Goal: Task Accomplishment & Management: Manage account settings

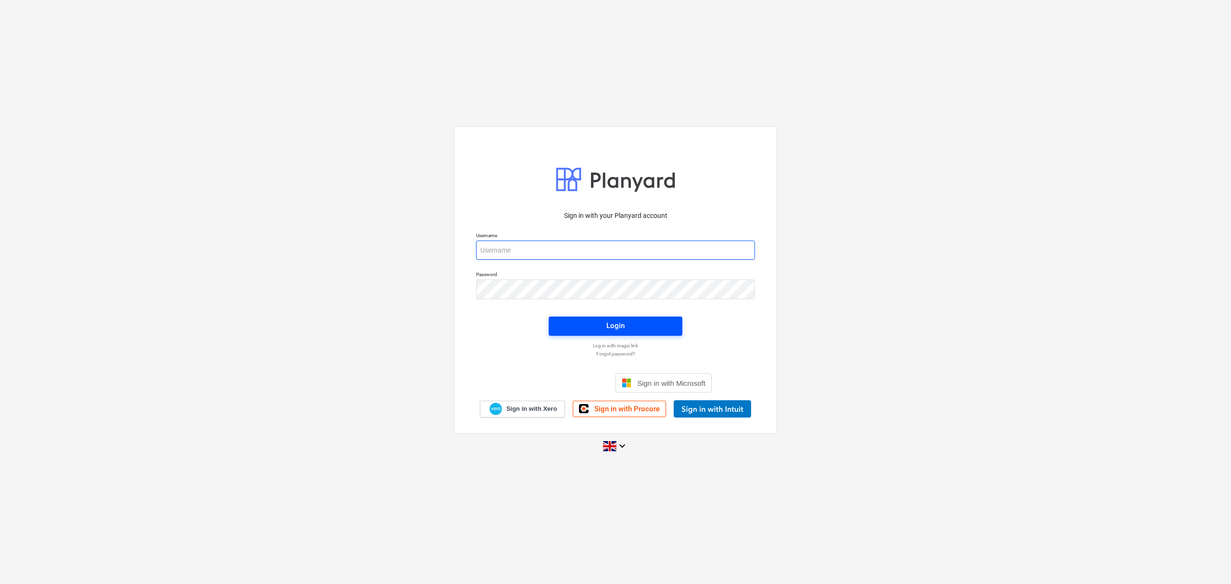
type input "[EMAIL_ADDRESS][DOMAIN_NAME]"
click at [611, 326] on div "Login" at bounding box center [616, 325] width 18 height 13
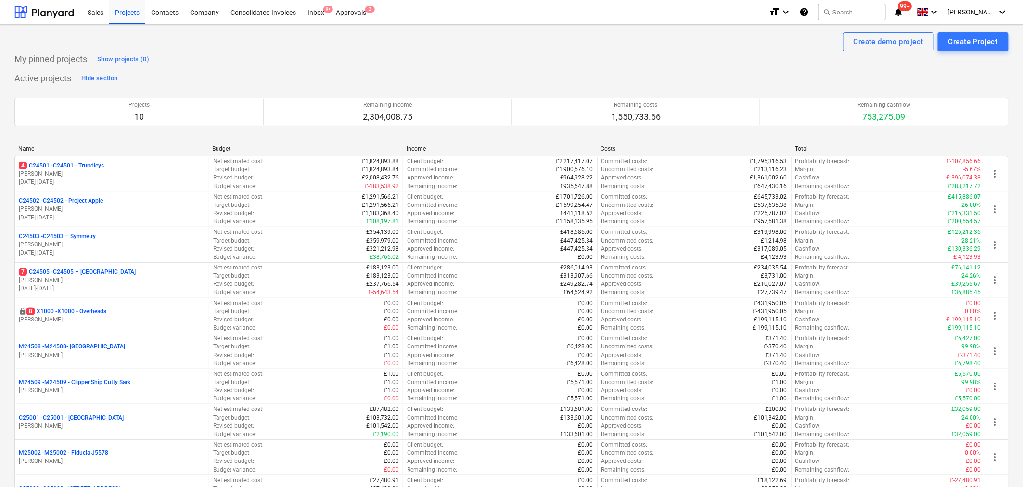
drag, startPoint x: 1216, startPoint y: 0, endPoint x: 625, endPoint y: 59, distance: 593.6
click at [625, 59] on div "My pinned projects Show projects (0)" at bounding box center [511, 58] width 994 height 15
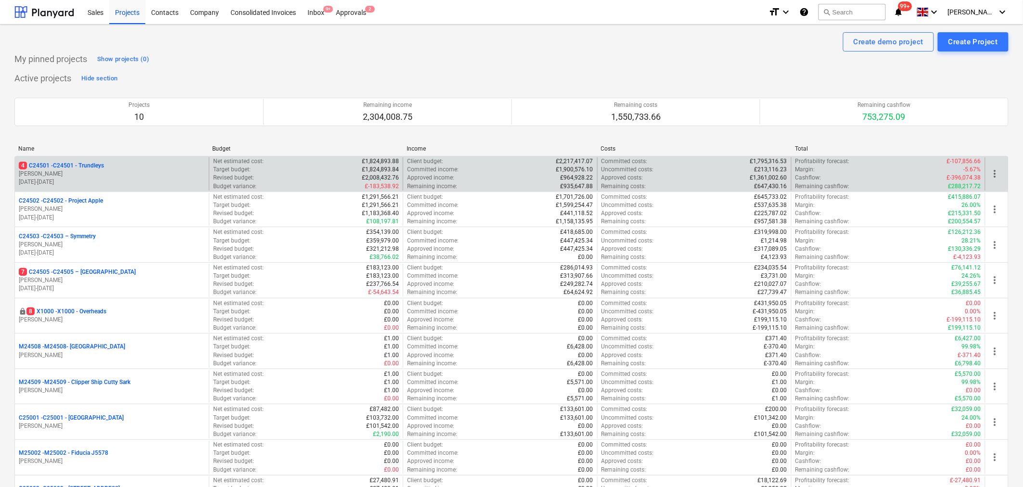
click at [68, 166] on p "4 C24501 - C24501 - Trundleys" at bounding box center [61, 166] width 85 height 8
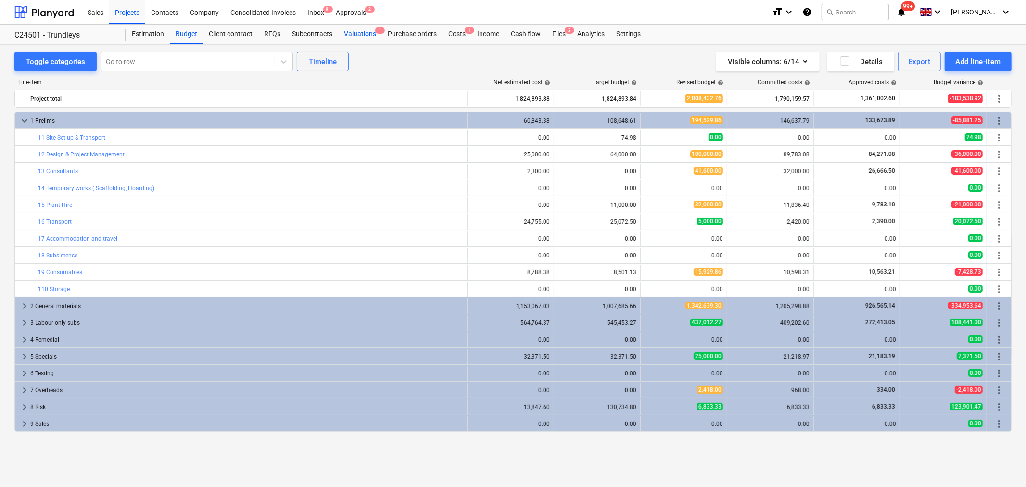
click at [364, 35] on div "Valuations 1" at bounding box center [360, 34] width 44 height 19
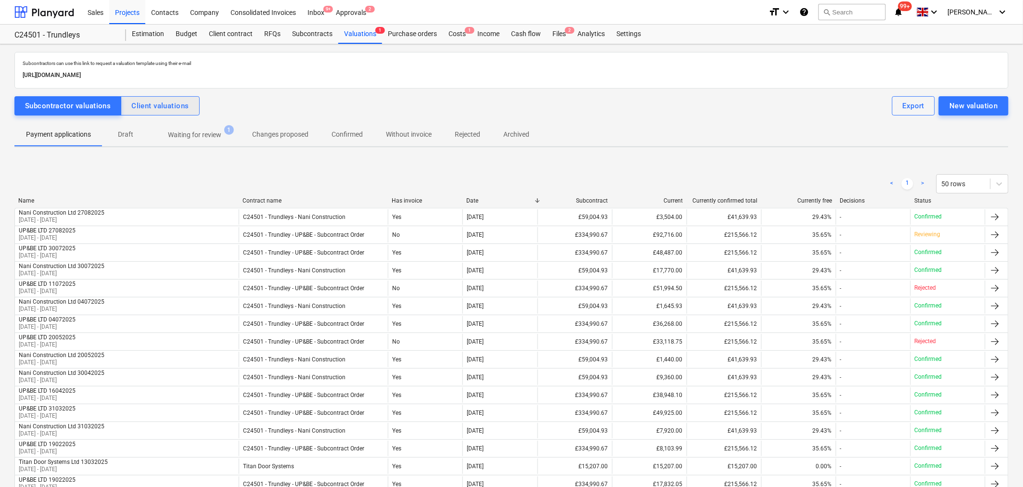
click at [148, 106] on div "Client valuations" at bounding box center [159, 106] width 57 height 13
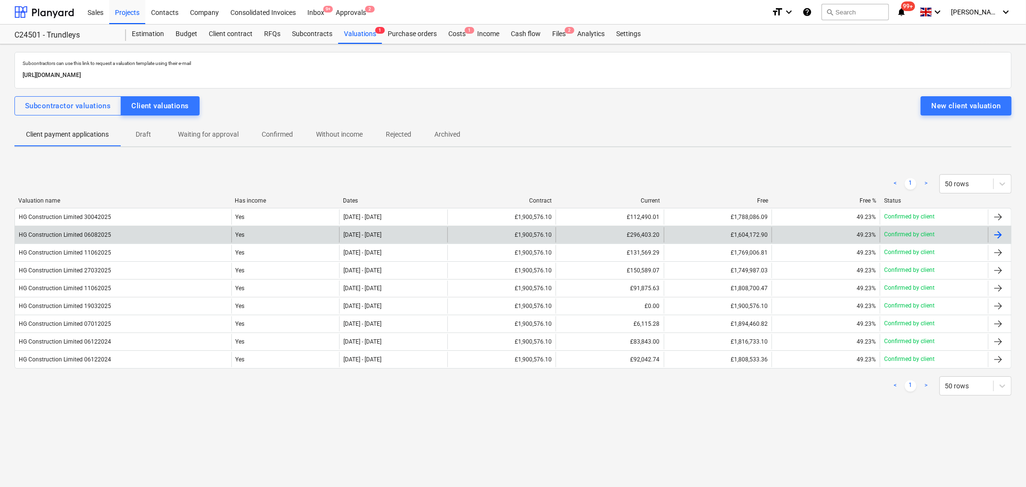
click at [388, 238] on div "[DATE] - [DATE]" at bounding box center [393, 234] width 108 height 15
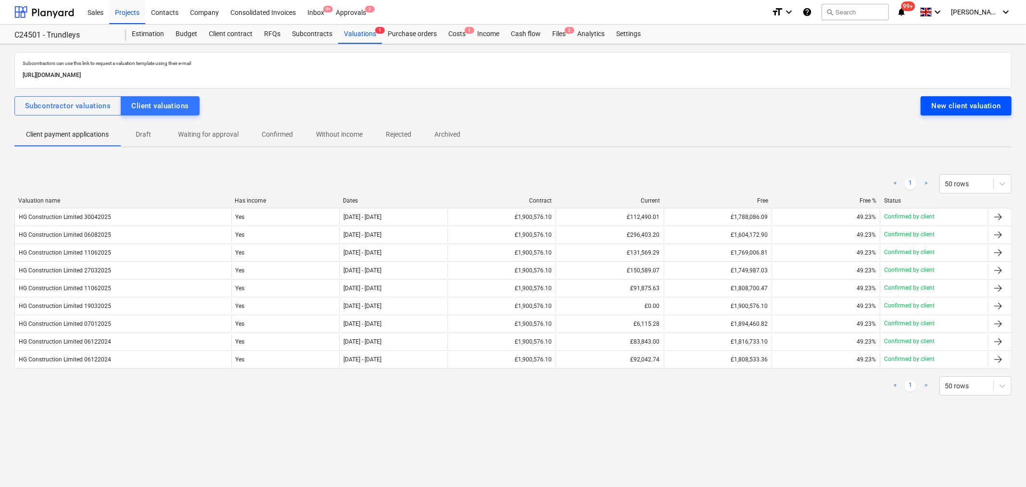
click at [964, 104] on div "New client valuation" at bounding box center [966, 106] width 70 height 13
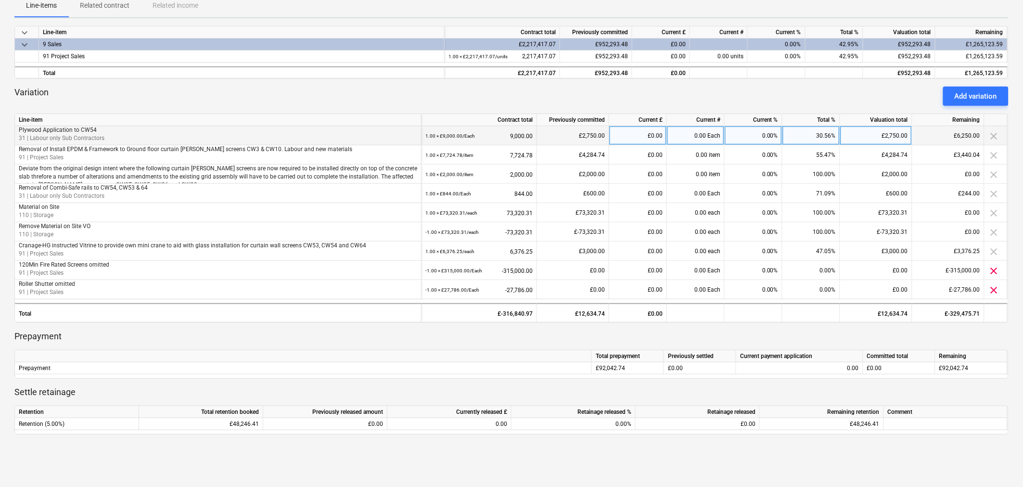
scroll to position [160, 0]
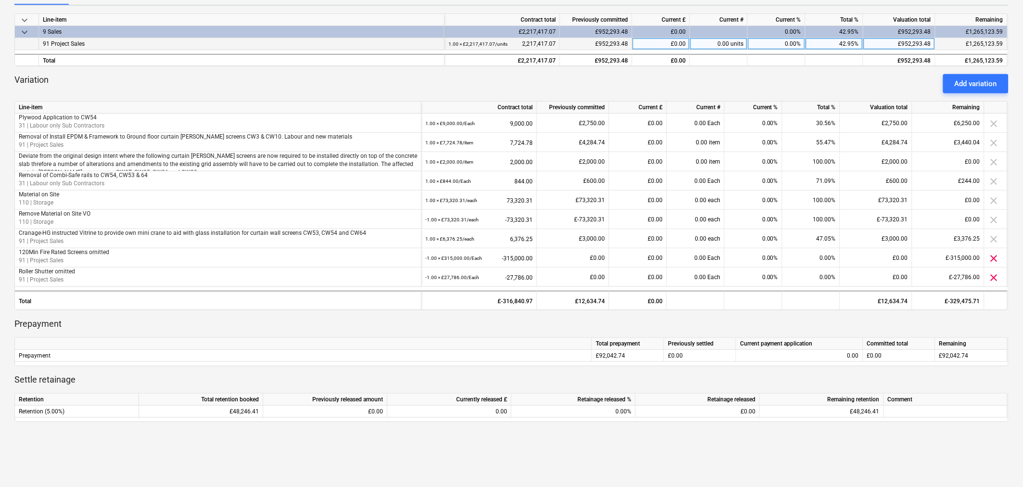
click at [687, 43] on div "£0.00" at bounding box center [661, 44] width 58 height 12
click at [931, 44] on div "£952,293.48" at bounding box center [899, 44] width 72 height 12
type input "1092436.69"
click at [964, 88] on div "Add variation" at bounding box center [975, 83] width 42 height 13
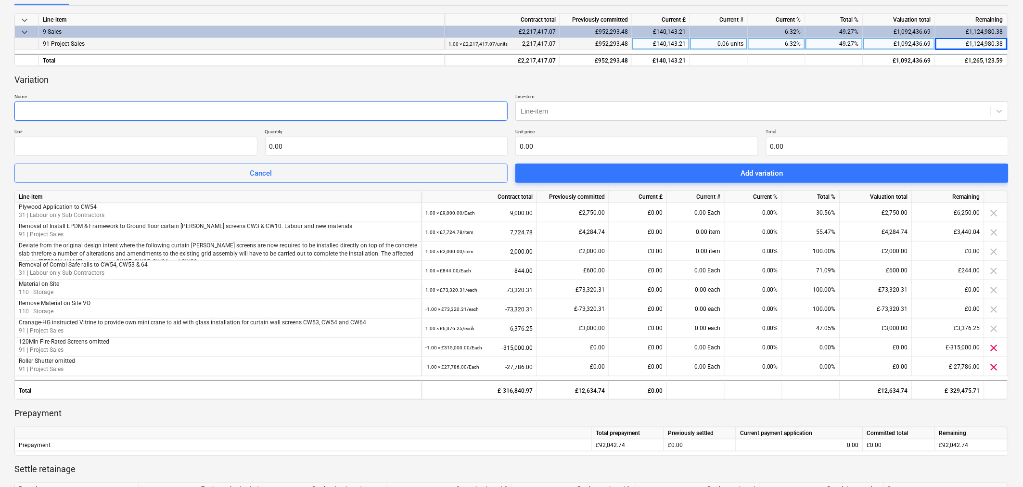
click at [169, 115] on input "text" at bounding box center [260, 110] width 493 height 19
click at [55, 114] on input "text" at bounding box center [260, 110] width 493 height 19
paste input "21.) Attendance in replacing the rockwool to the Spandrel infills."
type input "21.) Attendance in replacing the rockwool to the Spandrel infills."
click at [569, 108] on div at bounding box center [752, 111] width 465 height 10
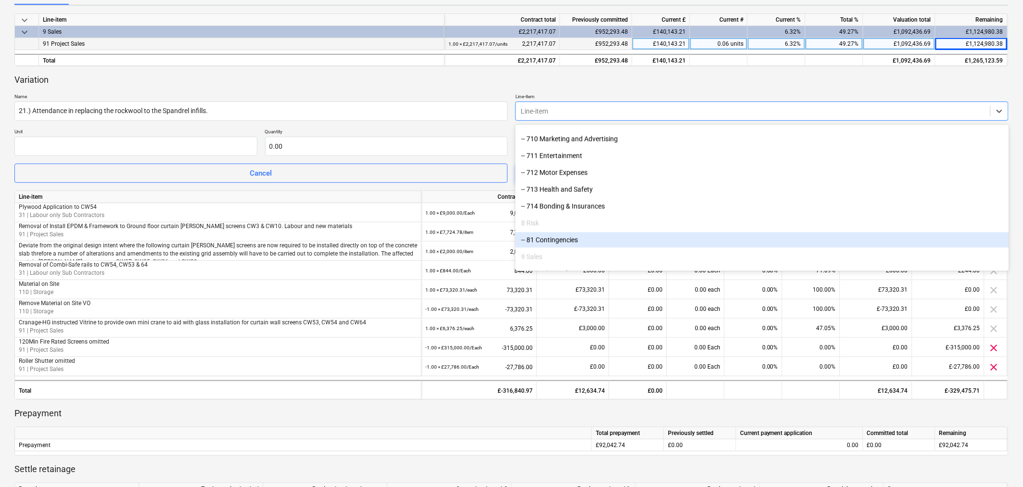
scroll to position [933, 0]
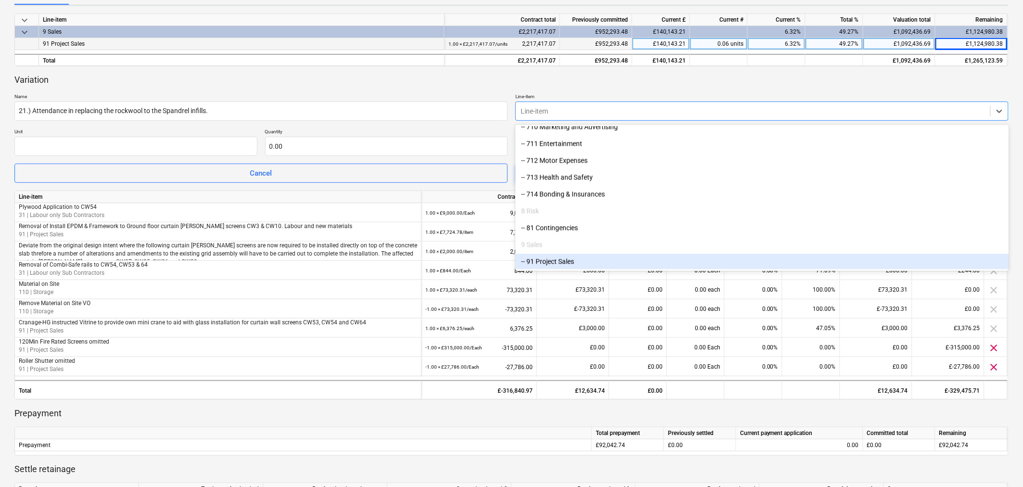
click at [554, 258] on div "-- 91 Project Sales" at bounding box center [761, 261] width 493 height 15
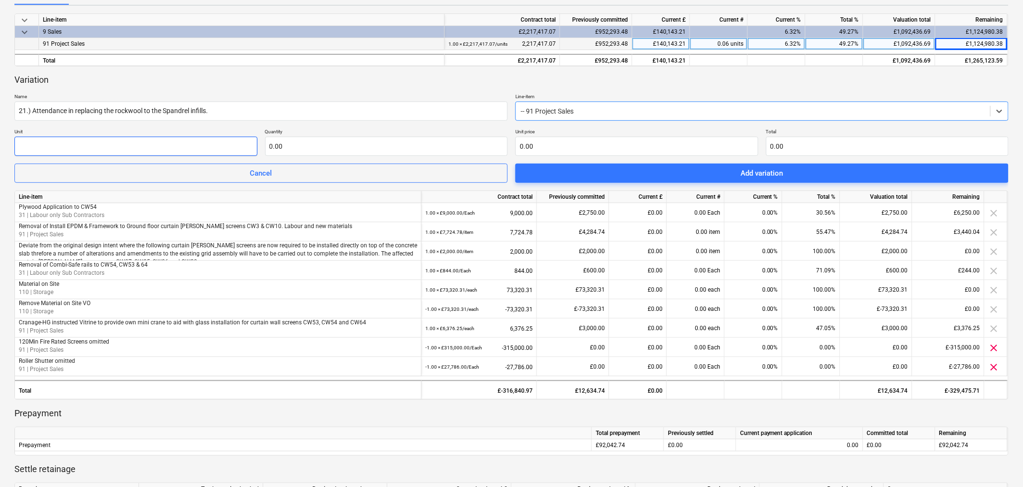
click at [161, 148] on input "text" at bounding box center [135, 146] width 243 height 19
type input "Each"
type input "1.00"
type input "5"
type input "5.00"
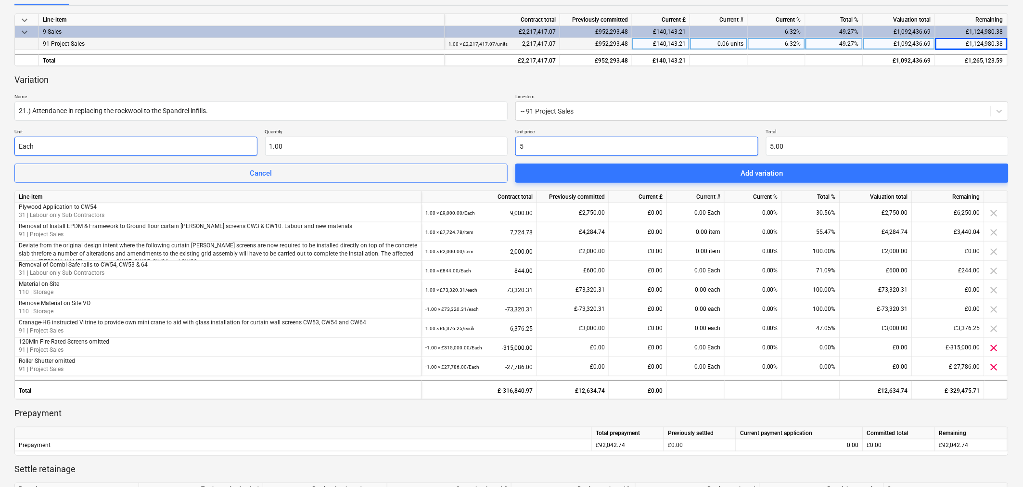
type input "53"
type input "53.00"
type input "534"
type input "534.00"
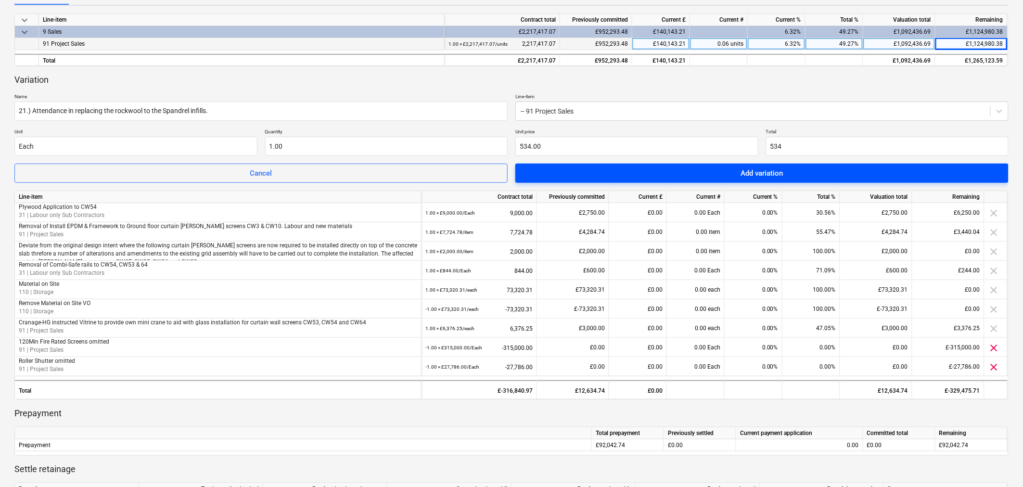
type input "534.00"
click at [708, 175] on span "Add variation" at bounding box center [762, 173] width 470 height 13
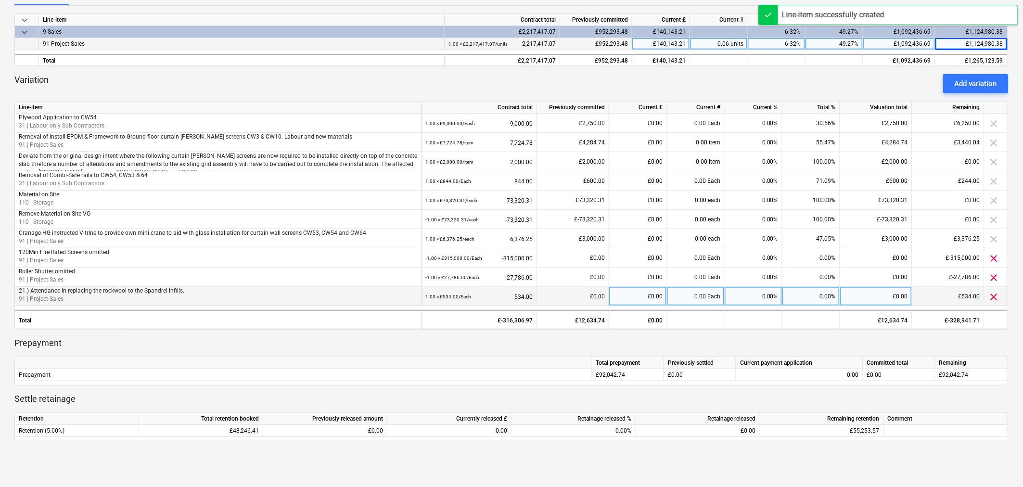
click at [893, 292] on div "£0.00" at bounding box center [876, 296] width 72 height 19
type input "534"
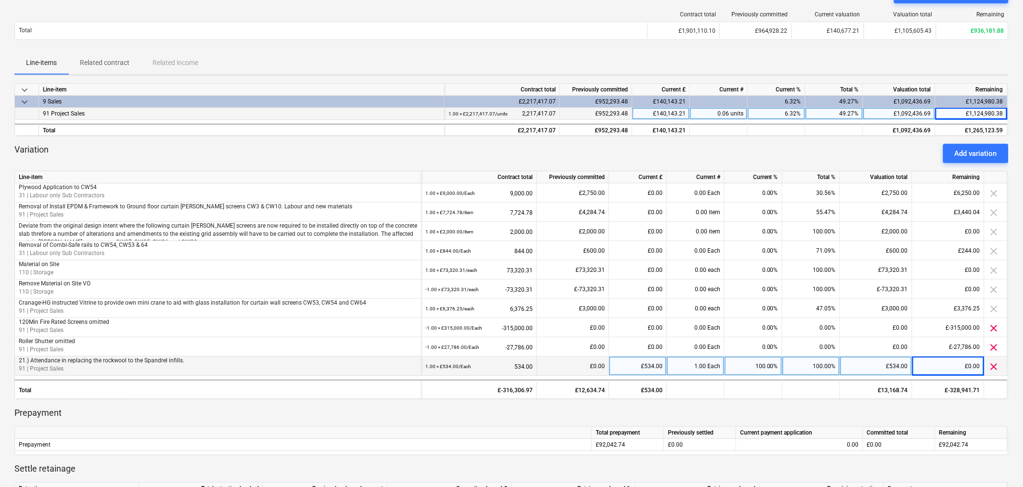
scroll to position [0, 0]
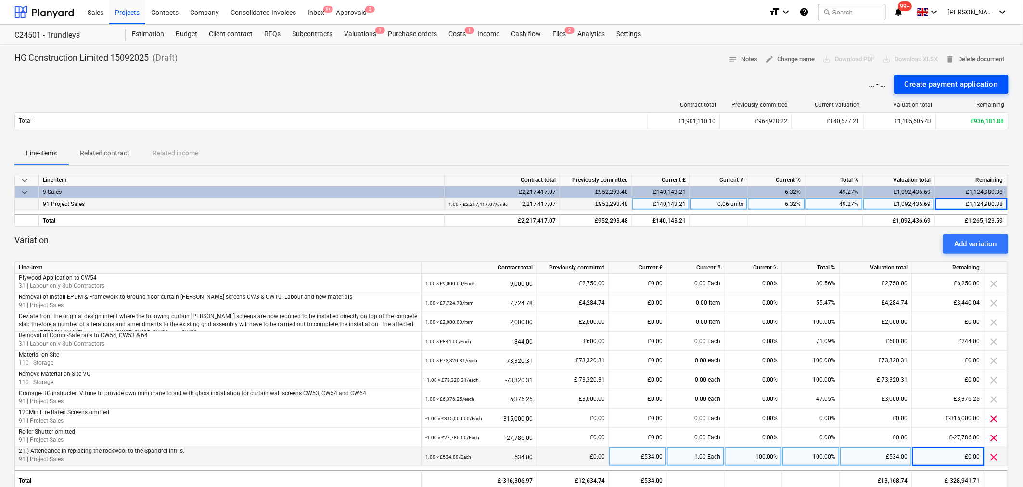
click at [950, 82] on div "Create payment application" at bounding box center [950, 84] width 93 height 13
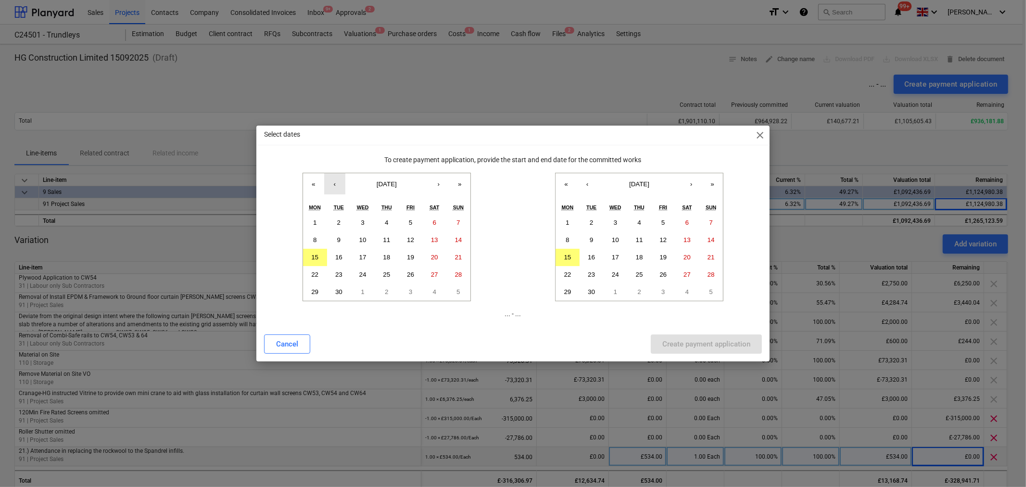
click at [335, 186] on button "‹" at bounding box center [334, 183] width 21 height 21
click at [339, 224] on abbr "1" at bounding box center [338, 222] width 3 height 7
click at [586, 183] on button "‹" at bounding box center [587, 183] width 21 height 21
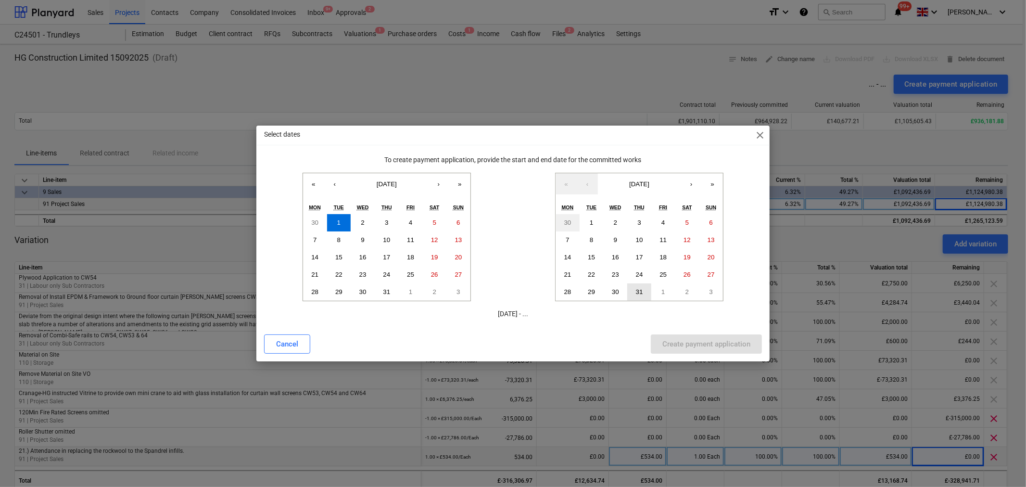
click at [637, 286] on button "31" at bounding box center [639, 291] width 24 height 17
click at [693, 344] on div "Create payment application" at bounding box center [706, 344] width 88 height 13
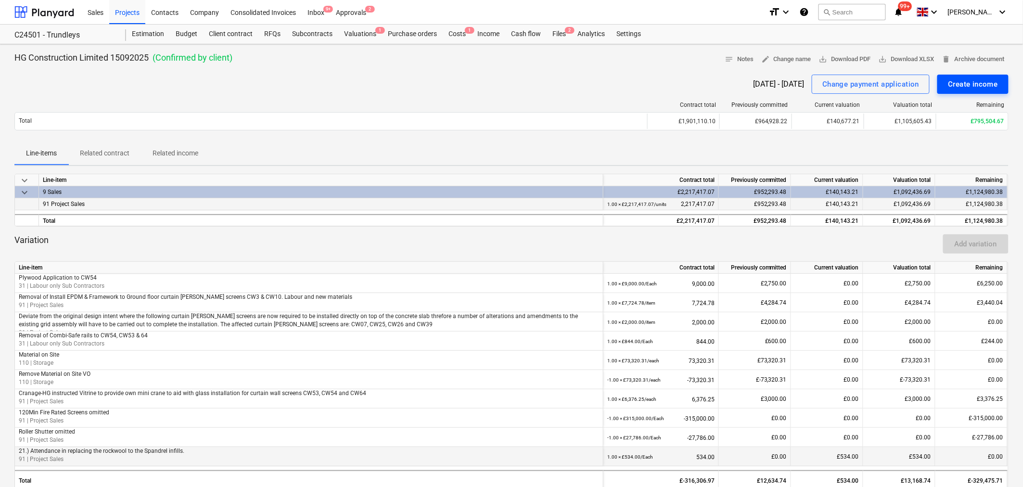
click at [973, 80] on div "Create income" at bounding box center [973, 84] width 50 height 13
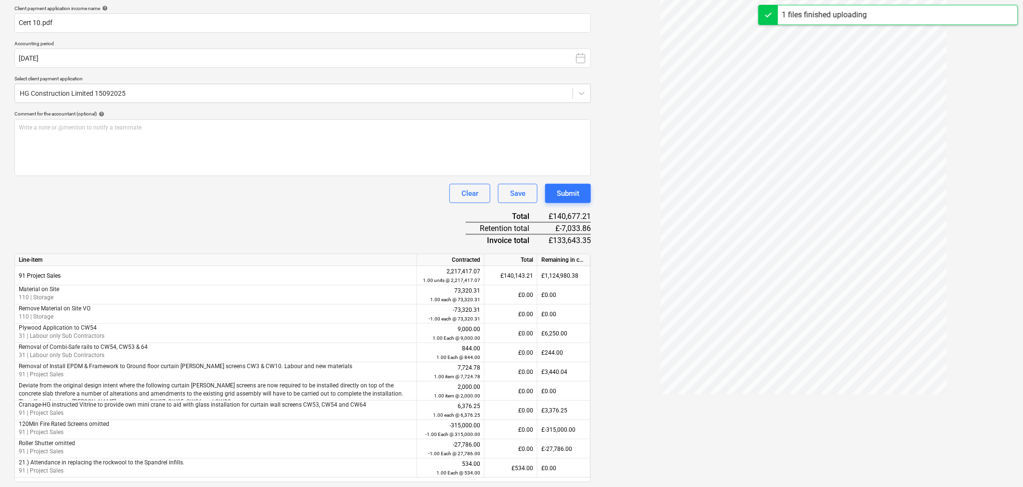
scroll to position [160, 0]
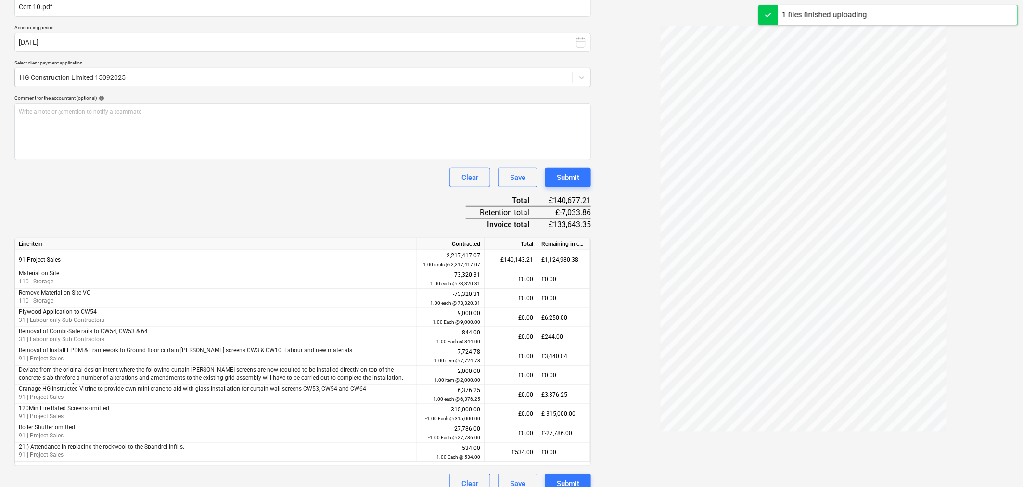
type input "10"
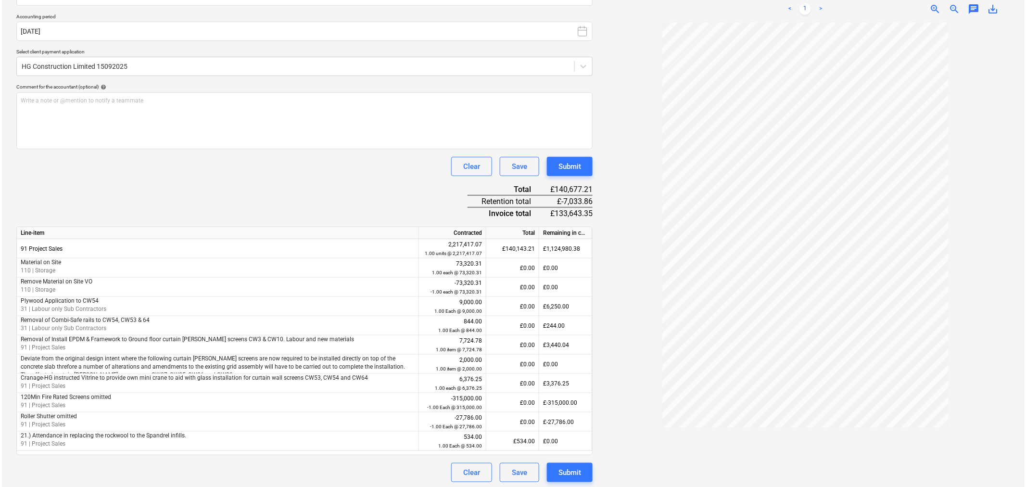
scroll to position [175, 0]
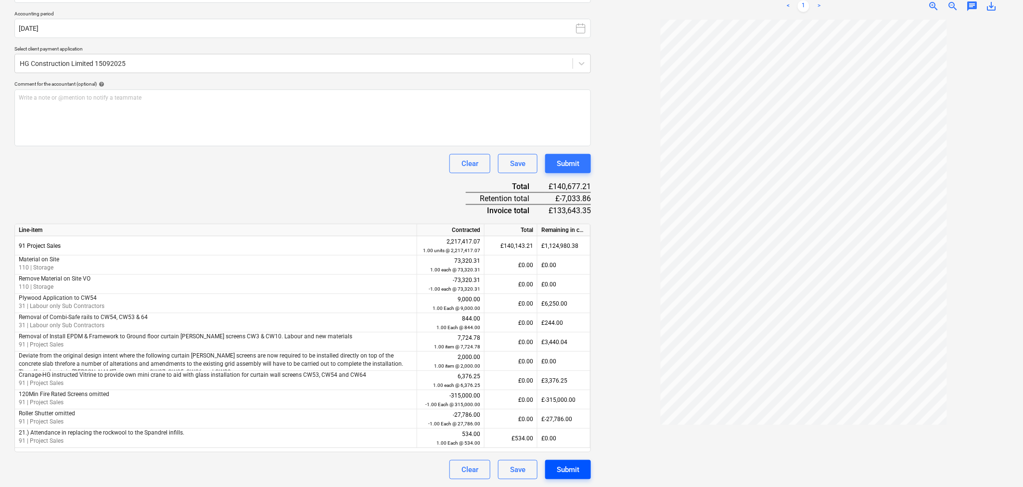
click at [569, 469] on div "Submit" at bounding box center [568, 469] width 23 height 13
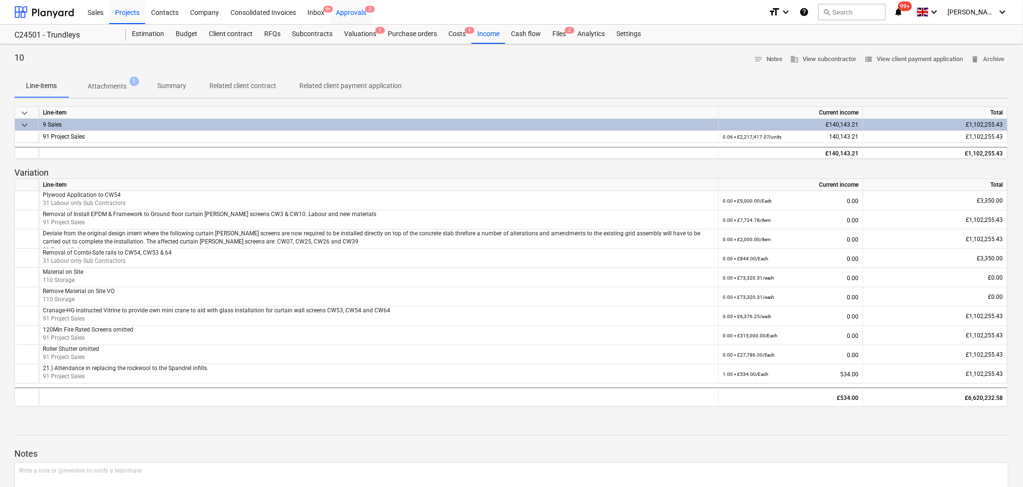
click at [360, 12] on div "Approvals 2" at bounding box center [351, 12] width 42 height 25
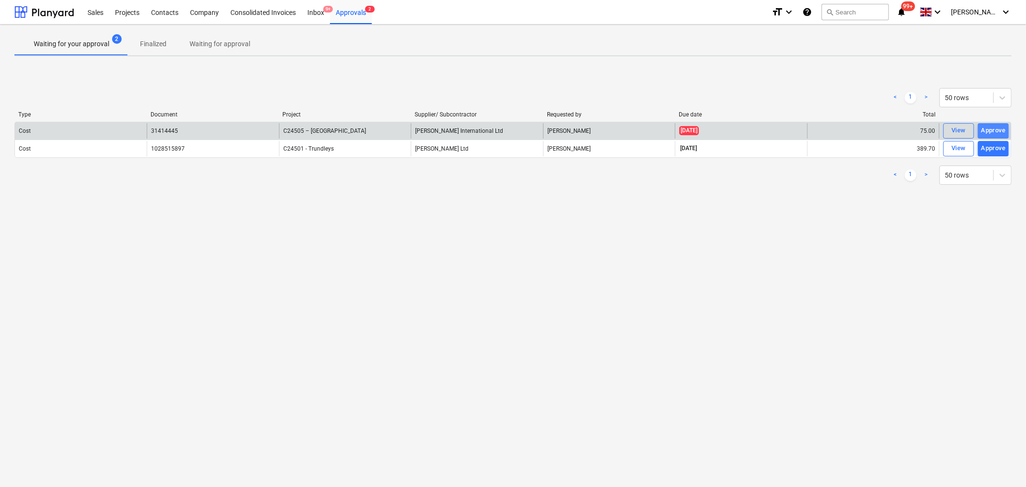
click at [997, 129] on div "Approve" at bounding box center [993, 130] width 25 height 11
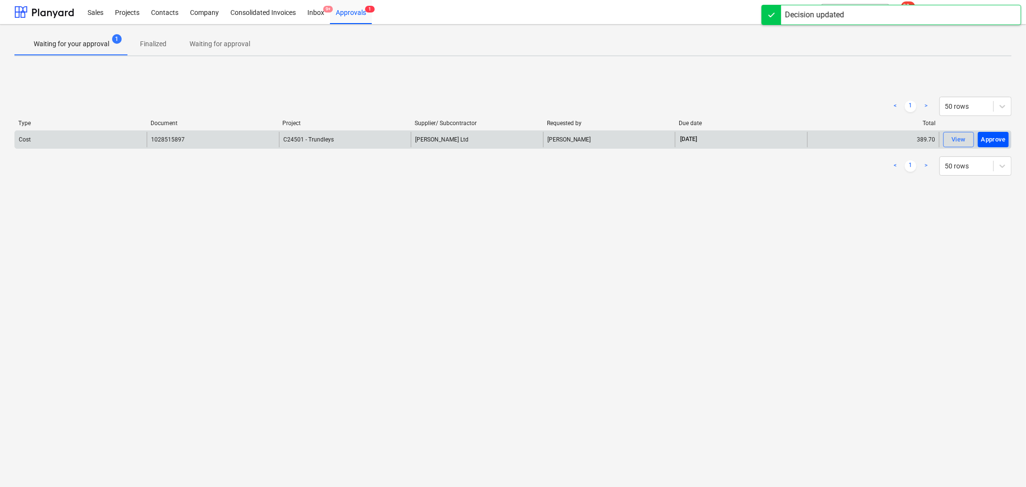
click at [989, 140] on div "Approve" at bounding box center [993, 139] width 25 height 11
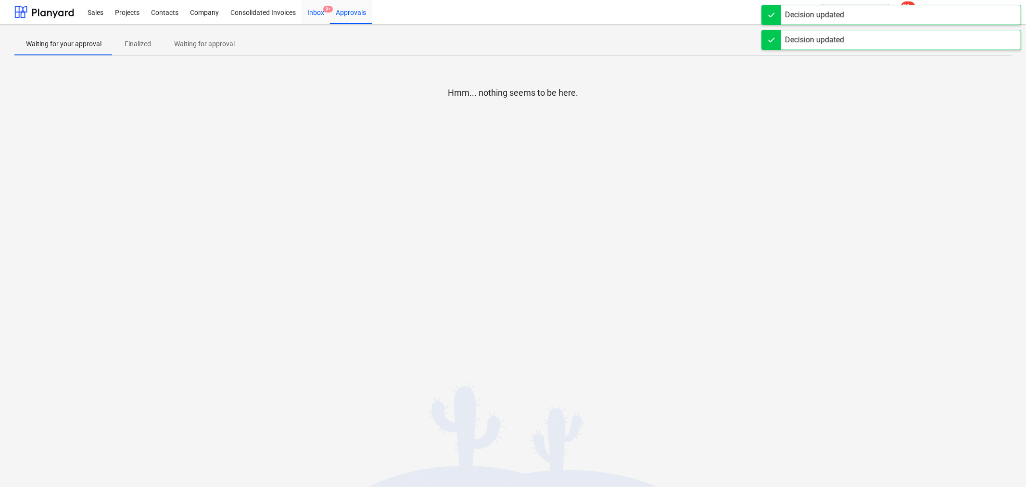
click at [314, 15] on div "Inbox 9+" at bounding box center [316, 12] width 28 height 25
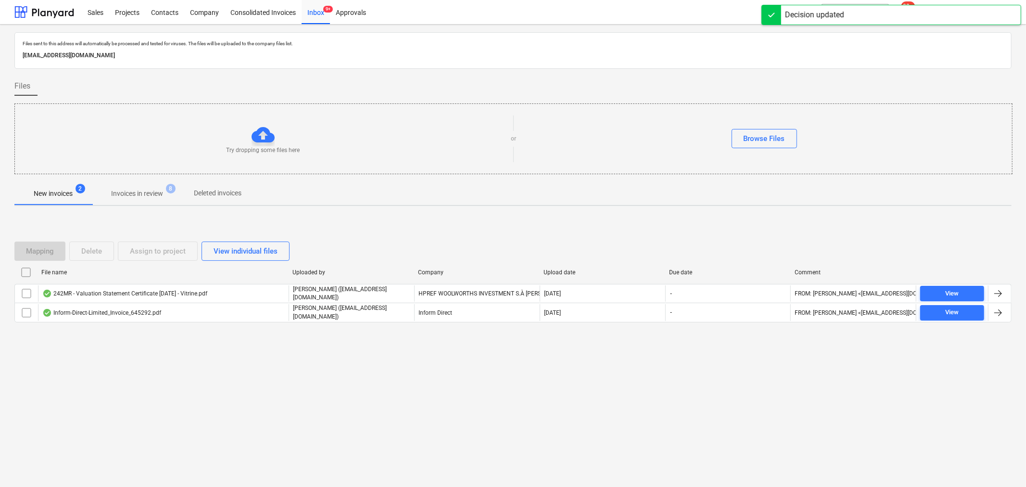
click at [152, 190] on p "Invoices in review" at bounding box center [137, 194] width 52 height 10
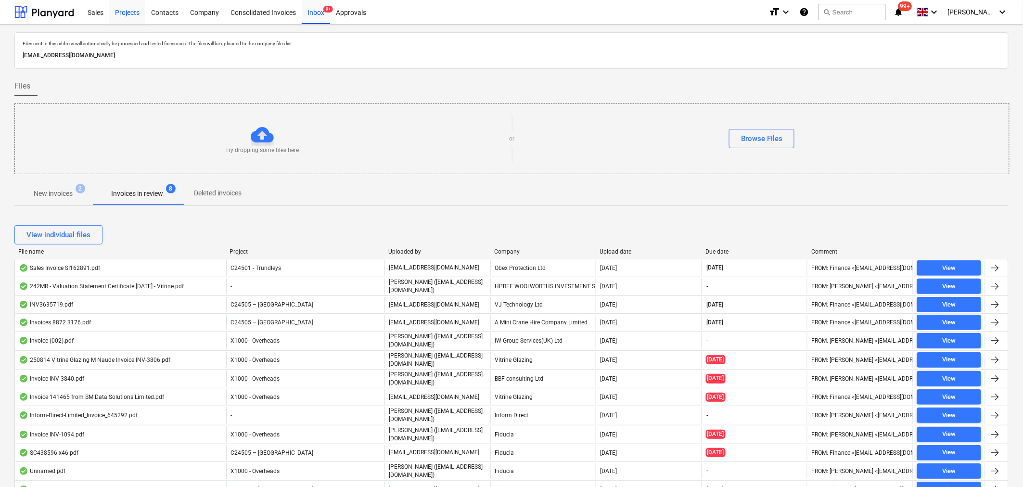
click at [133, 8] on div "Projects" at bounding box center [127, 12] width 36 height 25
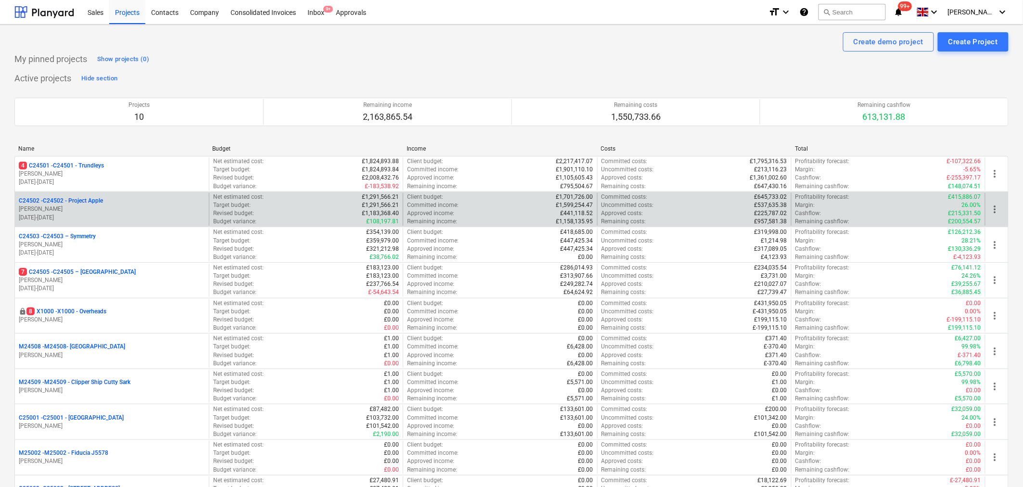
click at [92, 205] on p "[PERSON_NAME]" at bounding box center [112, 209] width 186 height 8
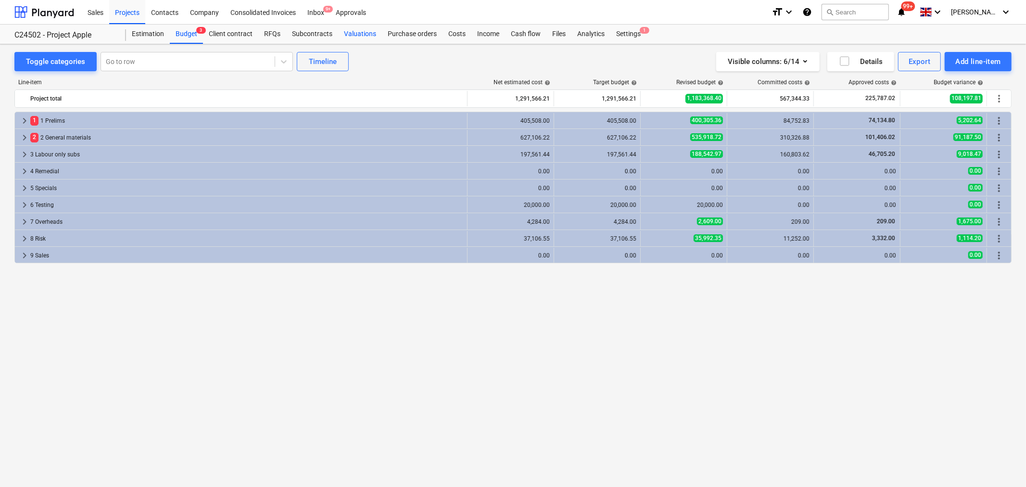
click at [361, 35] on div "Valuations" at bounding box center [360, 34] width 44 height 19
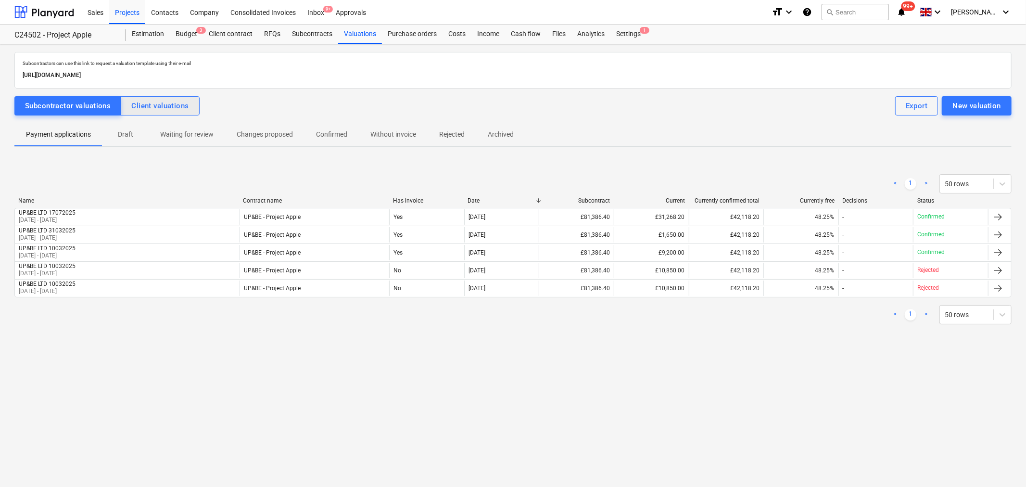
click at [178, 109] on div "Client valuations" at bounding box center [159, 106] width 57 height 13
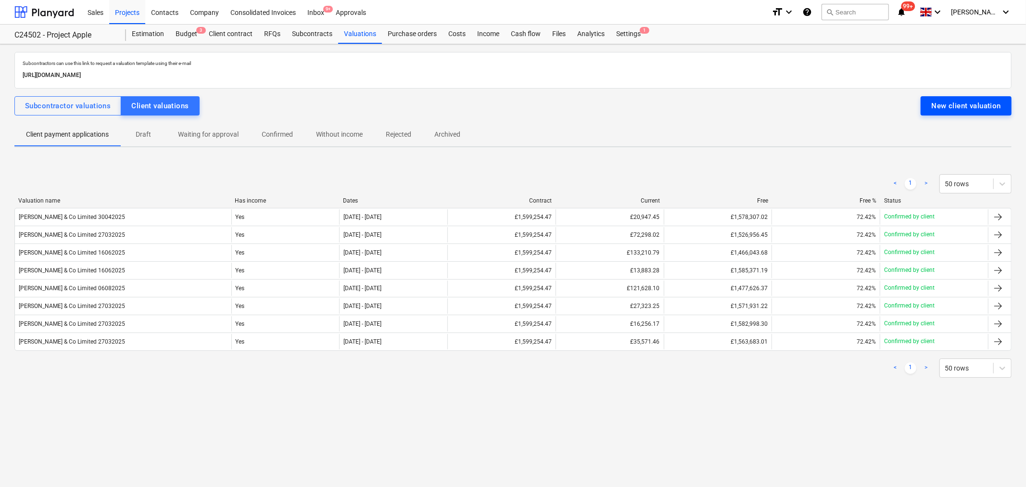
click at [946, 111] on div "New client valuation" at bounding box center [966, 106] width 70 height 13
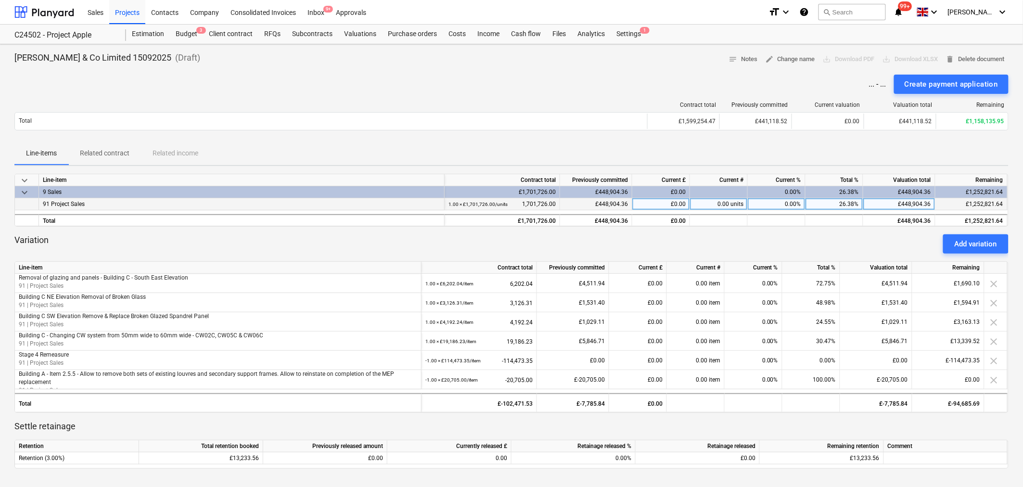
click at [929, 203] on div "£448,904.36" at bounding box center [899, 204] width 72 height 12
type input "520648.91"
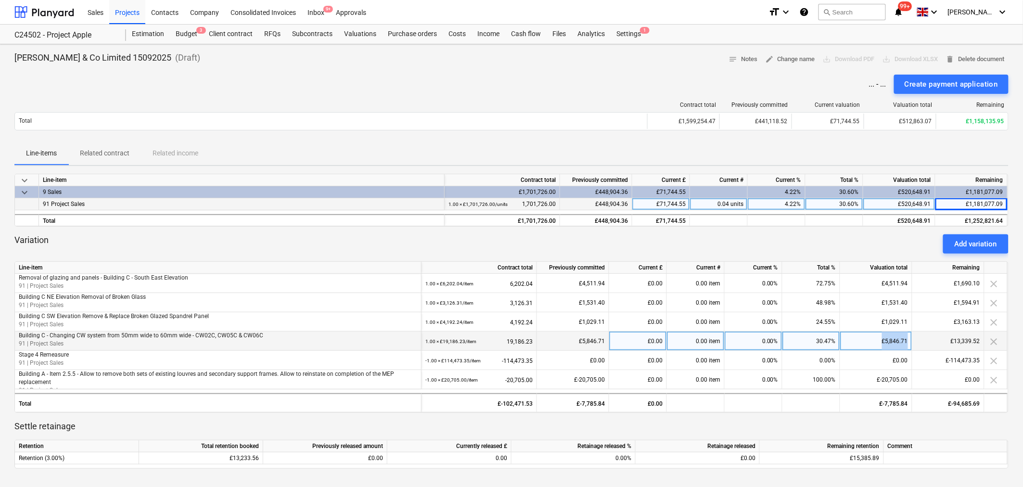
drag, startPoint x: 908, startPoint y: 341, endPoint x: 882, endPoint y: 341, distance: 26.0
click at [882, 341] on div "£5,846.71" at bounding box center [876, 340] width 72 height 19
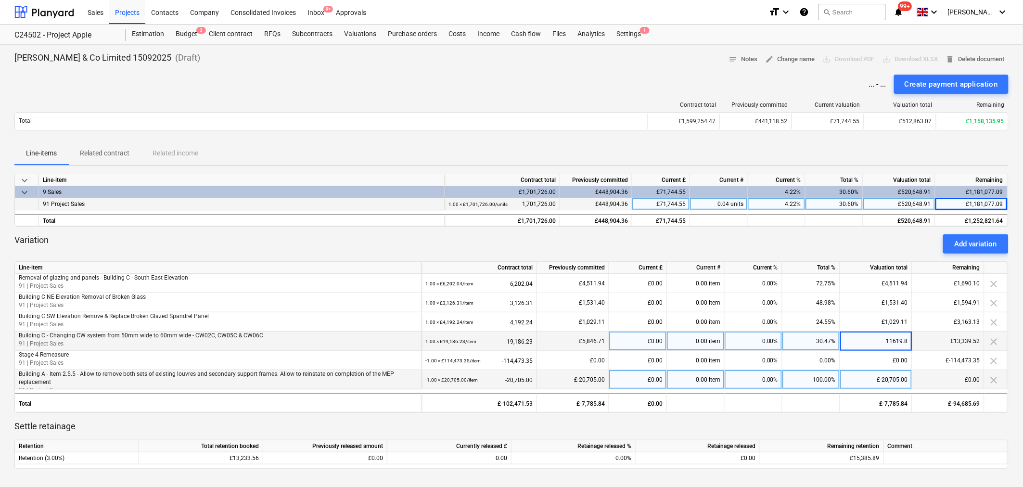
type input "11619.81"
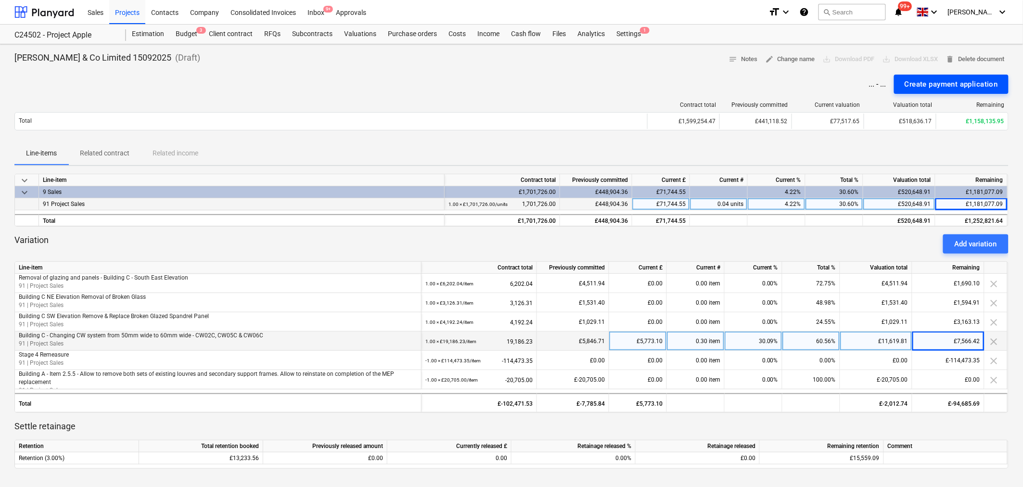
click at [944, 86] on div "Create payment application" at bounding box center [950, 84] width 93 height 13
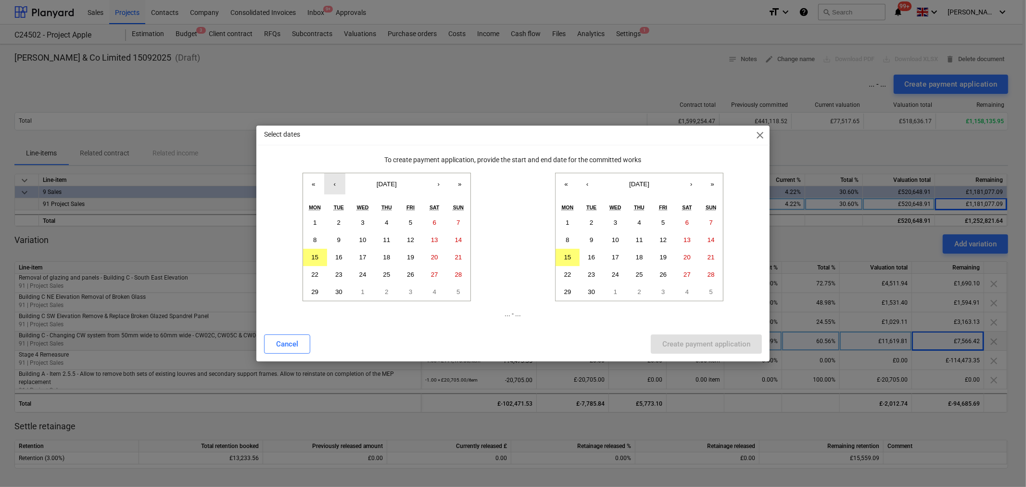
click at [336, 180] on button "‹" at bounding box center [334, 183] width 21 height 21
click at [337, 181] on button "‹" at bounding box center [334, 183] width 21 height 21
click at [337, 222] on abbr "1" at bounding box center [338, 222] width 3 height 7
click at [589, 185] on button "‹" at bounding box center [587, 183] width 21 height 21
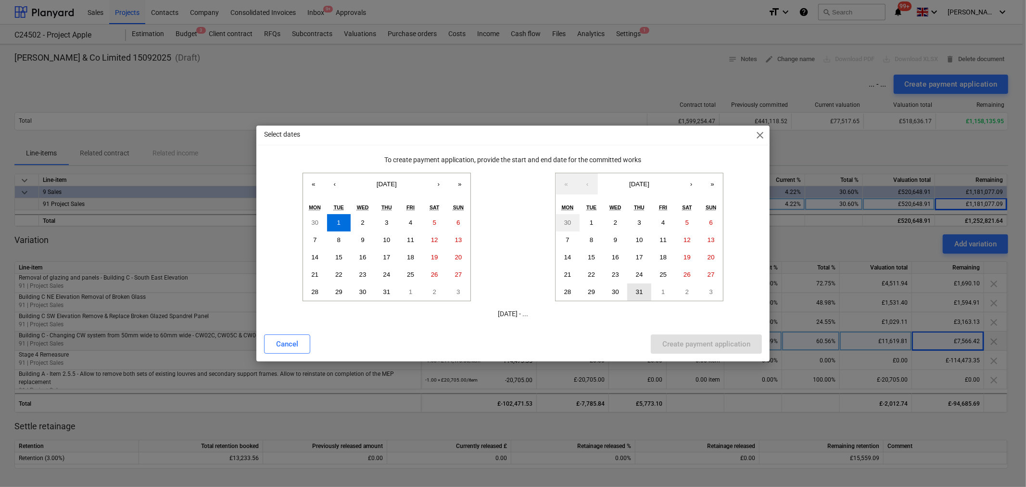
click at [634, 289] on button "31" at bounding box center [639, 291] width 24 height 17
click at [692, 346] on div "Create payment application" at bounding box center [706, 344] width 88 height 13
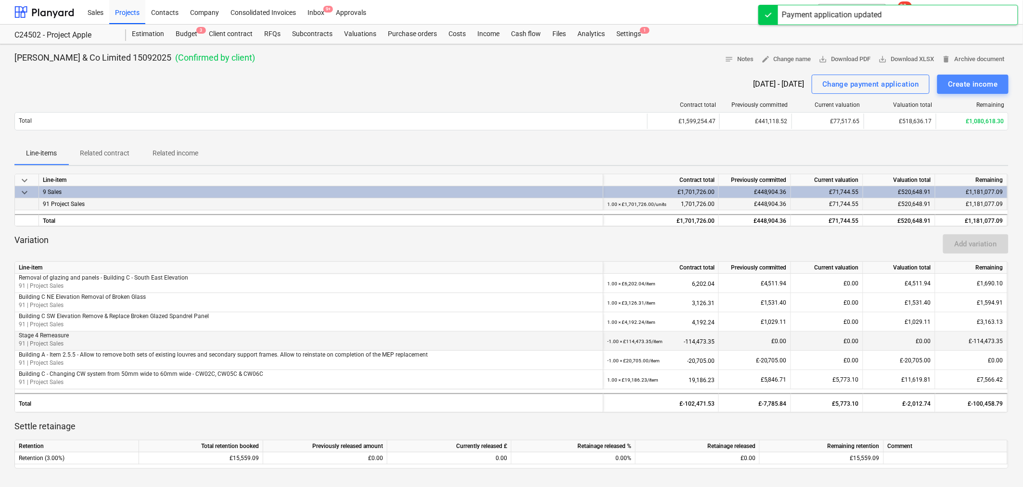
click at [980, 82] on div "Create income" at bounding box center [973, 84] width 50 height 13
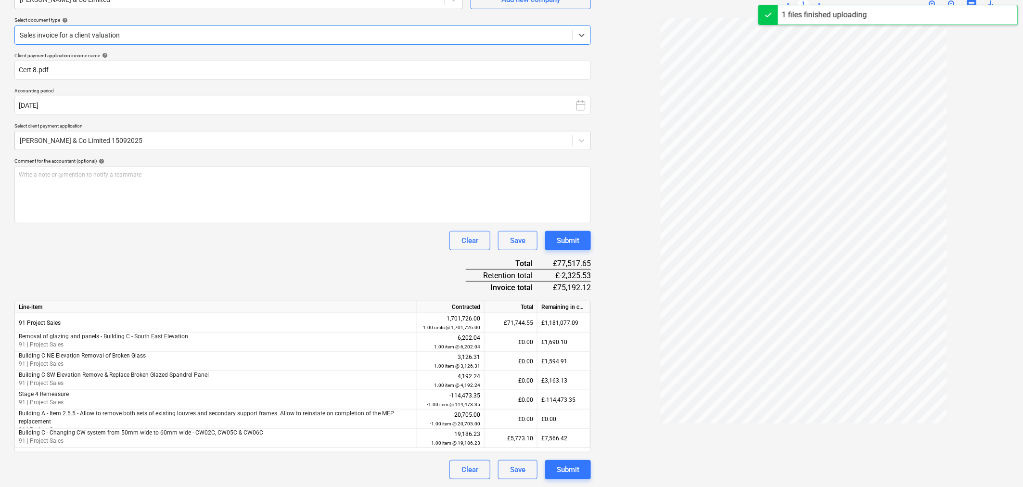
type input "8"
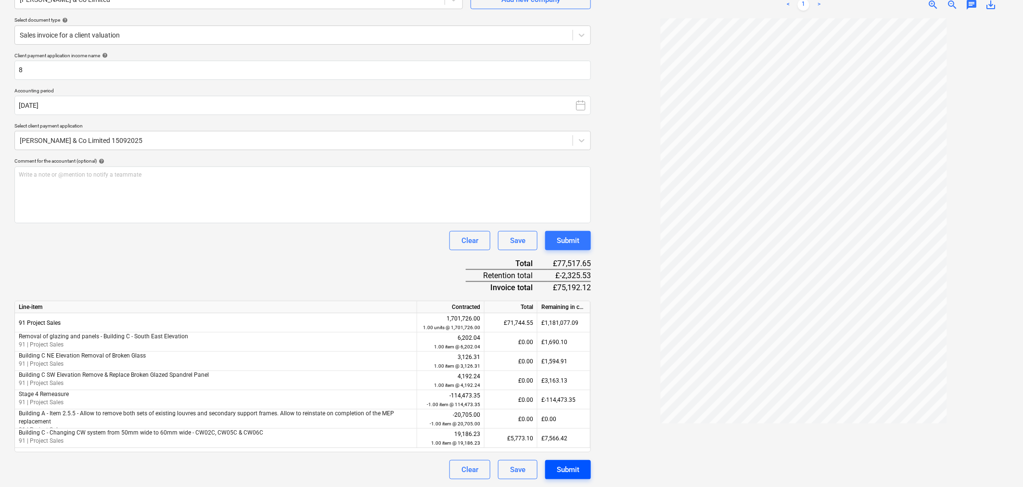
click at [581, 473] on button "Submit" at bounding box center [568, 469] width 46 height 19
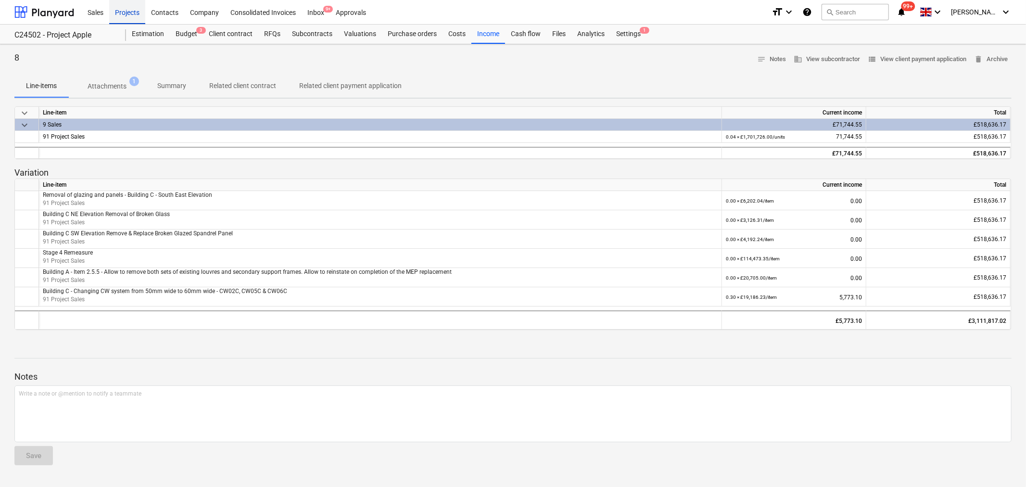
click at [127, 14] on div "Projects" at bounding box center [127, 12] width 36 height 25
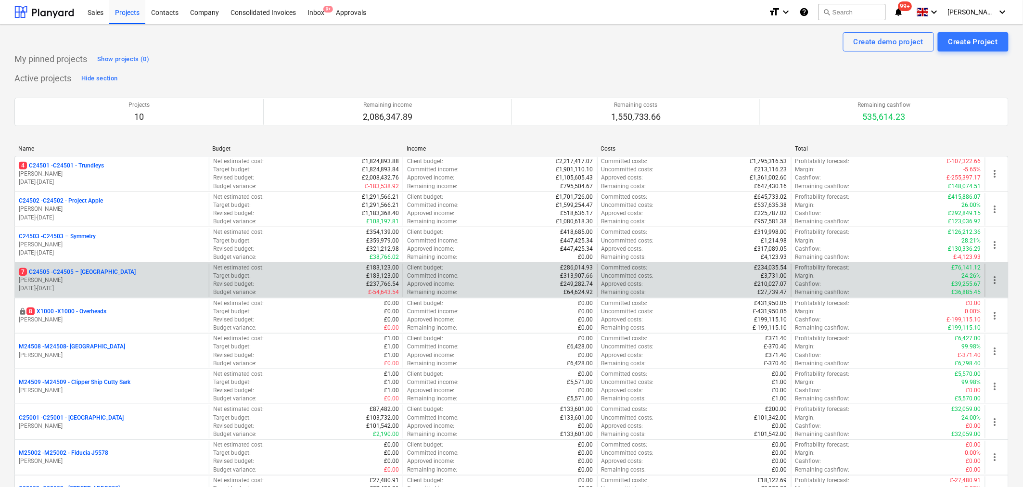
click at [115, 275] on p "7 C24505 - C24505 – [GEOGRAPHIC_DATA]" at bounding box center [77, 272] width 117 height 8
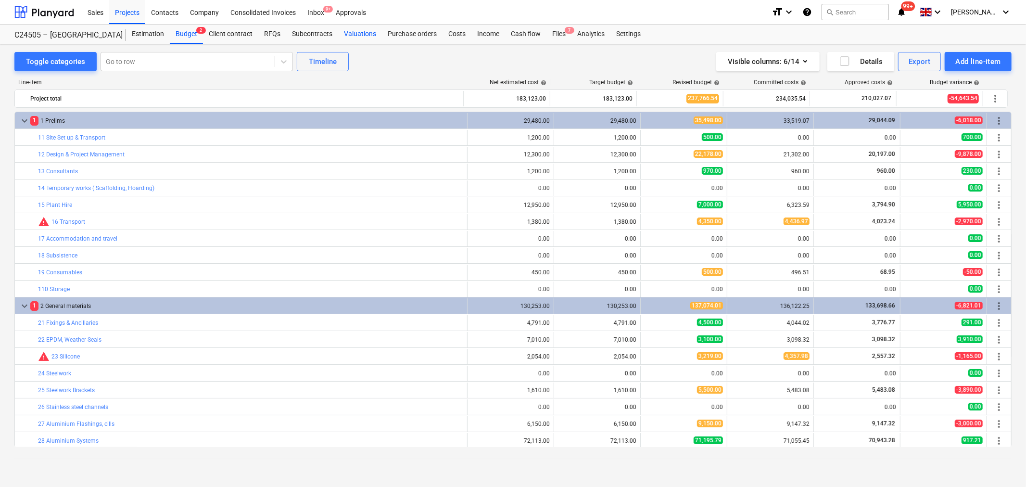
click at [361, 33] on div "Valuations" at bounding box center [360, 34] width 44 height 19
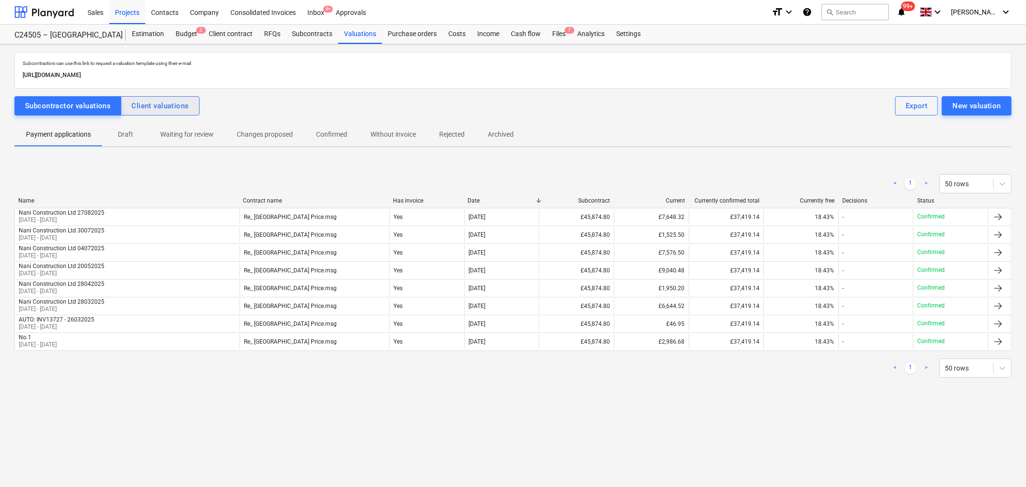
click at [128, 107] on button "Client valuations" at bounding box center [160, 105] width 78 height 19
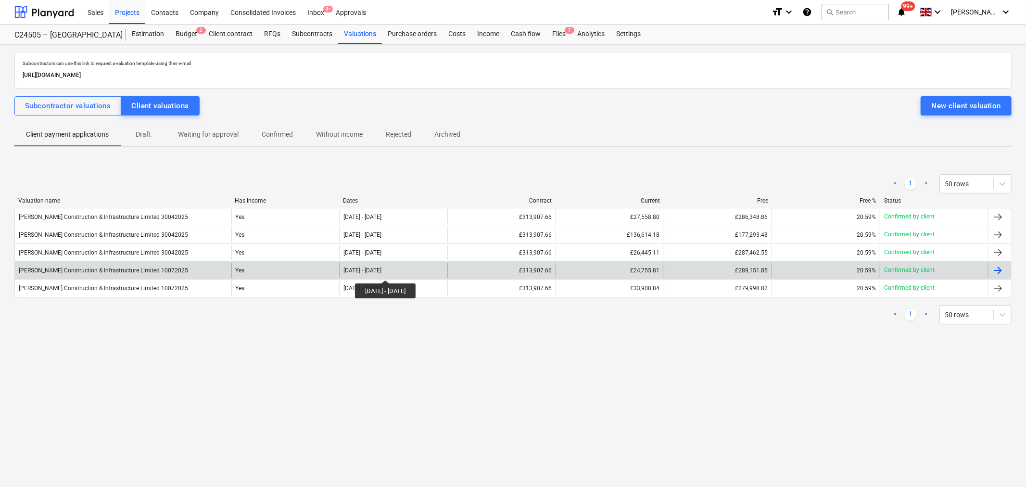
click at [381, 271] on div "[DATE] - [DATE]" at bounding box center [362, 270] width 38 height 7
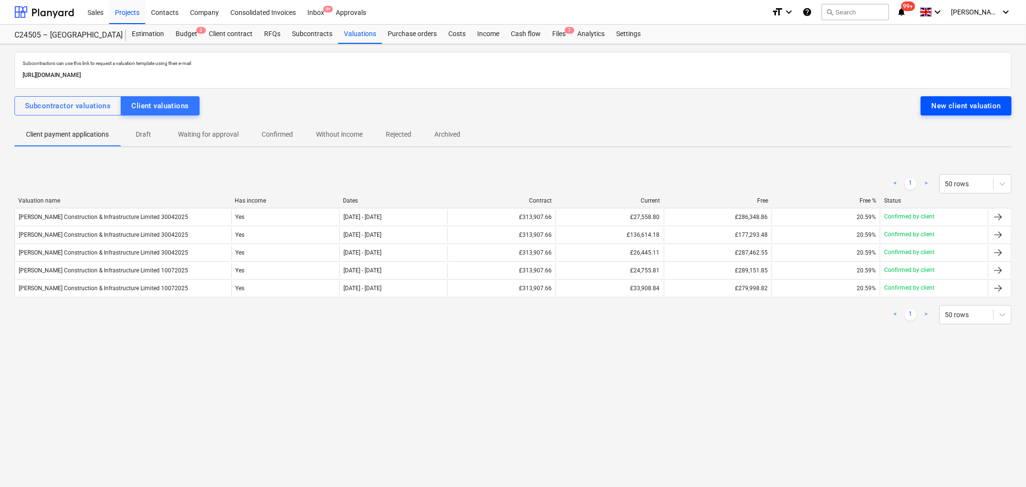
click at [953, 107] on div "New client valuation" at bounding box center [966, 106] width 70 height 13
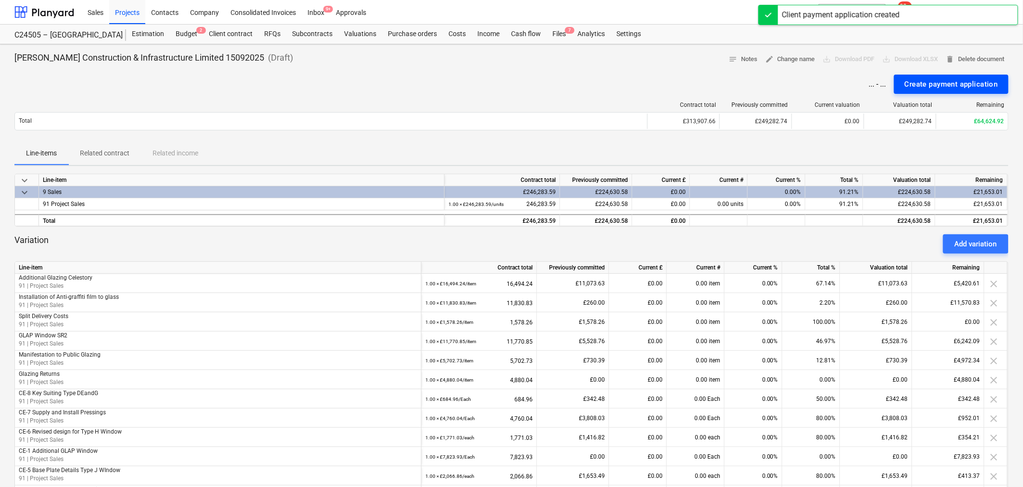
click at [935, 84] on div "Create payment application" at bounding box center [950, 84] width 93 height 13
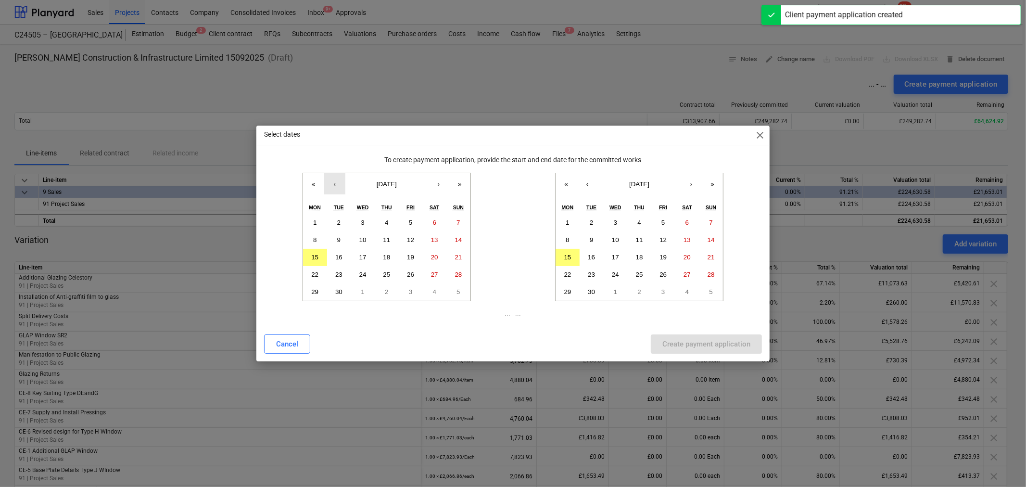
click at [335, 184] on button "‹" at bounding box center [334, 183] width 21 height 21
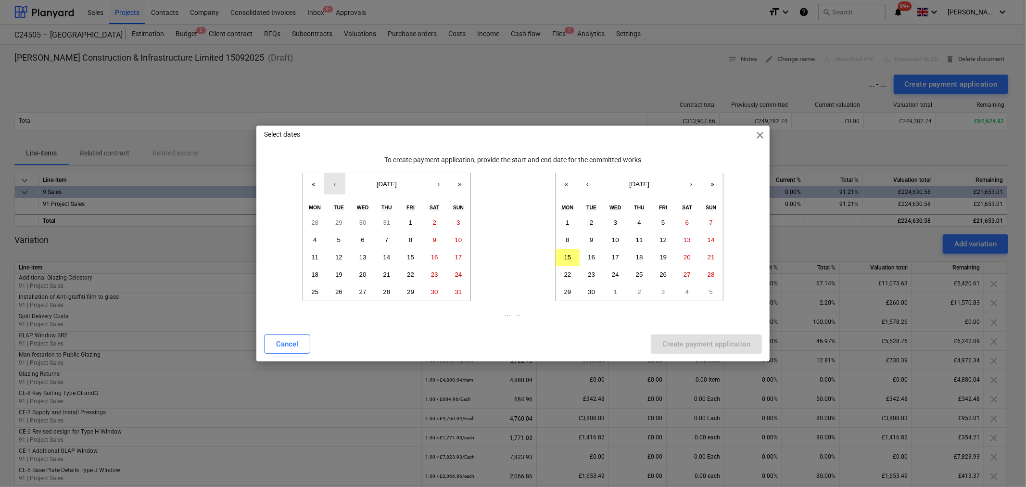
click at [334, 183] on button "‹" at bounding box center [334, 183] width 21 height 21
click at [338, 222] on abbr "1" at bounding box center [338, 222] width 3 height 7
click at [592, 184] on button "‹" at bounding box center [587, 183] width 21 height 21
click at [639, 288] on abbr "31" at bounding box center [639, 291] width 7 height 7
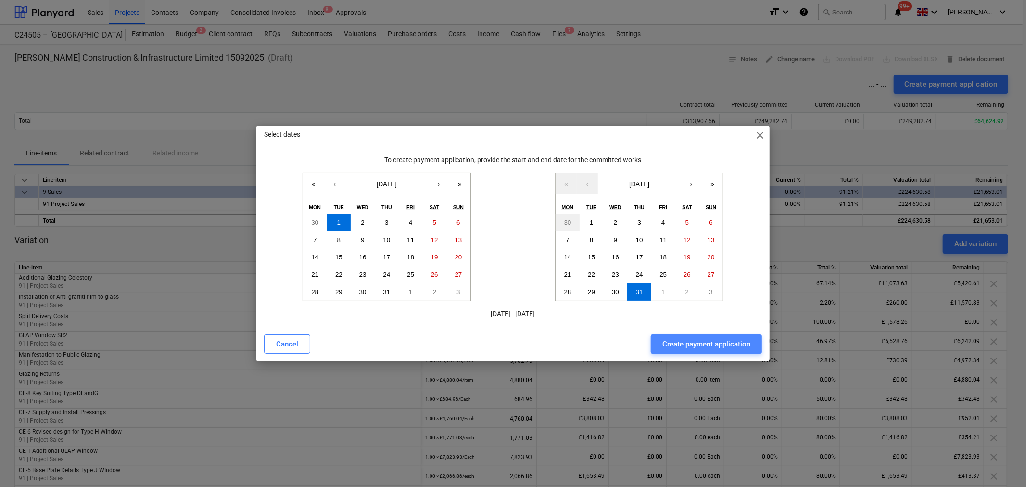
click at [685, 342] on div "Create payment application" at bounding box center [706, 344] width 88 height 13
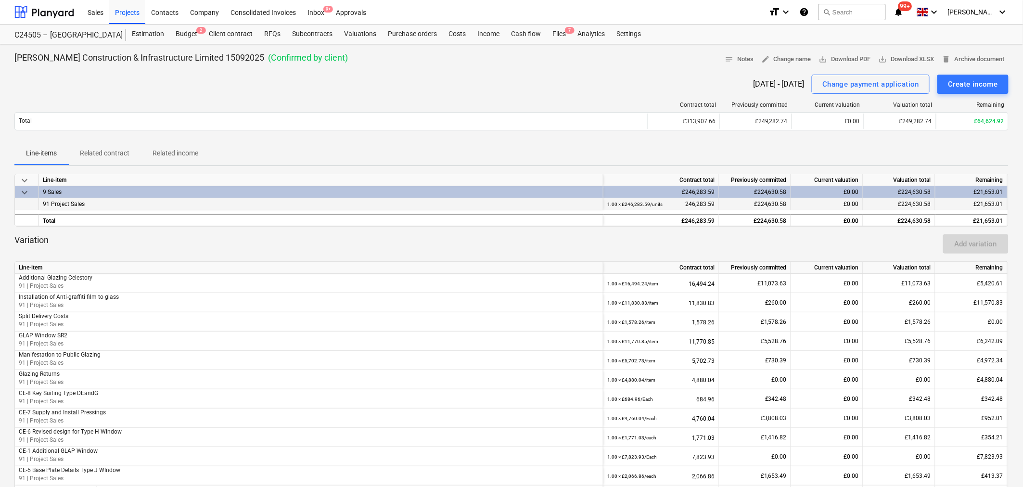
click at [927, 203] on div "£224,630.58" at bounding box center [899, 204] width 72 height 12
click at [876, 82] on div "Change payment application" at bounding box center [870, 84] width 97 height 13
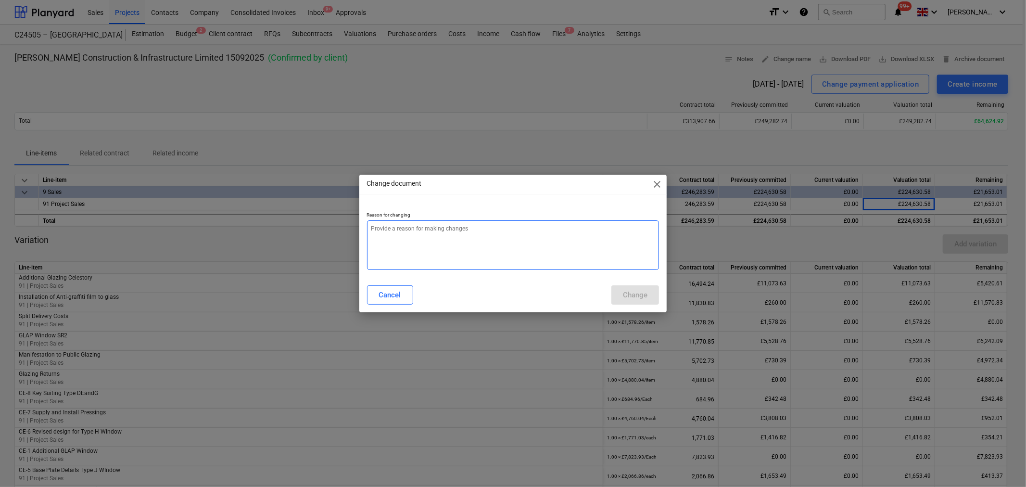
click at [493, 241] on textarea at bounding box center [513, 245] width 292 height 50
type textarea "x"
type textarea "U"
type textarea "x"
type textarea "Up"
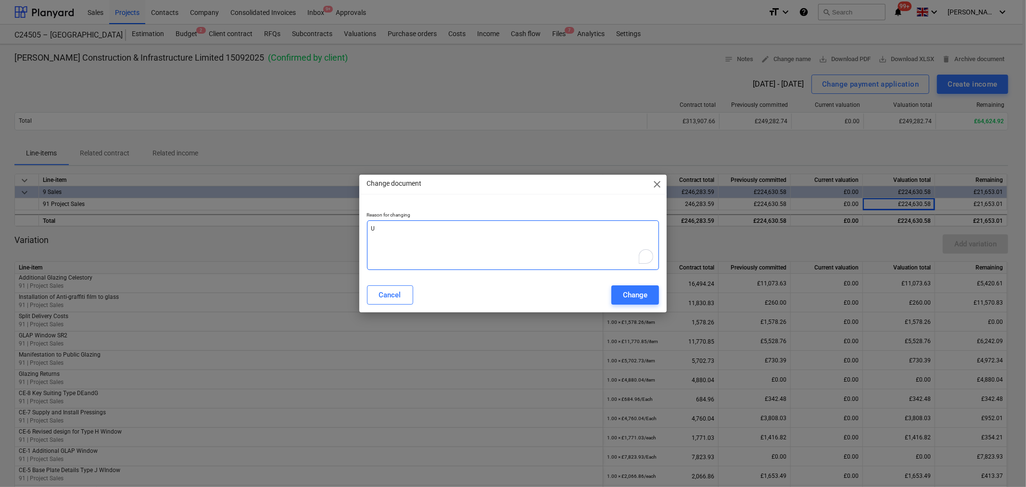
type textarea "x"
type textarea "Upd"
type textarea "x"
type textarea "Upda"
type textarea "x"
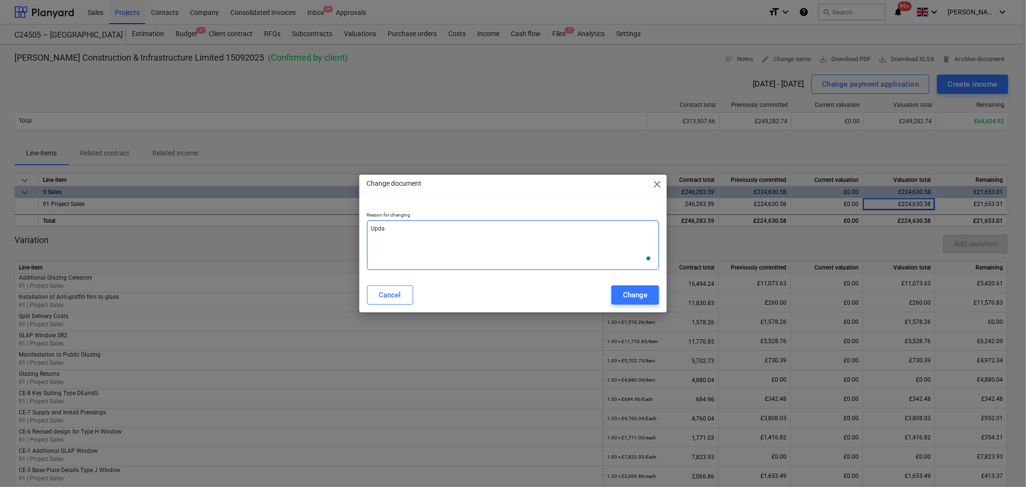
type textarea "Updat"
type textarea "x"
type textarea "Update"
type textarea "x"
type textarea "Update"
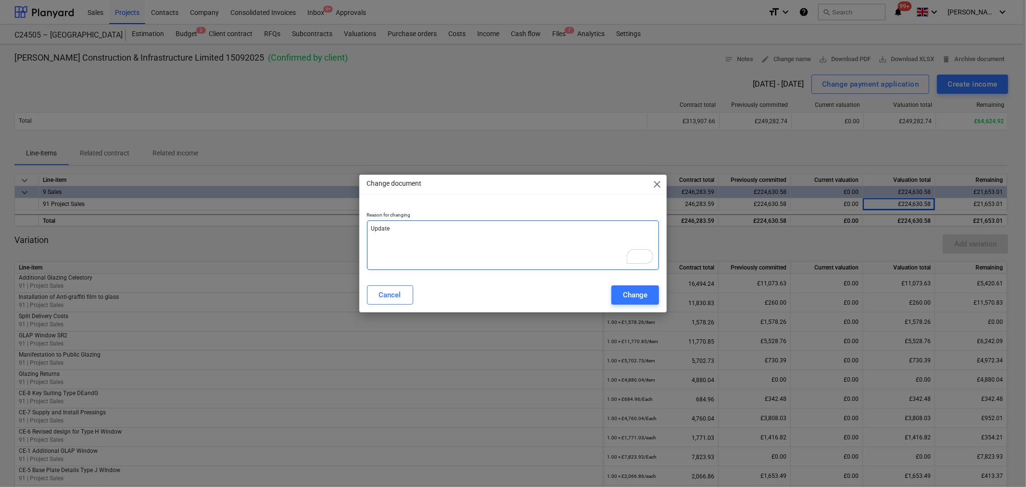
type textarea "x"
type textarea "Update t"
type textarea "x"
type textarea "Update to"
type textarea "x"
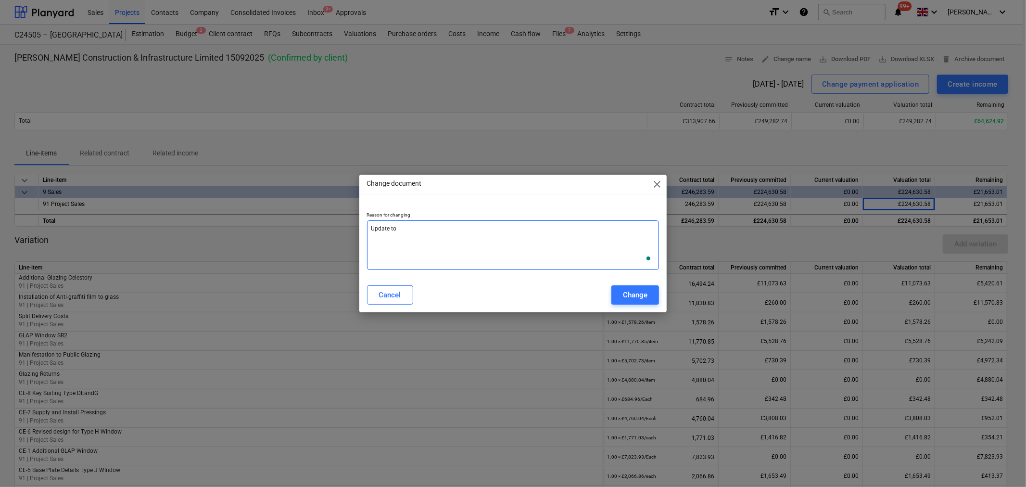
type textarea "Update to"
type textarea "x"
type textarea "Update to c"
type textarea "x"
type textarea "Update to cl"
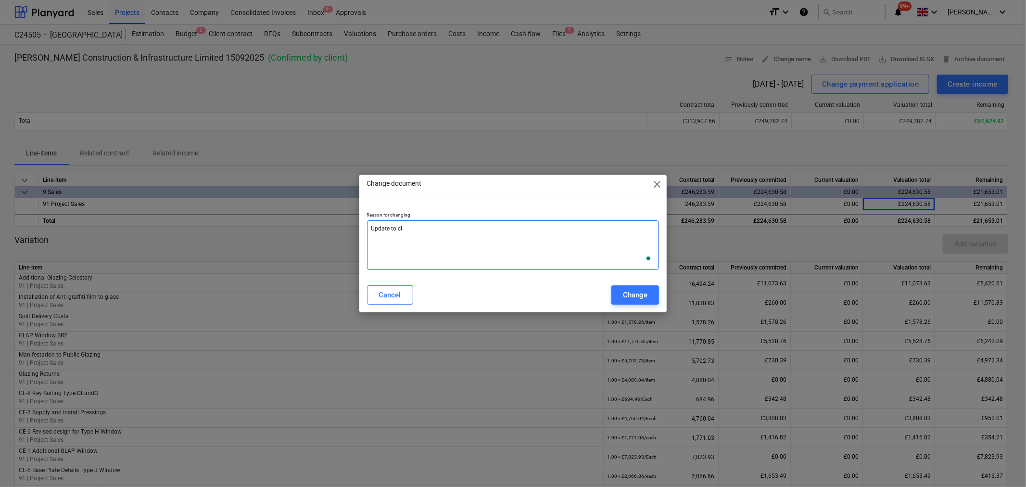
type textarea "x"
type textarea "Update to cli"
type textarea "x"
type textarea "Update to clie"
type textarea "x"
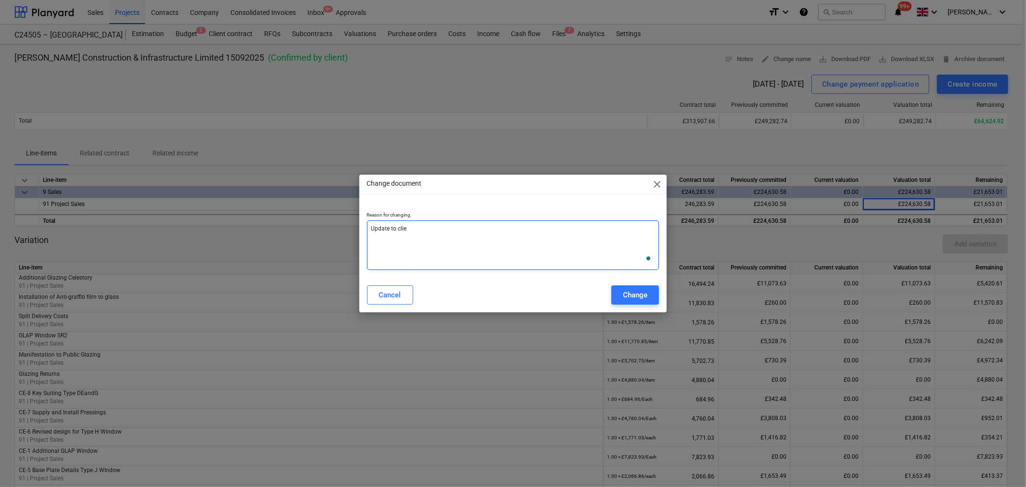
type textarea "Update to clien"
type textarea "x"
type textarea "Update to client"
type textarea "x"
type textarea "Update to client"
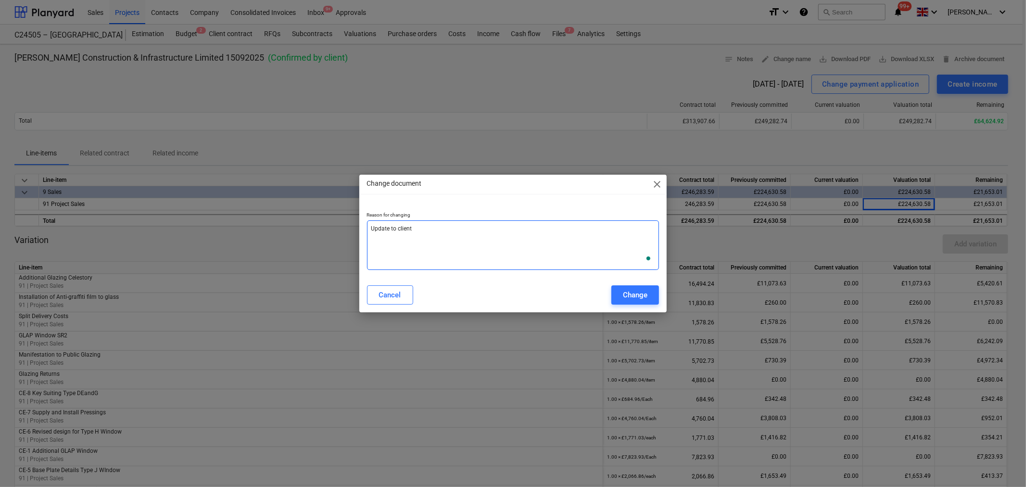
type textarea "x"
type textarea "Update to client c"
type textarea "x"
type textarea "Update to client ce"
type textarea "x"
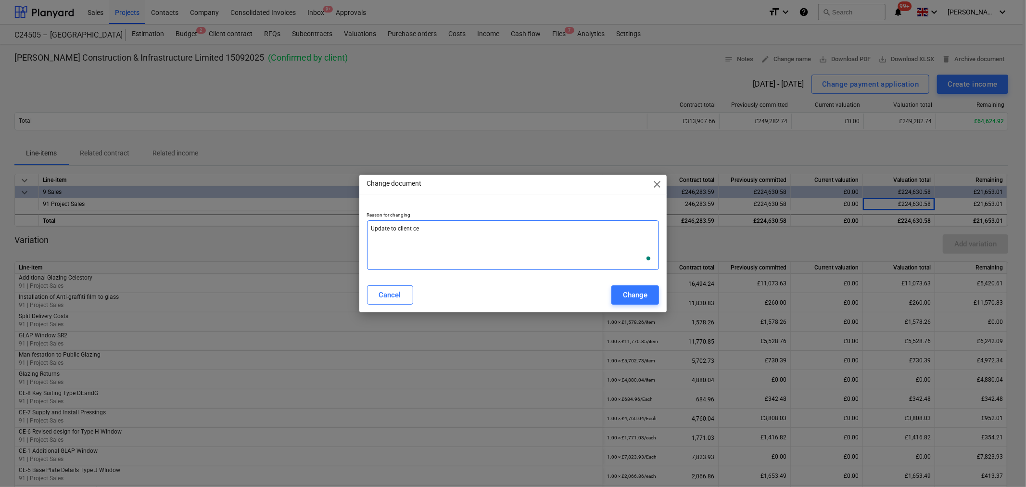
type textarea "Update to client cer"
type textarea "x"
type textarea "Update to client cert"
type textarea "x"
type textarea "Update to client cert"
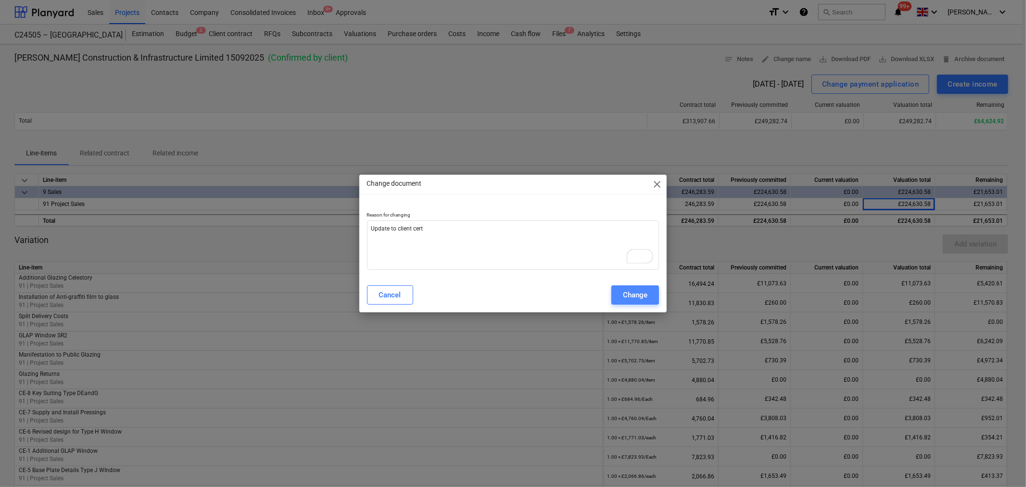
click at [641, 296] on div "Change" at bounding box center [635, 295] width 25 height 13
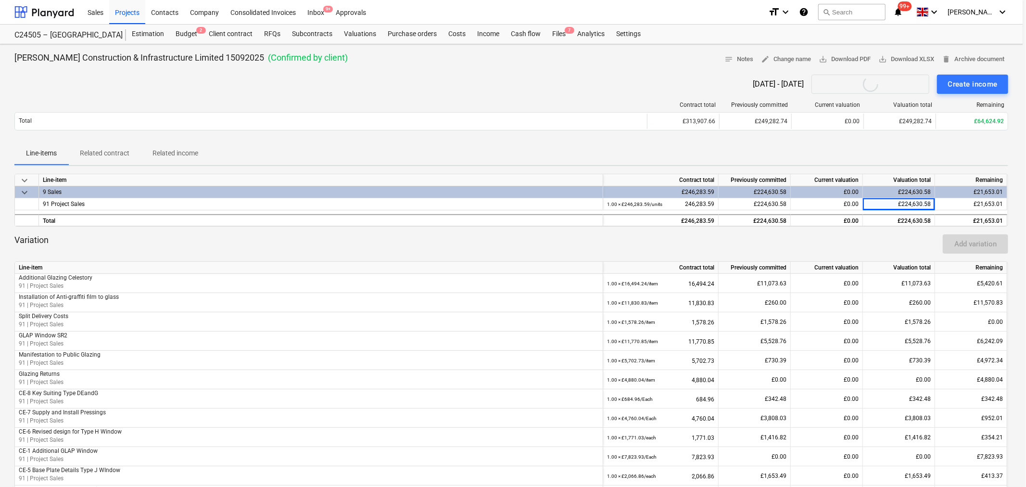
type textarea "x"
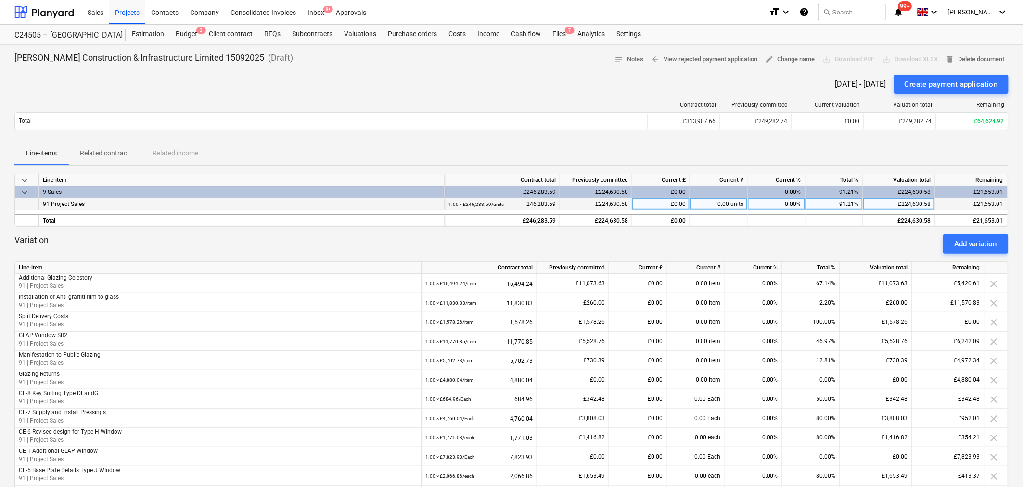
click at [933, 204] on div "£224,630.58" at bounding box center [899, 204] width 72 height 12
type input "225461.45"
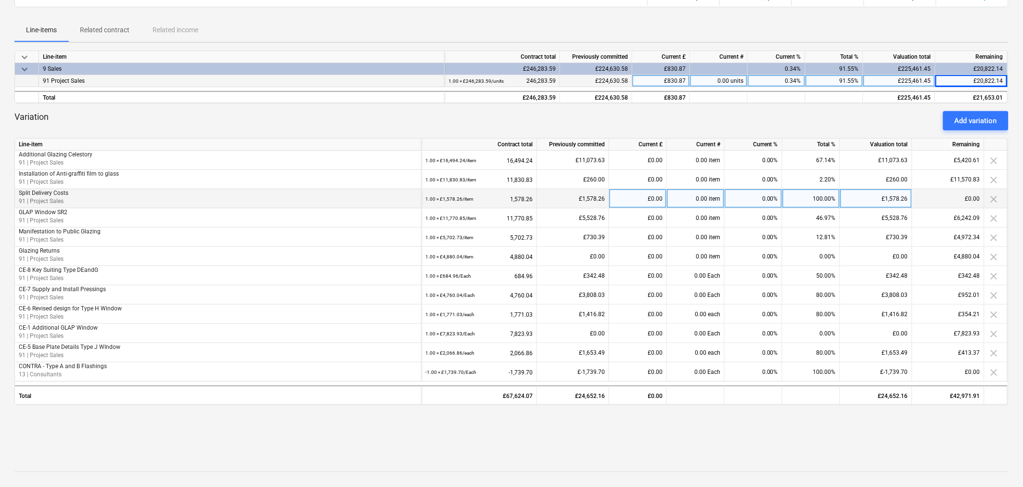
scroll to position [107, 0]
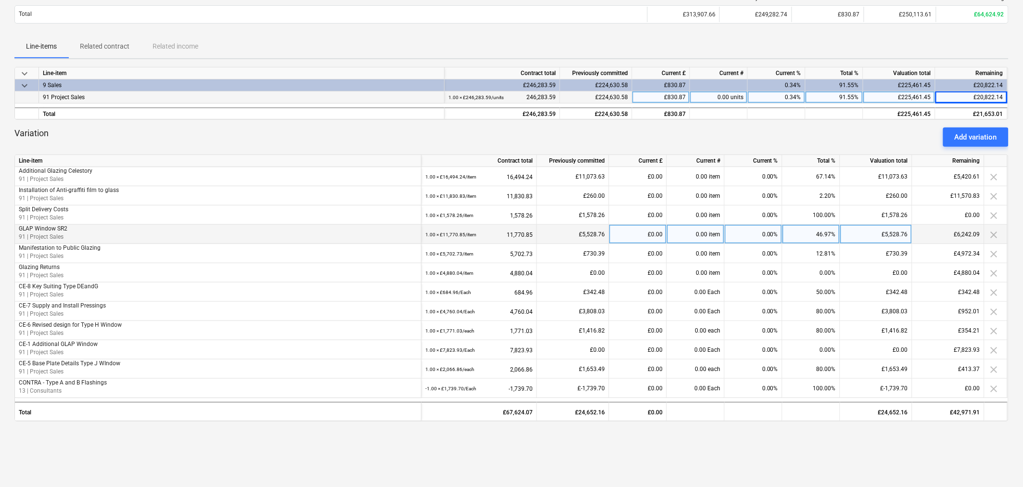
click at [908, 234] on div "£5,528.76" at bounding box center [876, 234] width 72 height 19
type input "7823.93"
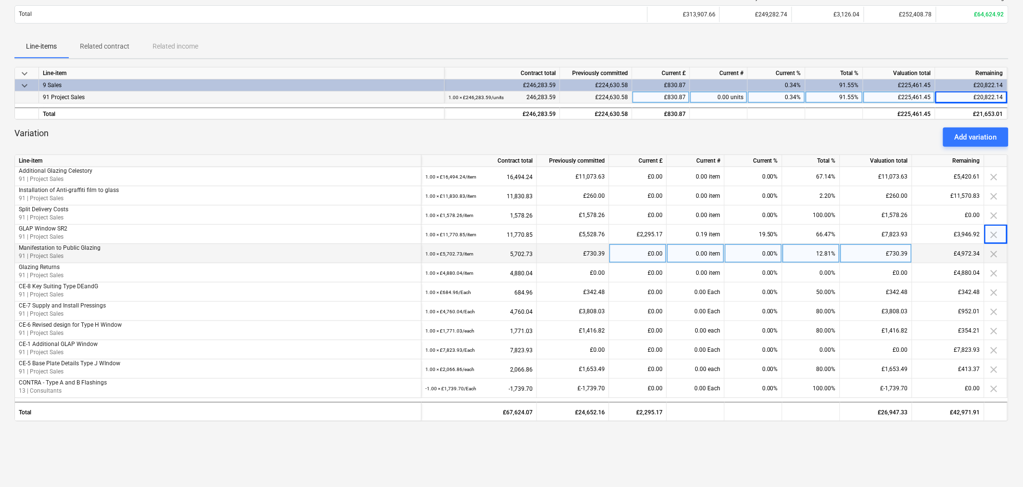
click at [905, 247] on div "£730.39" at bounding box center [876, 253] width 72 height 19
type input "0"
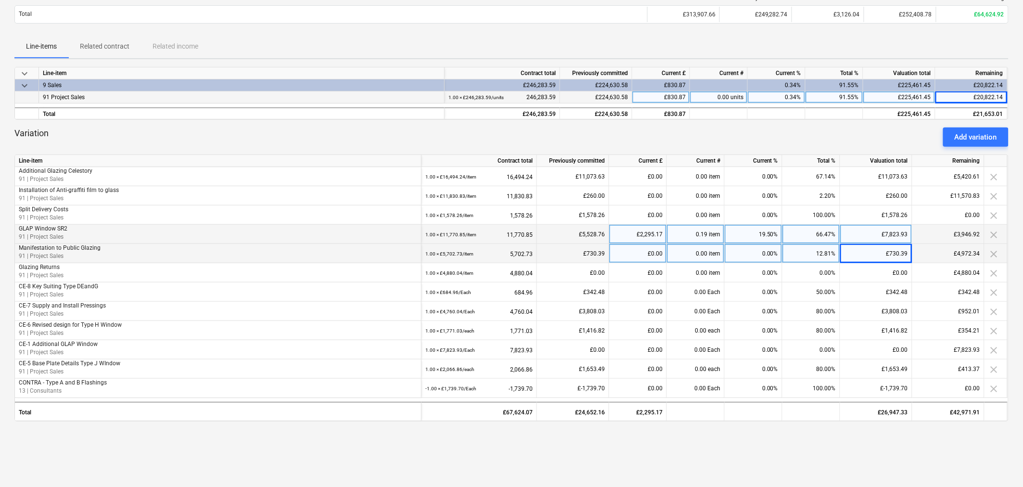
click at [907, 237] on div "£7,823.93" at bounding box center [876, 234] width 72 height 19
type input "7093.54"
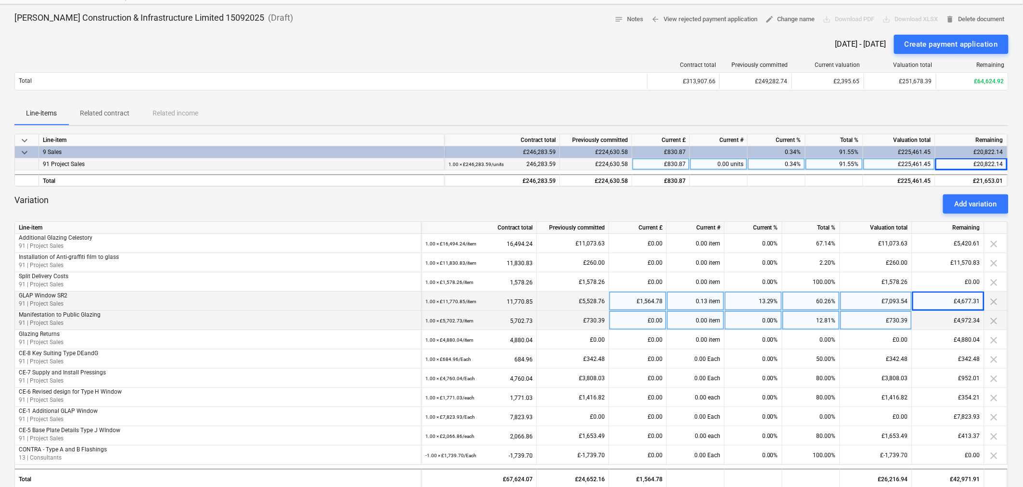
scroll to position [0, 0]
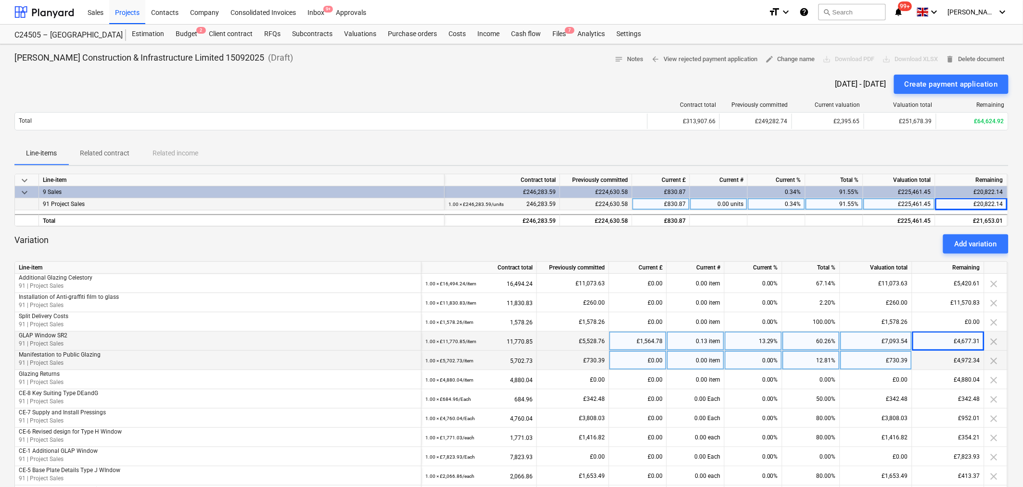
click at [909, 338] on div "£7,093.54" at bounding box center [876, 340] width 72 height 19
click at [907, 359] on div "£730.39" at bounding box center [876, 360] width 72 height 19
type input "730.40"
click at [933, 80] on div "Create payment application" at bounding box center [950, 84] width 93 height 13
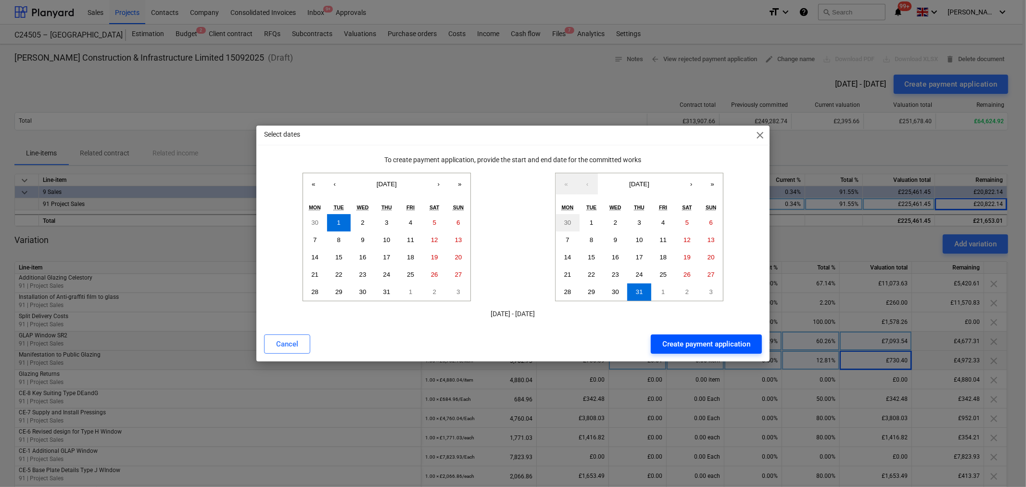
click at [695, 349] on div "Create payment application" at bounding box center [706, 344] width 88 height 13
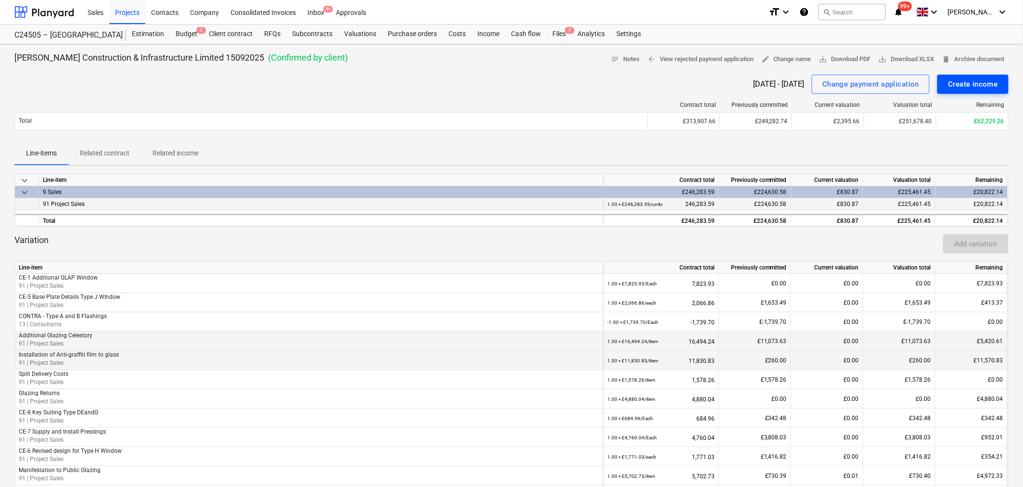
click at [973, 84] on div "Create income" at bounding box center [973, 84] width 50 height 13
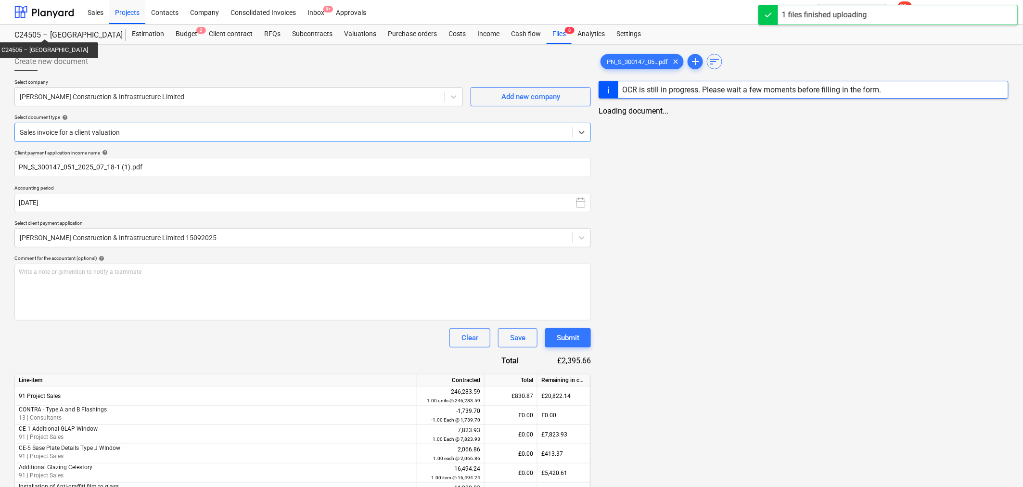
type input "PN_S_300147_051_2025_07_18-1 (1).pdf"
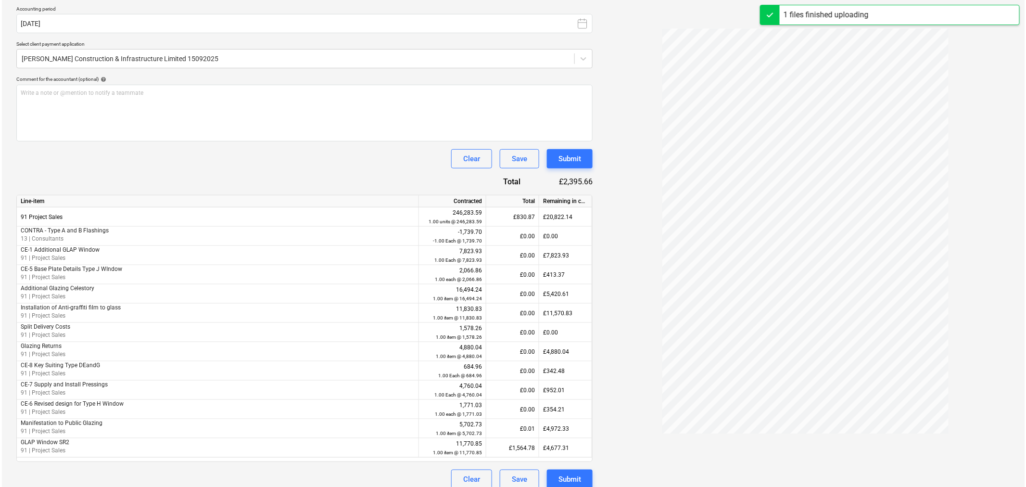
scroll to position [189, 0]
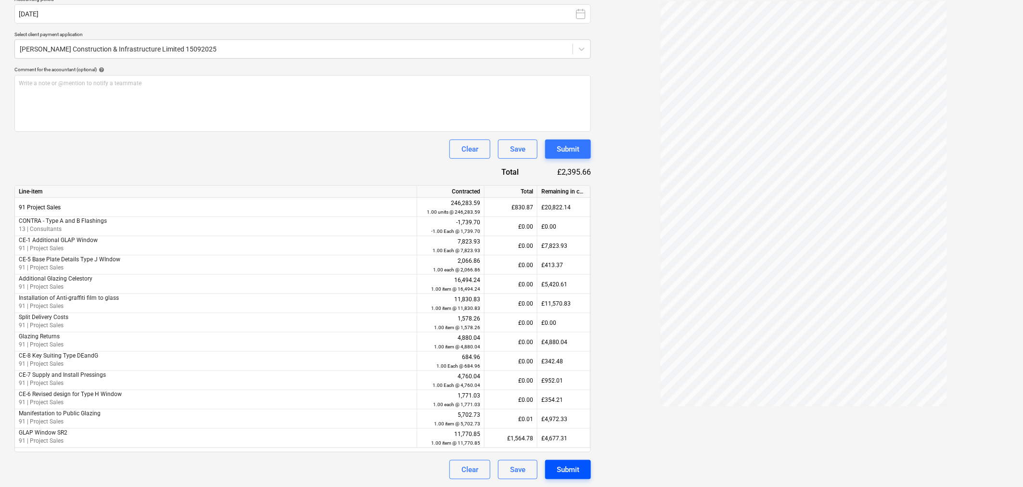
click at [563, 474] on div "Submit" at bounding box center [568, 469] width 23 height 13
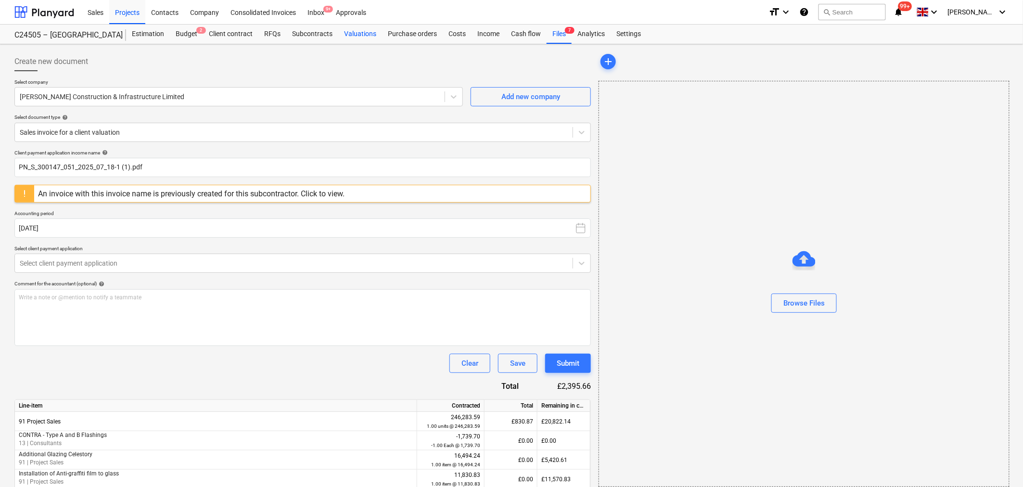
click at [355, 32] on div "Valuations" at bounding box center [360, 34] width 44 height 19
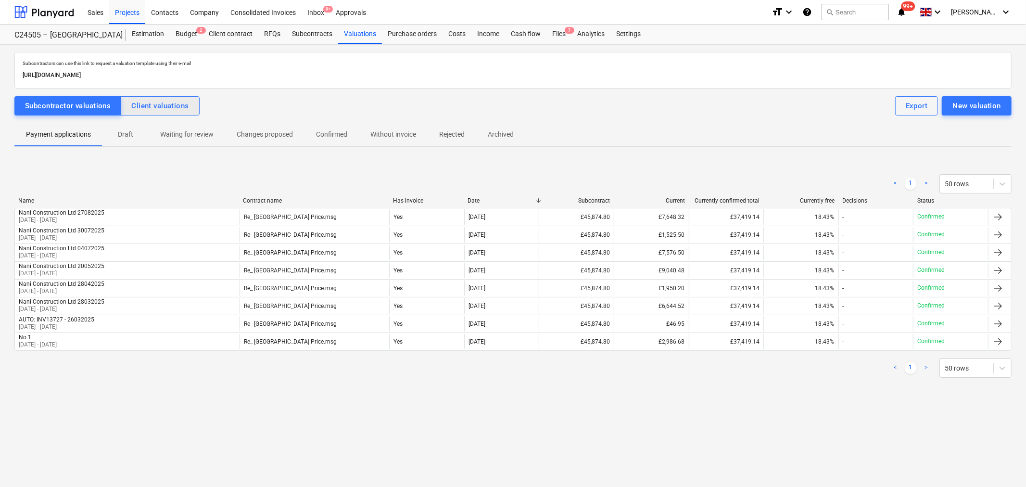
click at [168, 104] on div "Client valuations" at bounding box center [159, 106] width 57 height 13
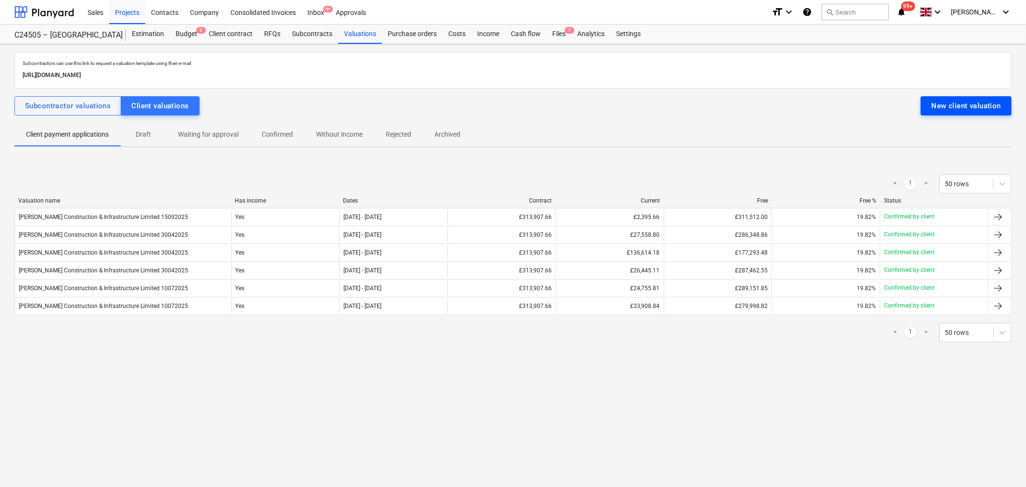
click at [958, 109] on div "New client valuation" at bounding box center [966, 106] width 70 height 13
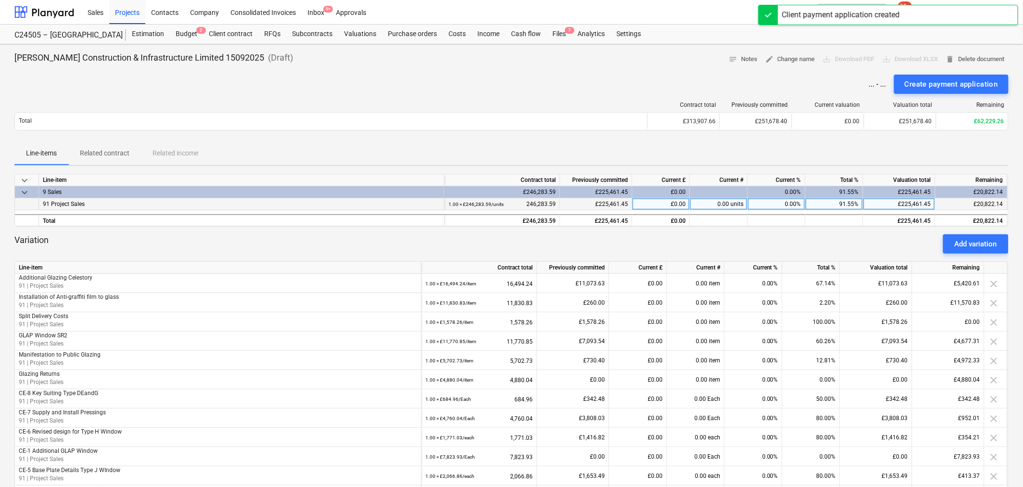
click at [930, 204] on div "£225,461.45" at bounding box center [899, 204] width 72 height 12
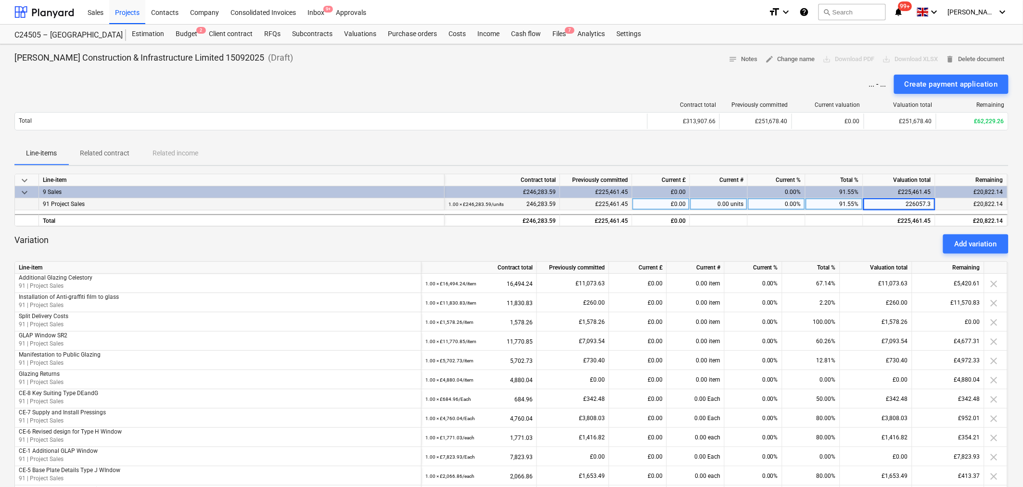
type input "226057.31"
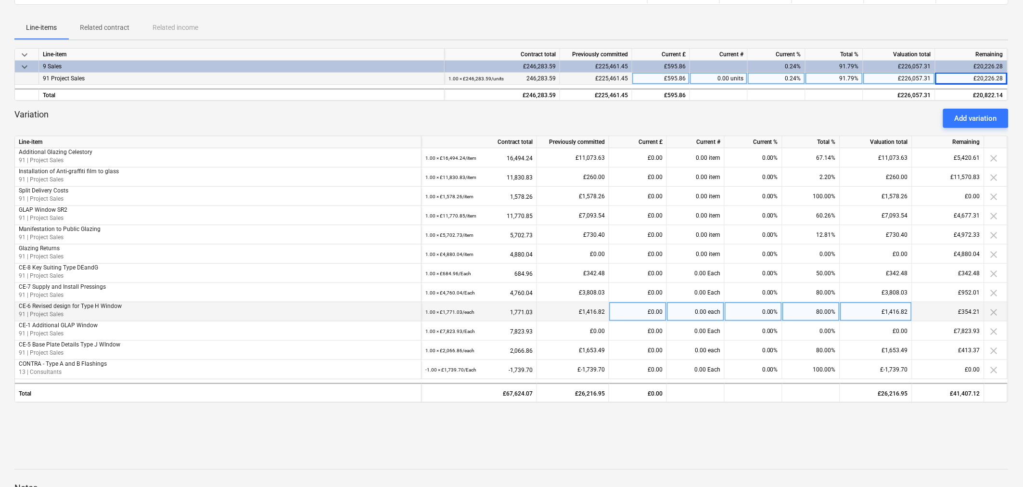
scroll to position [107, 0]
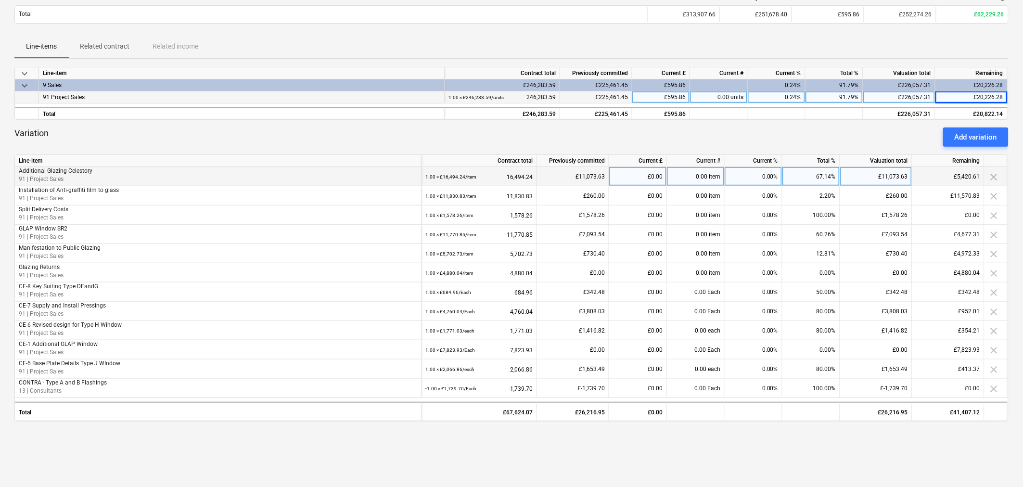
click at [908, 179] on div "£11,073.63" at bounding box center [876, 176] width 72 height 19
type input "13149.94"
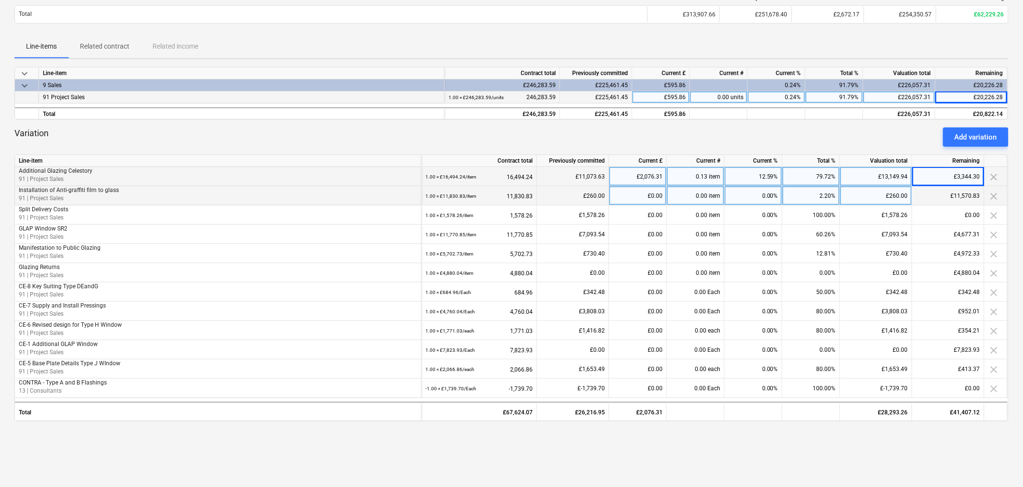
click at [907, 196] on div "£260.00" at bounding box center [876, 195] width 72 height 19
type input "11830.83"
click at [906, 195] on div "£11,830.83" at bounding box center [876, 195] width 72 height 19
type input "260"
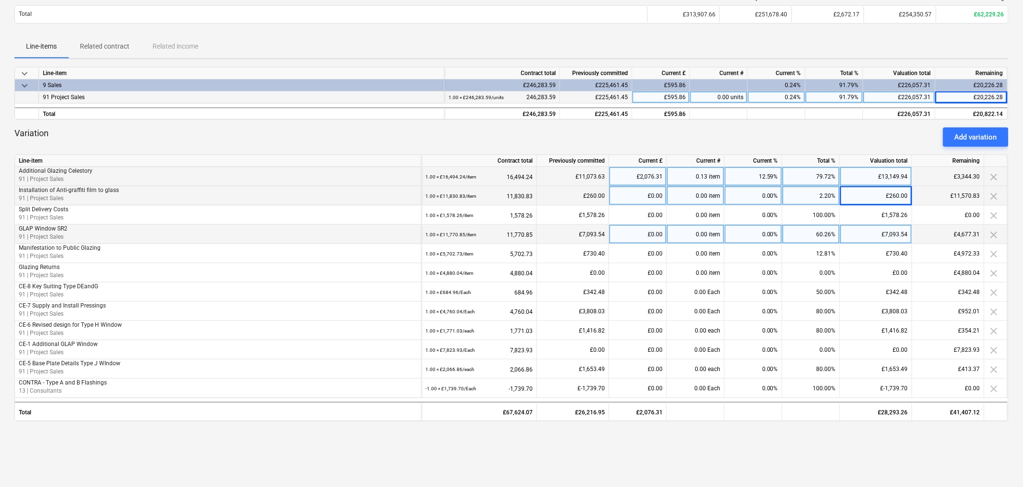
click at [907, 228] on div "£7,093.54" at bounding box center [876, 234] width 72 height 19
type input "7823.93"
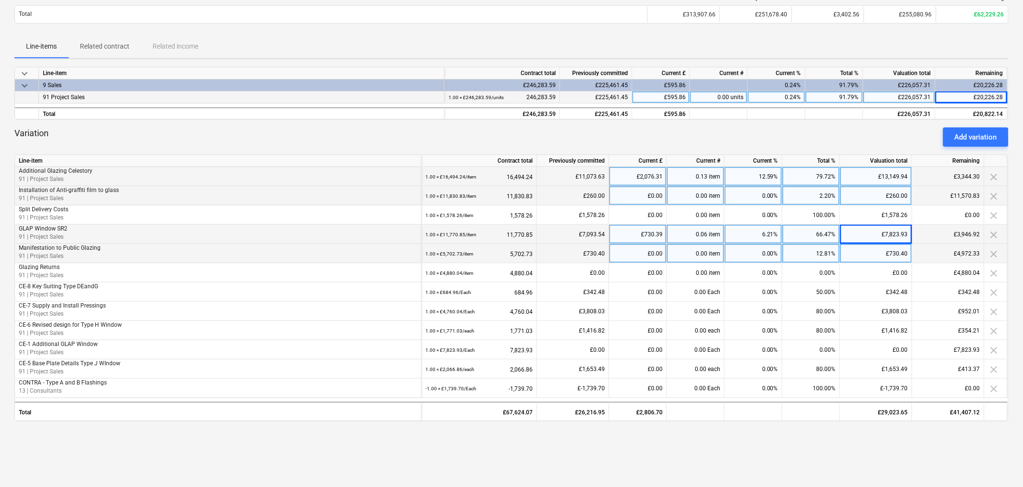
click at [910, 252] on div "£730.40" at bounding box center [876, 253] width 72 height 19
type input "2851.12"
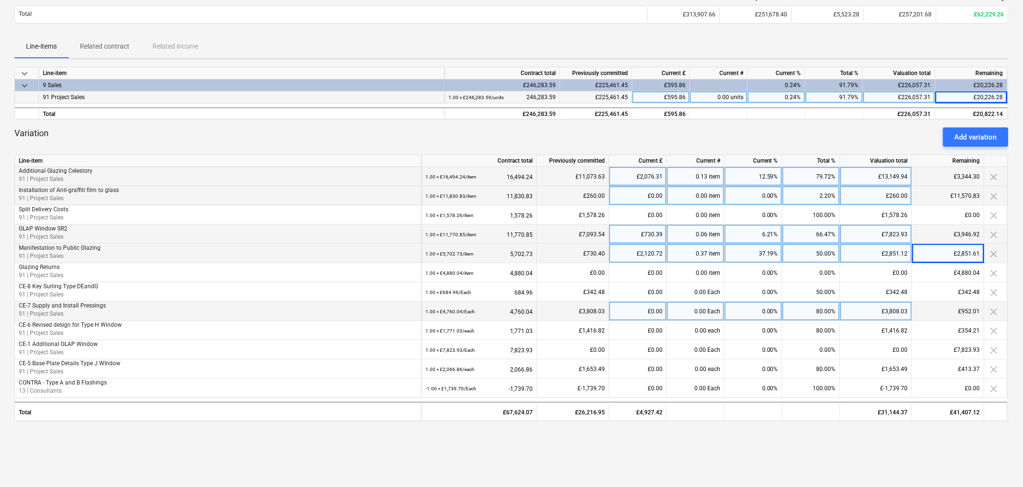
click at [898, 315] on div "£3,808.03" at bounding box center [876, 311] width 72 height 19
type input "4760.04"
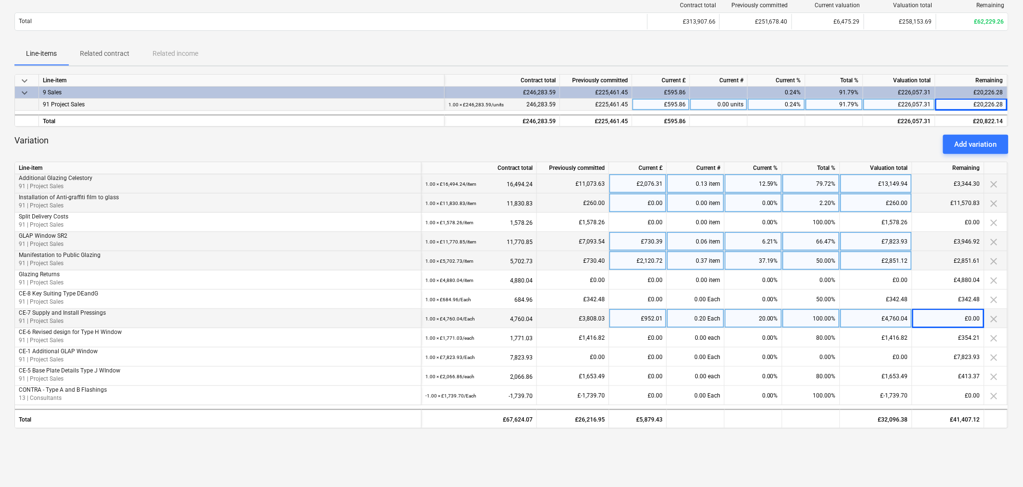
scroll to position [0, 0]
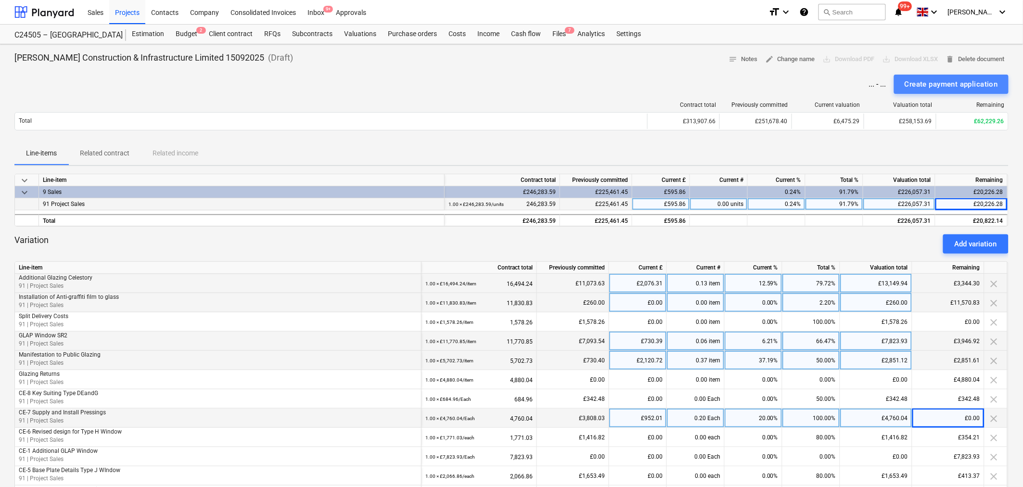
click at [950, 83] on div "Create payment application" at bounding box center [950, 84] width 93 height 13
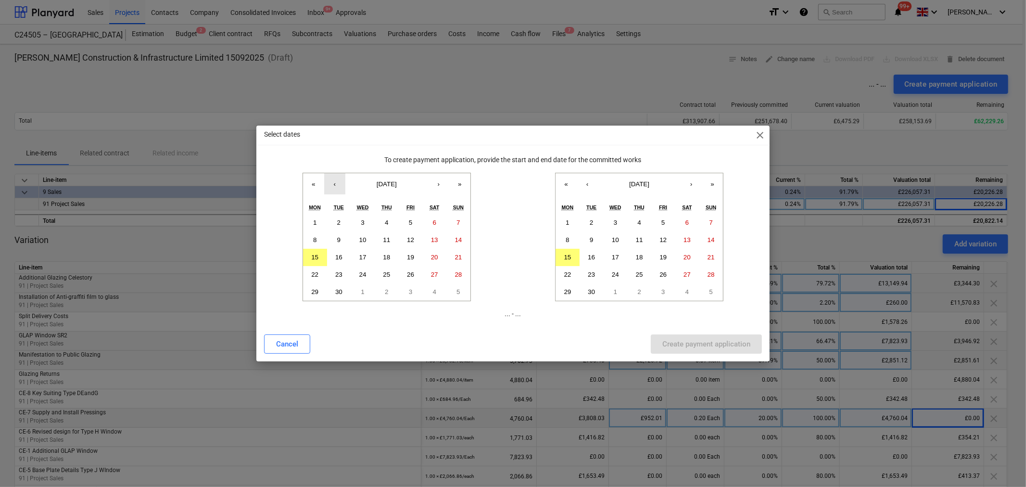
click at [337, 182] on button "‹" at bounding box center [334, 183] width 21 height 21
click at [412, 222] on abbr "1" at bounding box center [410, 222] width 3 height 7
click at [590, 181] on button "‹" at bounding box center [587, 183] width 21 height 21
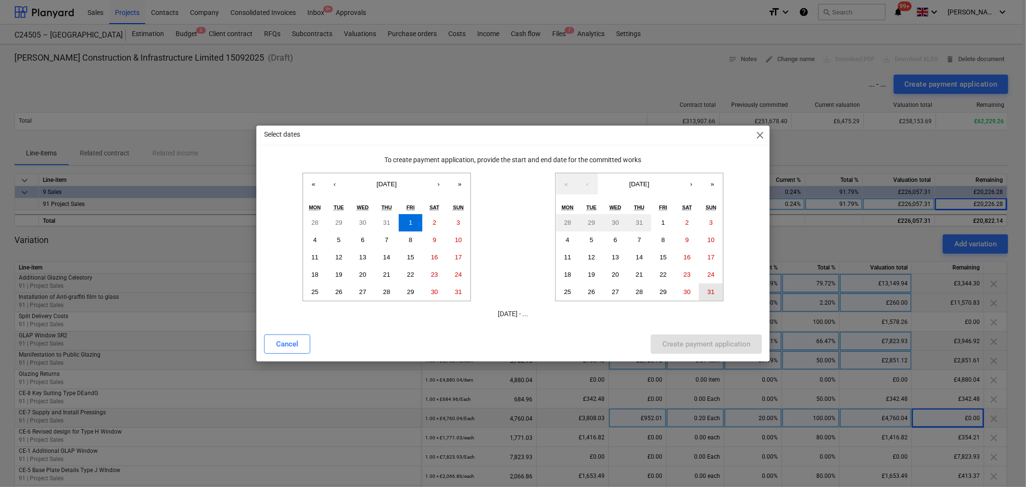
click at [711, 290] on abbr "31" at bounding box center [711, 291] width 7 height 7
click at [706, 343] on div "Create payment application" at bounding box center [706, 344] width 88 height 13
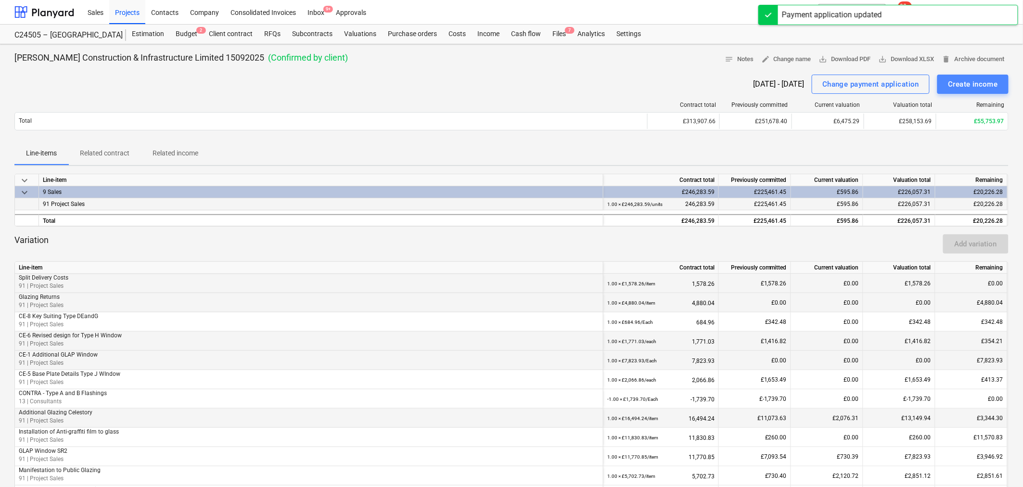
click at [979, 76] on button "Create income" at bounding box center [972, 84] width 71 height 19
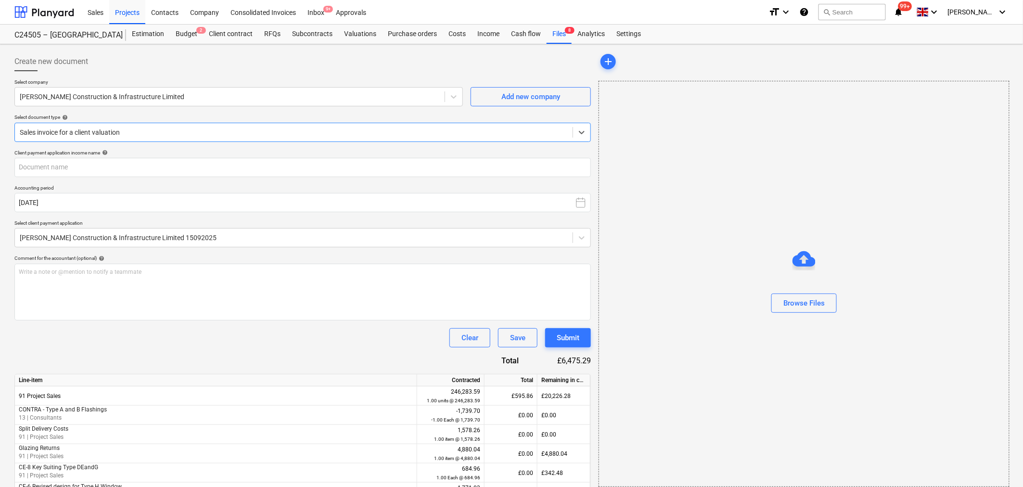
type input "300147.051_Fiducia Payment Notice_07 SC.pdf"
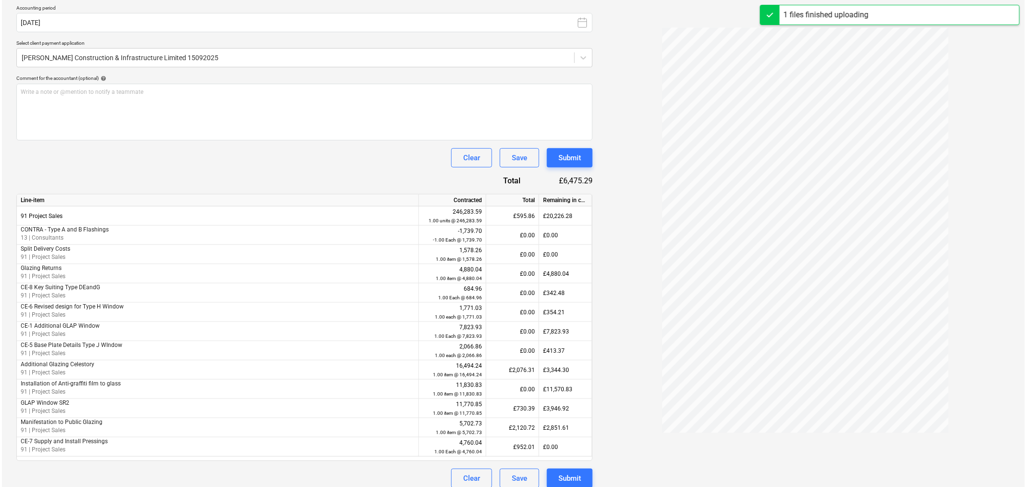
scroll to position [189, 0]
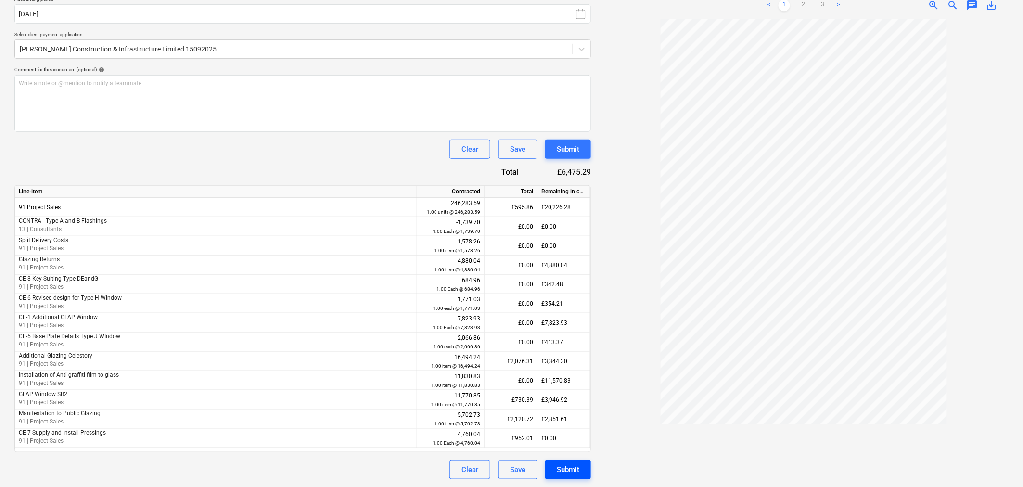
click at [569, 472] on div "Submit" at bounding box center [568, 469] width 23 height 13
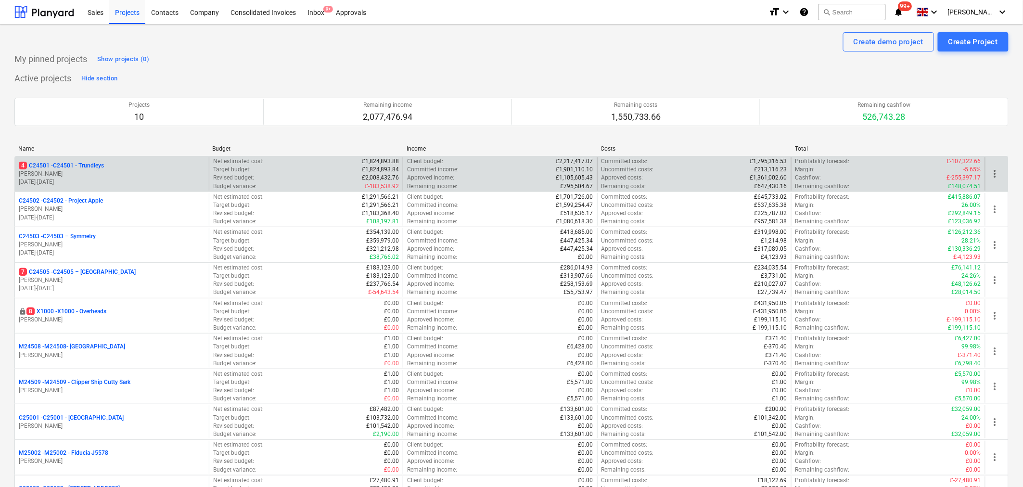
click at [145, 176] on p "[PERSON_NAME]" at bounding box center [112, 174] width 186 height 8
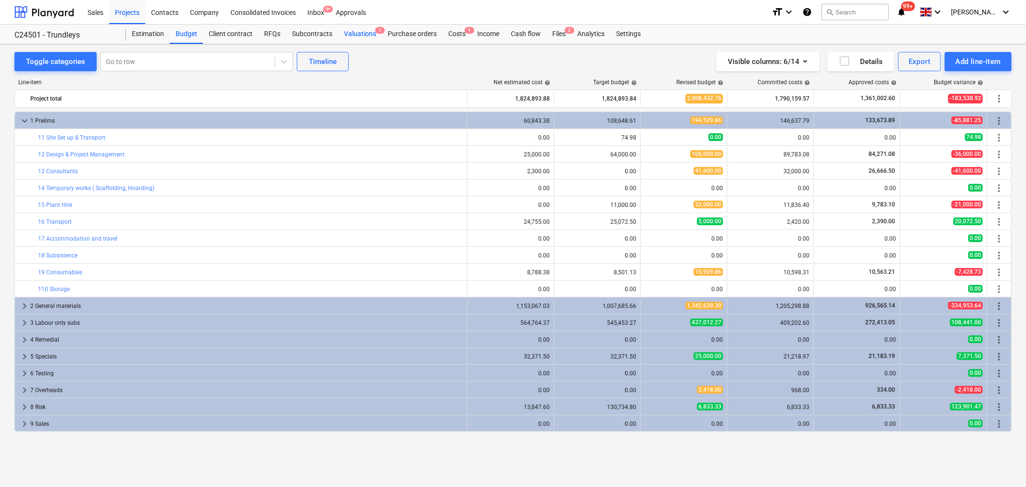
click at [361, 36] on div "Valuations 1" at bounding box center [360, 34] width 44 height 19
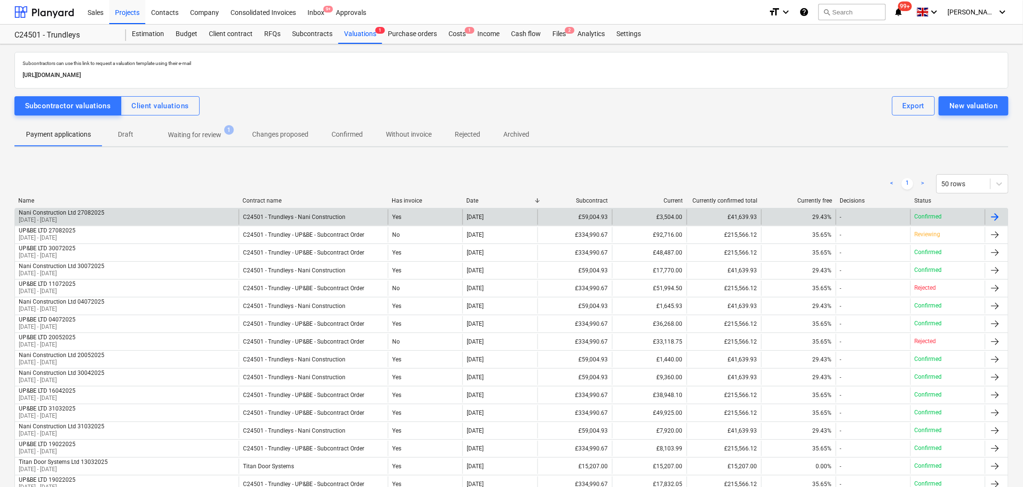
click at [77, 219] on p "[DATE] - [DATE]" at bounding box center [62, 220] width 86 height 8
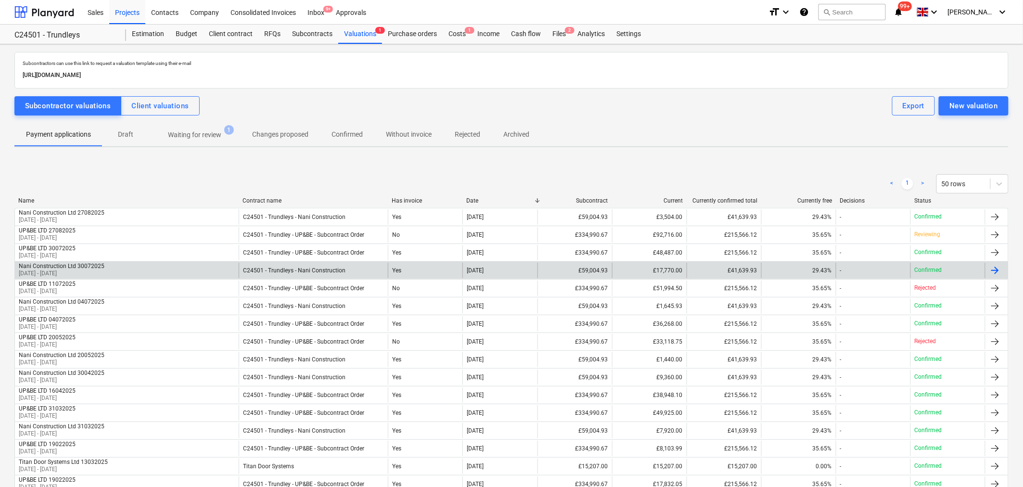
click at [194, 268] on div "Nani Construction Ltd 30072025 [DATE] - [DATE]" at bounding box center [127, 270] width 224 height 15
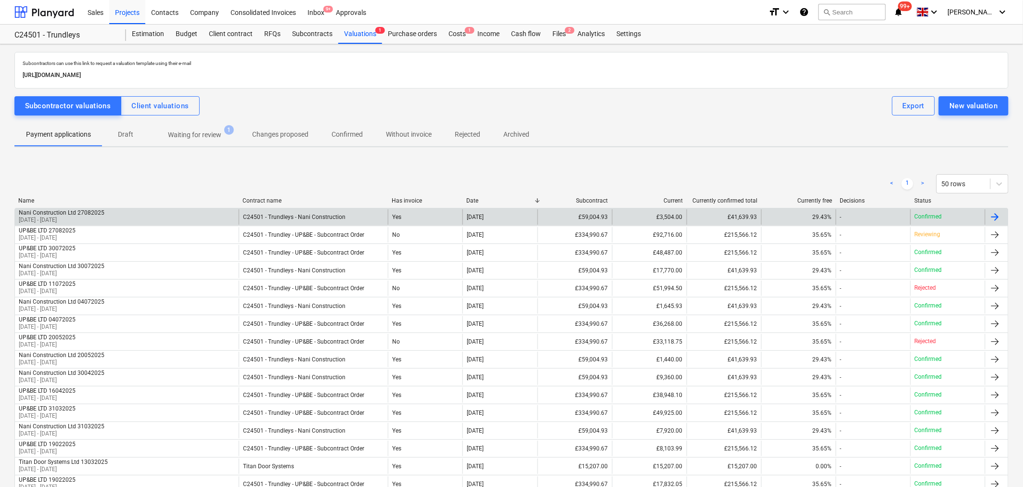
click at [62, 215] on div "Nani Construction Ltd 27082025" at bounding box center [62, 212] width 86 height 7
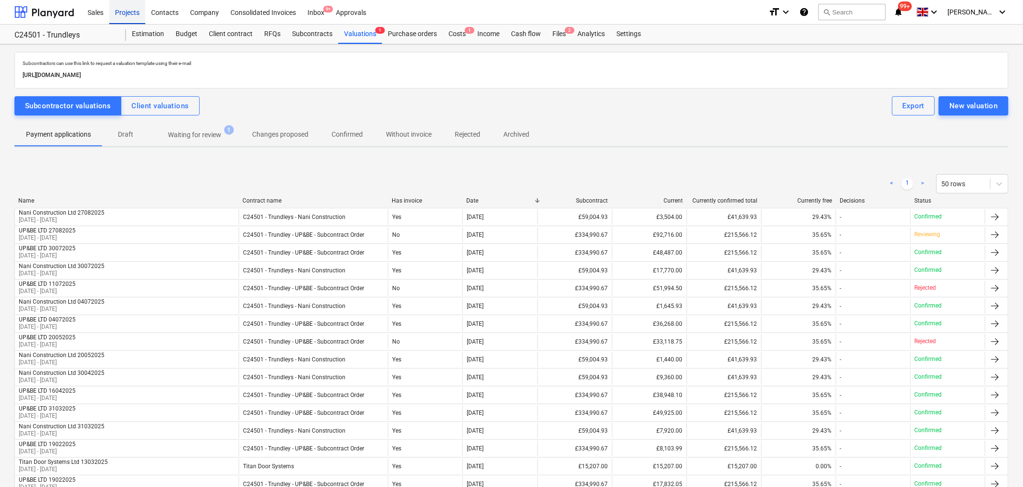
click at [126, 12] on div "Projects" at bounding box center [127, 12] width 36 height 25
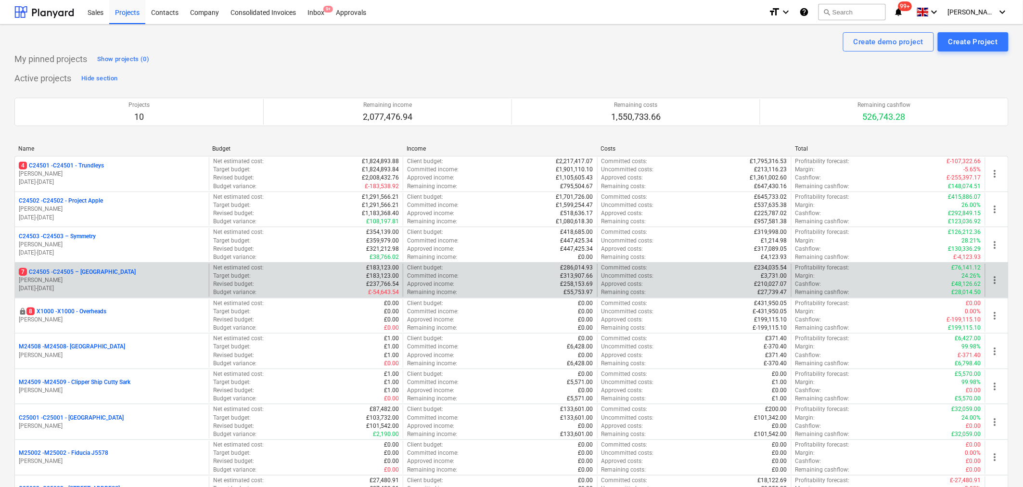
click at [114, 274] on p "7 C24505 - C24505 – [GEOGRAPHIC_DATA]" at bounding box center [77, 272] width 117 height 8
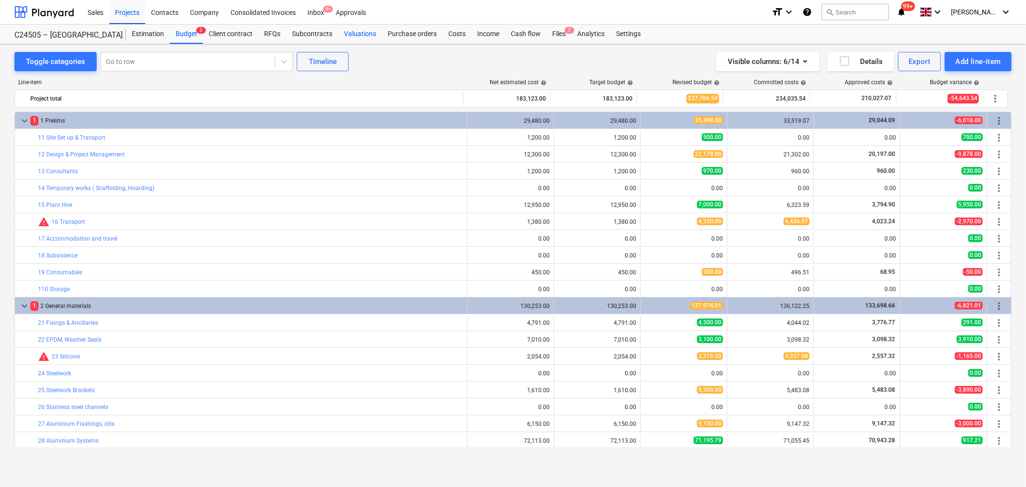
click at [361, 36] on div "Valuations" at bounding box center [360, 34] width 44 height 19
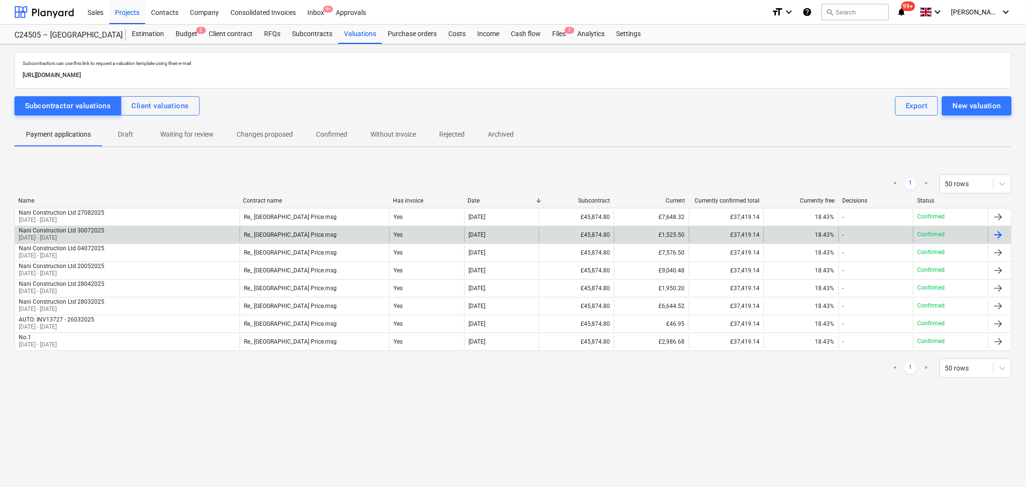
click at [159, 235] on div "Nani Construction Ltd 30072025 [DATE] - [DATE]" at bounding box center [127, 234] width 225 height 15
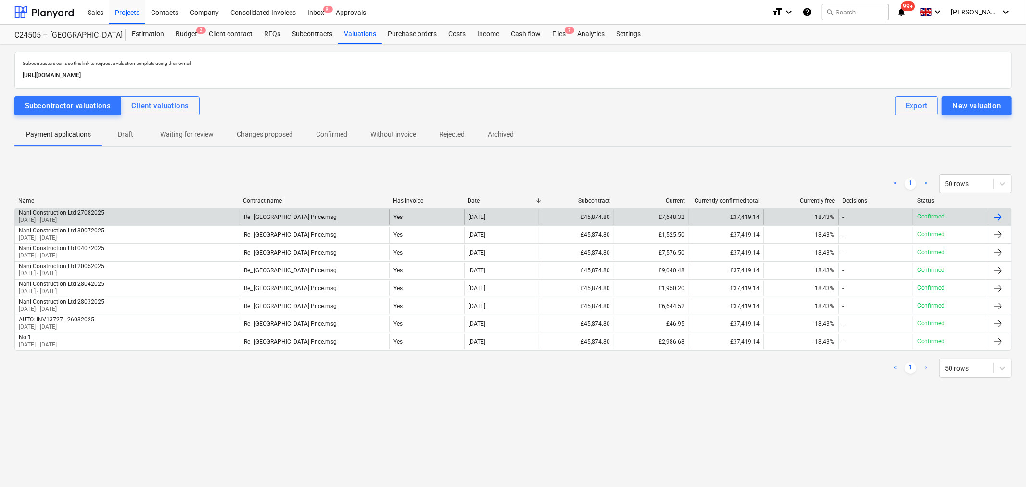
click at [161, 213] on div "Nani Construction Ltd 27082025 [DATE] - [DATE]" at bounding box center [127, 216] width 225 height 15
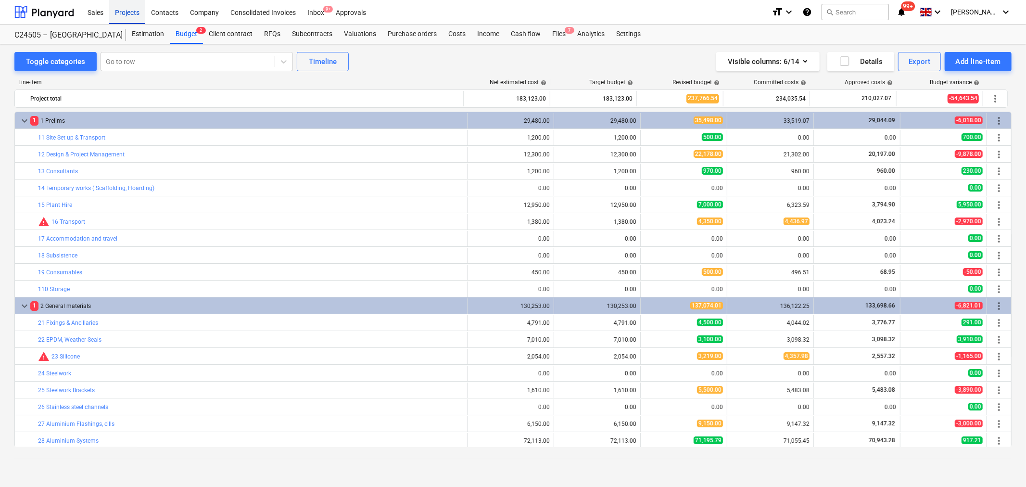
click at [131, 13] on div "Projects" at bounding box center [127, 12] width 36 height 25
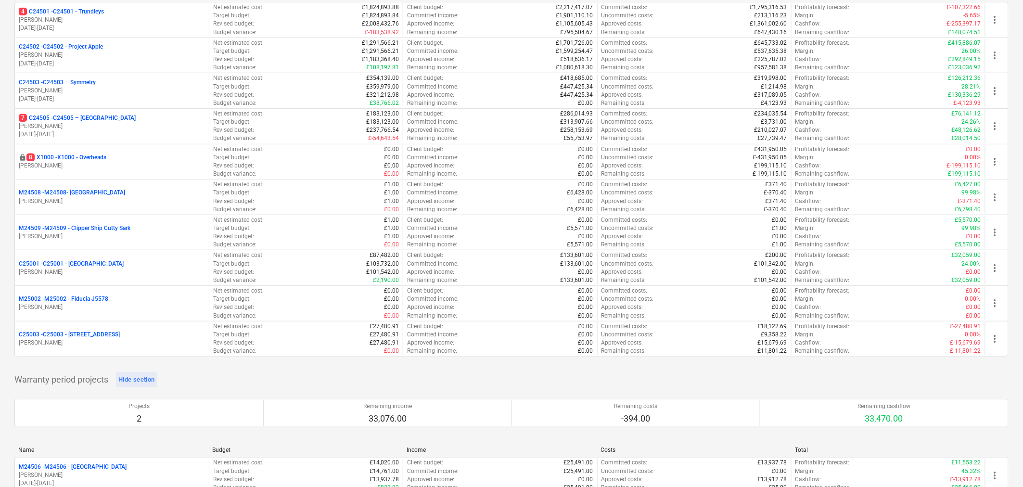
scroll to position [160, 0]
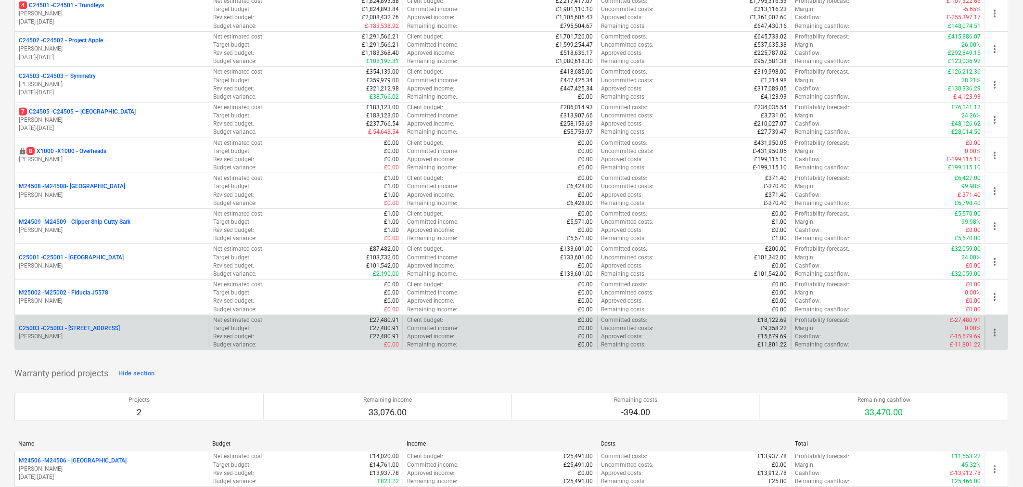
click at [127, 329] on div "C25003 - C25003 - [STREET_ADDRESS]" at bounding box center [112, 328] width 186 height 8
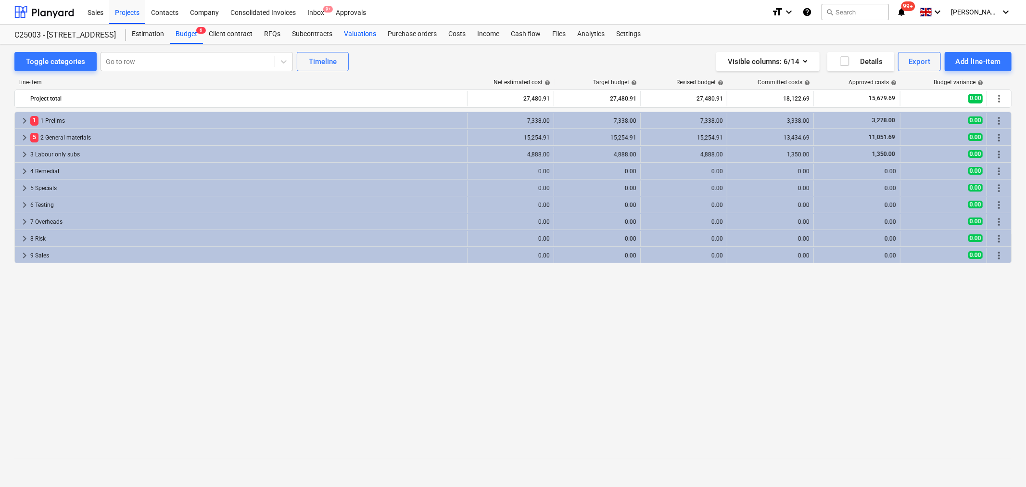
click at [362, 32] on div "Valuations" at bounding box center [360, 34] width 44 height 19
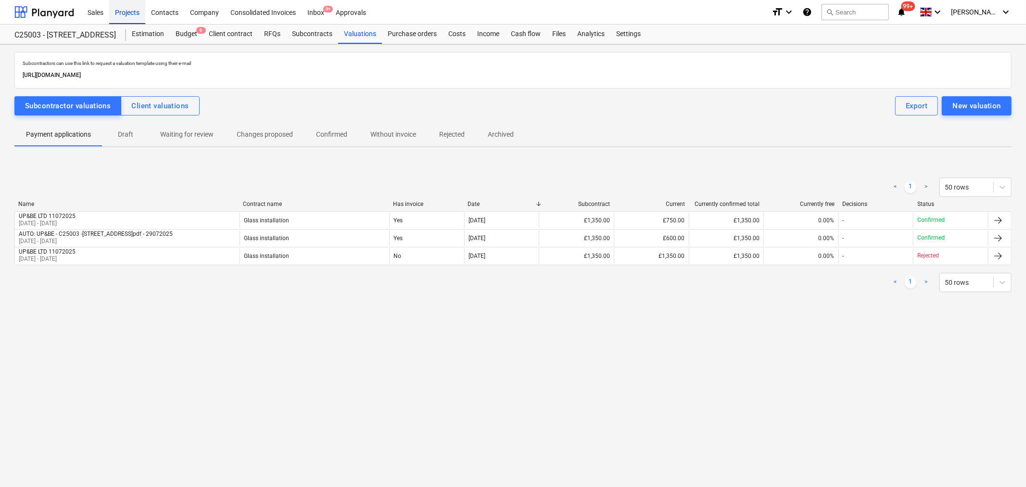
click at [133, 8] on div "Projects" at bounding box center [127, 12] width 36 height 25
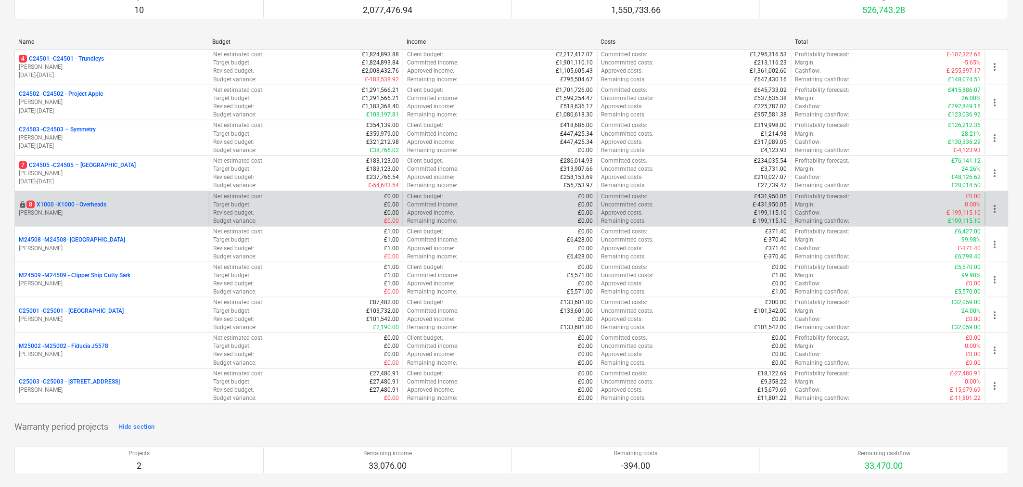
scroll to position [160, 0]
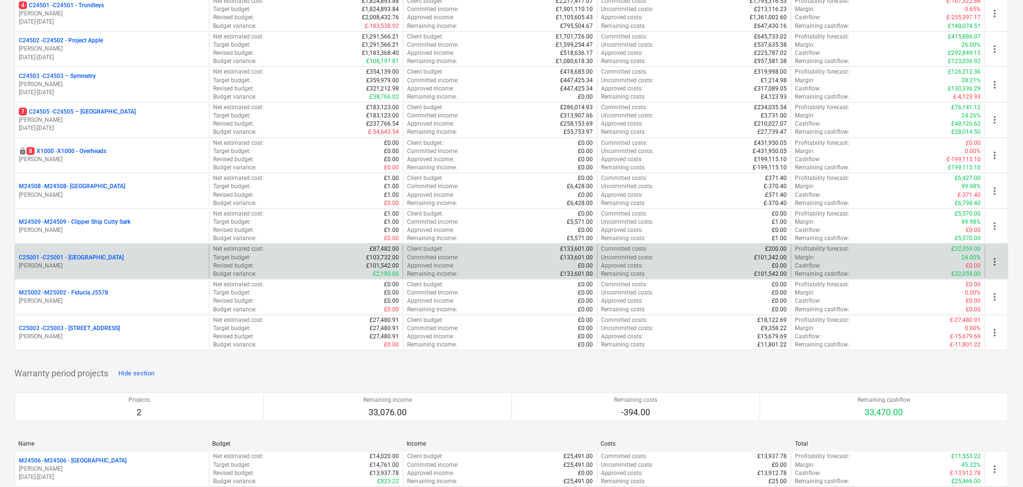
click at [115, 253] on div "C25001 - C25001 - [GEOGRAPHIC_DATA]" at bounding box center [112, 257] width 186 height 8
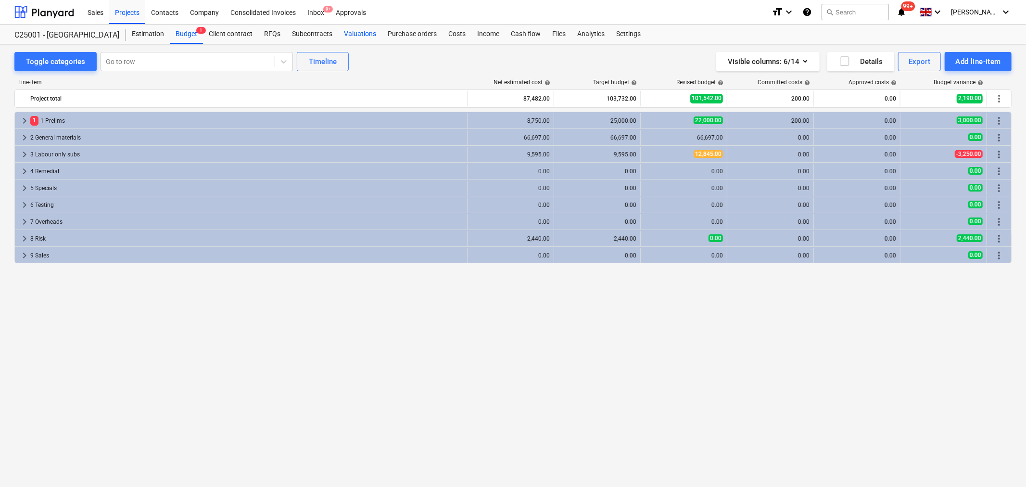
click at [358, 35] on div "Valuations" at bounding box center [360, 34] width 44 height 19
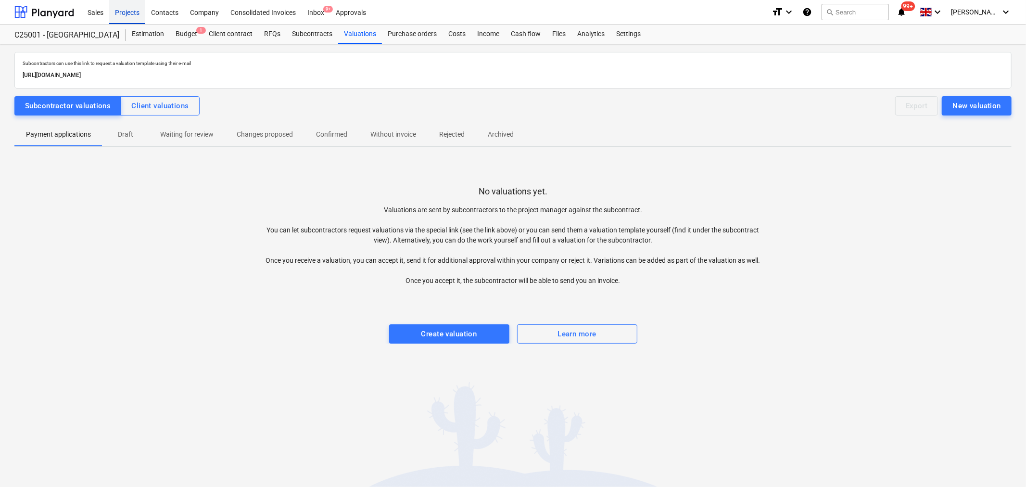
click at [130, 10] on div "Projects" at bounding box center [127, 12] width 36 height 25
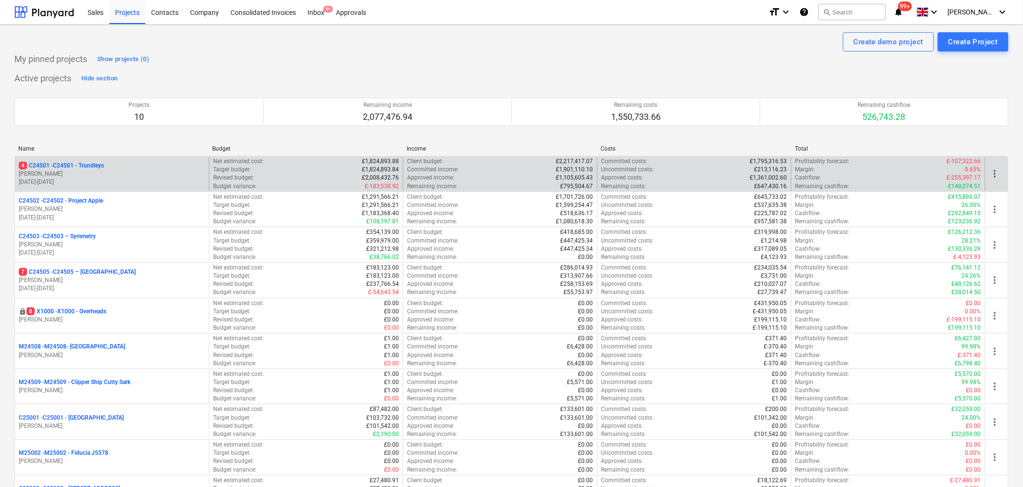
click at [56, 170] on p "[PERSON_NAME]" at bounding box center [112, 174] width 186 height 8
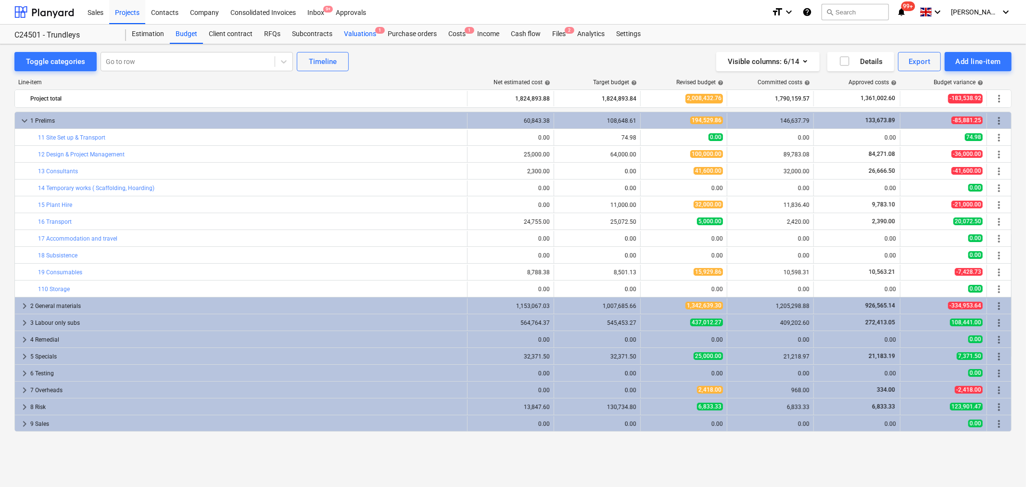
click at [356, 33] on div "Valuations 1" at bounding box center [360, 34] width 44 height 19
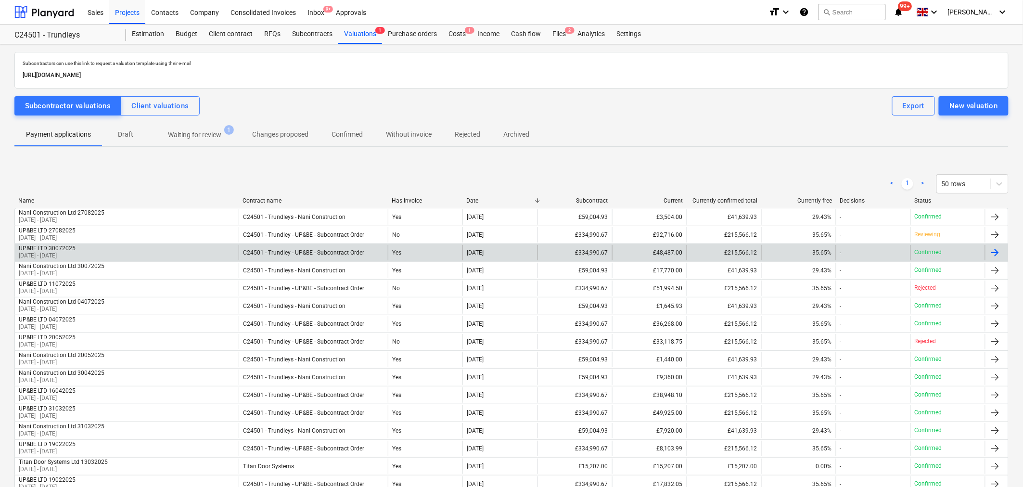
click at [210, 251] on div "UP&BE LTD 30072025 [DATE] - [DATE]" at bounding box center [127, 252] width 224 height 15
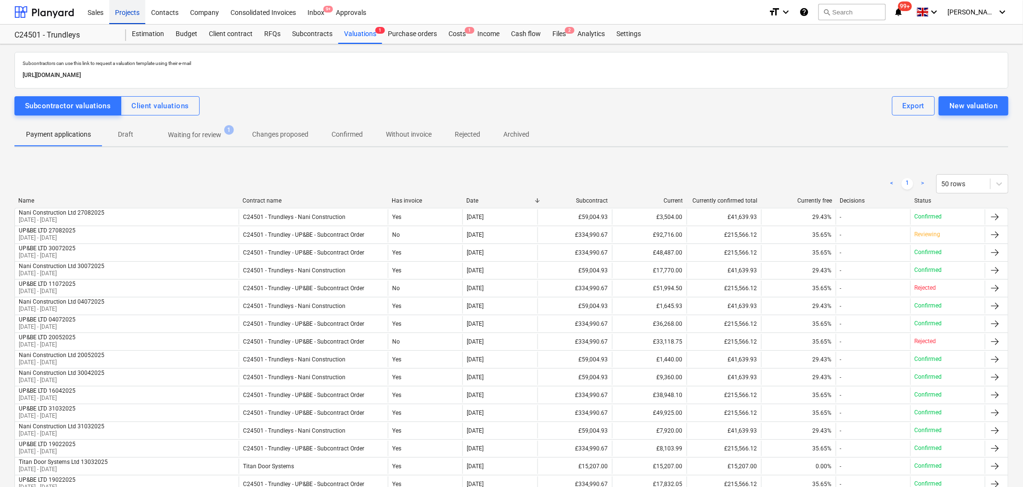
click at [127, 14] on div "Projects" at bounding box center [127, 12] width 36 height 25
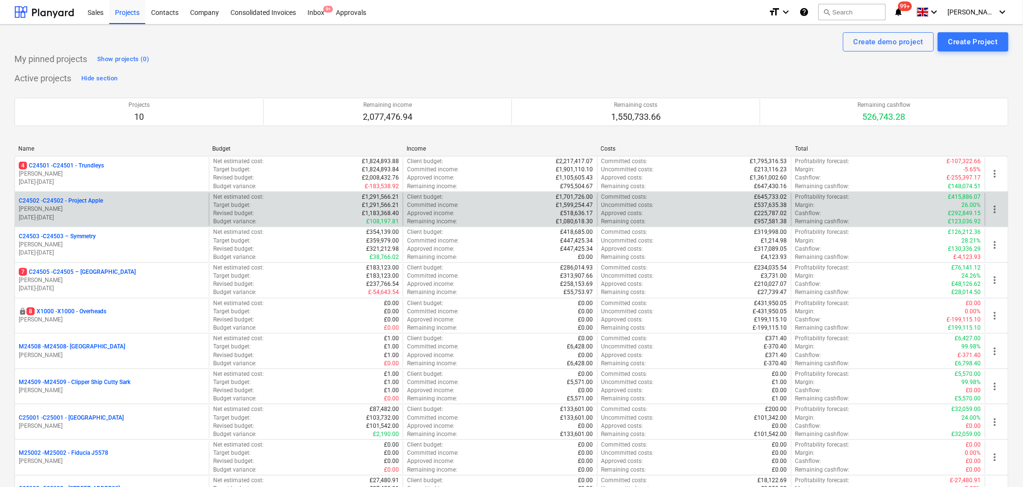
click at [104, 209] on p "[PERSON_NAME]" at bounding box center [112, 209] width 186 height 8
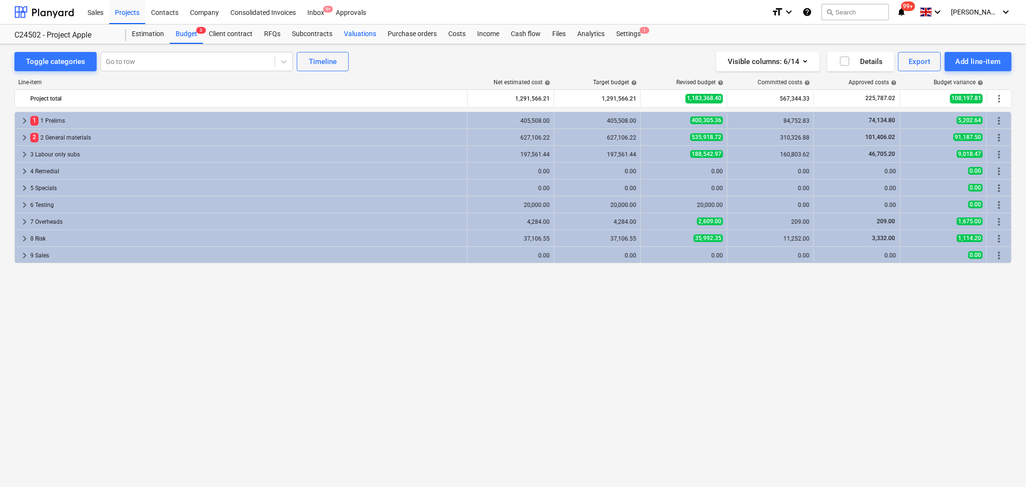
click at [367, 31] on div "Valuations" at bounding box center [360, 34] width 44 height 19
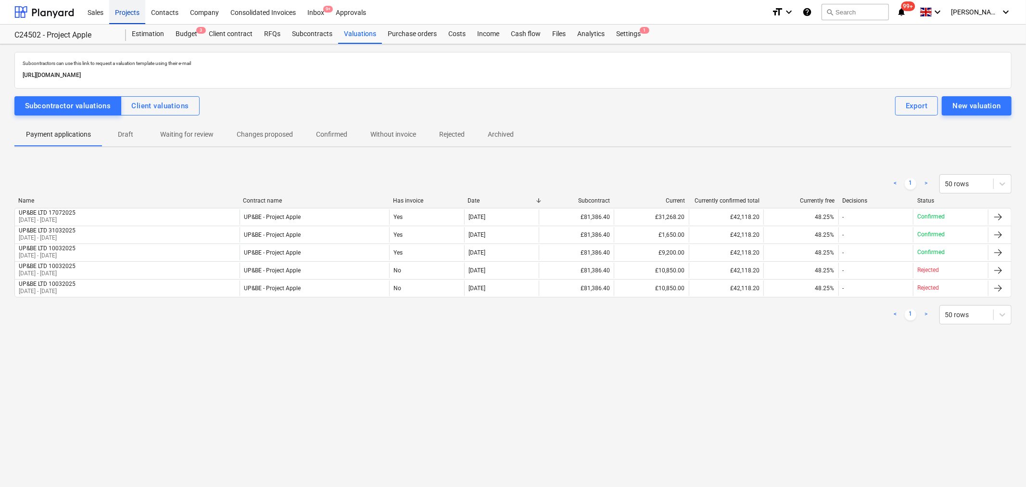
click at [125, 10] on div "Projects" at bounding box center [127, 12] width 36 height 25
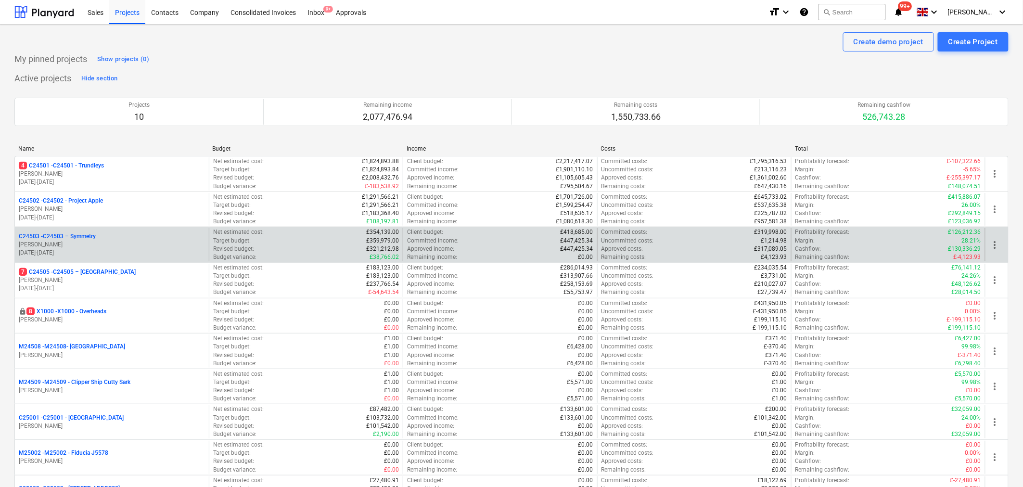
click at [96, 238] on p "C24503 - C24503 – Symmetry" at bounding box center [57, 236] width 77 height 8
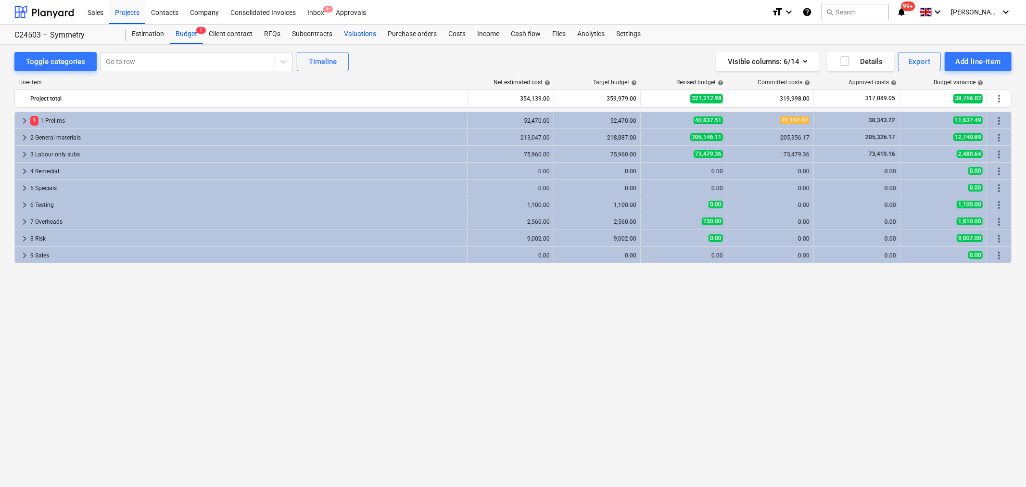
click at [354, 33] on div "Valuations" at bounding box center [360, 34] width 44 height 19
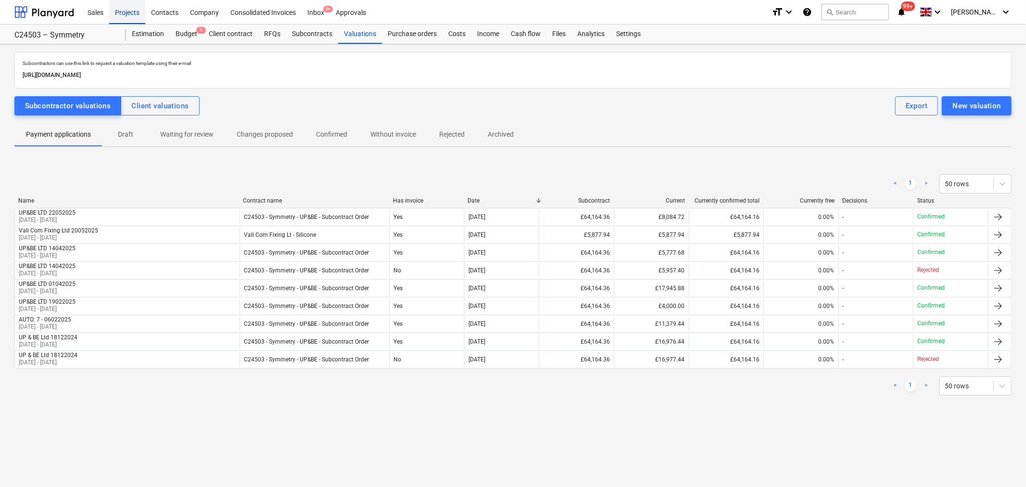
click at [127, 17] on div "Projects" at bounding box center [127, 12] width 36 height 25
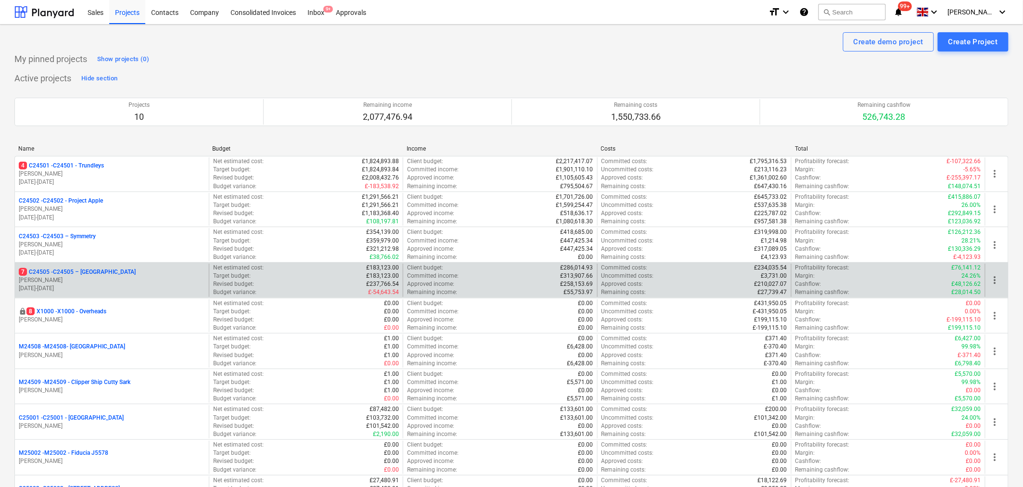
click at [89, 278] on p "[PERSON_NAME]" at bounding box center [112, 280] width 186 height 8
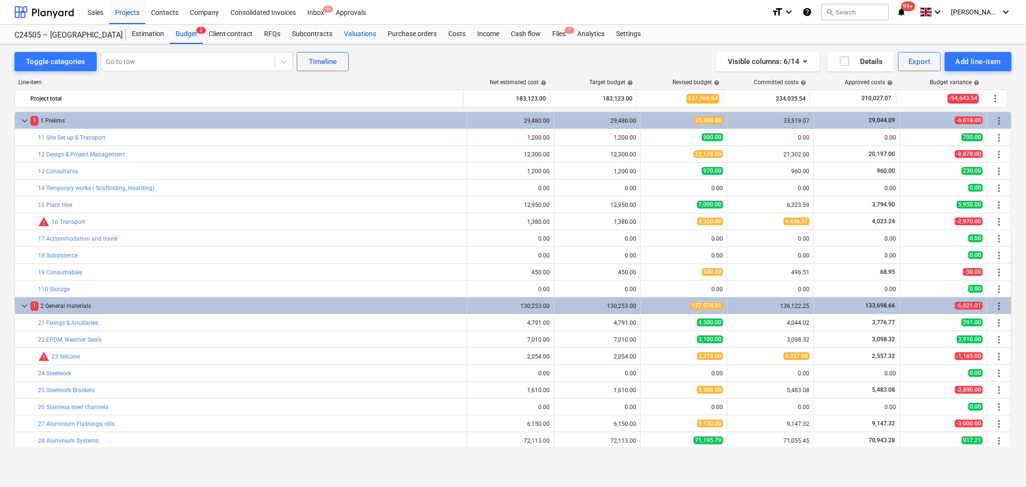
click at [366, 31] on div "Valuations" at bounding box center [360, 34] width 44 height 19
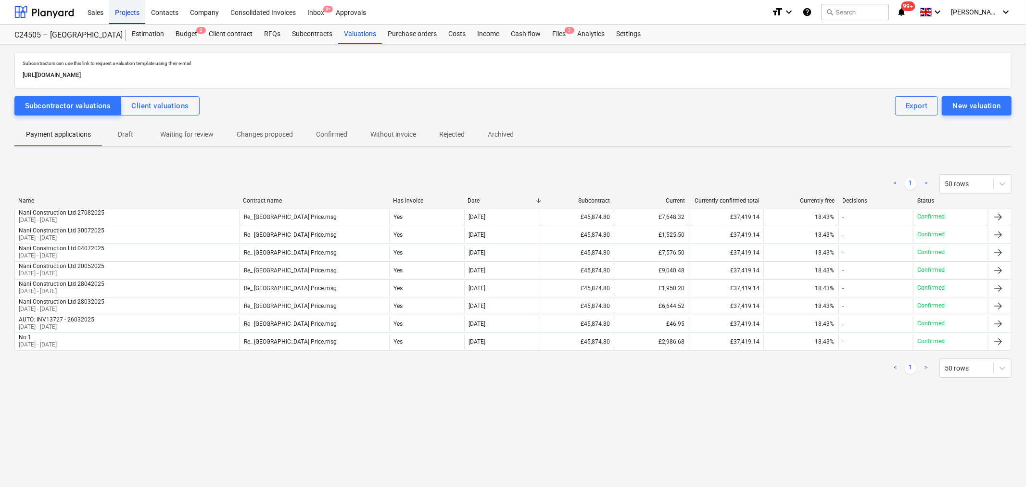
click at [125, 12] on div "Projects" at bounding box center [127, 12] width 36 height 25
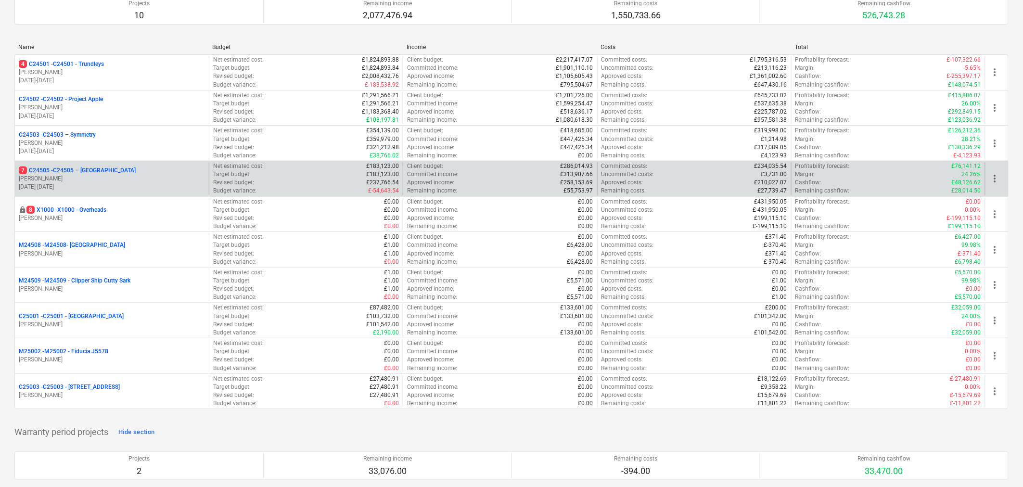
scroll to position [160, 0]
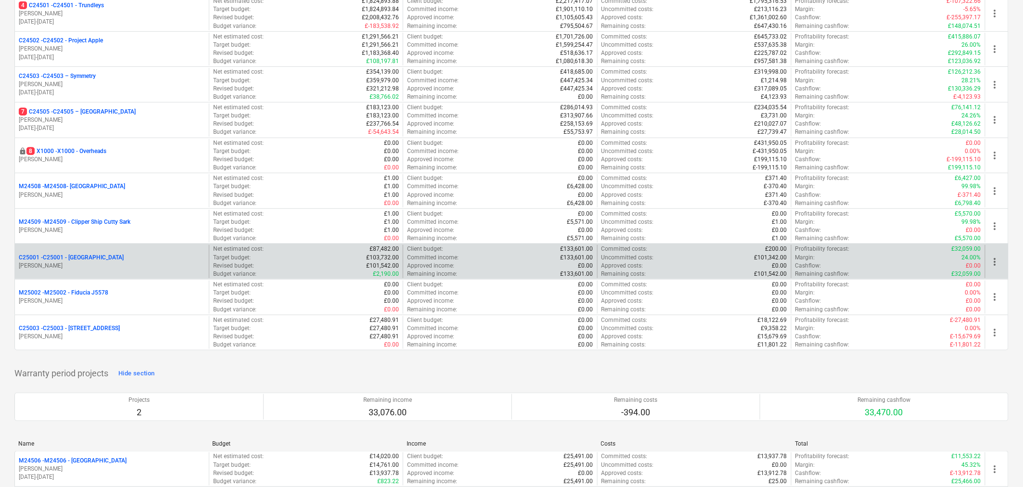
click at [106, 261] on p "C25001 - C25001 - [GEOGRAPHIC_DATA]" at bounding box center [71, 257] width 105 height 8
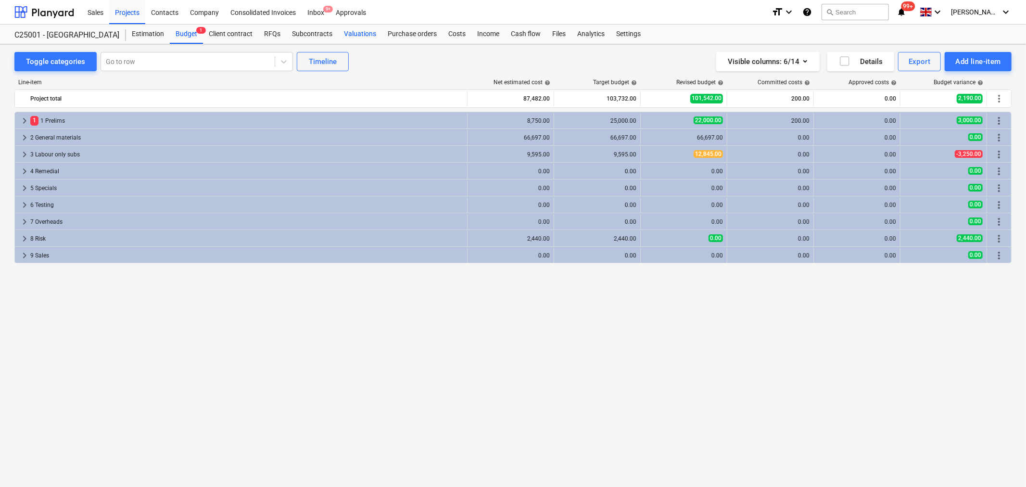
click at [365, 31] on div "Valuations" at bounding box center [360, 34] width 44 height 19
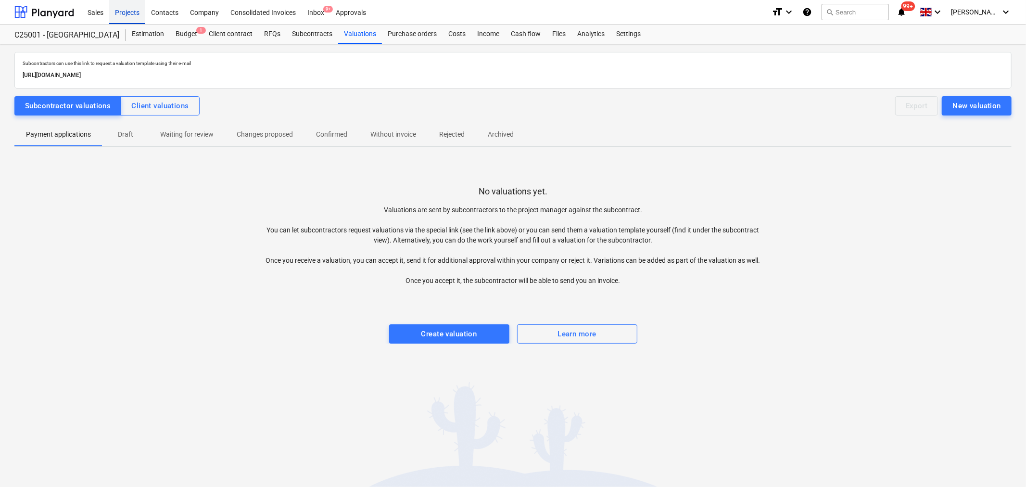
click at [121, 16] on div "Projects" at bounding box center [127, 12] width 36 height 25
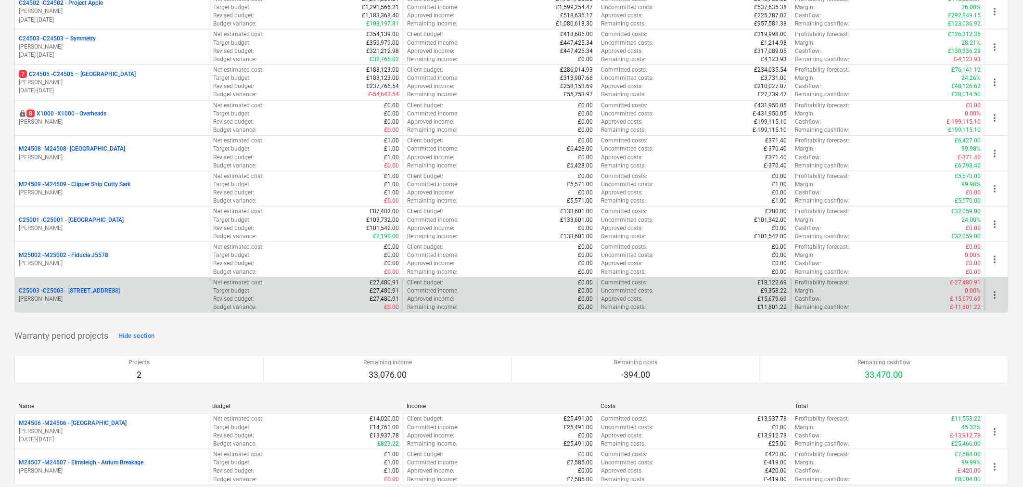
scroll to position [267, 0]
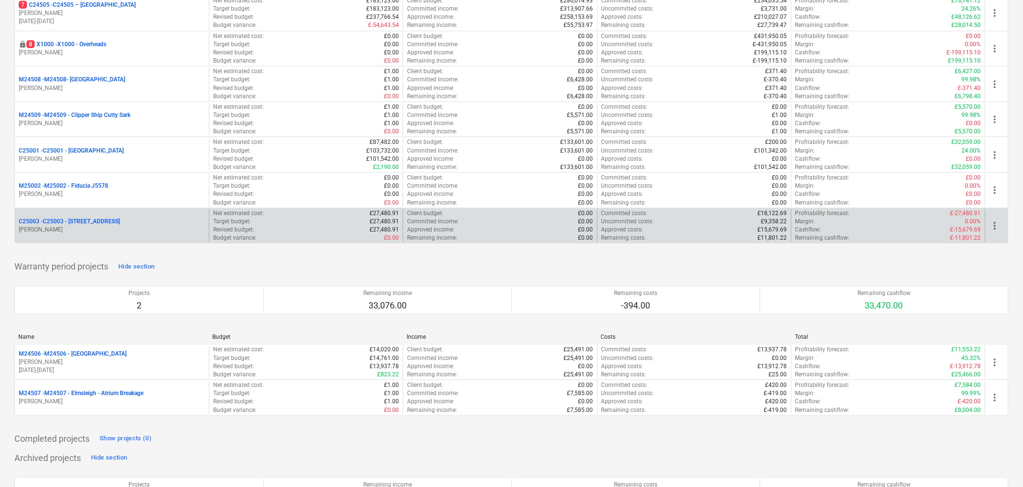
click at [102, 225] on p "C25003 - C25003 - [STREET_ADDRESS]" at bounding box center [69, 221] width 101 height 8
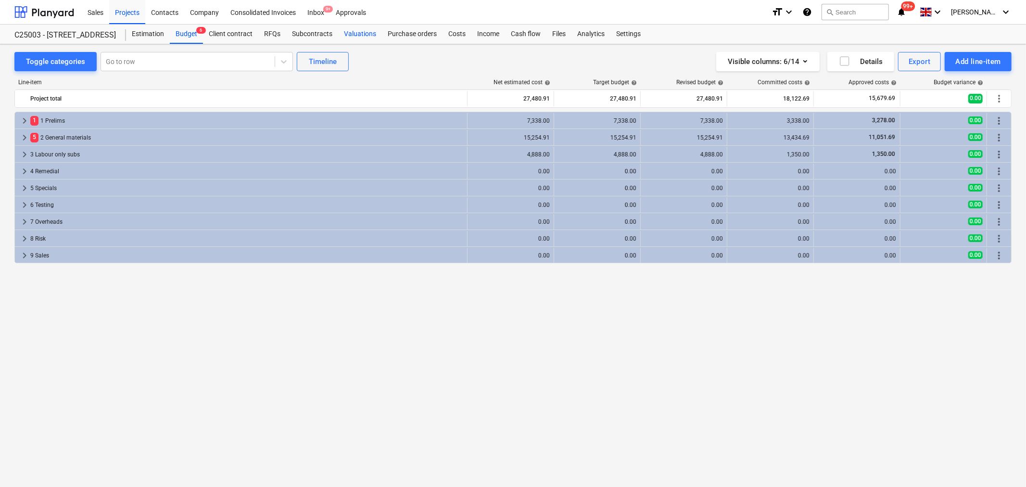
click at [362, 38] on div "Valuations" at bounding box center [360, 34] width 44 height 19
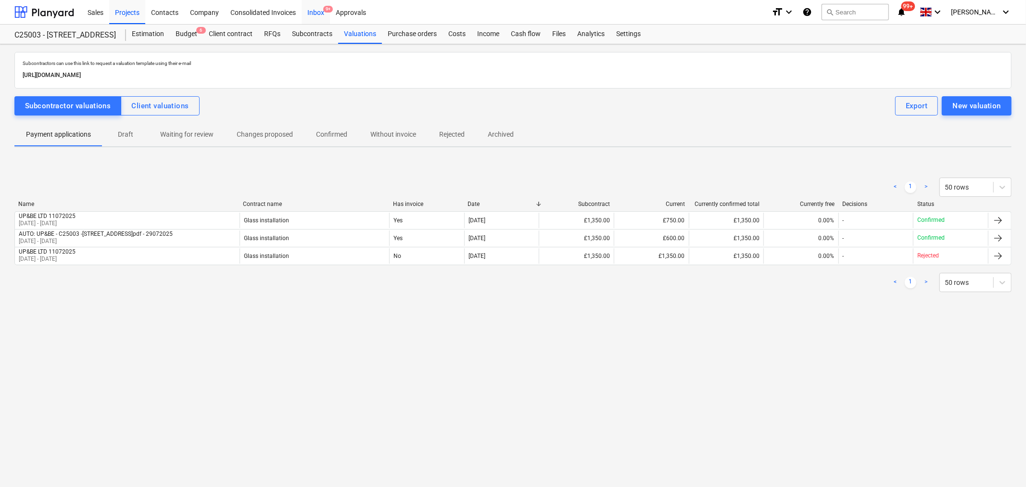
click at [319, 9] on div "Inbox 9+" at bounding box center [316, 12] width 28 height 25
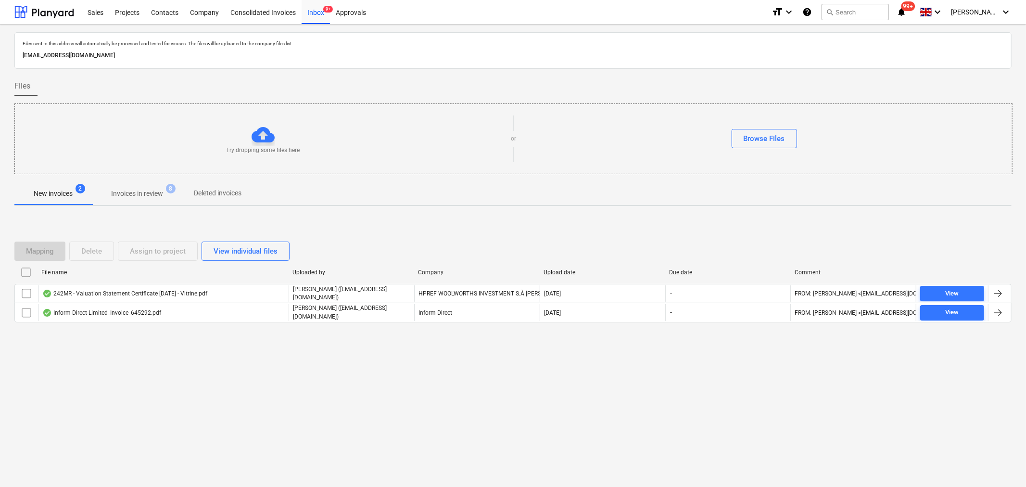
click at [125, 199] on span "Invoices in review 8" at bounding box center [137, 193] width 90 height 17
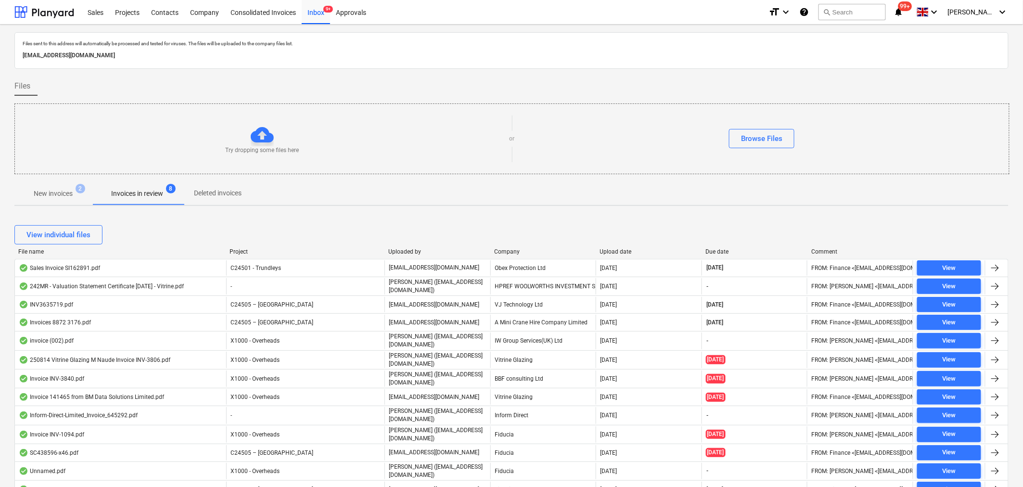
click at [54, 190] on p "New invoices" at bounding box center [53, 194] width 39 height 10
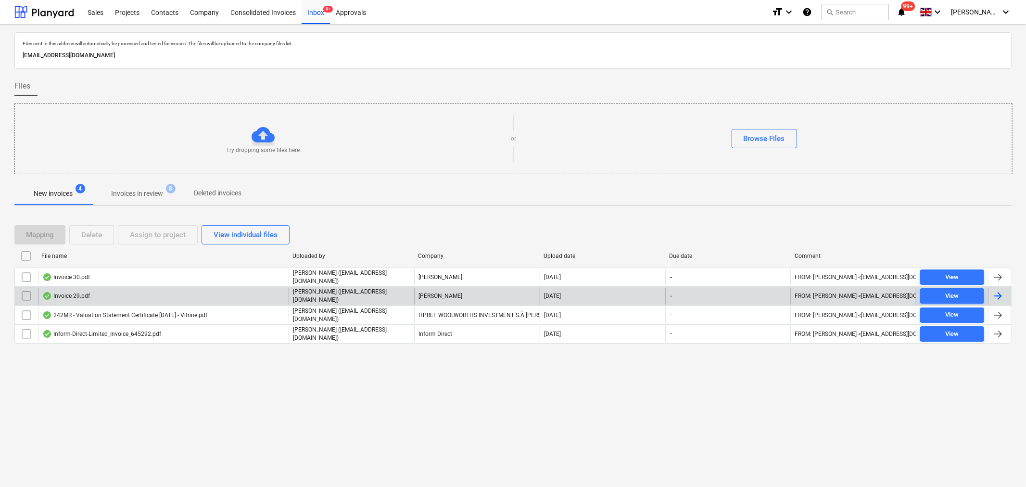
click at [997, 291] on div at bounding box center [998, 296] width 12 height 12
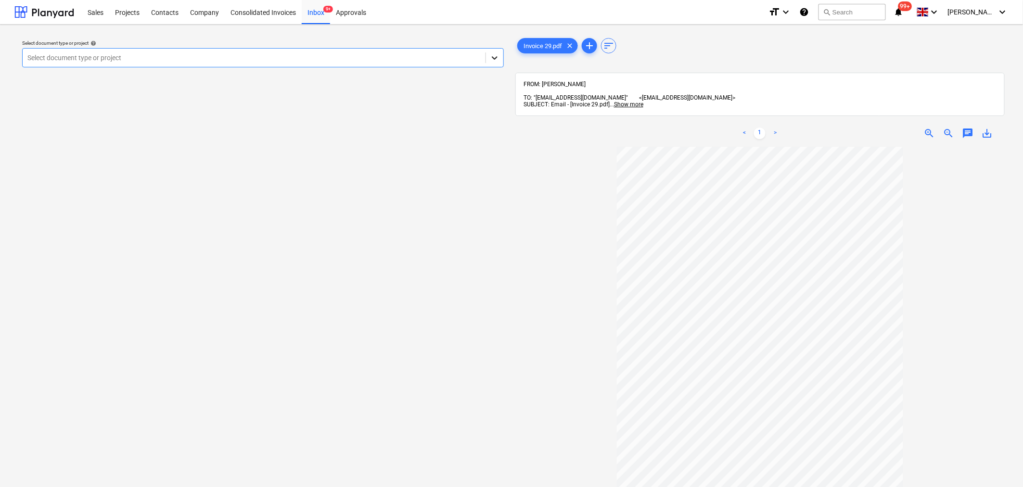
click at [496, 55] on icon at bounding box center [495, 58] width 10 height 10
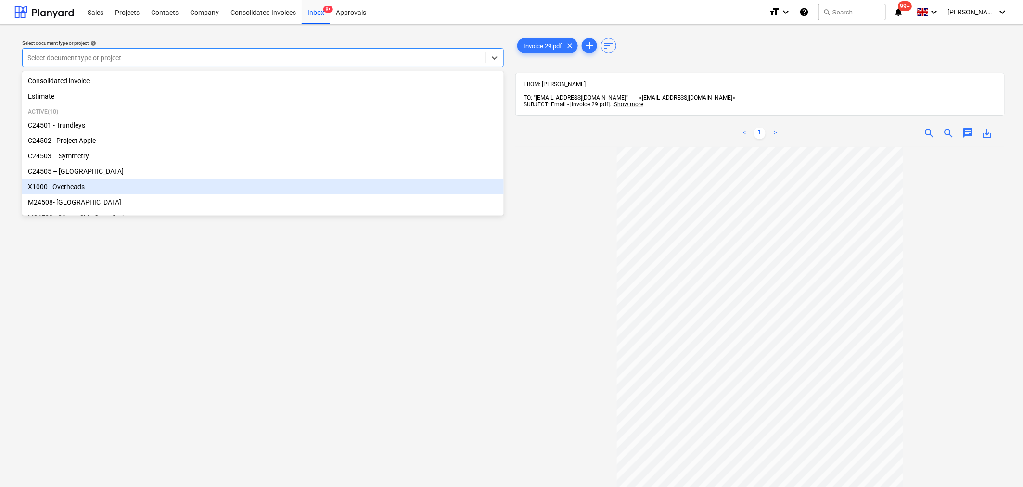
click at [411, 185] on div "X1000 - Overheads" at bounding box center [263, 186] width 482 height 15
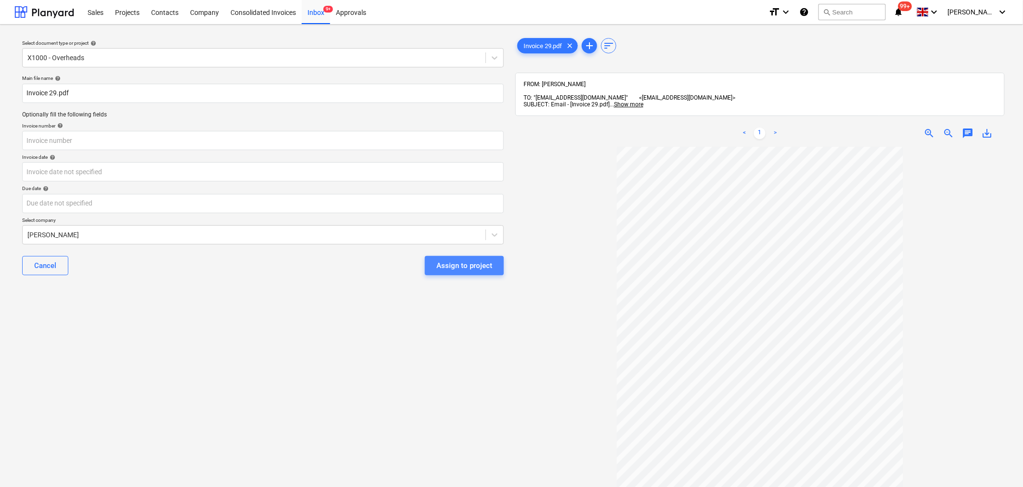
click at [467, 266] on div "Assign to project" at bounding box center [464, 265] width 56 height 13
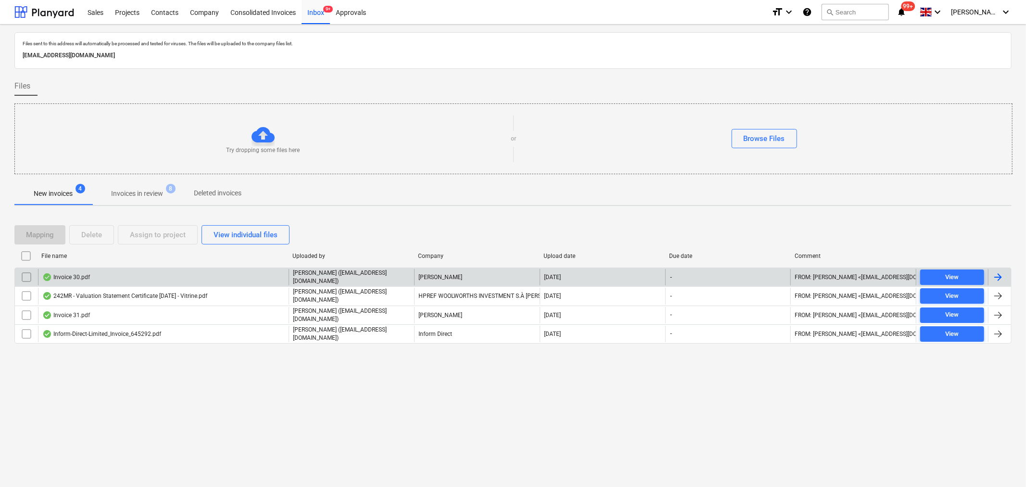
click at [998, 274] on div at bounding box center [998, 277] width 12 height 12
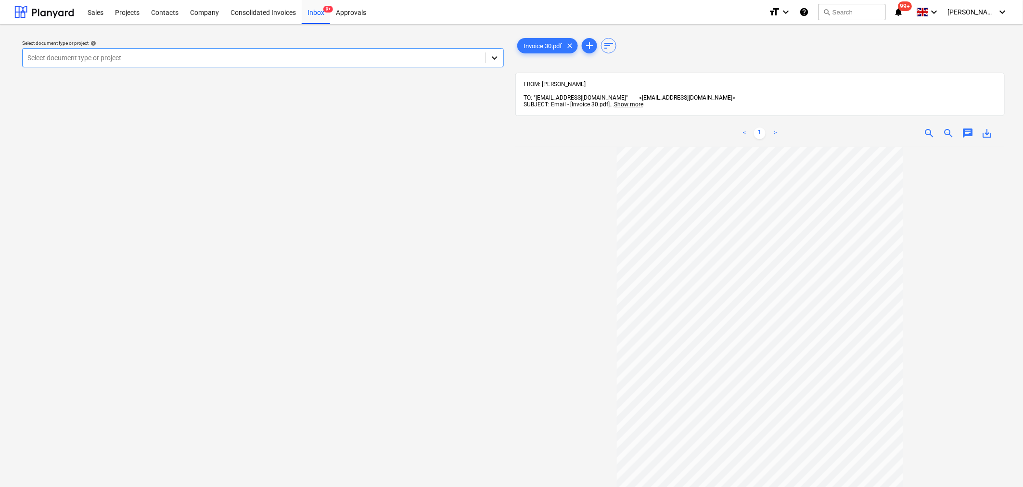
click at [493, 61] on icon at bounding box center [495, 58] width 10 height 10
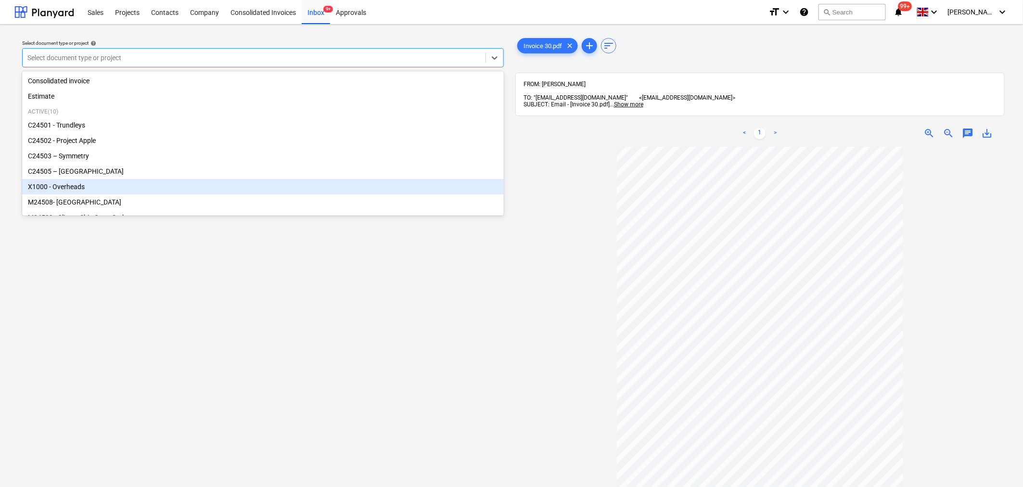
click at [448, 189] on div "X1000 - Overheads" at bounding box center [263, 186] width 482 height 15
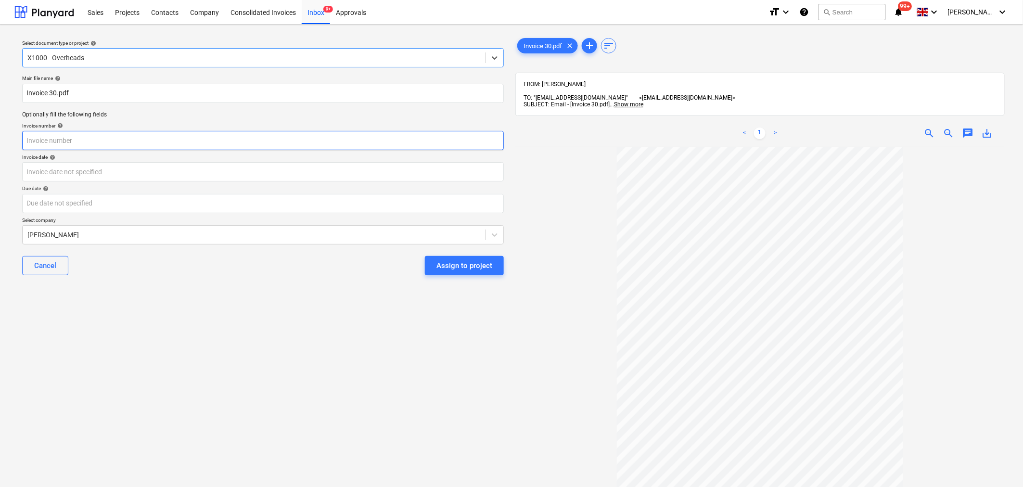
click at [164, 146] on input "text" at bounding box center [263, 140] width 482 height 19
type input "30"
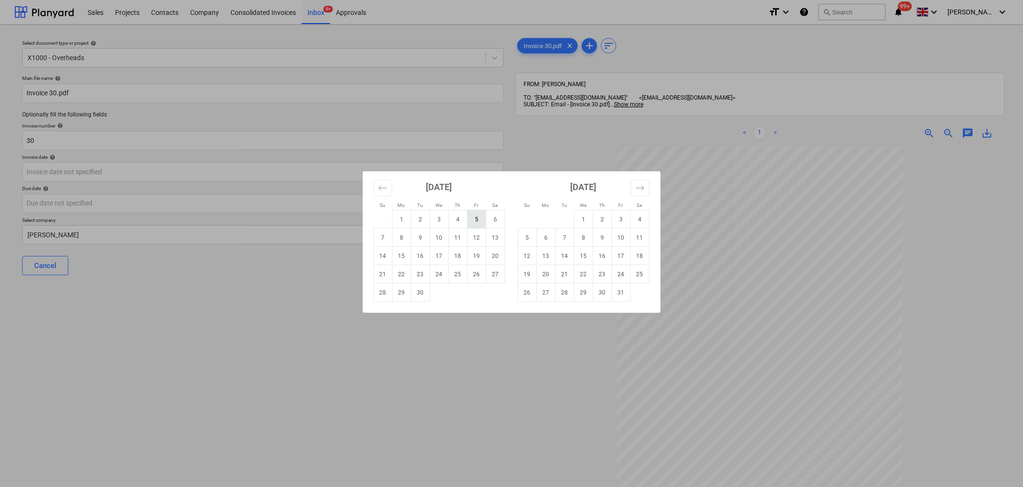
click at [473, 221] on td "5" at bounding box center [476, 219] width 19 height 18
type input "[DATE]"
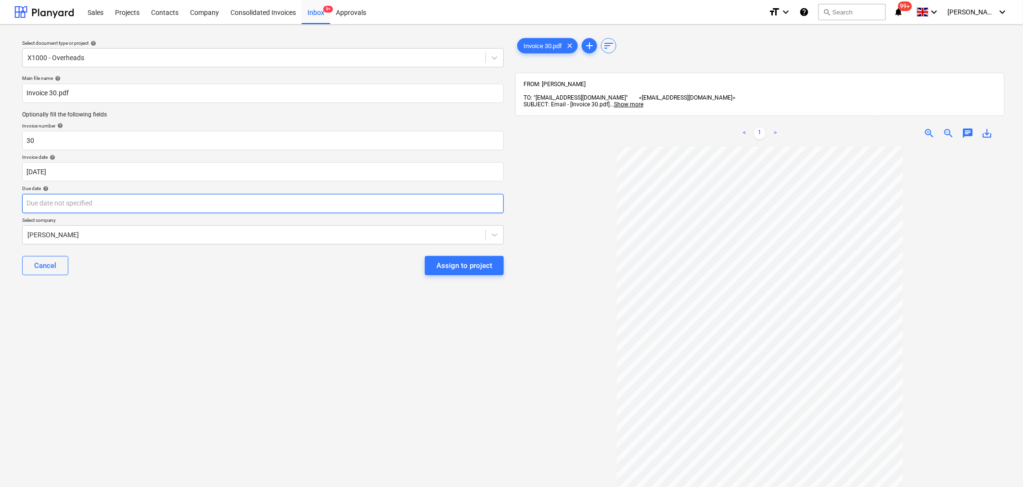
click at [436, 203] on body "Sales Projects Contacts Company Consolidated Invoices Inbox 9+ Approvals format…" at bounding box center [511, 243] width 1023 height 487
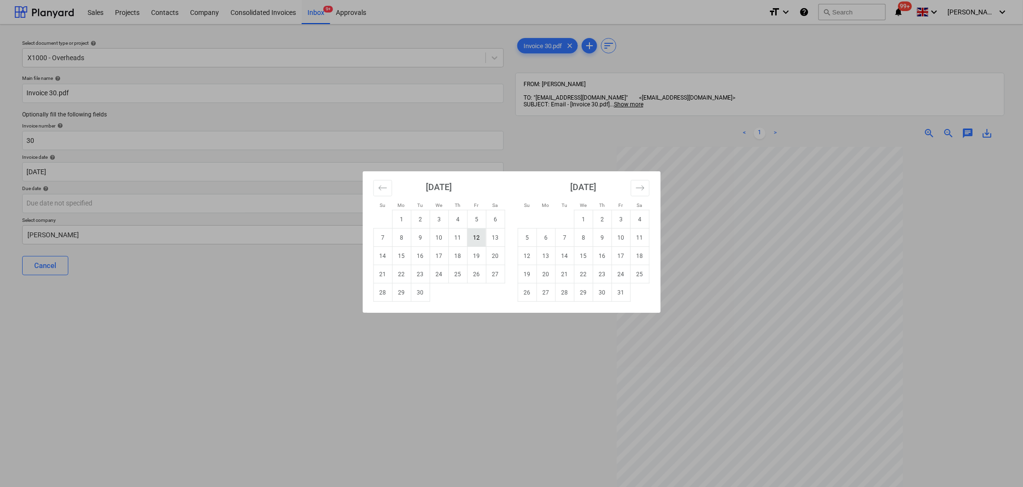
click at [474, 242] on td "12" at bounding box center [476, 237] width 19 height 18
type input "[DATE]"
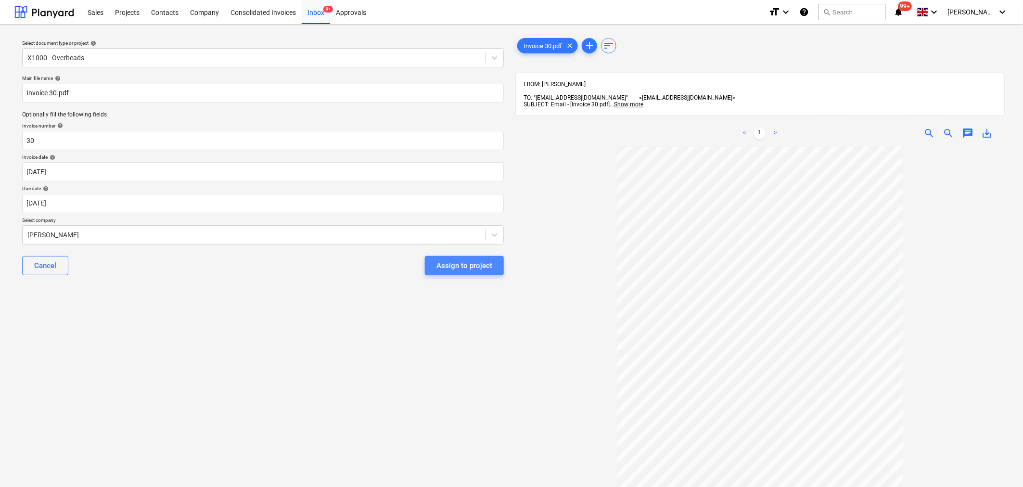
click at [459, 268] on div "Assign to project" at bounding box center [464, 265] width 56 height 13
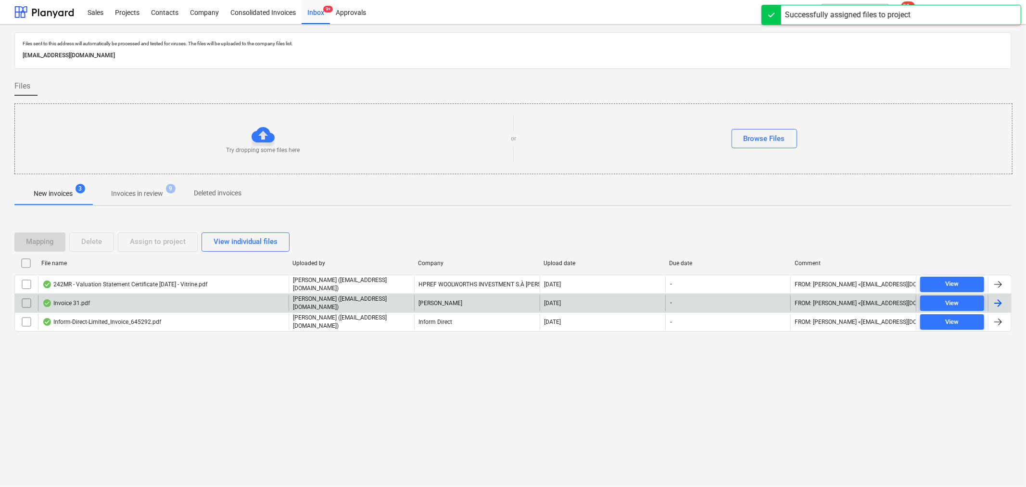
click at [1001, 299] on div at bounding box center [998, 303] width 12 height 12
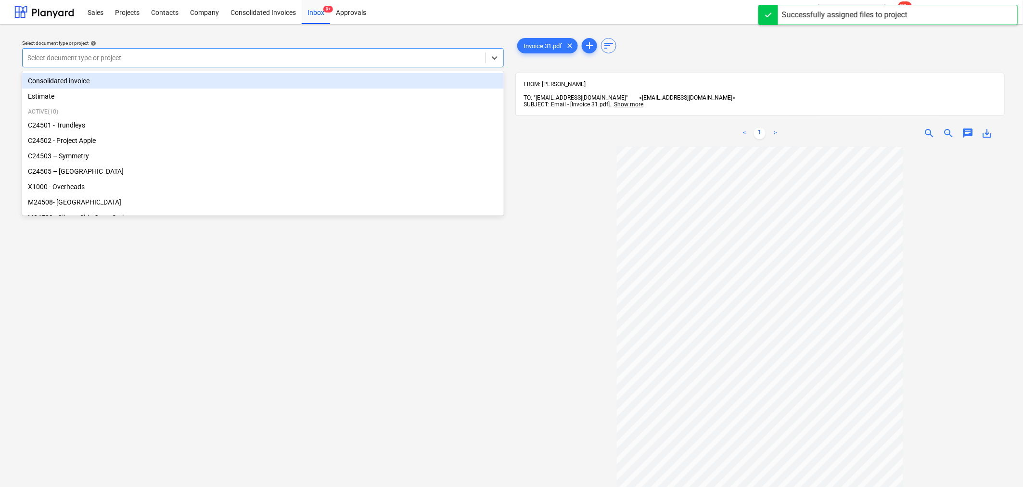
click at [406, 59] on div at bounding box center [253, 58] width 453 height 10
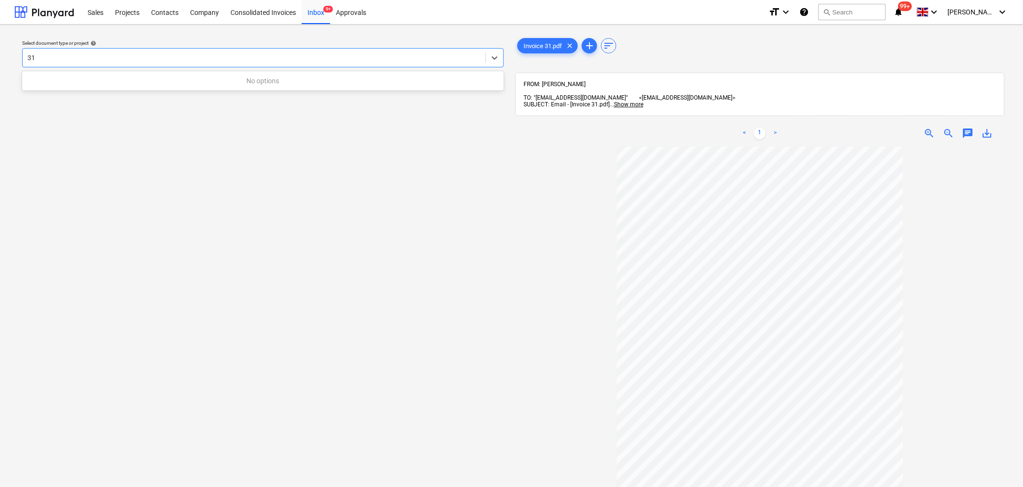
type input "31"
click at [404, 55] on div at bounding box center [253, 58] width 453 height 10
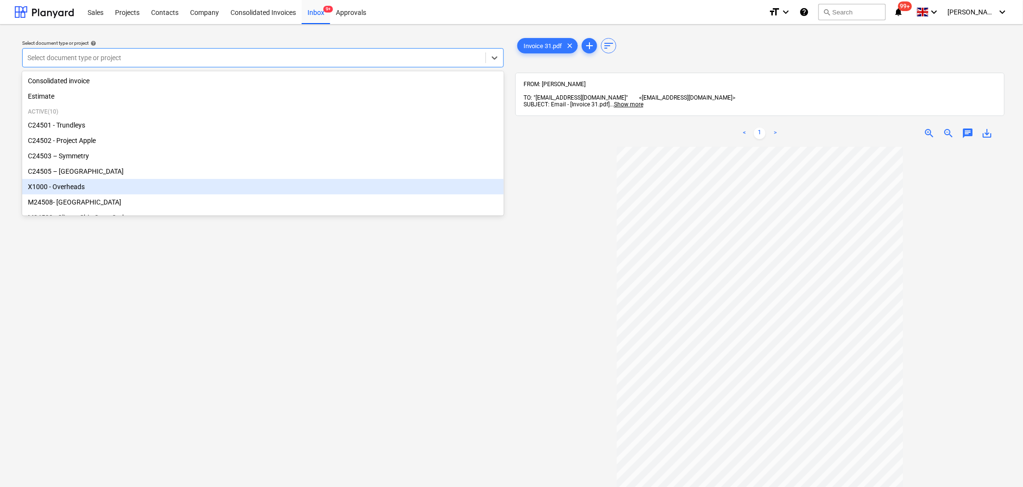
click at [373, 181] on div "X1000 - Overheads" at bounding box center [263, 186] width 482 height 15
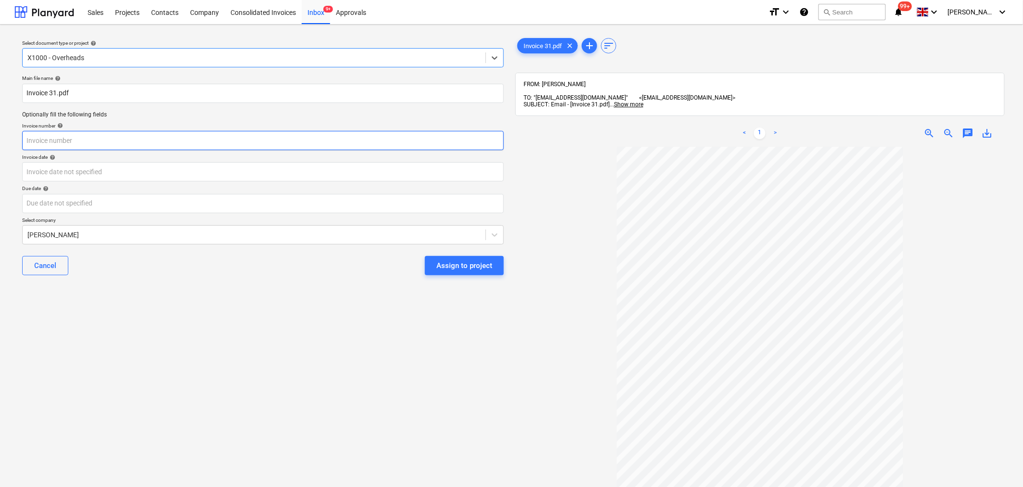
click at [379, 144] on input "text" at bounding box center [263, 140] width 482 height 19
type input "31"
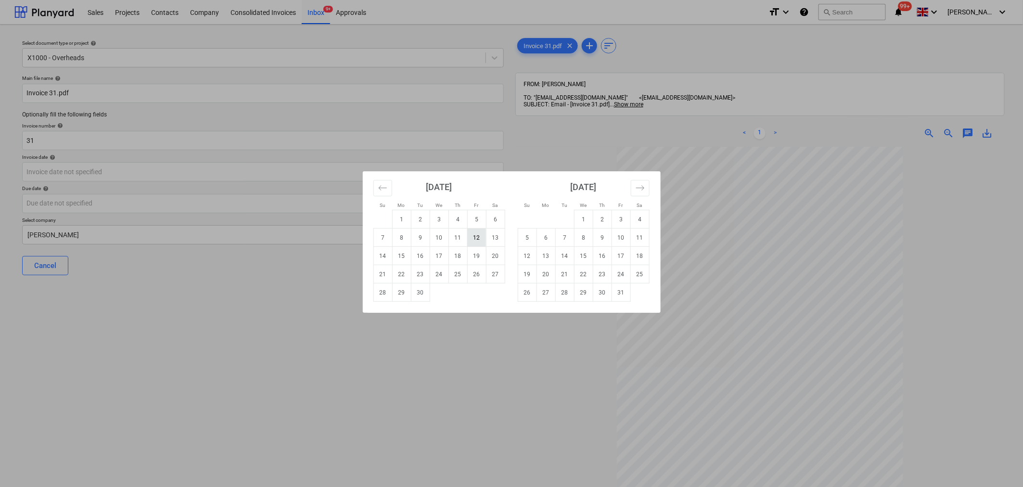
click at [480, 236] on td "12" at bounding box center [476, 237] width 19 height 18
type input "[DATE]"
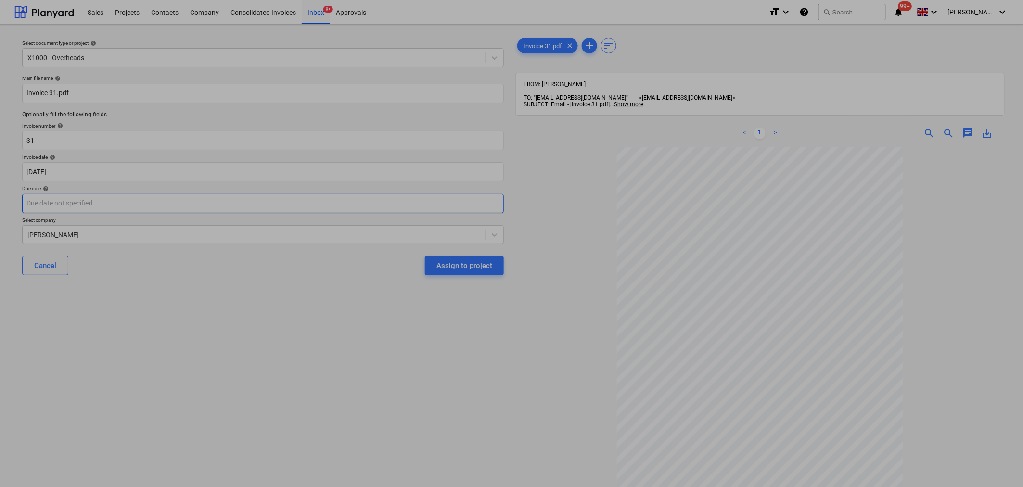
click at [440, 209] on body "Sales Projects Contacts Company Consolidated Invoices Inbox 9+ Approvals format…" at bounding box center [511, 243] width 1023 height 487
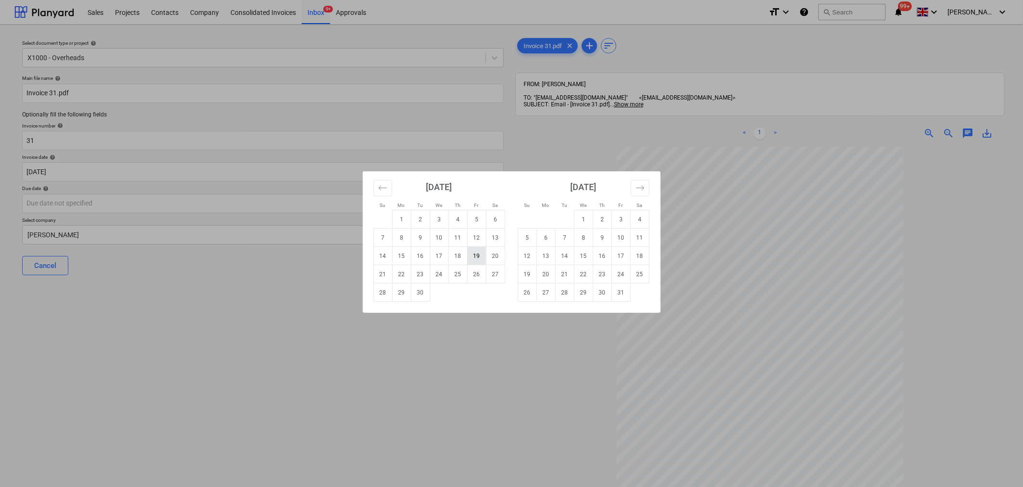
click at [472, 256] on td "19" at bounding box center [476, 256] width 19 height 18
type input "[DATE]"
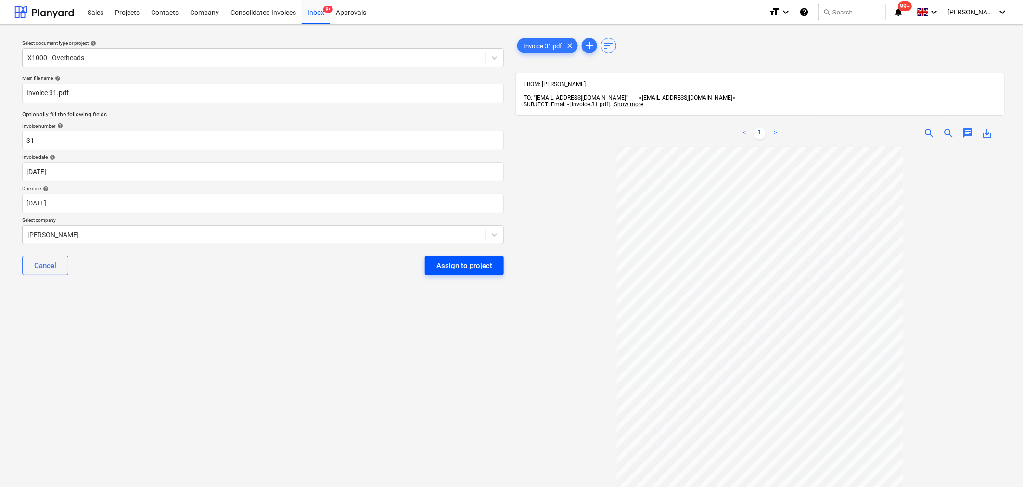
click at [475, 267] on div "Assign to project" at bounding box center [464, 265] width 56 height 13
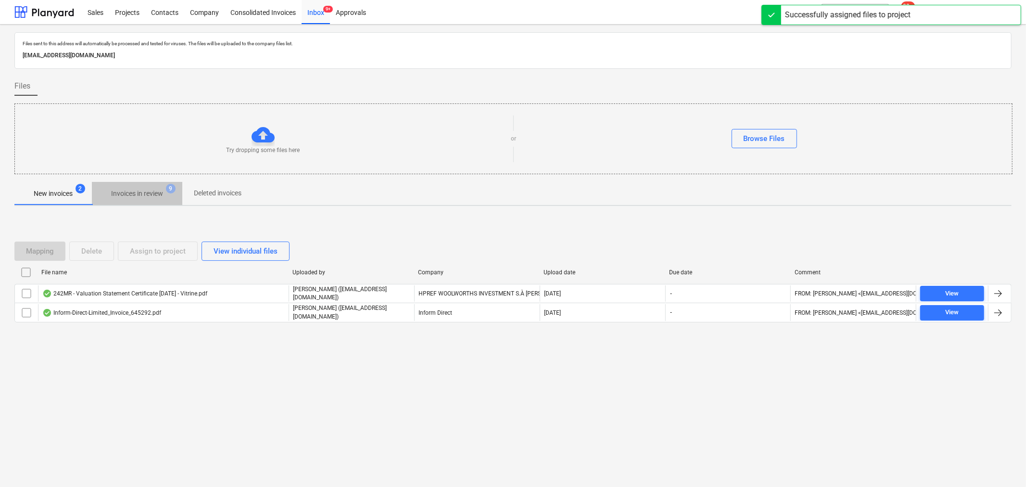
click at [143, 193] on p "Invoices in review" at bounding box center [137, 194] width 52 height 10
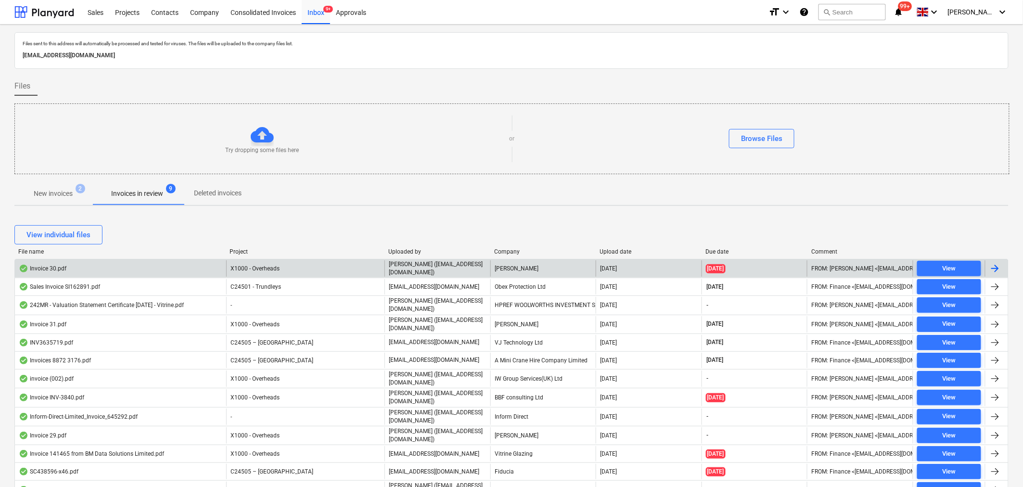
click at [992, 268] on div at bounding box center [995, 269] width 12 height 12
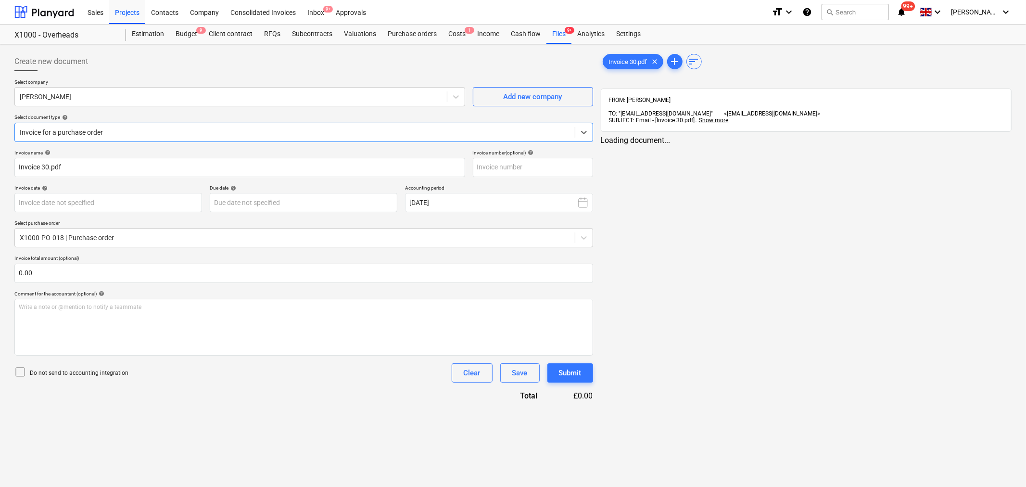
type input "30"
type input "[DATE]"
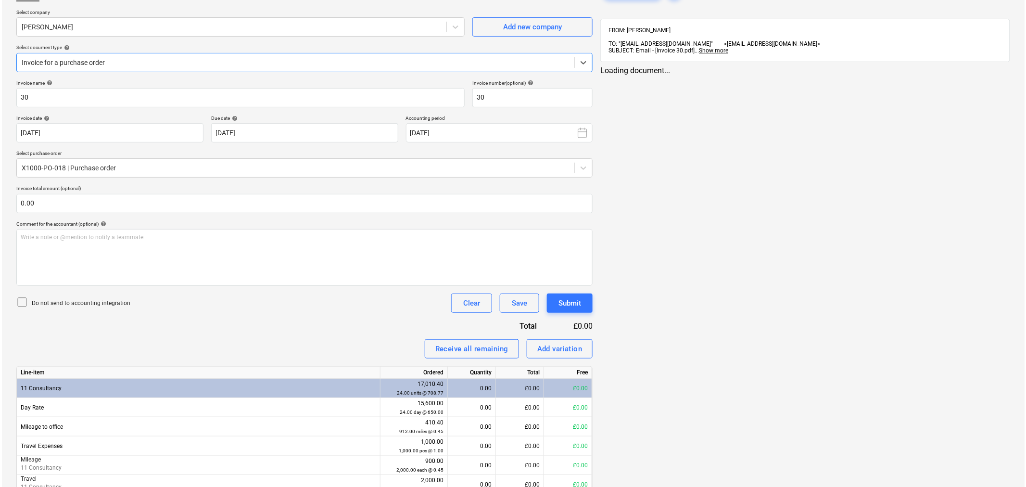
scroll to position [213, 0]
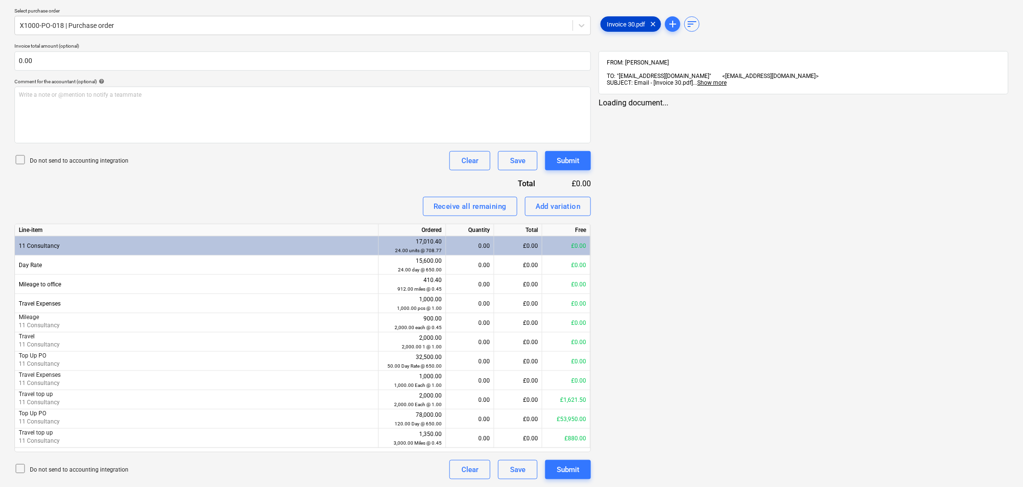
click at [637, 21] on span "Invoice 30.pdf" at bounding box center [626, 24] width 50 height 7
click at [933, 106] on span "zoom_in" at bounding box center [933, 112] width 12 height 12
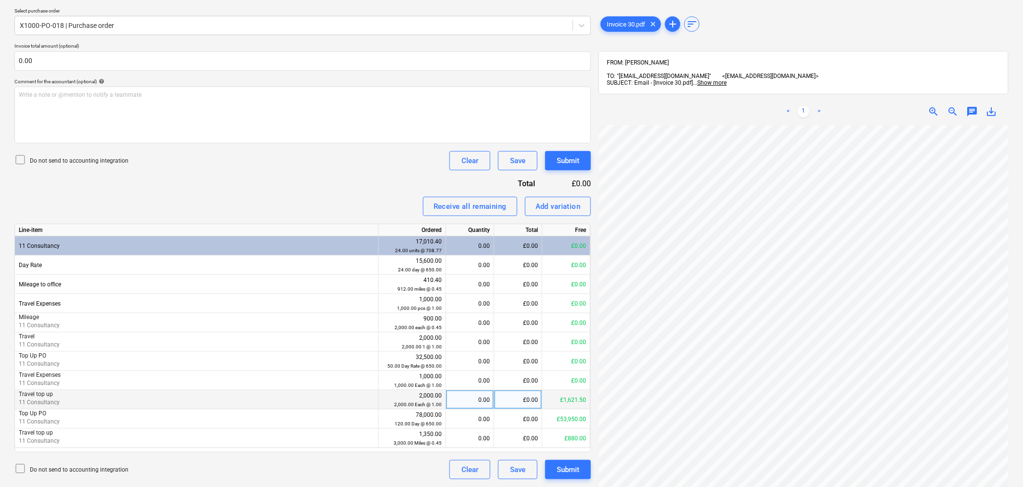
click at [482, 397] on div "0.00" at bounding box center [470, 399] width 40 height 19
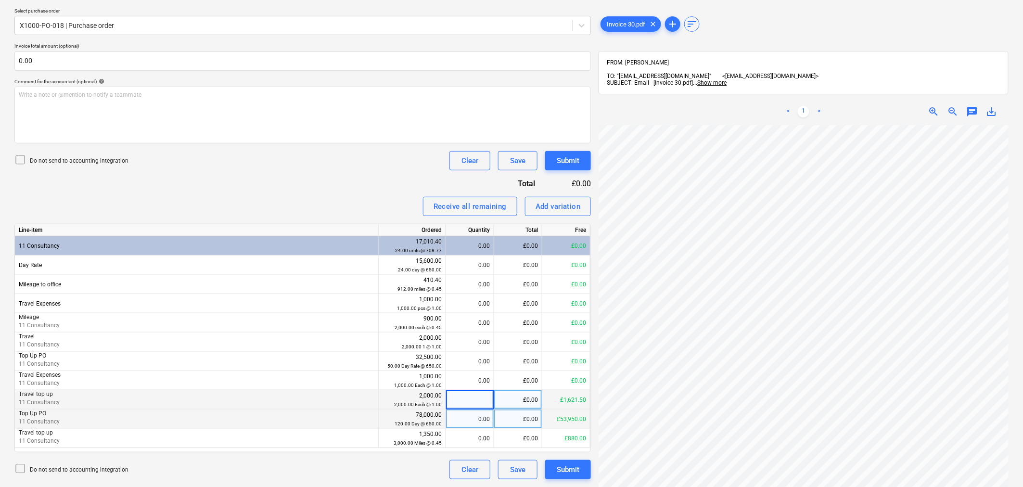
click at [459, 421] on div "0.00" at bounding box center [470, 418] width 40 height 19
type input "2"
click at [518, 396] on div "£0.00" at bounding box center [518, 399] width 48 height 19
type input "34.20"
click at [567, 465] on div "Submit" at bounding box center [568, 469] width 23 height 13
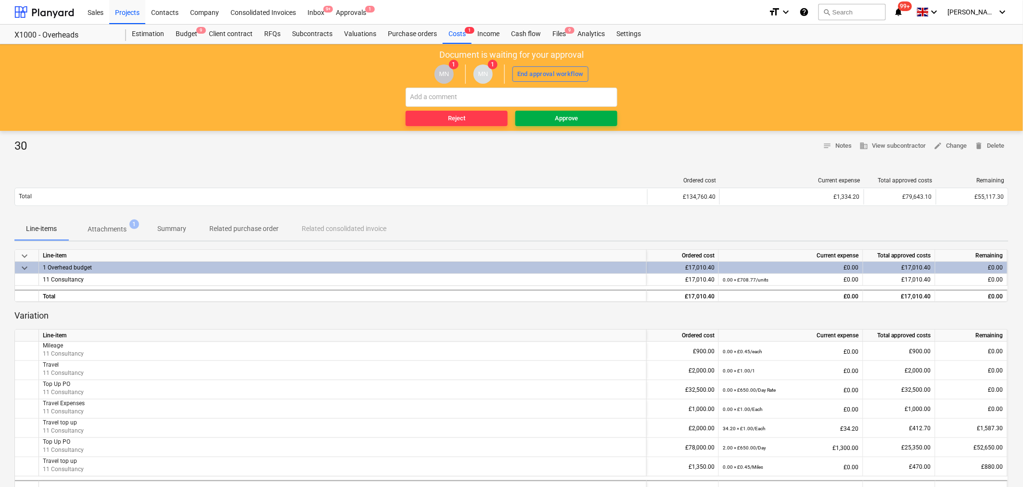
click at [575, 123] on div "Approve" at bounding box center [566, 118] width 23 height 11
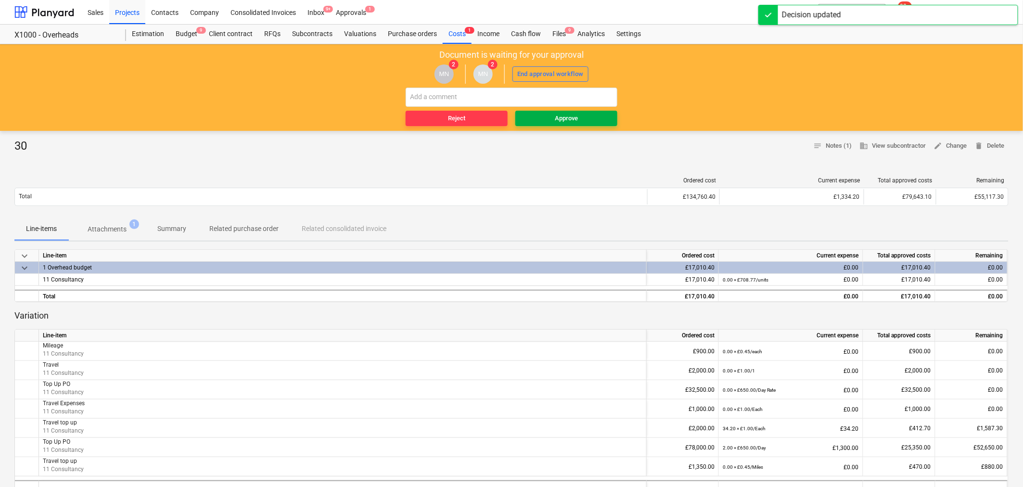
click at [570, 124] on button "Approve" at bounding box center [566, 118] width 102 height 15
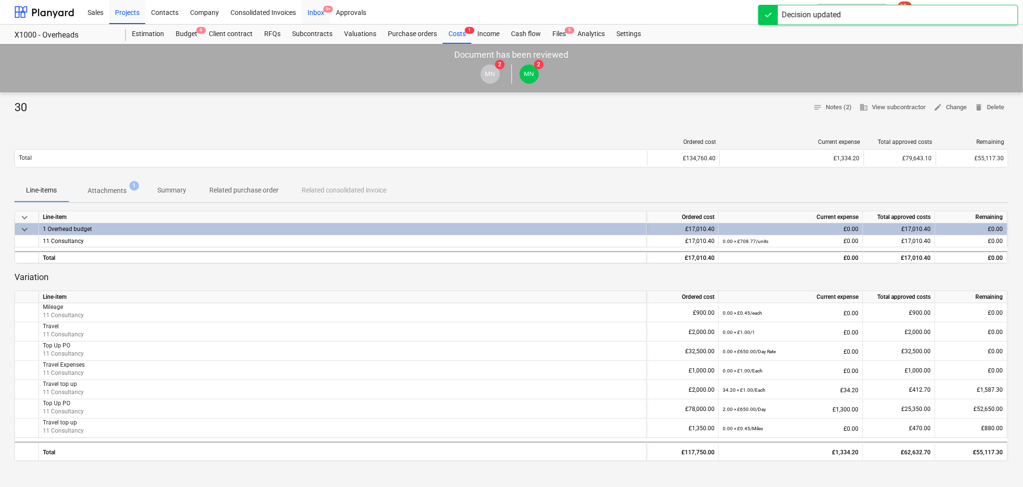
click at [323, 14] on div "Inbox 9+" at bounding box center [316, 12] width 28 height 25
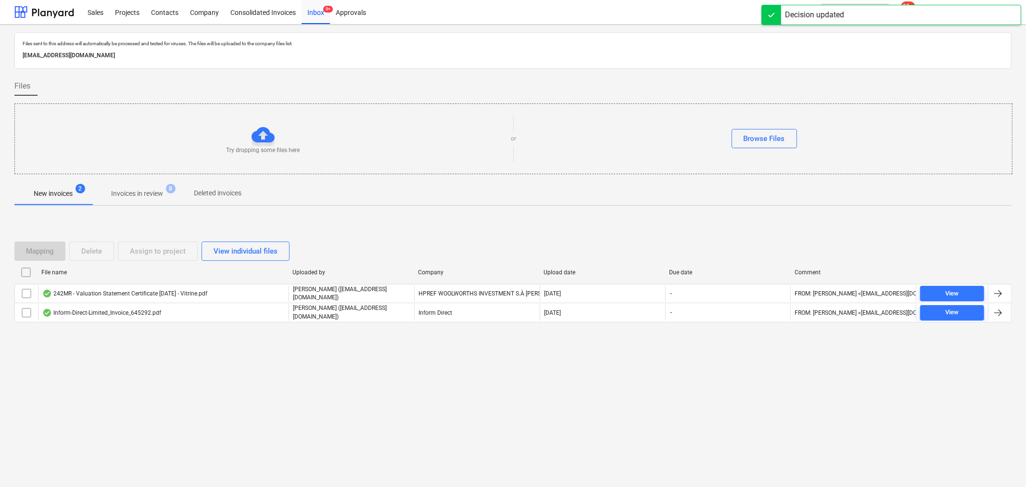
click at [148, 191] on p "Invoices in review" at bounding box center [137, 194] width 52 height 10
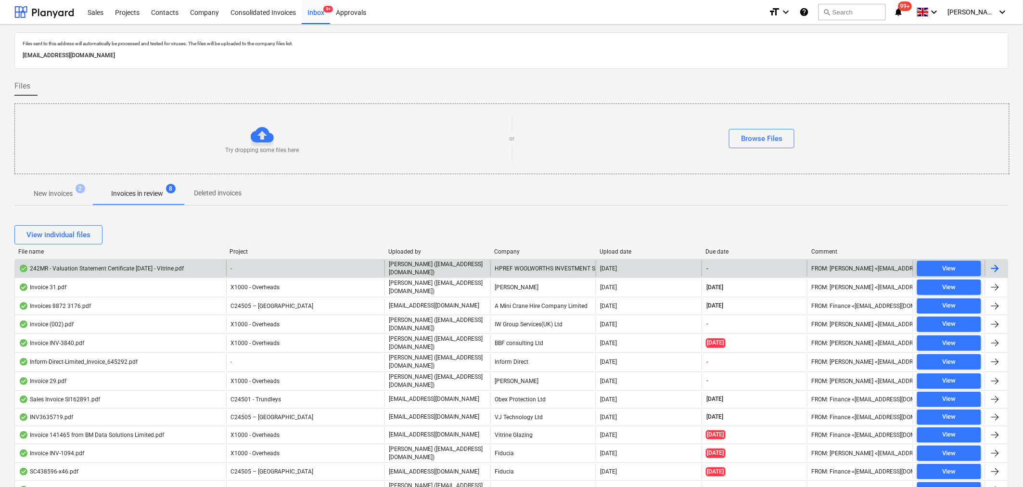
click at [994, 271] on div at bounding box center [995, 269] width 12 height 12
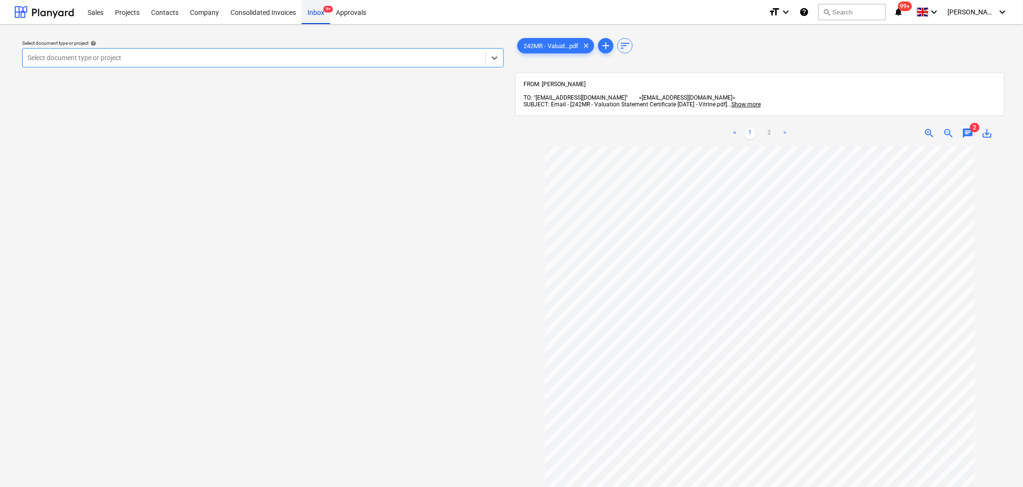
click at [316, 10] on div "Inbox 9+" at bounding box center [316, 12] width 28 height 25
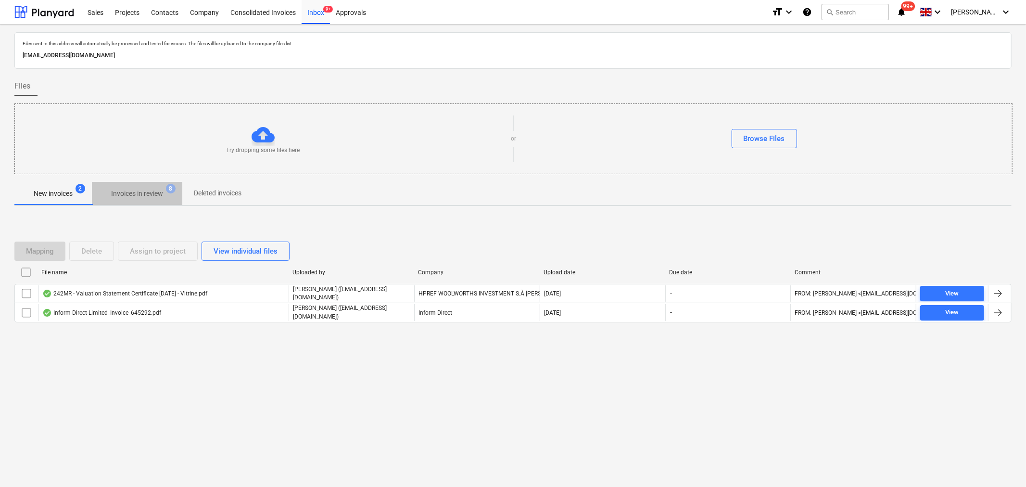
click at [138, 190] on p "Invoices in review" at bounding box center [137, 194] width 52 height 10
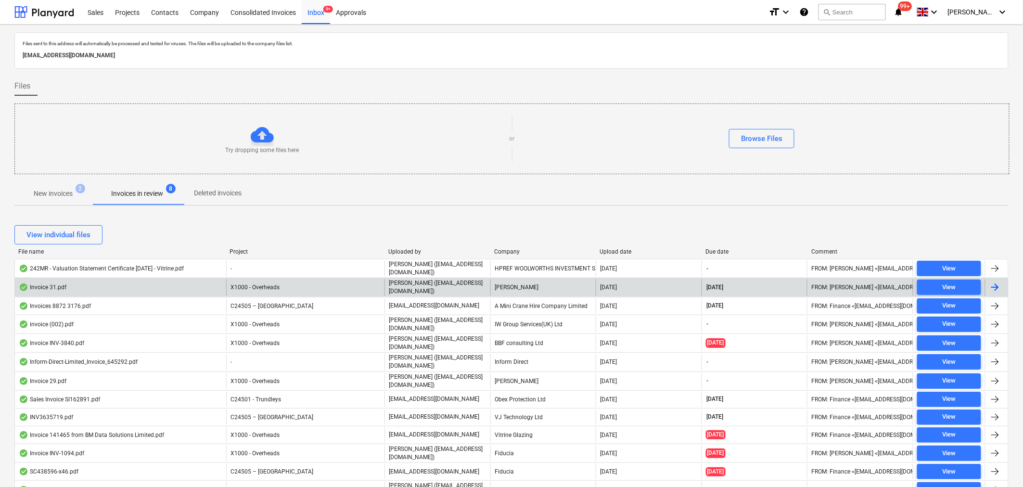
click at [1001, 288] on div at bounding box center [995, 287] width 12 height 12
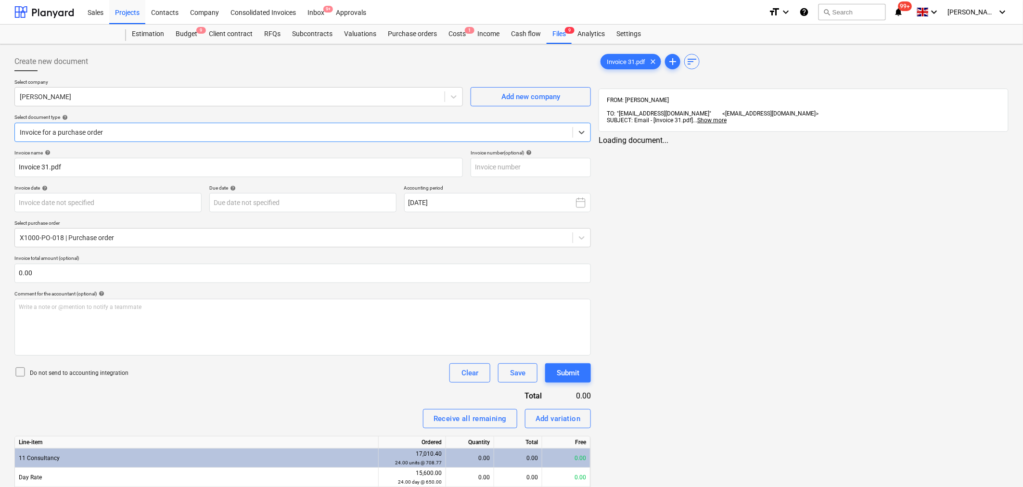
type input "31"
type input "[DATE]"
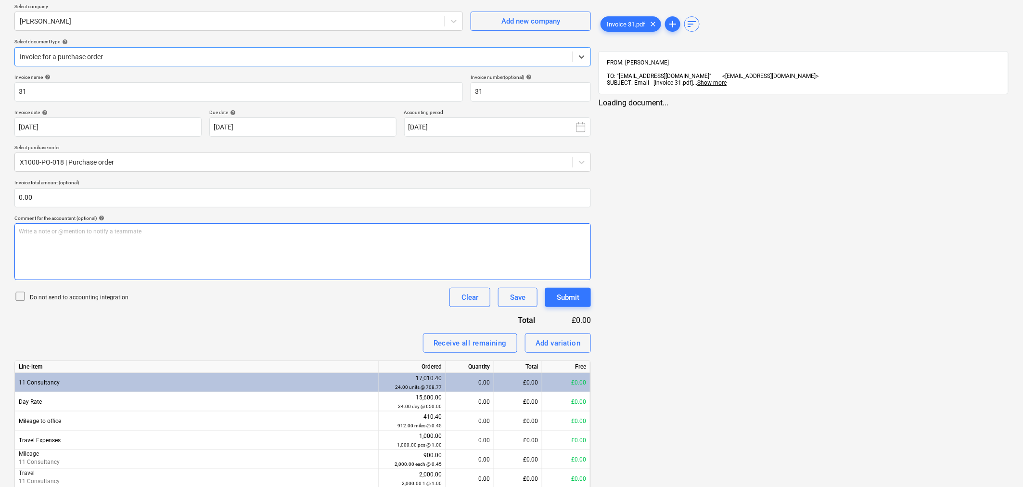
scroll to position [213, 0]
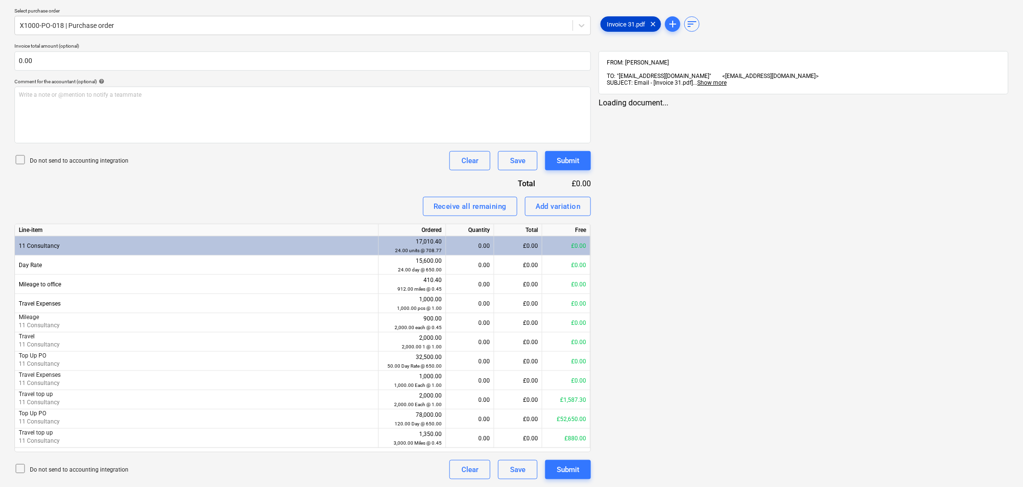
click at [635, 27] on div "Invoice 31.pdf clear" at bounding box center [630, 23] width 61 height 15
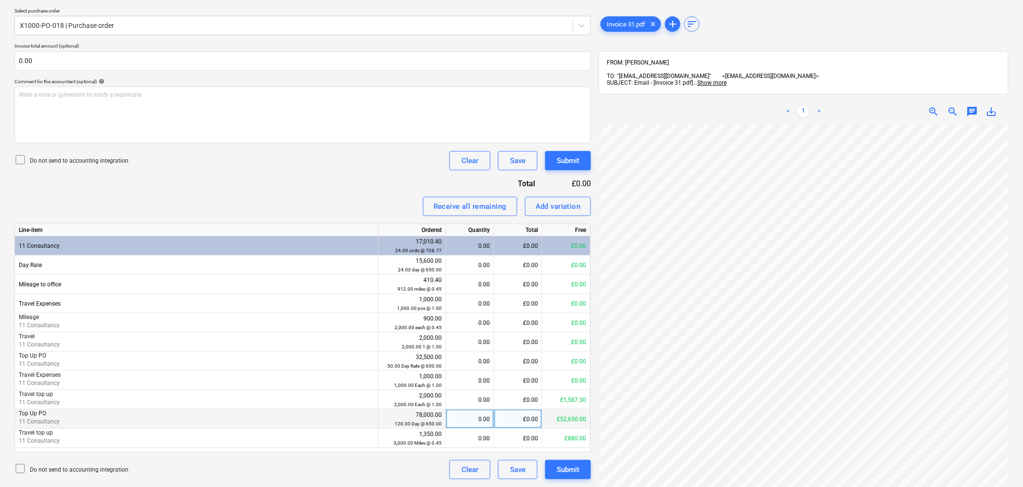
click at [480, 419] on div "0.00" at bounding box center [470, 418] width 40 height 19
type input "1"
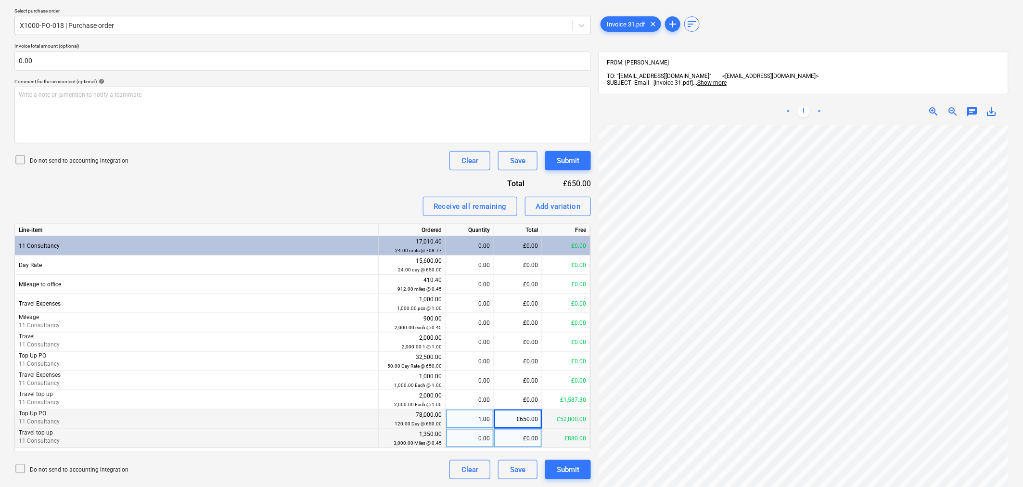
click at [512, 440] on div "£0.00" at bounding box center [518, 438] width 48 height 19
type input "17.10"
click at [569, 470] on div "Submit" at bounding box center [568, 469] width 23 height 13
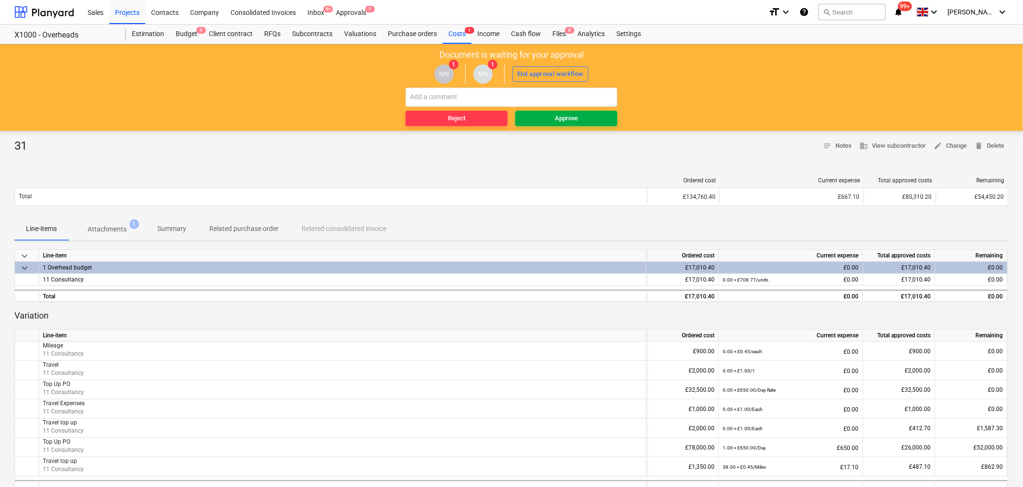
click at [576, 121] on div "Approve" at bounding box center [566, 118] width 23 height 11
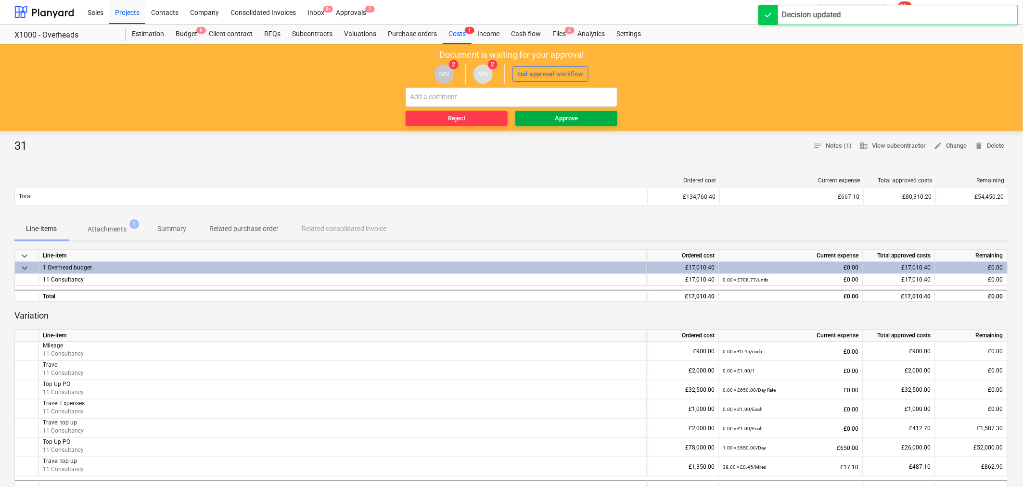
click at [569, 118] on div "Approve" at bounding box center [566, 118] width 23 height 11
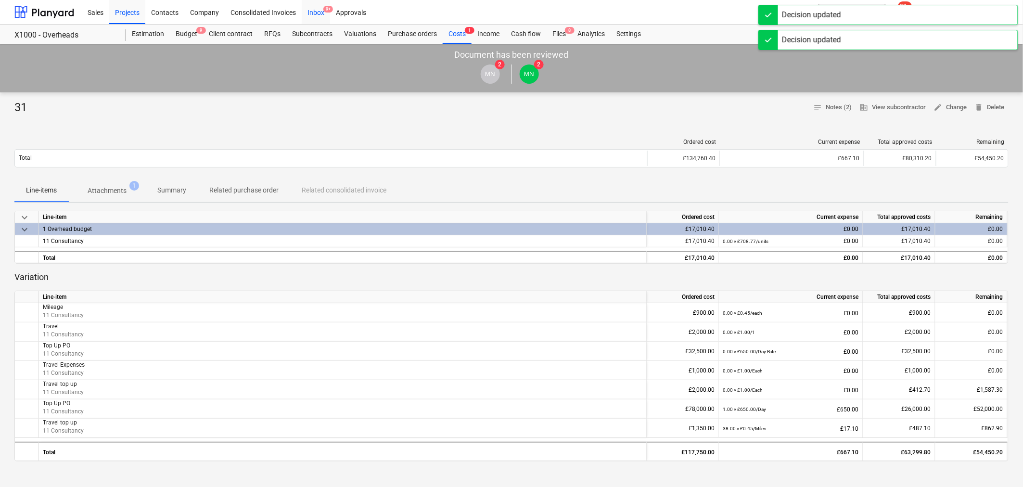
click at [320, 13] on div "Inbox 9+" at bounding box center [316, 12] width 28 height 25
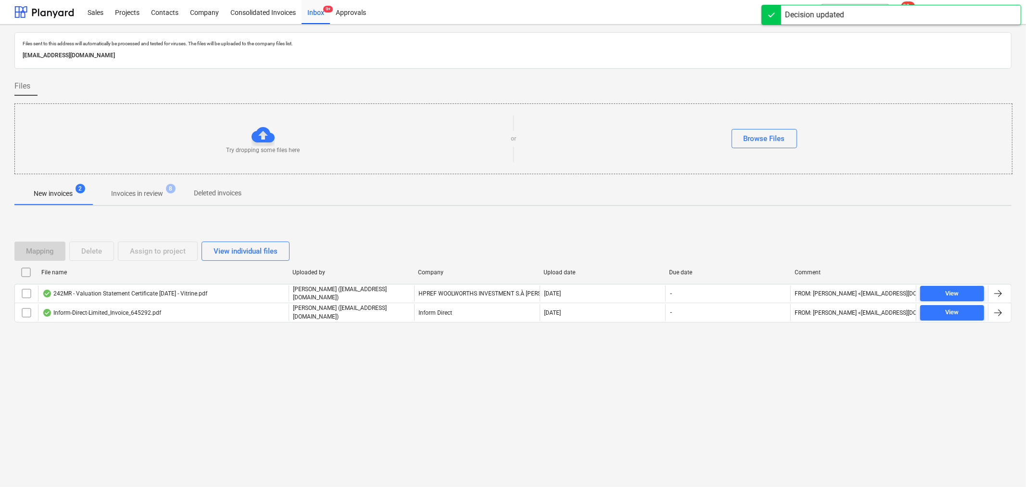
click at [155, 189] on span "Invoices in review 8" at bounding box center [136, 193] width 67 height 9
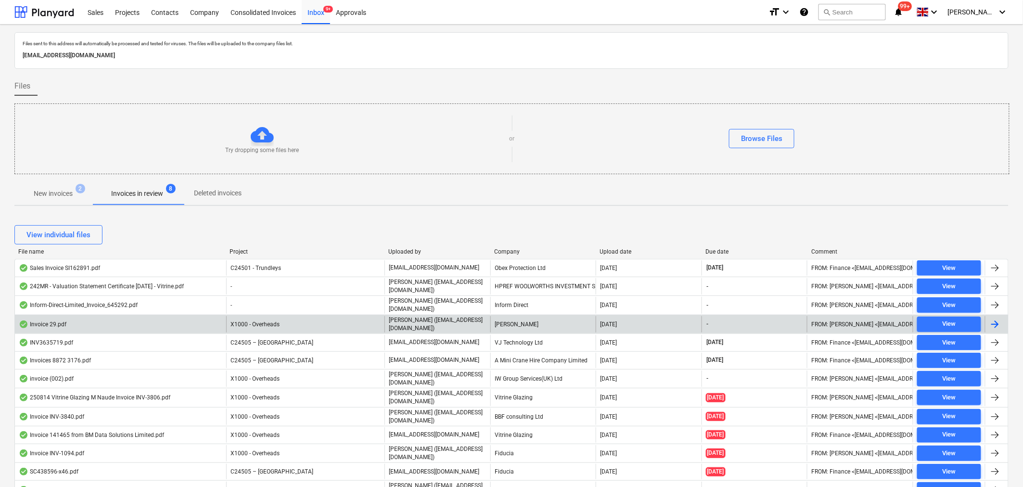
click at [999, 326] on div at bounding box center [995, 324] width 12 height 12
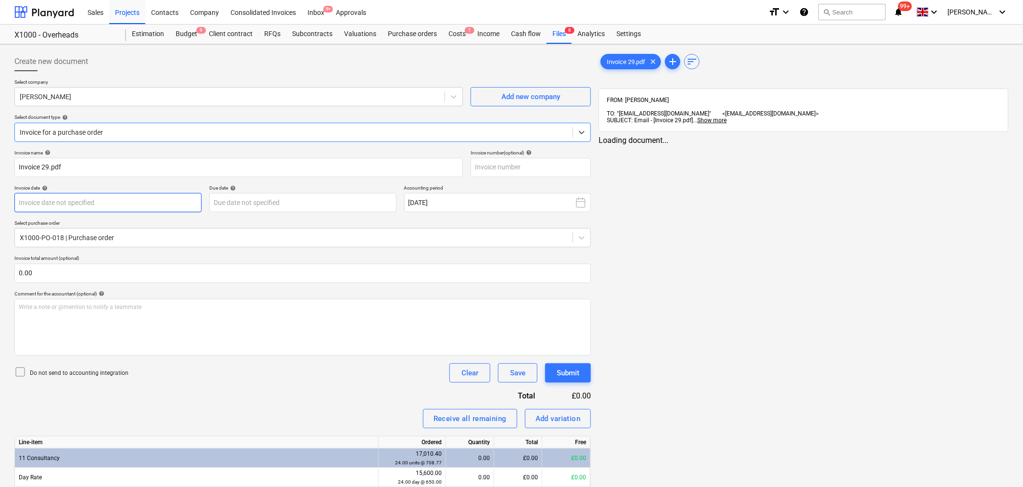
click at [95, 204] on body "Sales Projects Contacts Company Consolidated Invoices Inbox 9+ Approvals format…" at bounding box center [511, 243] width 1023 height 487
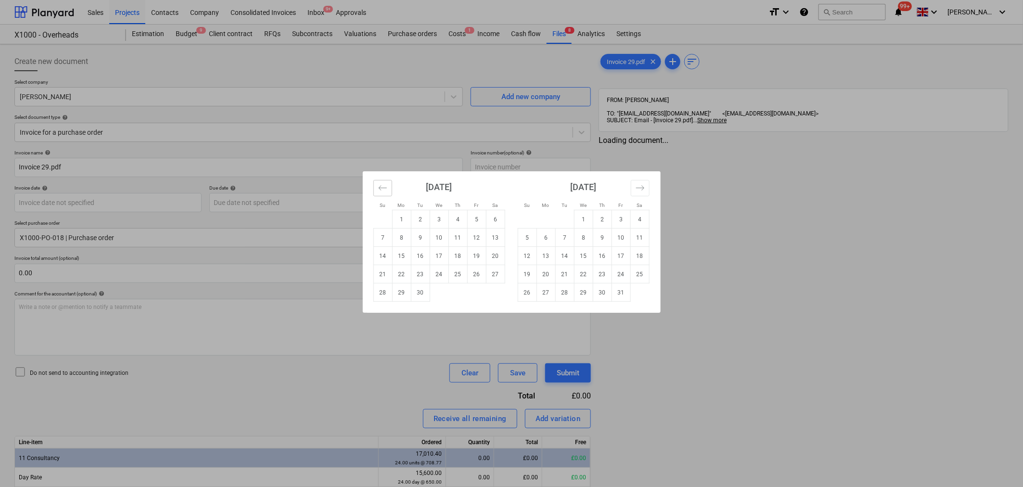
click at [381, 188] on icon "Move backward to switch to the previous month." at bounding box center [382, 187] width 8 height 5
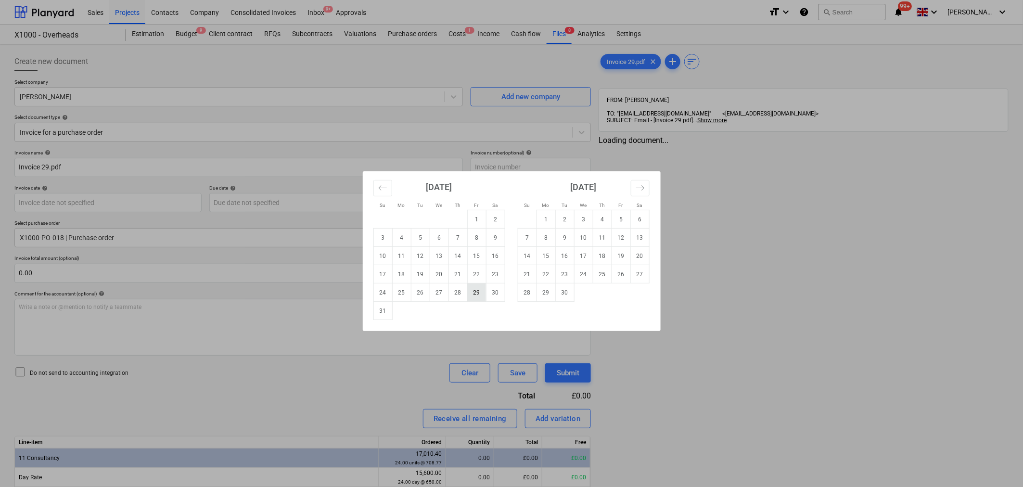
click at [474, 291] on td "29" at bounding box center [476, 292] width 19 height 18
type input "[DATE]"
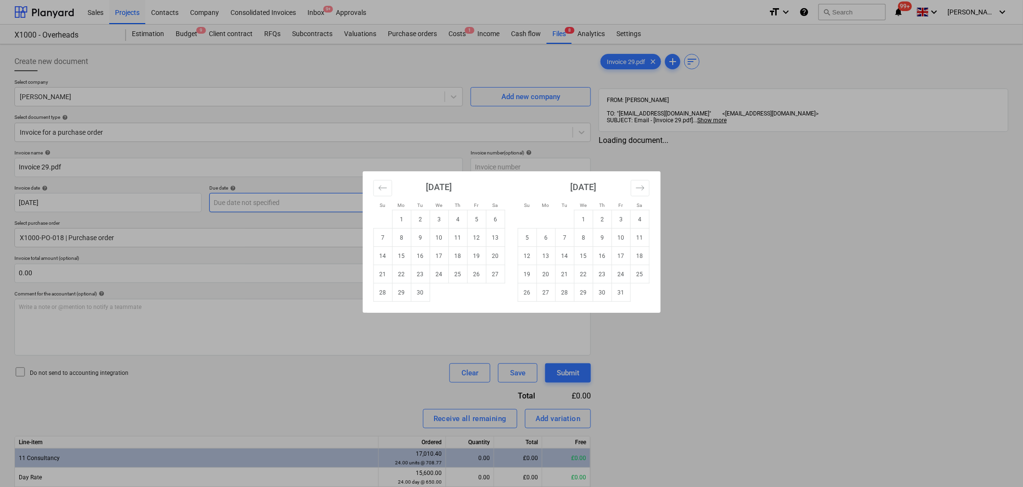
click at [330, 201] on body "Sales Projects Contacts Company Consolidated Invoices Inbox 9+ Approvals format…" at bounding box center [511, 243] width 1023 height 487
click at [473, 220] on td "5" at bounding box center [476, 219] width 19 height 18
type input "[DATE]"
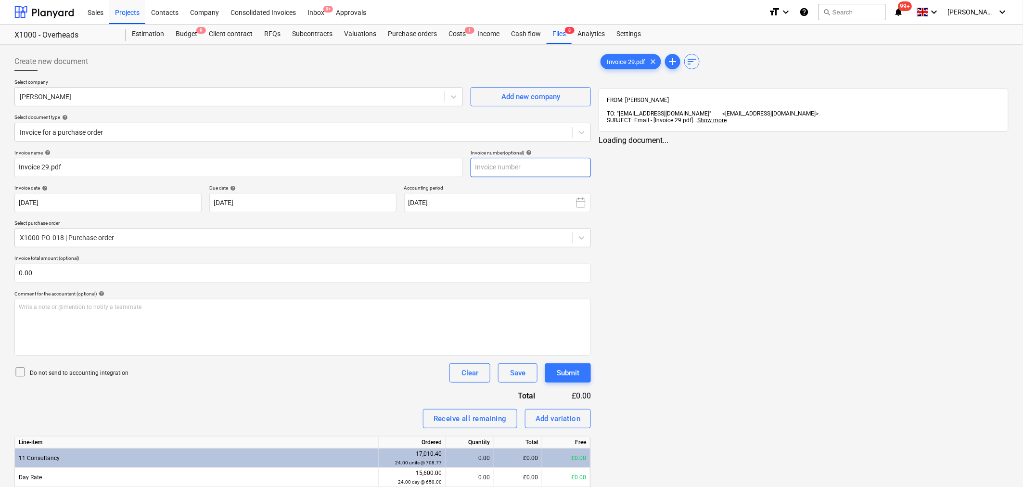
click at [493, 169] on input "text" at bounding box center [530, 167] width 120 height 19
type input "29"
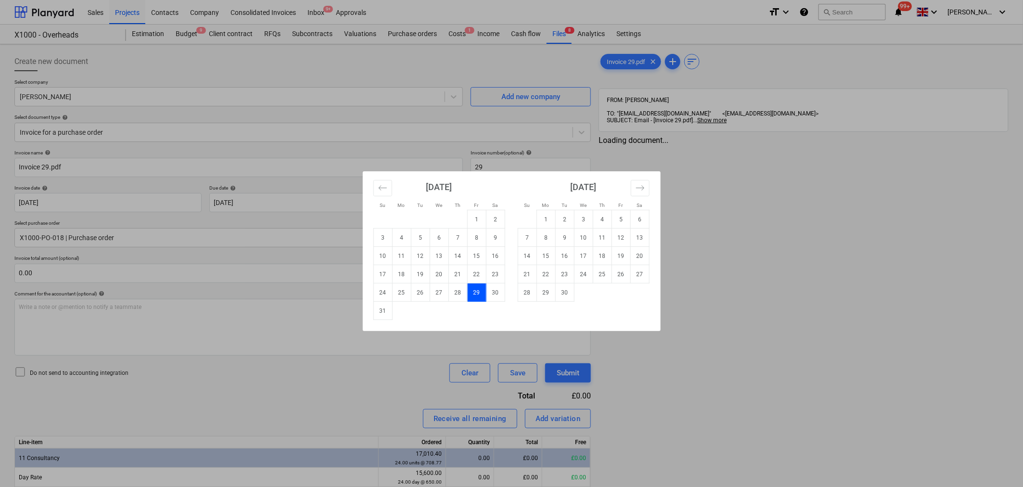
click at [475, 294] on td "29" at bounding box center [476, 292] width 19 height 18
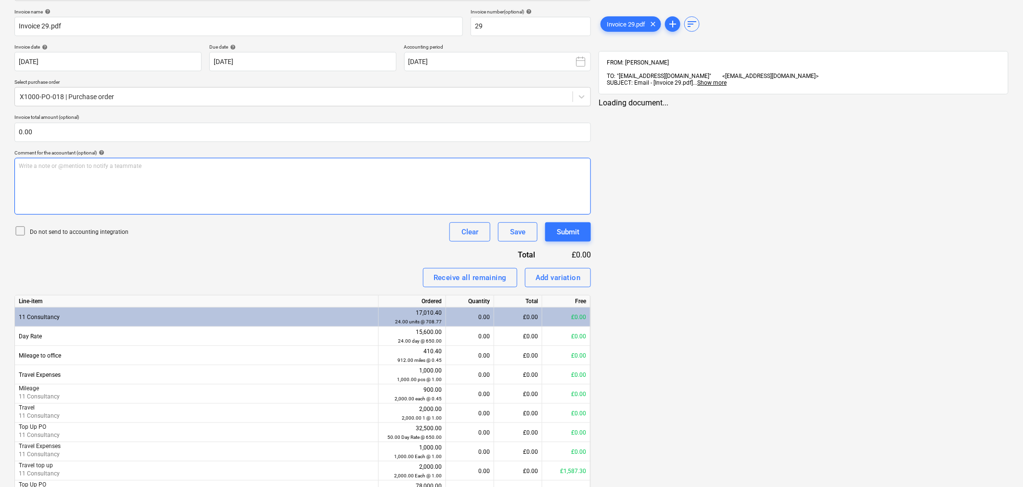
scroll to position [160, 0]
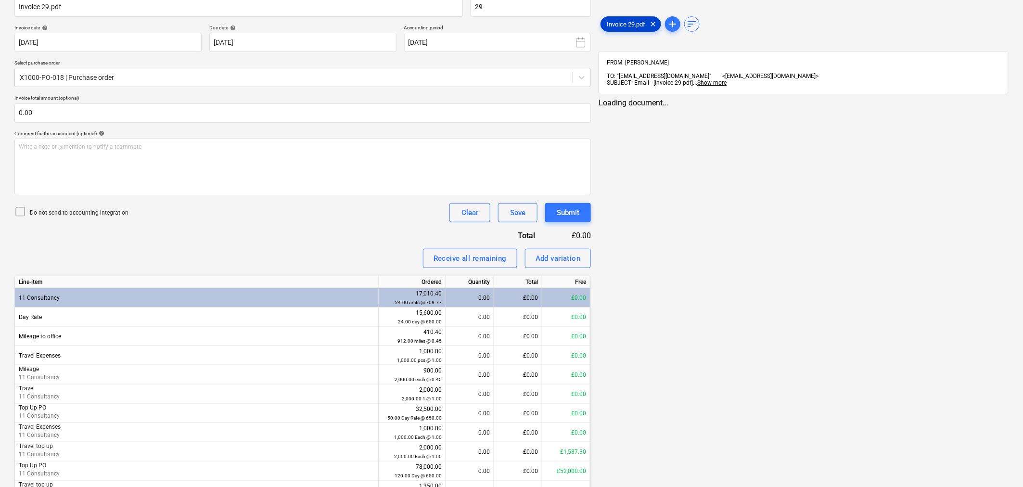
click at [637, 18] on div "Invoice 29.pdf clear" at bounding box center [630, 23] width 61 height 15
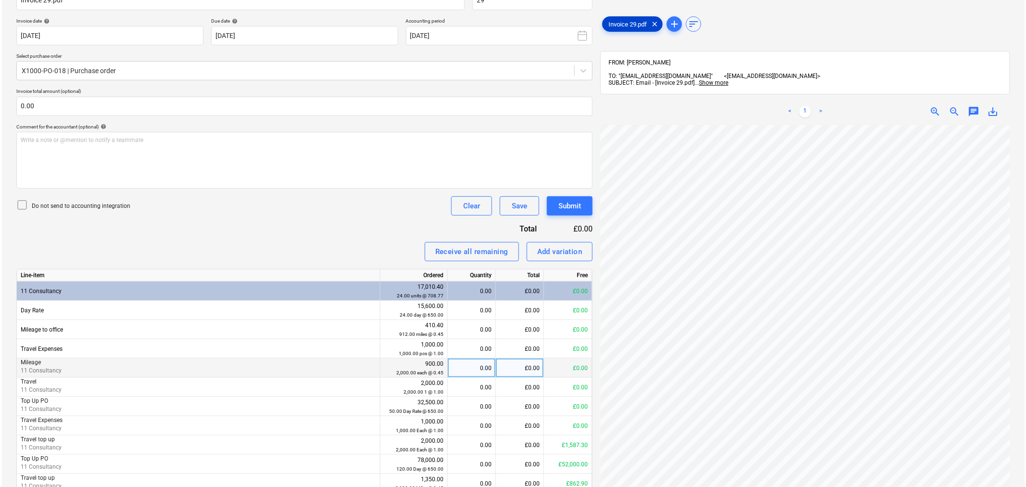
scroll to position [213, 0]
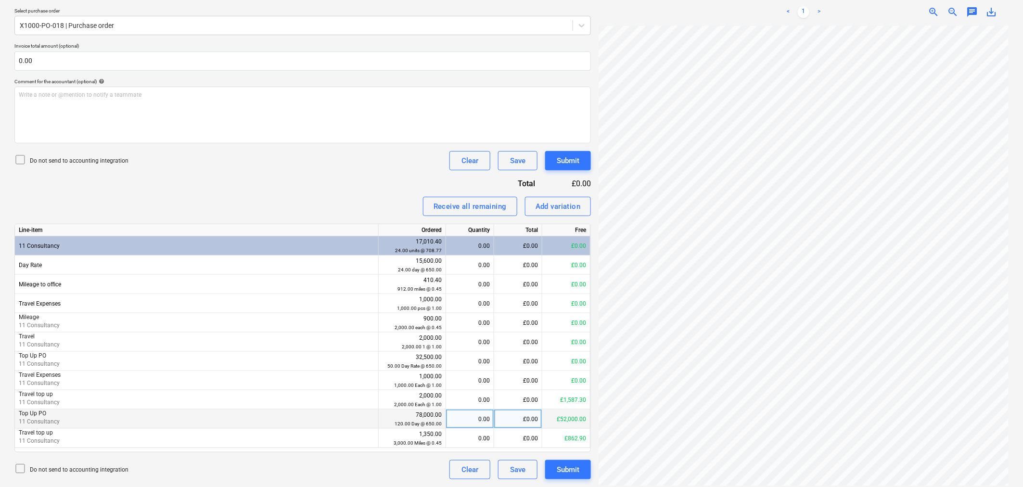
click at [476, 420] on div "0.00" at bounding box center [470, 418] width 40 height 19
type input "3"
click at [479, 417] on div "3.00" at bounding box center [470, 418] width 40 height 19
type input "2"
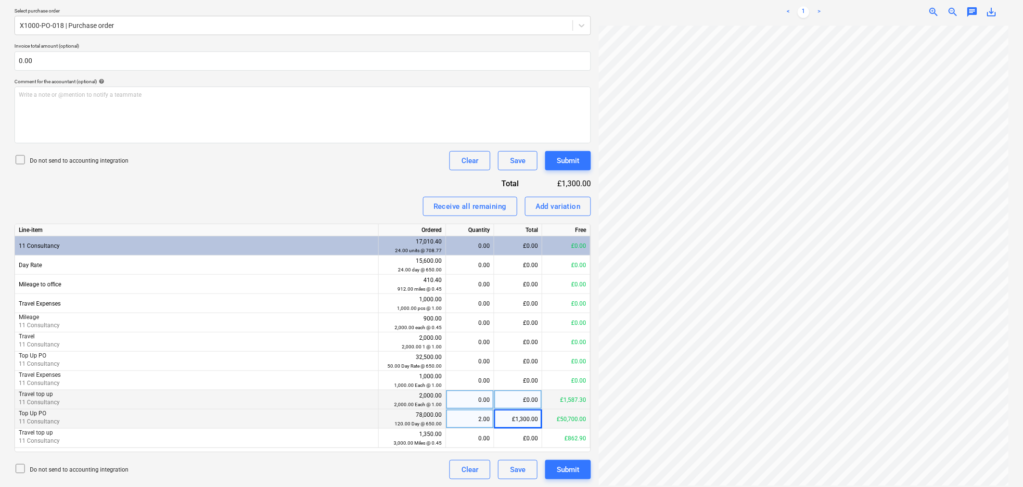
click at [528, 395] on div "£0.00" at bounding box center [518, 399] width 48 height 19
type input "51.30"
click at [559, 469] on div "Submit" at bounding box center [568, 469] width 23 height 13
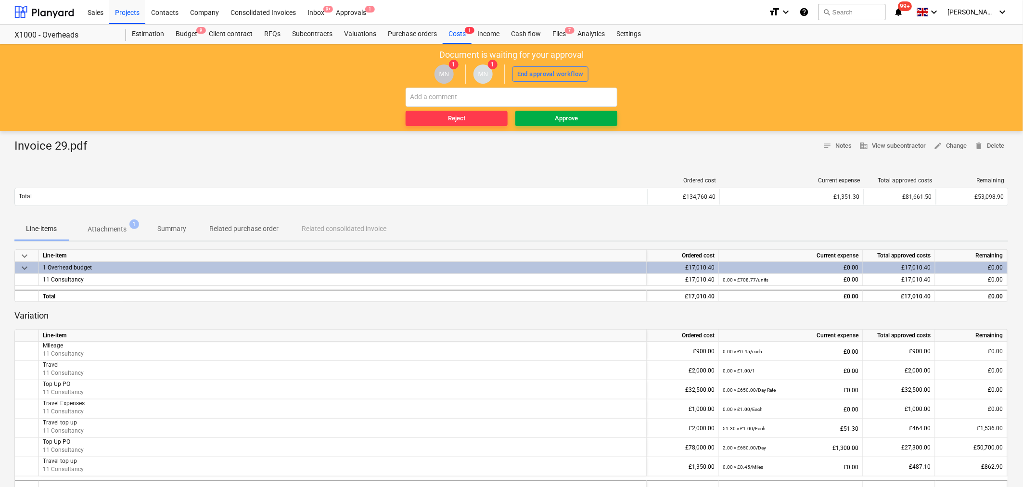
click at [571, 116] on div "Approve" at bounding box center [566, 118] width 23 height 11
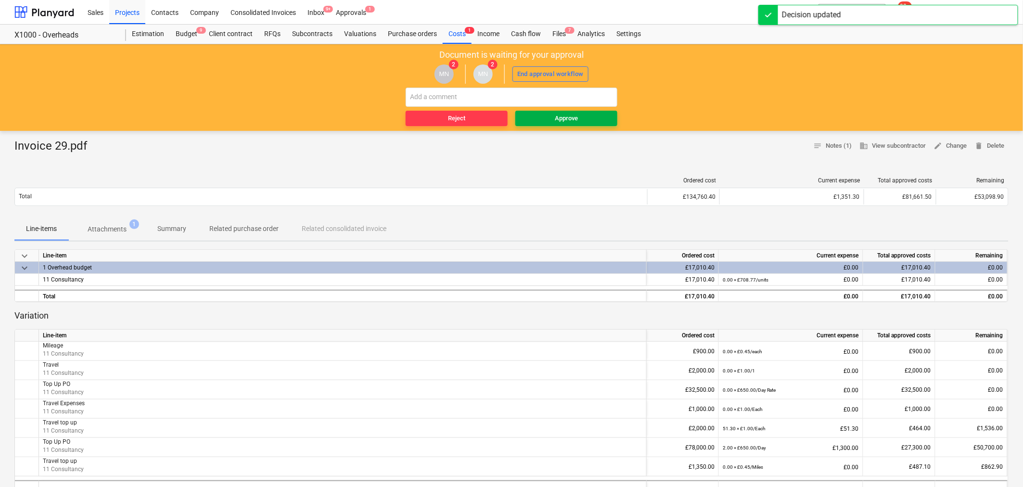
click at [560, 119] on div "Approve" at bounding box center [566, 118] width 23 height 11
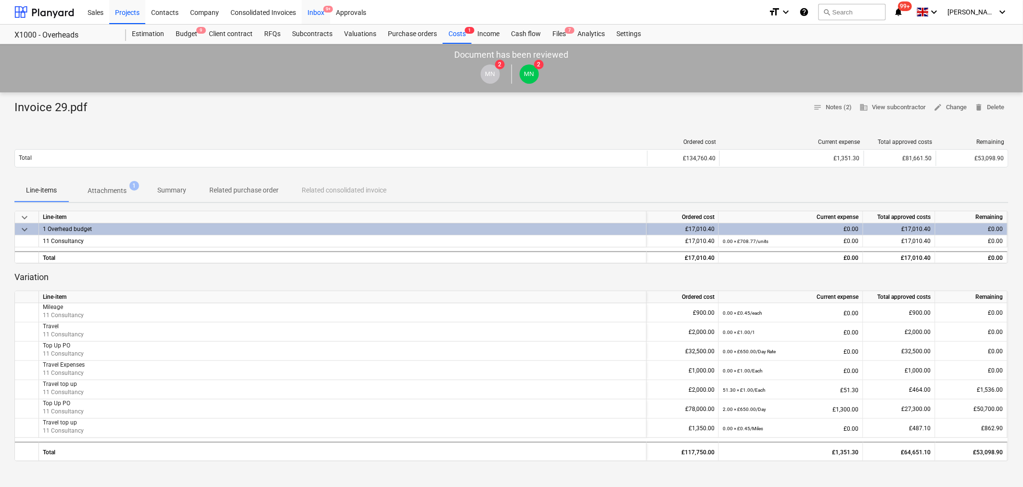
click at [319, 11] on div "Inbox 9+" at bounding box center [316, 12] width 28 height 25
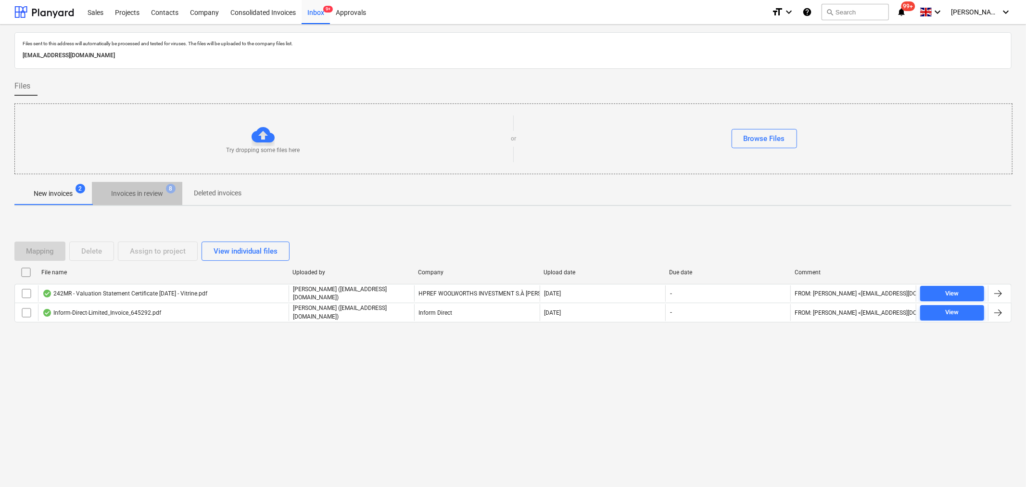
click at [127, 194] on p "Invoices in review" at bounding box center [137, 194] width 52 height 10
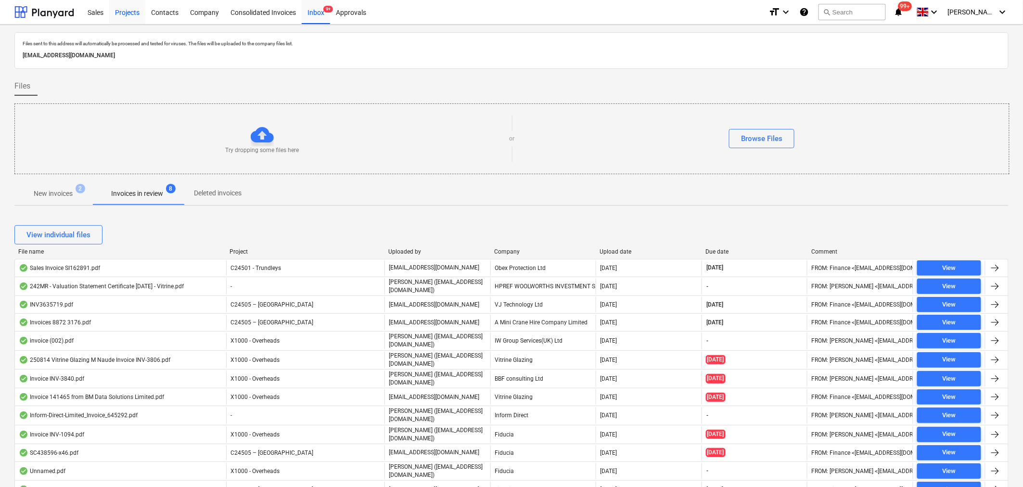
click at [122, 11] on div "Projects" at bounding box center [127, 12] width 36 height 25
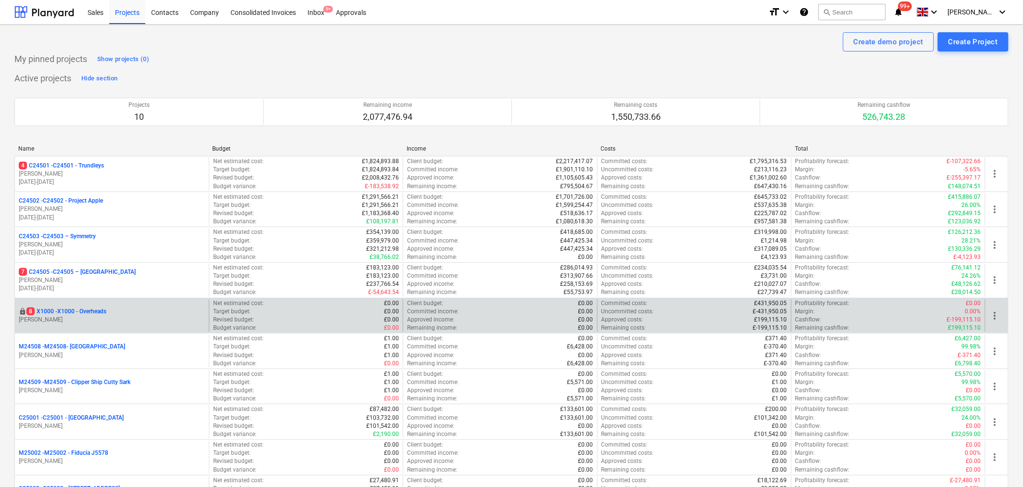
click at [66, 312] on p "8 X1000 - X1000 - Overheads" at bounding box center [66, 311] width 80 height 8
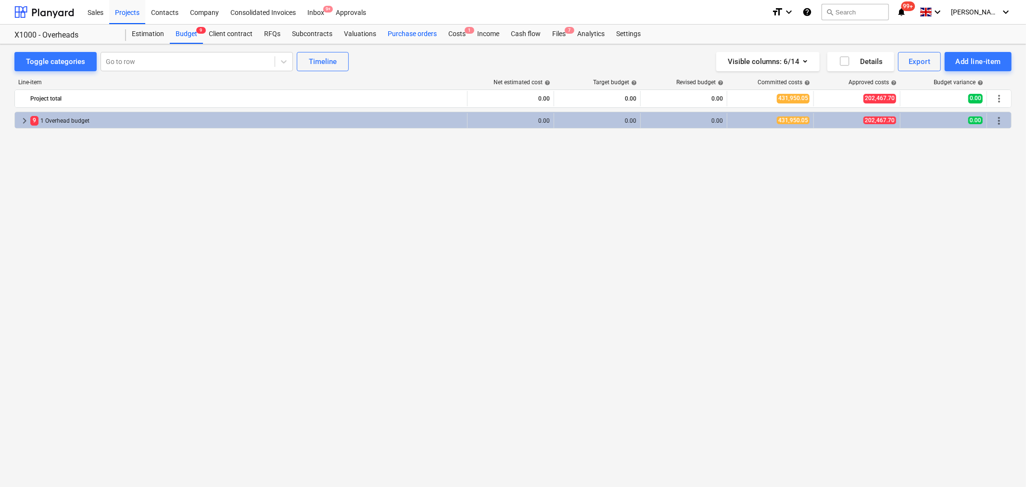
click at [427, 30] on div "Purchase orders" at bounding box center [412, 34] width 61 height 19
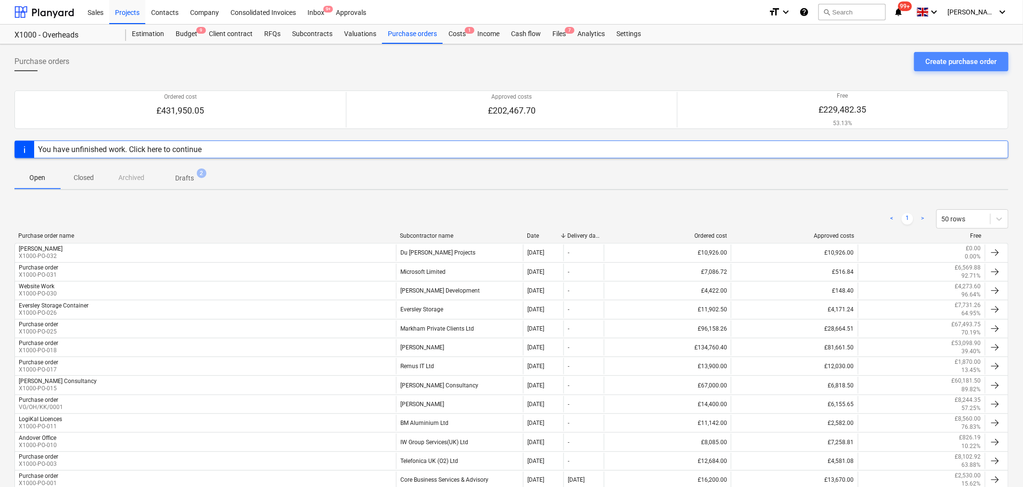
click at [946, 64] on div "Create purchase order" at bounding box center [960, 61] width 71 height 13
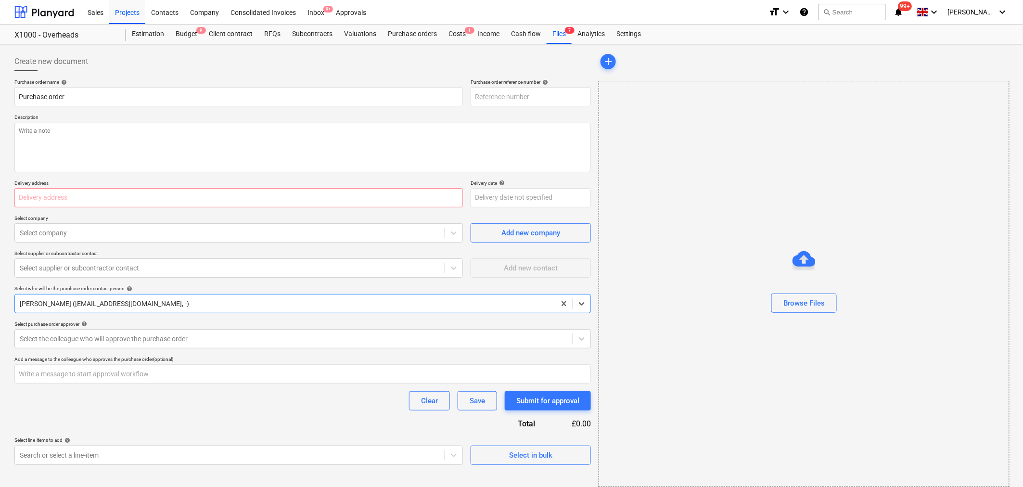
type textarea "x"
type input "X1000-PO-039"
click at [427, 236] on div at bounding box center [230, 233] width 420 height 10
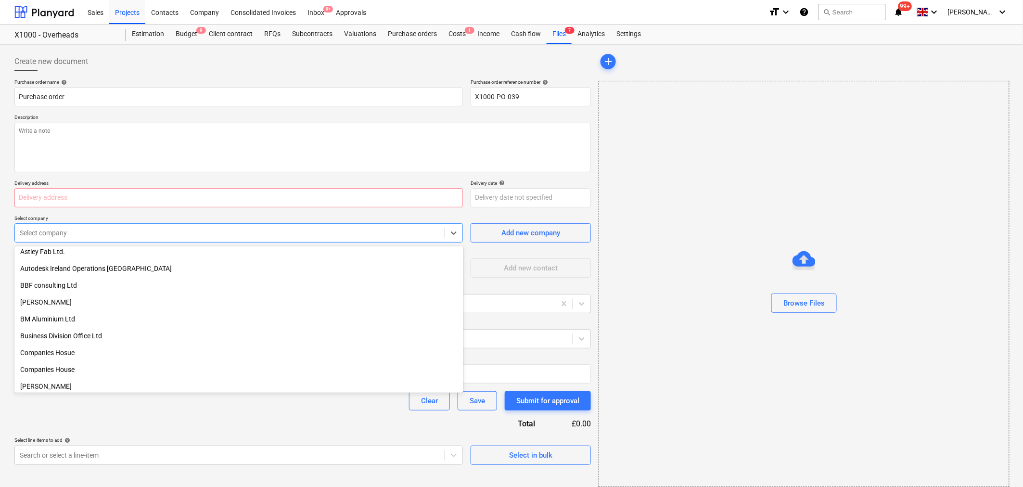
scroll to position [214, 0]
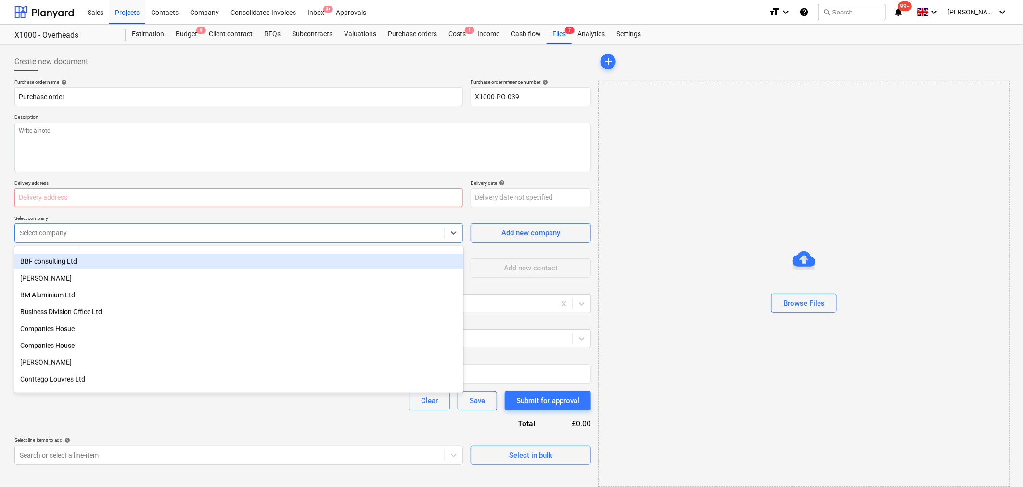
click at [343, 253] on div "Autodesk Ireland Operations [GEOGRAPHIC_DATA]" at bounding box center [238, 245] width 449 height 17
click at [66, 262] on div "BBF consulting Ltd" at bounding box center [238, 260] width 449 height 15
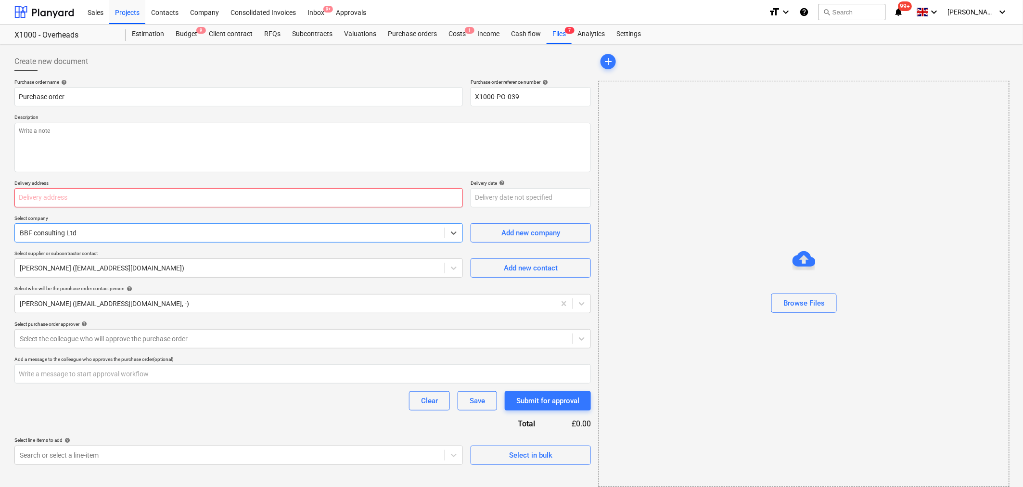
type textarea "x"
click at [38, 199] on input "text" at bounding box center [238, 197] width 448 height 19
type input "10"
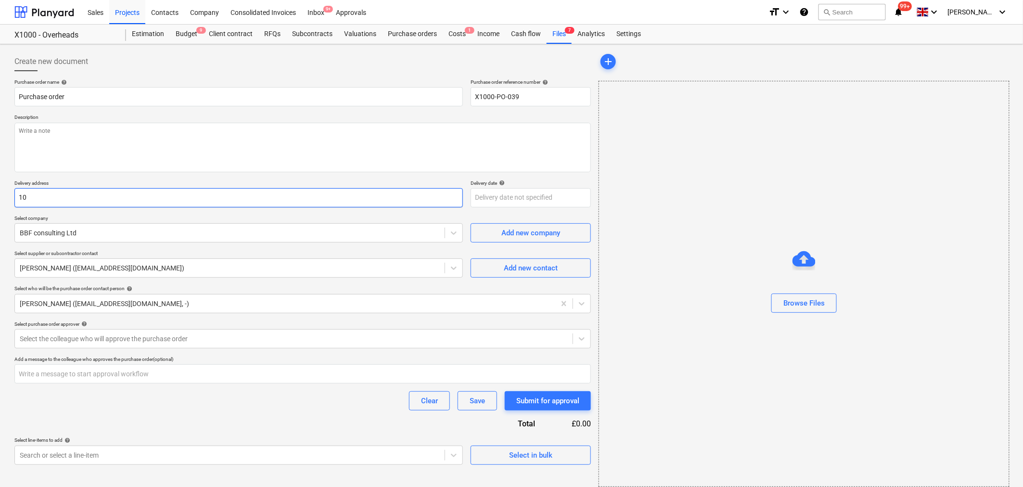
type textarea "x"
type input "10"
type textarea "x"
type input "10 G"
type textarea "x"
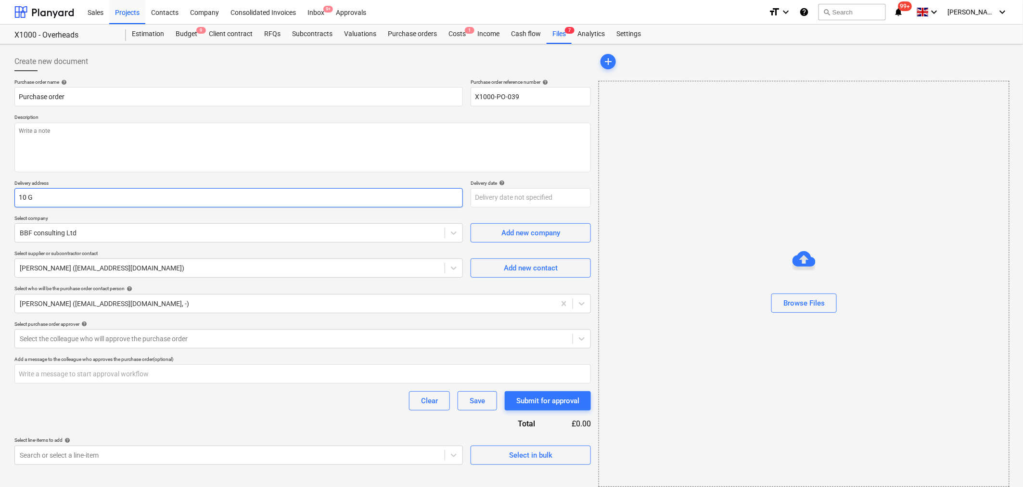
type input "10 Go"
type textarea "x"
type input "10 Gol"
type textarea "x"
type input "10 Gold"
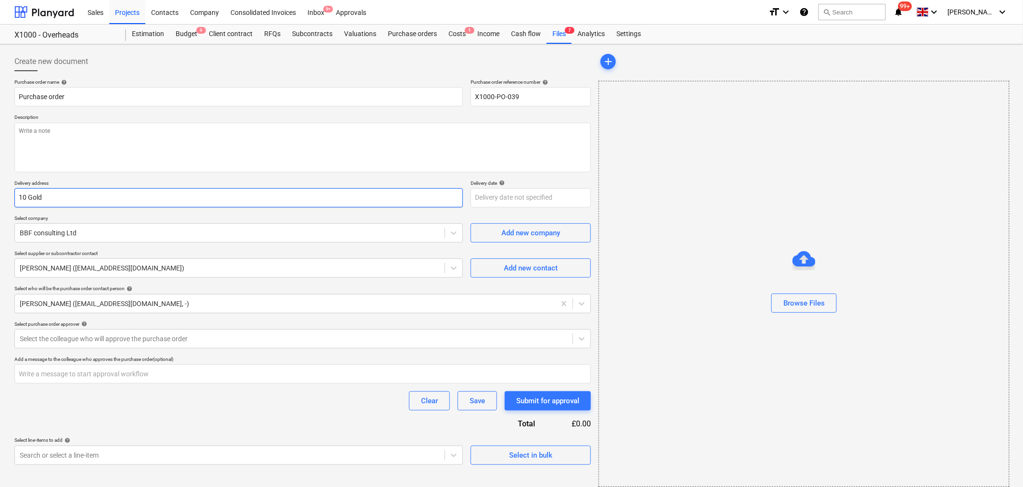
type textarea "x"
type input "10 Golde"
type textarea "x"
type input "10 Golden"
type textarea "x"
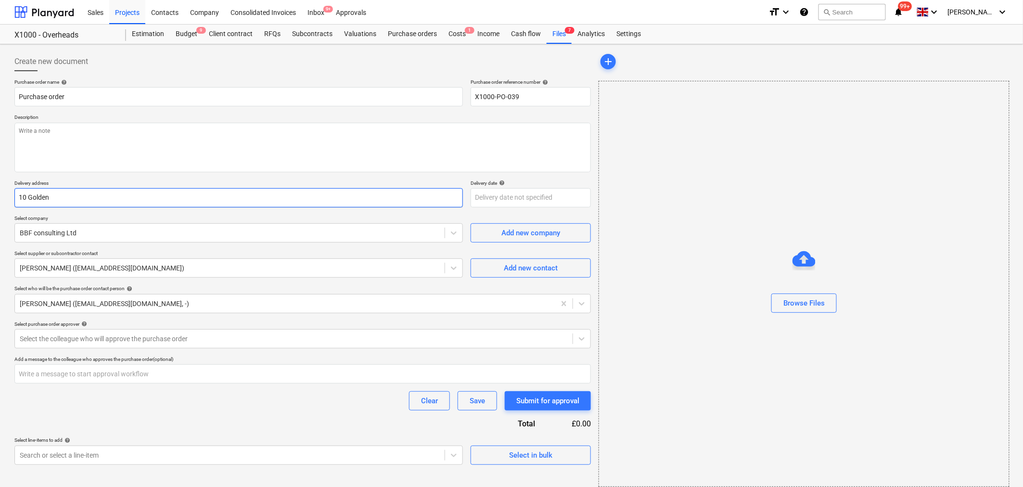
type input "10 Golden S"
type textarea "x"
type input "10 Golden Sq"
click at [65, 130] on textarea at bounding box center [302, 148] width 576 height 50
type textarea "x"
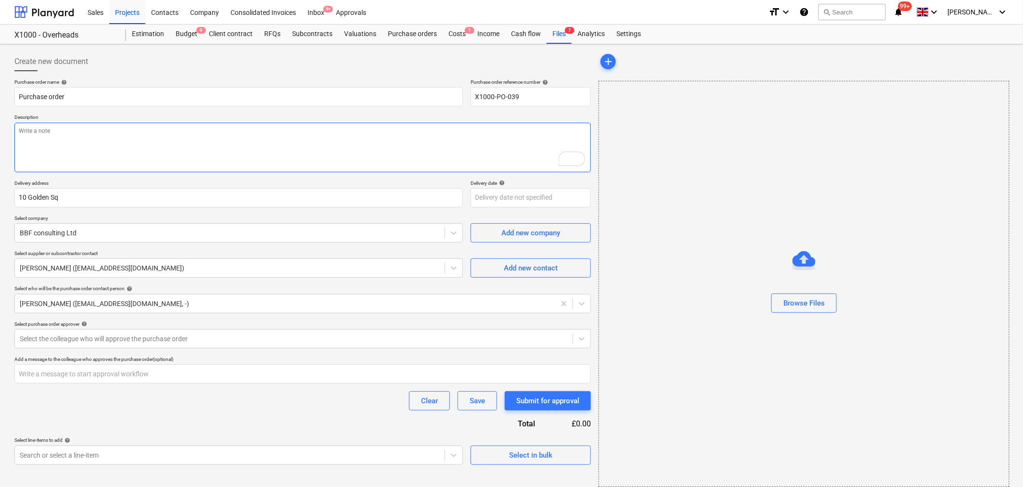
type textarea "B"
type textarea "x"
type textarea "BB"
type textarea "x"
type textarea "BBF"
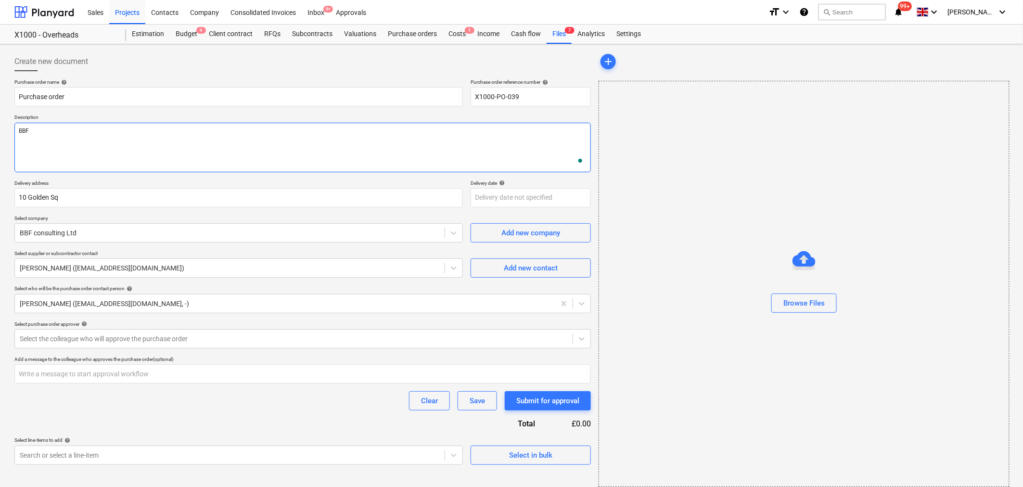
type textarea "x"
type textarea "BBF"
type textarea "x"
type textarea "BBF fo"
type textarea "x"
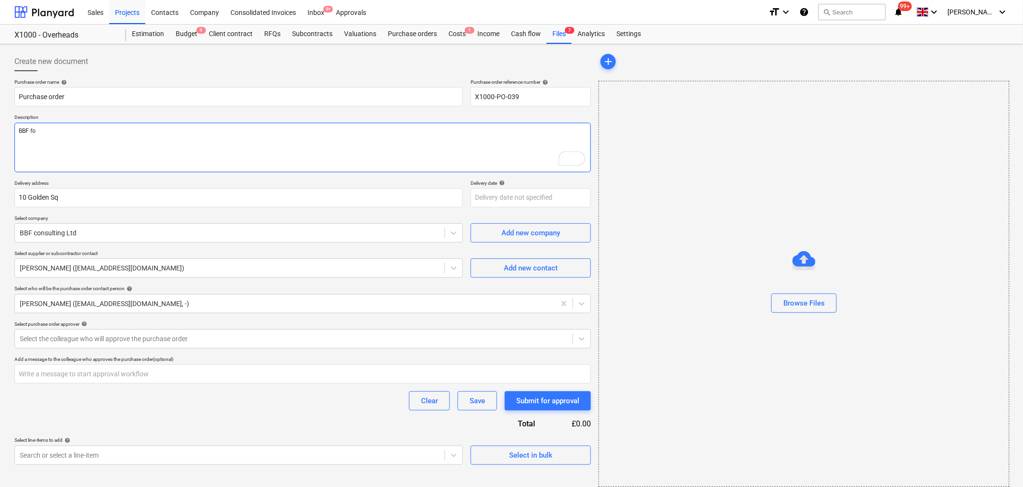
type textarea "BBF for"
type textarea "x"
type textarea "BBF for"
type textarea "x"
type textarea "BBF for T"
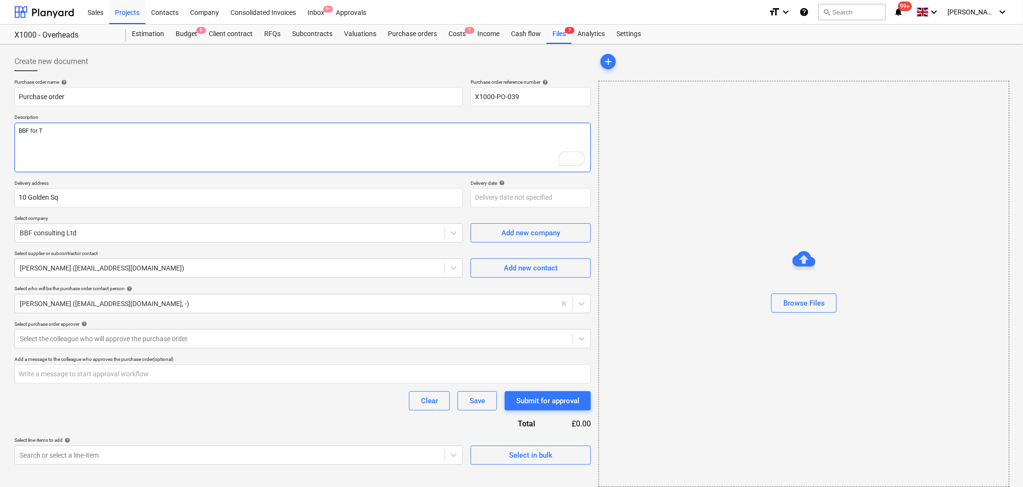
type textarea "x"
type textarea "BBF for TH"
type textarea "x"
type textarea "BBF for THX"
type textarea "x"
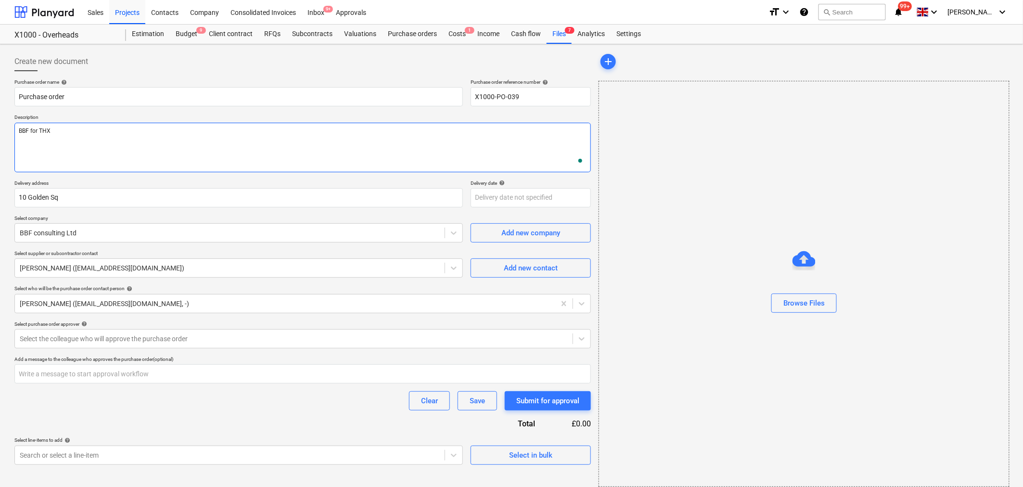
type textarea "BBF for THX"
type textarea "x"
type textarea "BBF for THX p"
type textarea "x"
type textarea "BBF for THX pe"
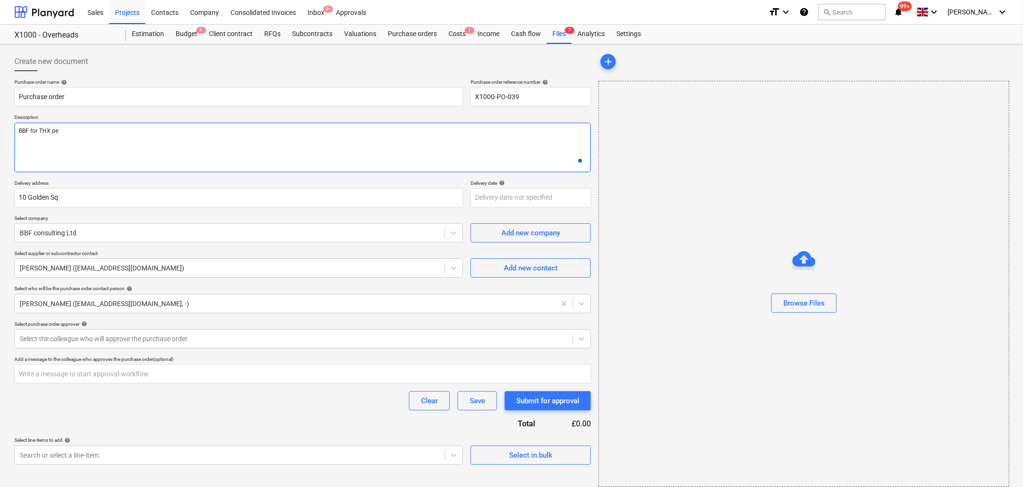
type textarea "x"
type textarea "BBF for THX p"
type textarea "x"
type textarea "BBF for THX"
type textarea "x"
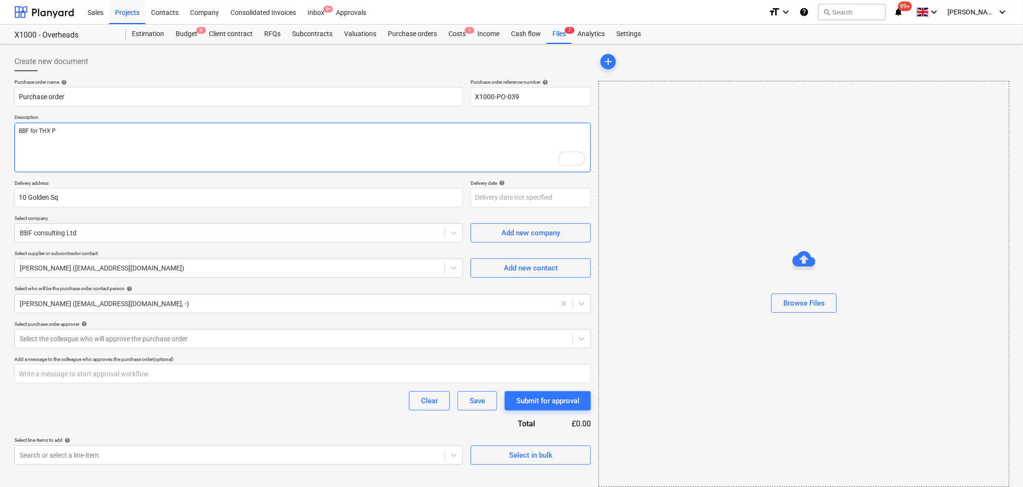
type textarea "BBF for THX PG"
type textarea "x"
type textarea "BBF for THX PG"
click at [212, 340] on div at bounding box center [294, 339] width 548 height 10
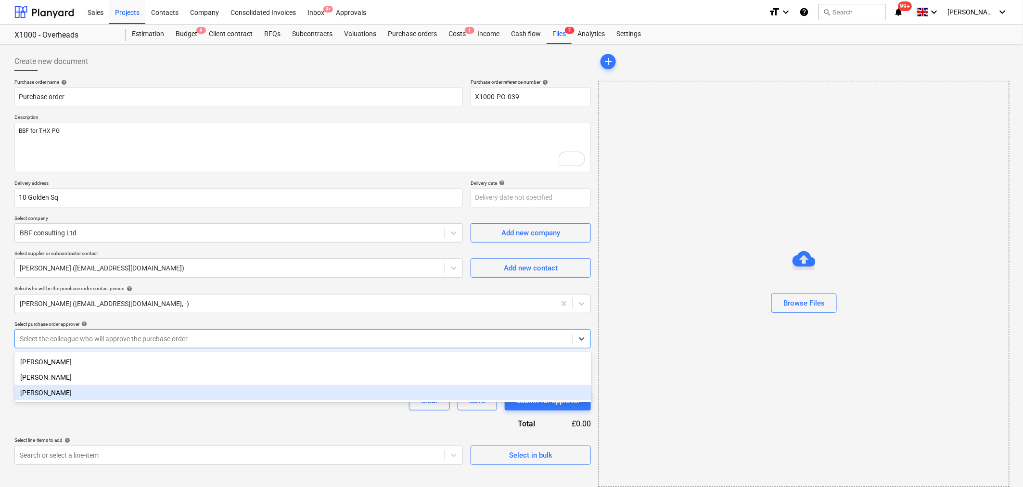
click at [164, 400] on div "[PERSON_NAME]" at bounding box center [302, 392] width 577 height 15
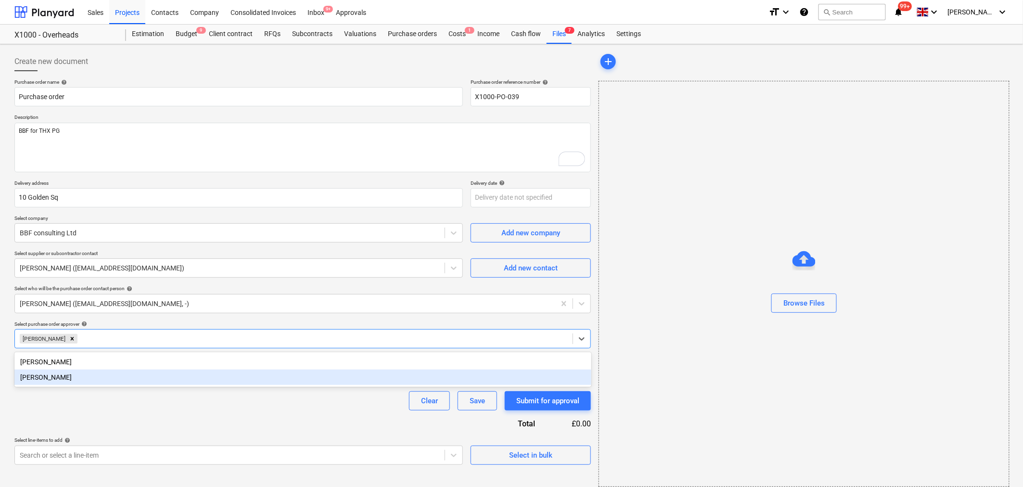
click at [227, 416] on div "Purchase order name help Purchase order Purchase order reference number help X1…" at bounding box center [302, 272] width 576 height 386
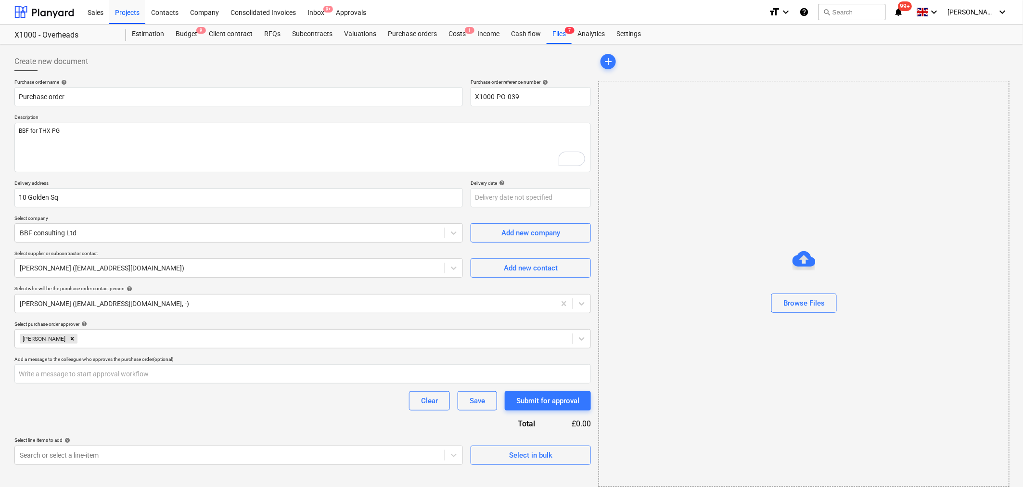
scroll to position [7, 0]
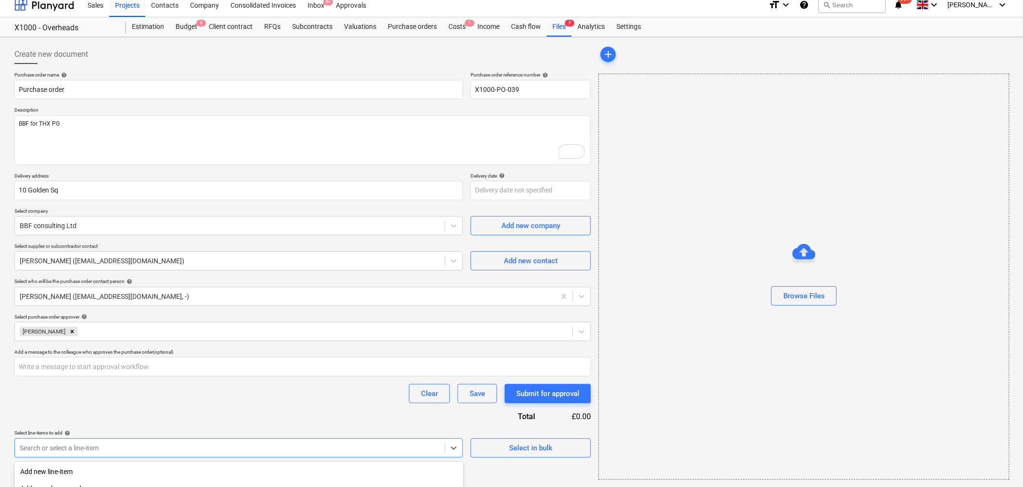
click at [403, 445] on body "Sales Projects Contacts Company Consolidated Invoices Inbox 9+ Approvals format…" at bounding box center [511, 236] width 1023 height 487
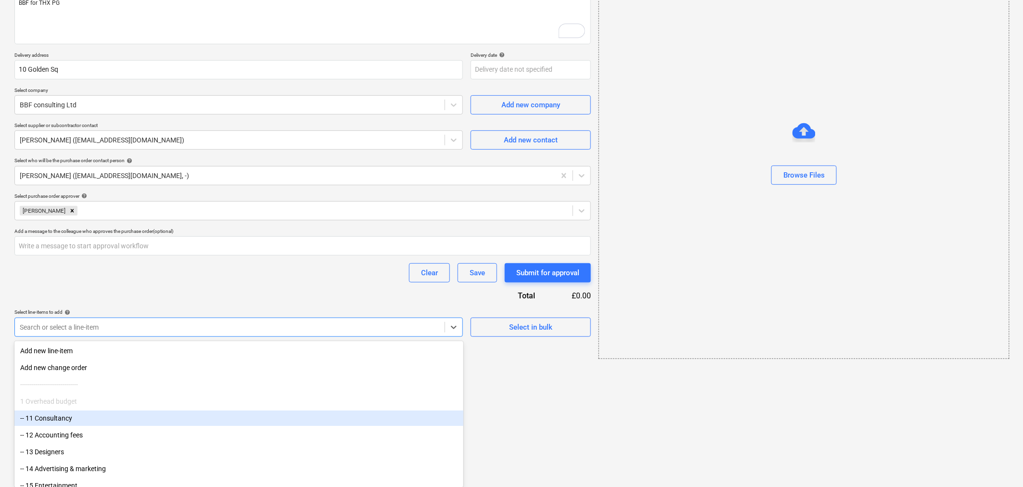
click at [364, 417] on div "-- 11 Consultancy" at bounding box center [238, 417] width 449 height 15
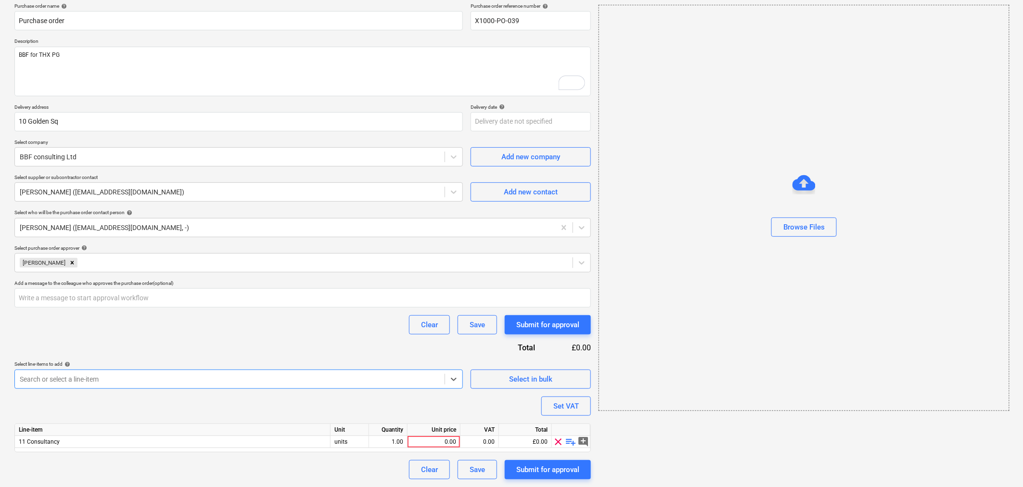
type textarea "x"
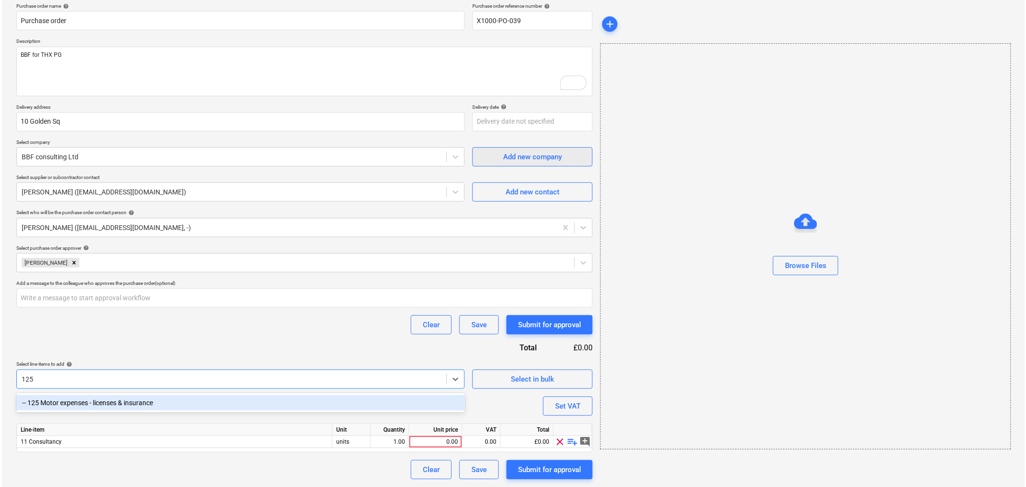
scroll to position [76, 0]
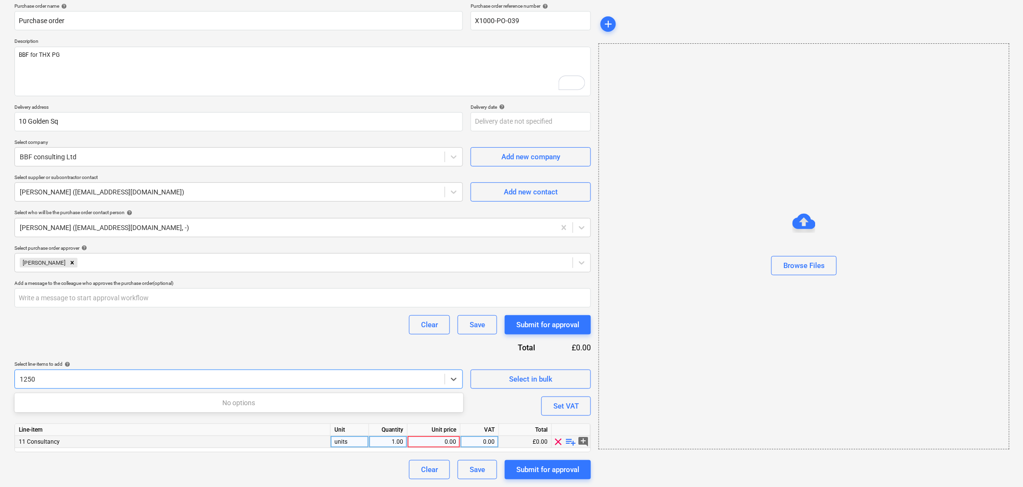
type input "1250"
type textarea "x"
click at [445, 443] on div "0.00" at bounding box center [433, 442] width 45 height 12
type input "1250"
click at [549, 470] on div "Submit for approval" at bounding box center [547, 469] width 63 height 13
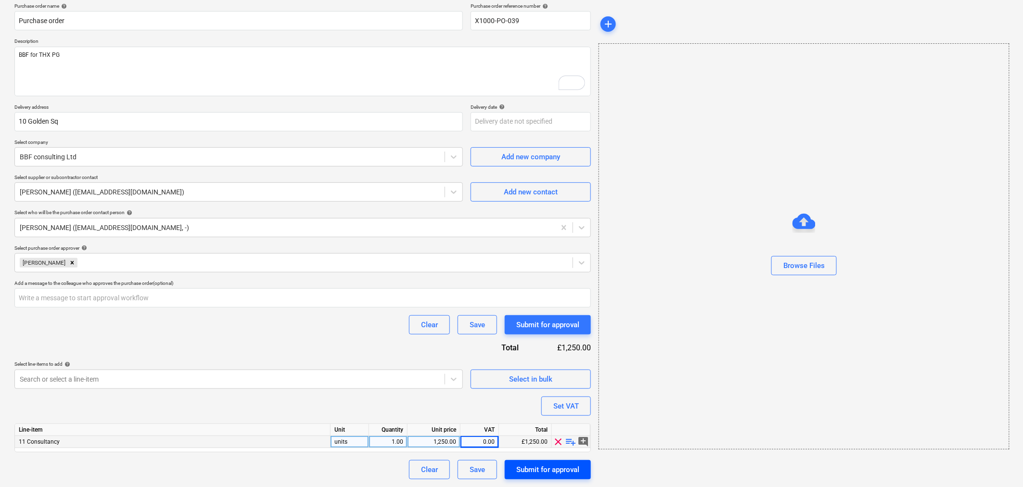
type textarea "x"
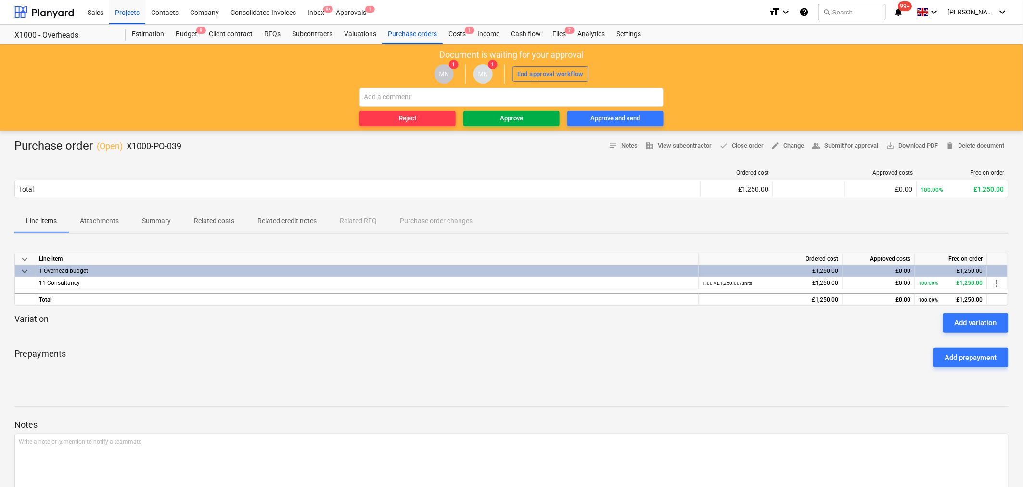
click at [522, 114] on div "Approve" at bounding box center [511, 118] width 23 height 11
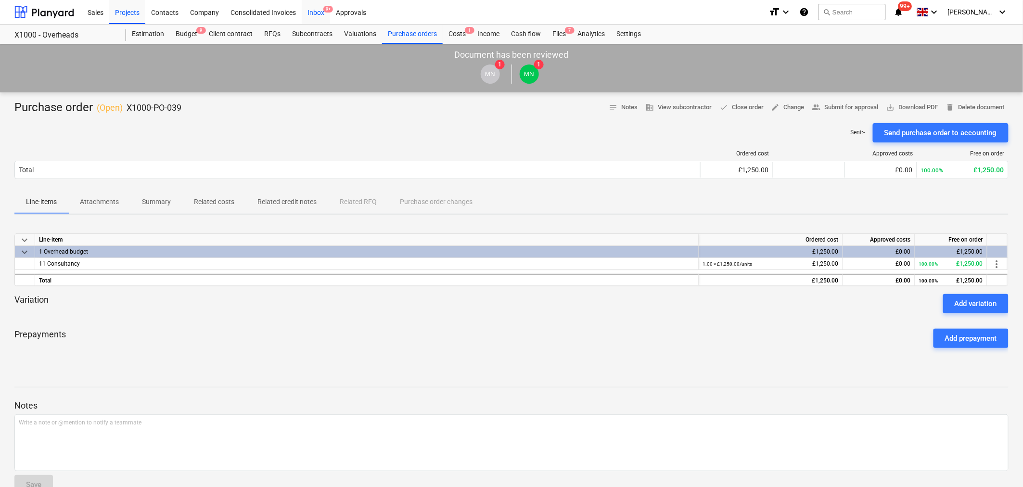
click at [313, 11] on div "Inbox 9+" at bounding box center [316, 12] width 28 height 25
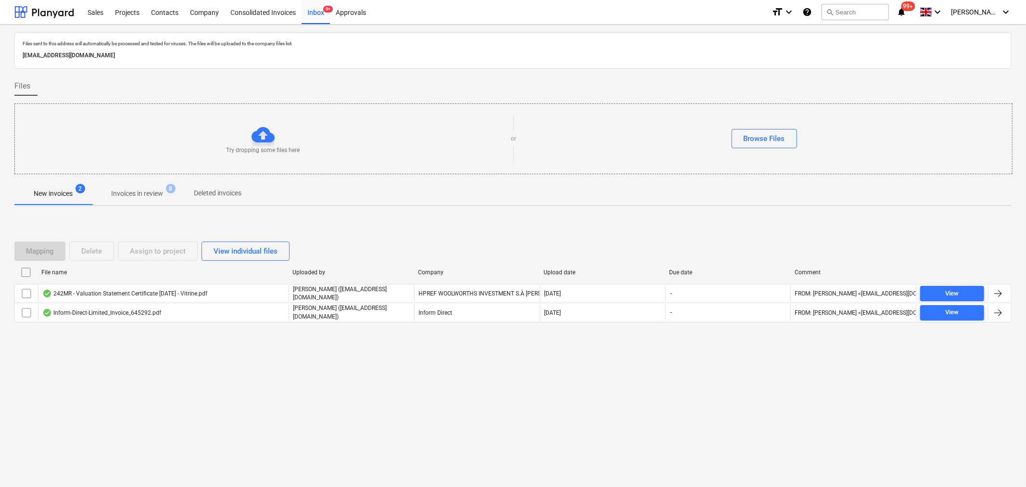
click at [151, 194] on p "Invoices in review" at bounding box center [137, 194] width 52 height 10
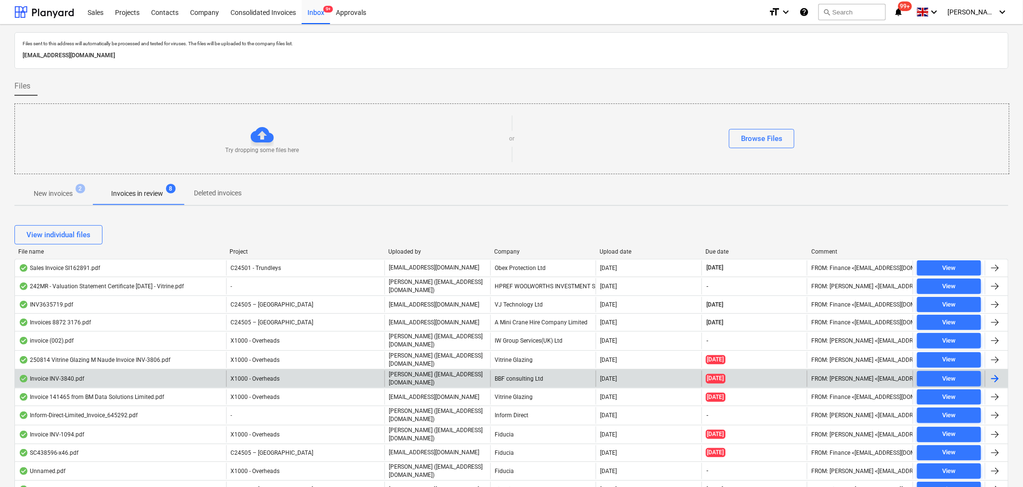
click at [995, 379] on div at bounding box center [995, 379] width 12 height 12
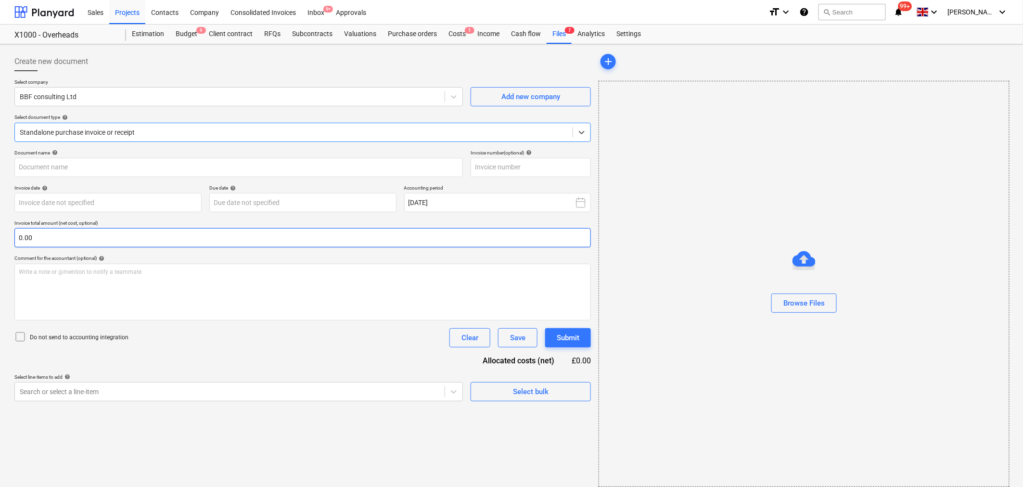
type input "INV-3840"
type input "[DATE]"
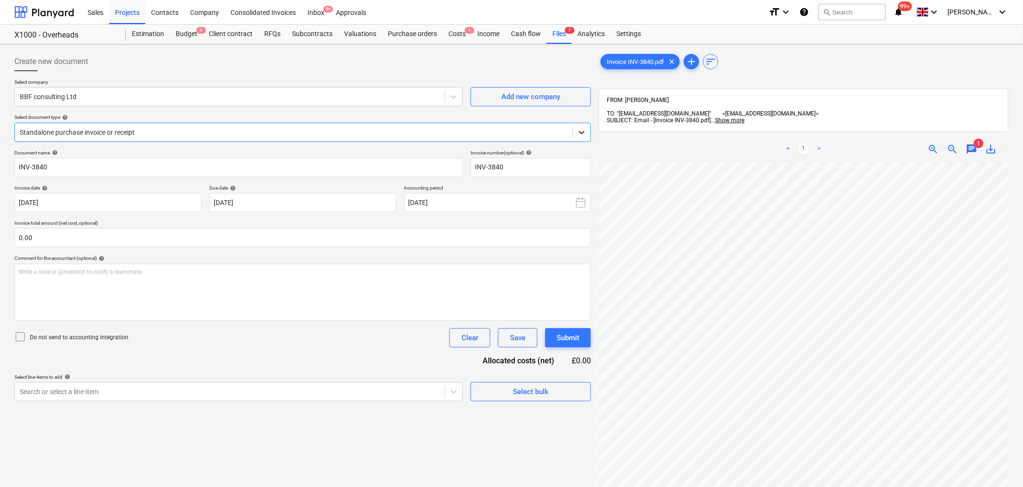
click at [583, 131] on icon at bounding box center [582, 132] width 10 height 10
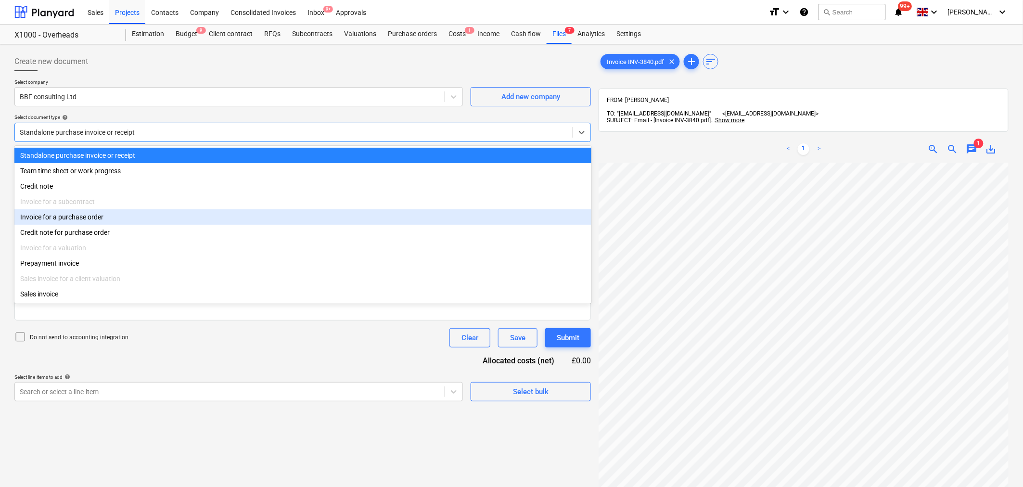
click at [481, 225] on div "Invoice for a purchase order" at bounding box center [302, 216] width 577 height 15
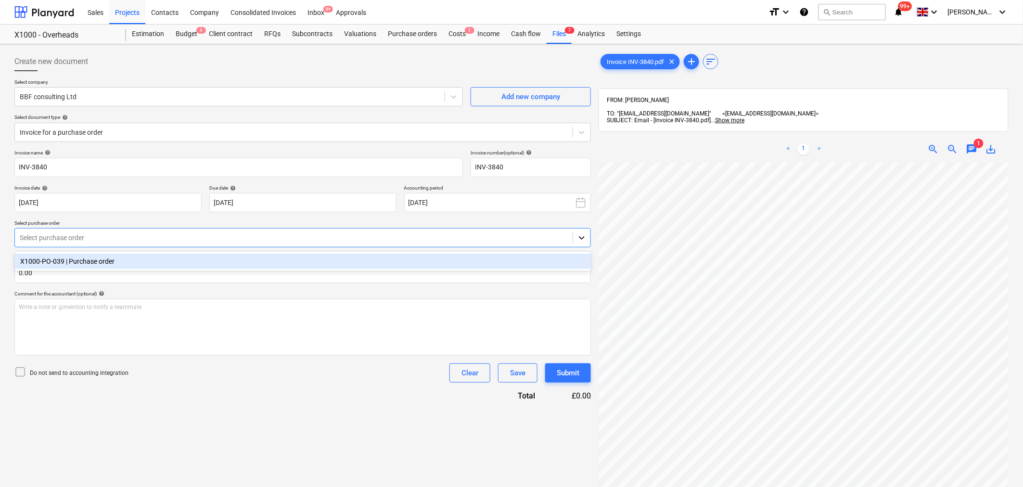
click at [583, 232] on div at bounding box center [581, 237] width 17 height 17
click at [534, 265] on div "X1000-PO-039 | Purchase order" at bounding box center [302, 260] width 577 height 15
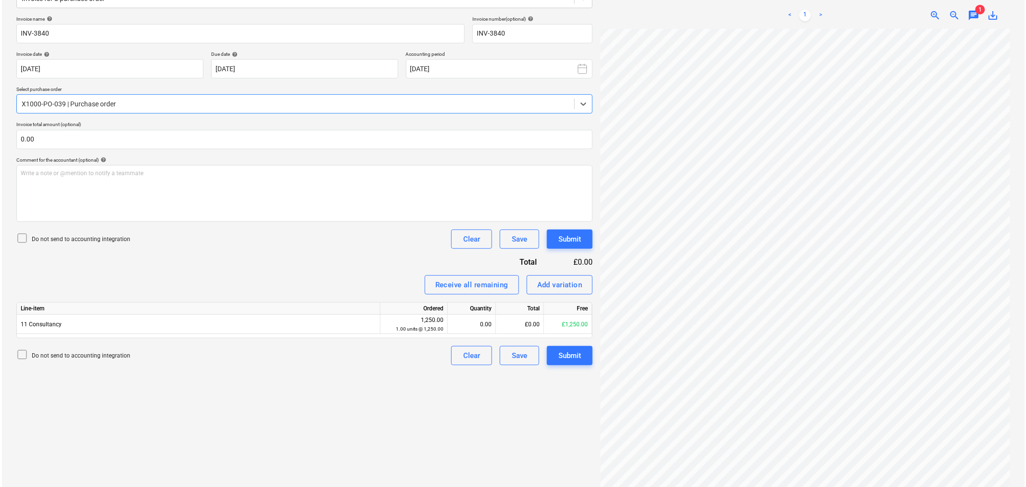
scroll to position [137, 0]
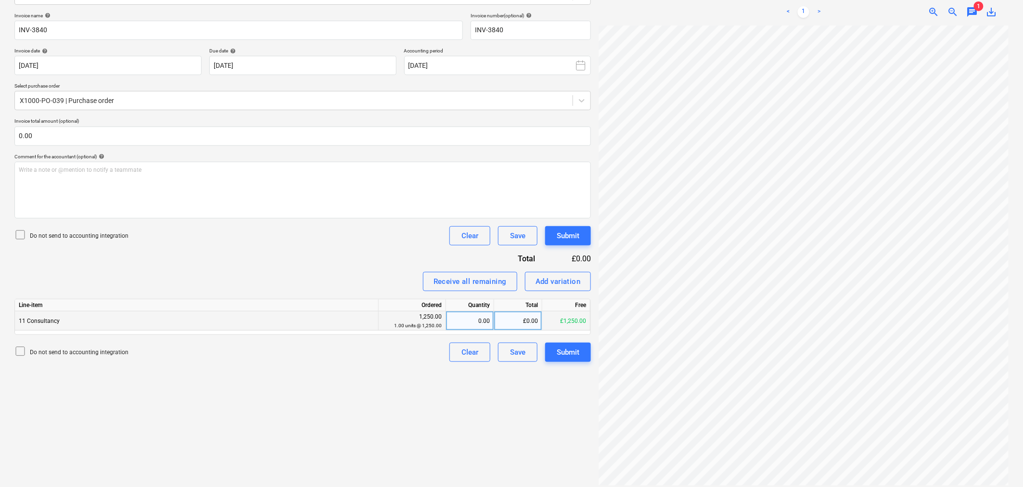
click at [512, 320] on div "£0.00" at bounding box center [518, 320] width 48 height 19
type input "750"
click at [538, 138] on input "text" at bounding box center [302, 136] width 576 height 19
type input "0.00"
click at [575, 351] on div "Submit" at bounding box center [568, 352] width 23 height 13
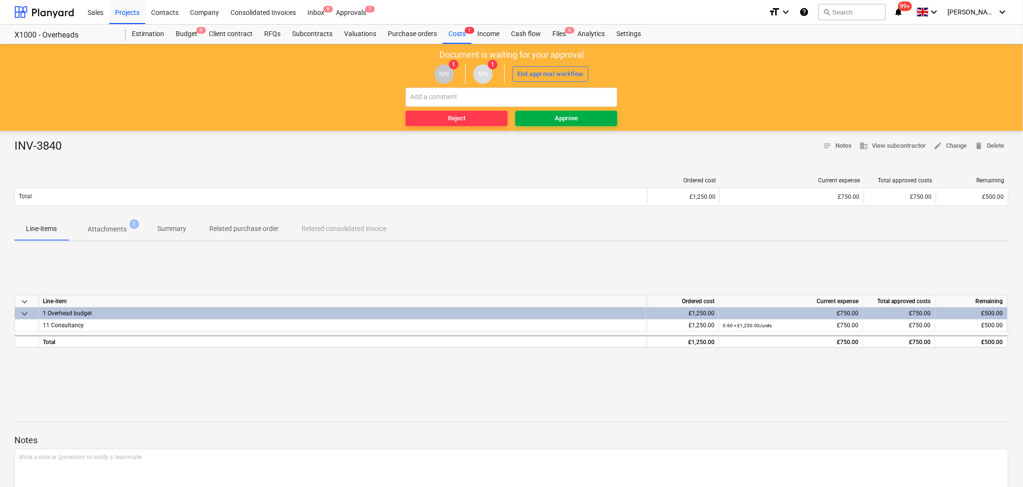
click at [551, 120] on span "Approve" at bounding box center [566, 118] width 94 height 11
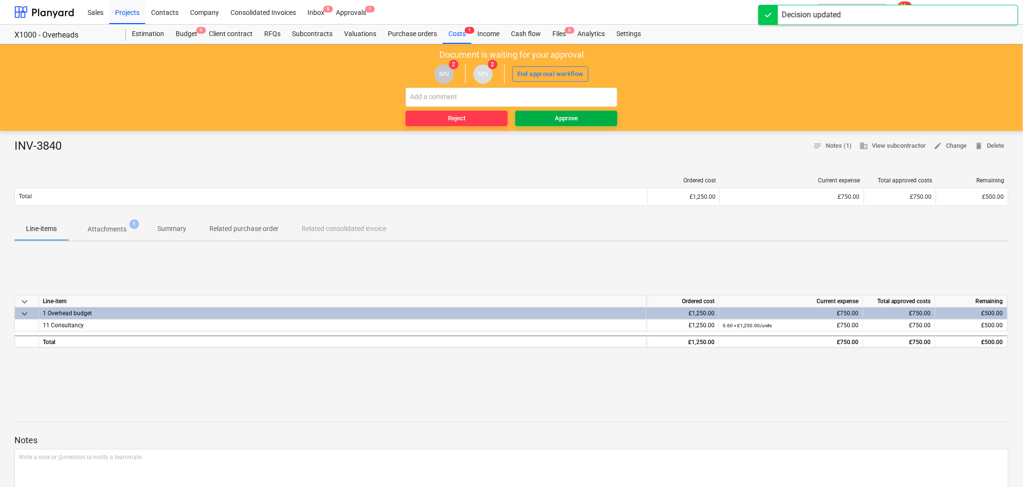
click at [549, 120] on span "Approve" at bounding box center [566, 118] width 94 height 11
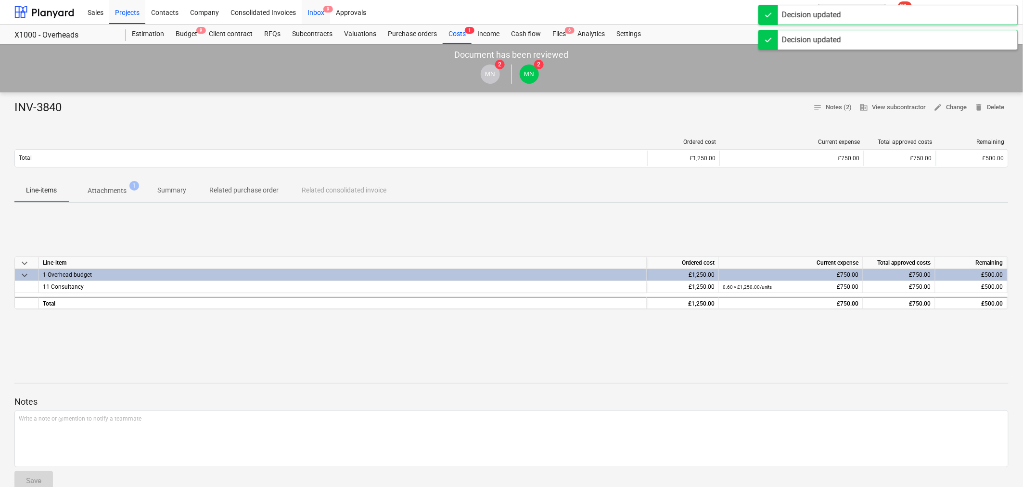
click at [315, 12] on div "Inbox 9" at bounding box center [316, 12] width 28 height 25
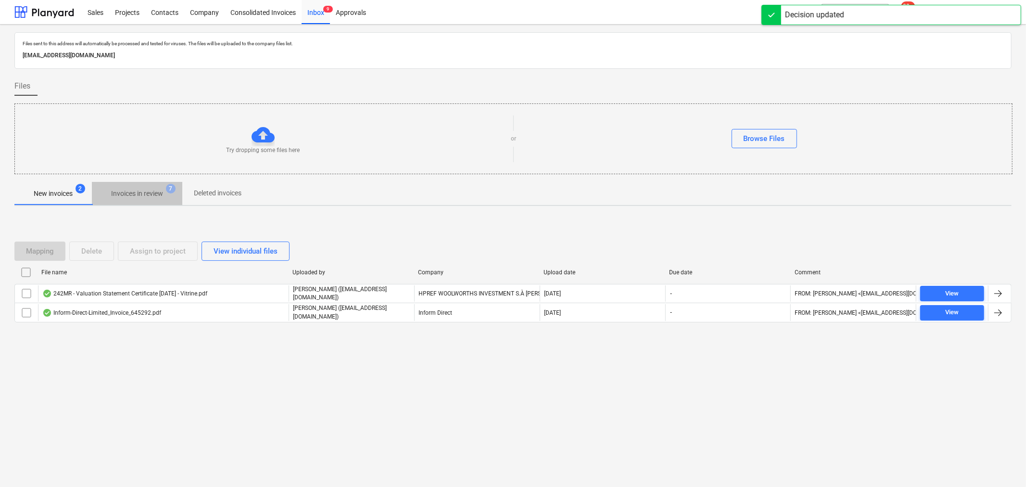
click at [150, 195] on p "Invoices in review" at bounding box center [137, 194] width 52 height 10
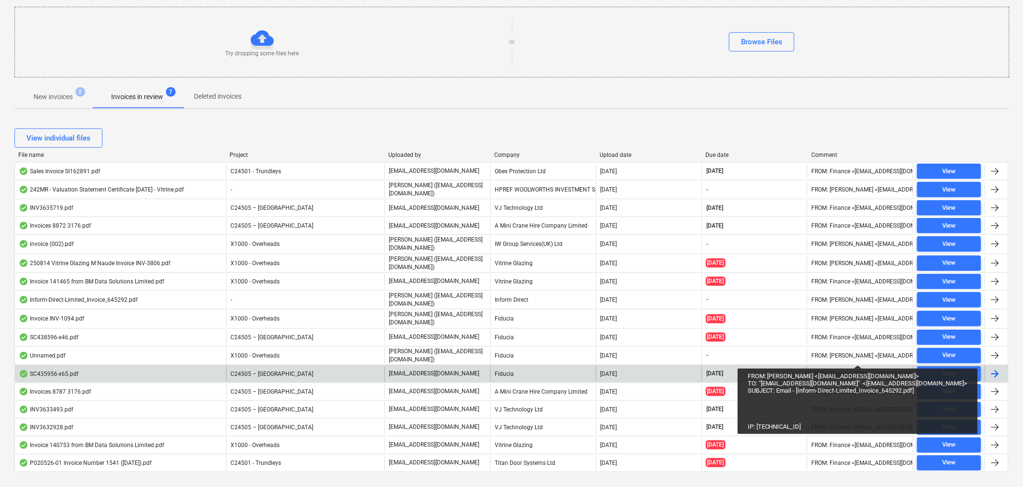
scroll to position [117, 0]
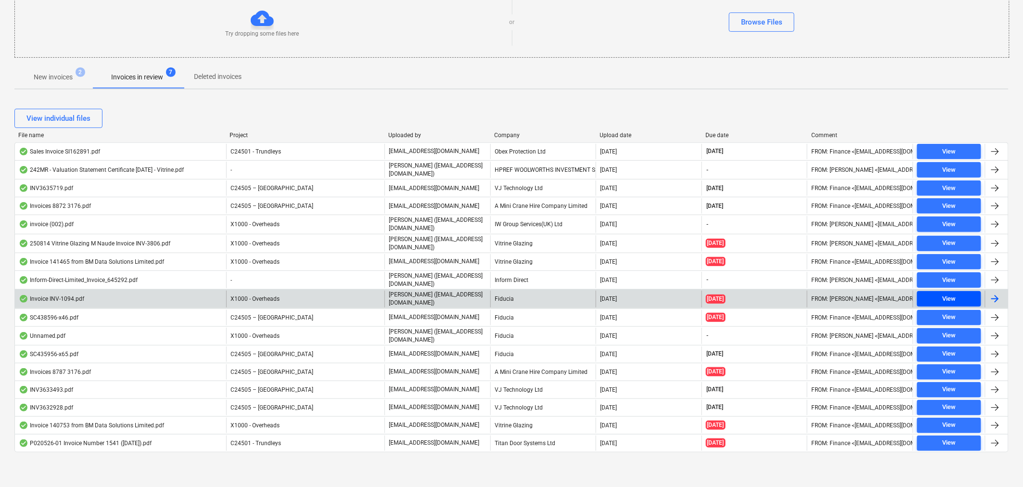
click at [963, 299] on span "View" at bounding box center [949, 298] width 56 height 11
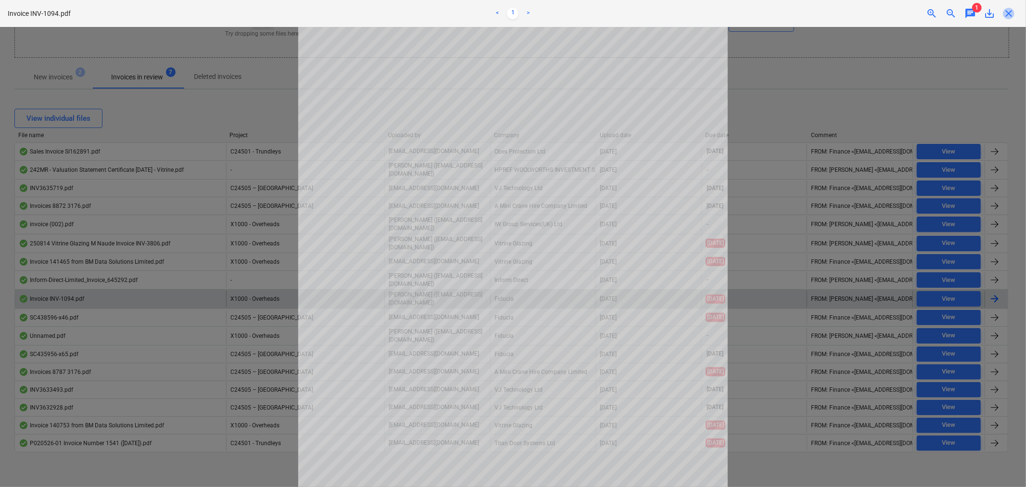
click at [1013, 11] on span "close" at bounding box center [1009, 14] width 12 height 12
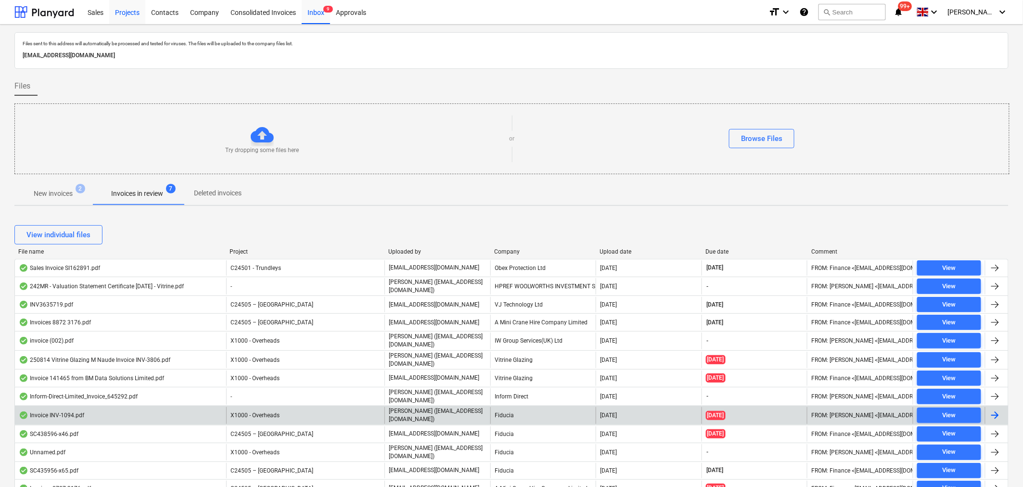
click at [133, 10] on div "Projects" at bounding box center [127, 12] width 36 height 25
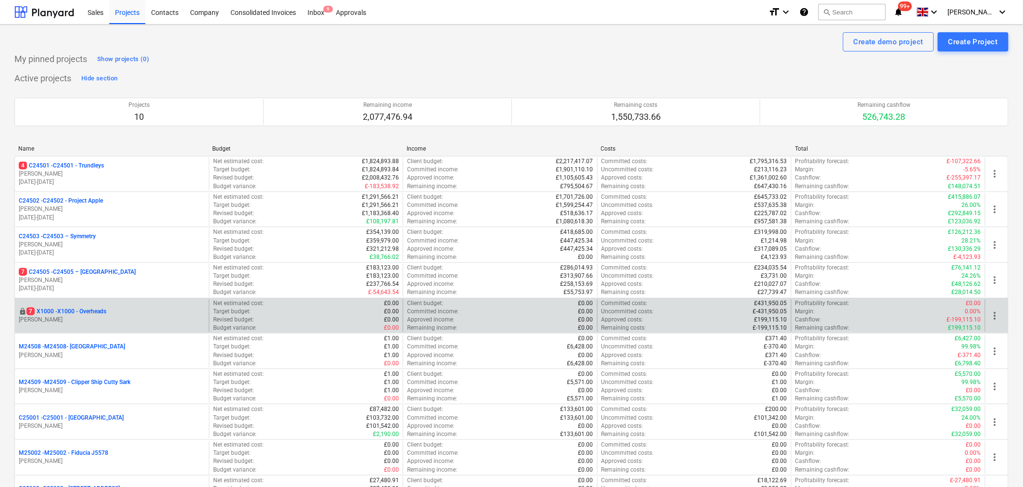
click at [84, 315] on p "7 X1000 - X1000 - Overheads" at bounding box center [66, 311] width 80 height 8
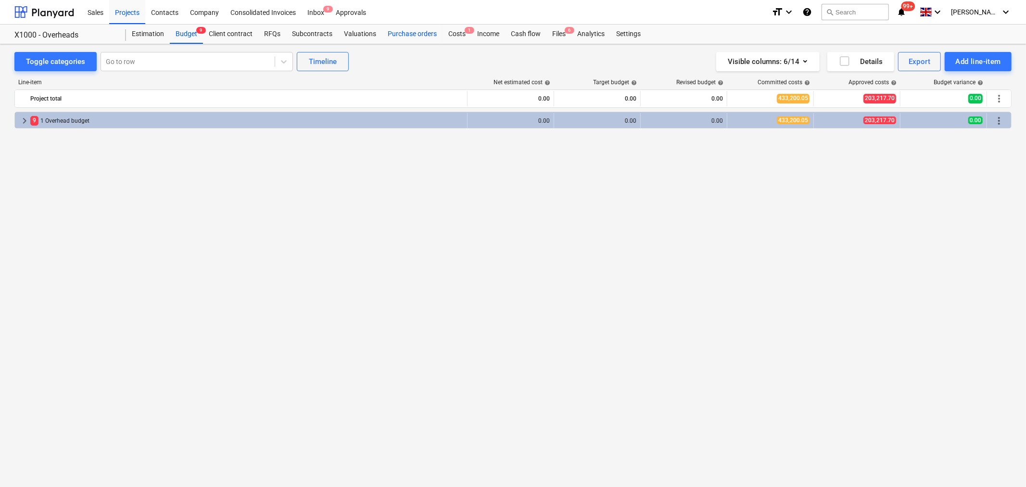
click at [410, 34] on div "Purchase orders" at bounding box center [412, 34] width 61 height 19
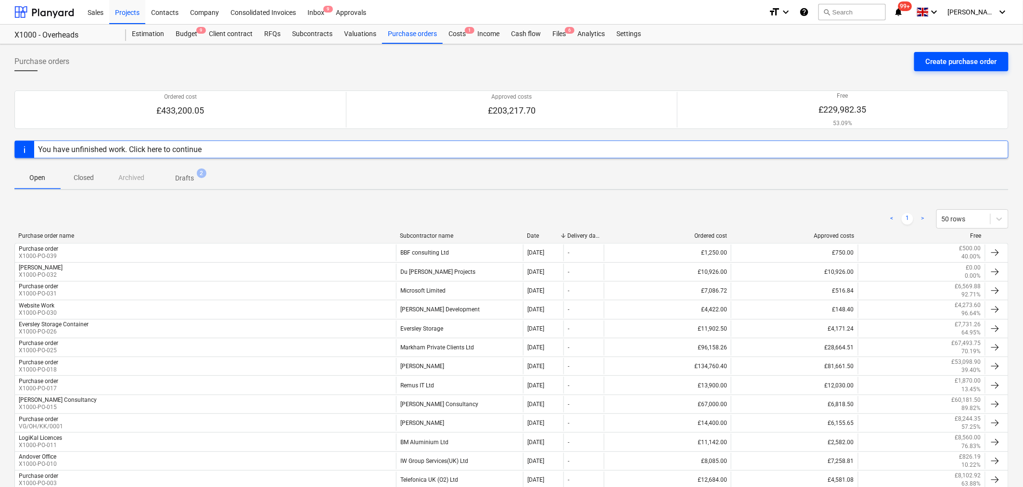
click at [936, 63] on div "Create purchase order" at bounding box center [960, 61] width 71 height 13
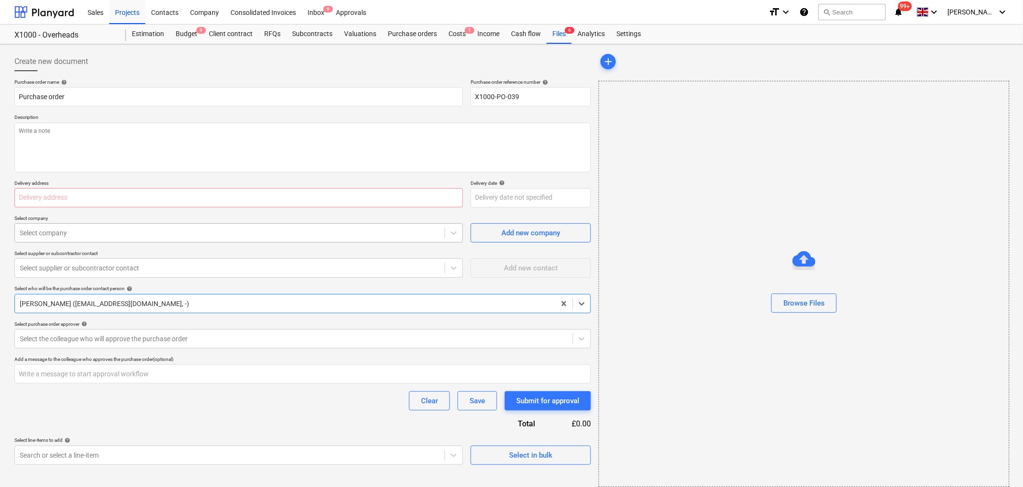
click at [276, 233] on div at bounding box center [230, 233] width 420 height 10
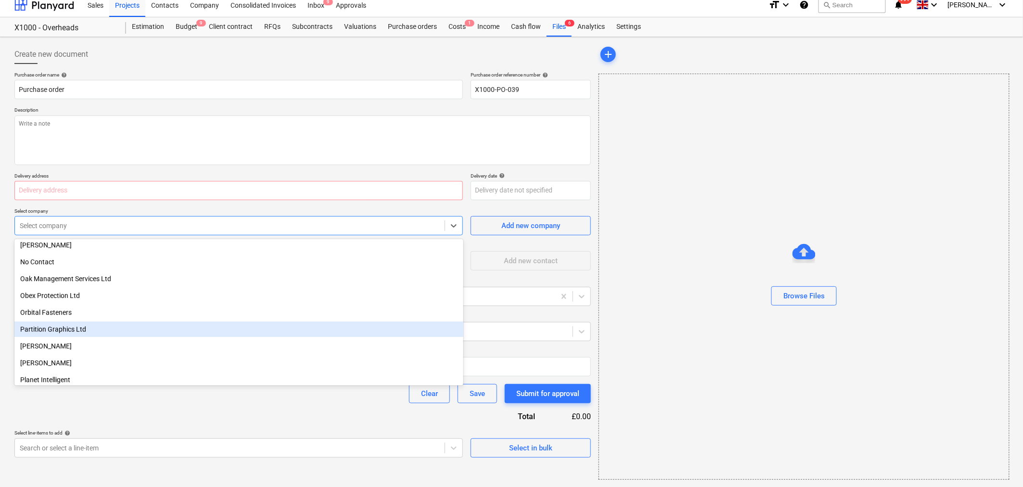
scroll to position [1252, 0]
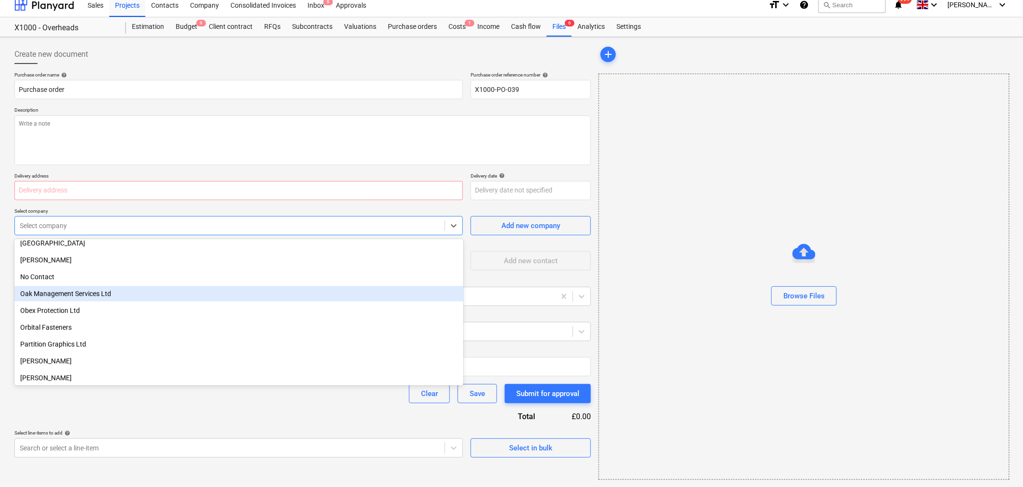
click at [113, 291] on div "Oak Management Services Ltd" at bounding box center [238, 293] width 449 height 15
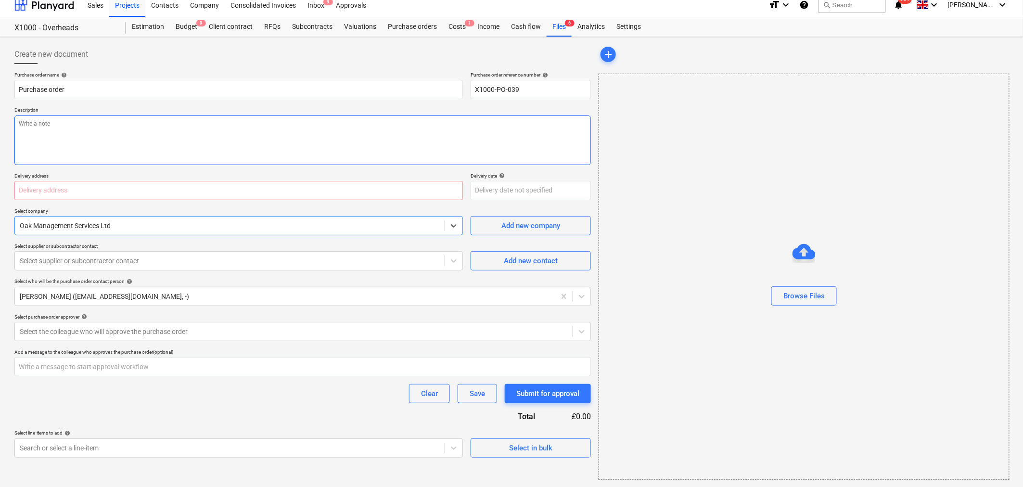
click at [258, 123] on textarea at bounding box center [302, 140] width 576 height 50
type textarea "x"
type textarea "M"
type textarea "x"
type textarea "Ma"
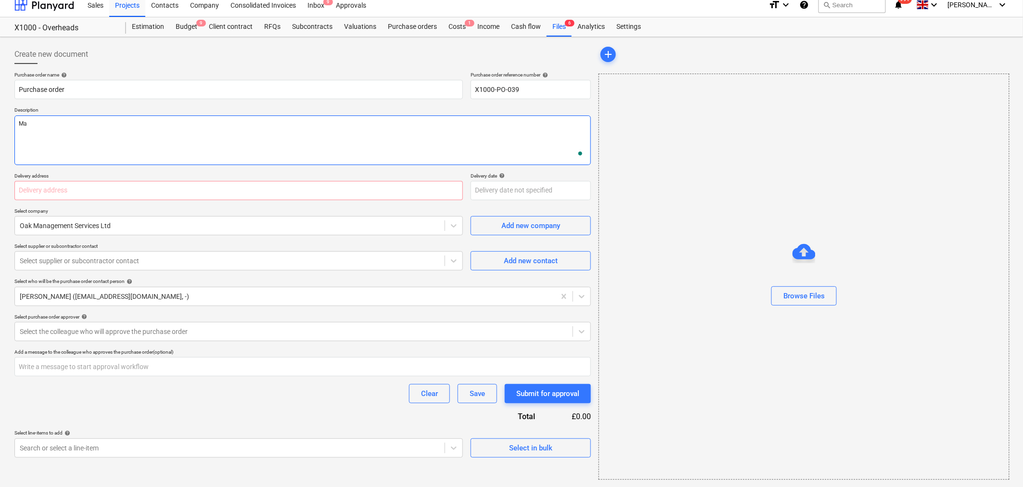
type textarea "x"
type textarea "Mat"
type textarea "x"
type textarea "[PERSON_NAME]"
type textarea "x"
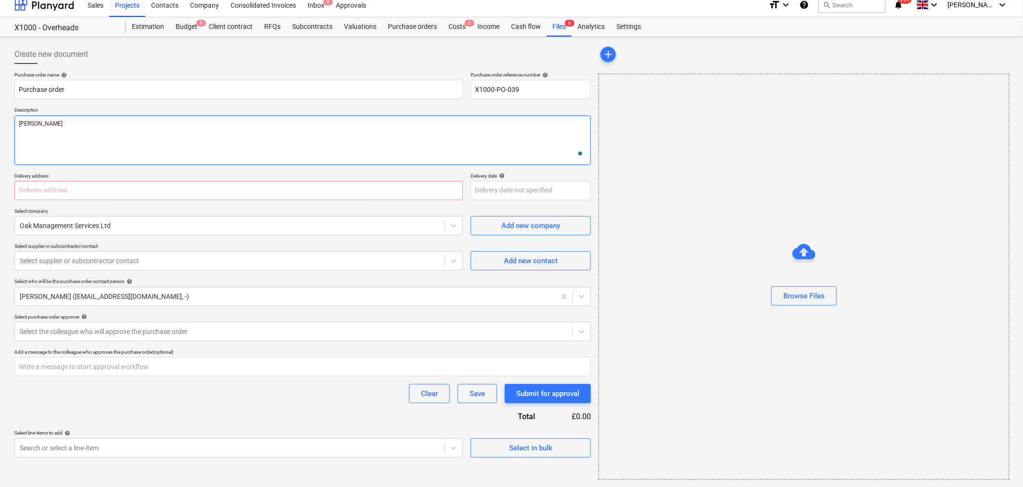
type textarea "[PERSON_NAME]"
type textarea "x"
type textarea "[PERSON_NAME]"
type textarea "x"
type textarea "[PERSON_NAME]"
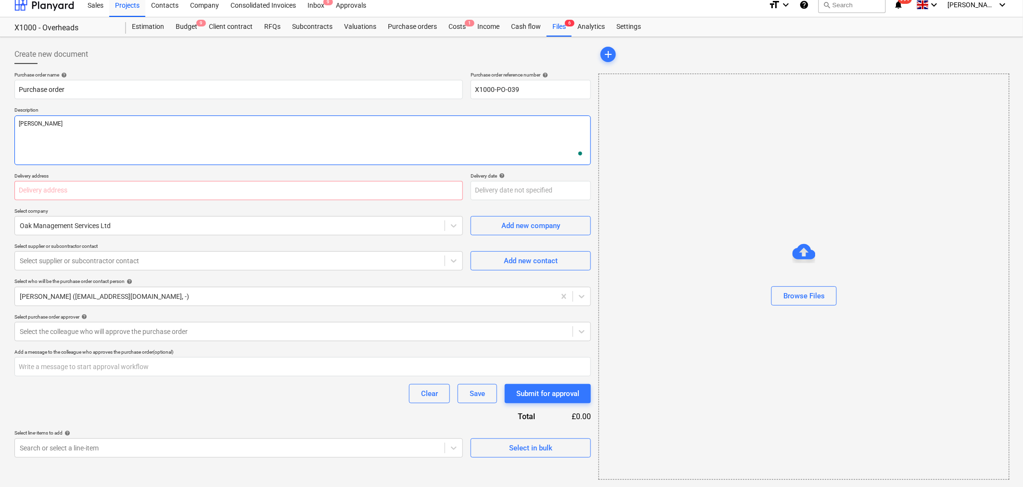
type textarea "x"
type textarea "[PERSON_NAME]"
type textarea "x"
type textarea "[PERSON_NAME]"
click at [228, 195] on input "text" at bounding box center [238, 190] width 448 height 19
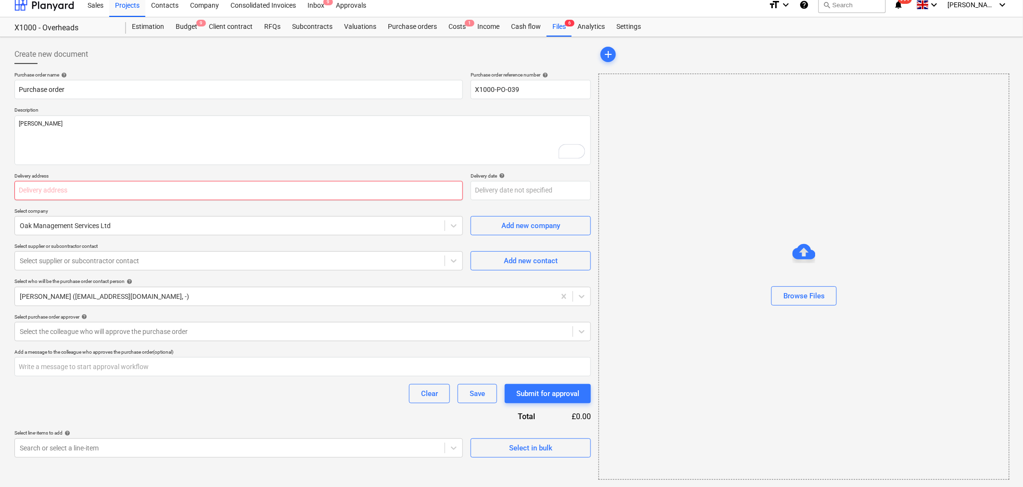
type textarea "x"
type input "1"
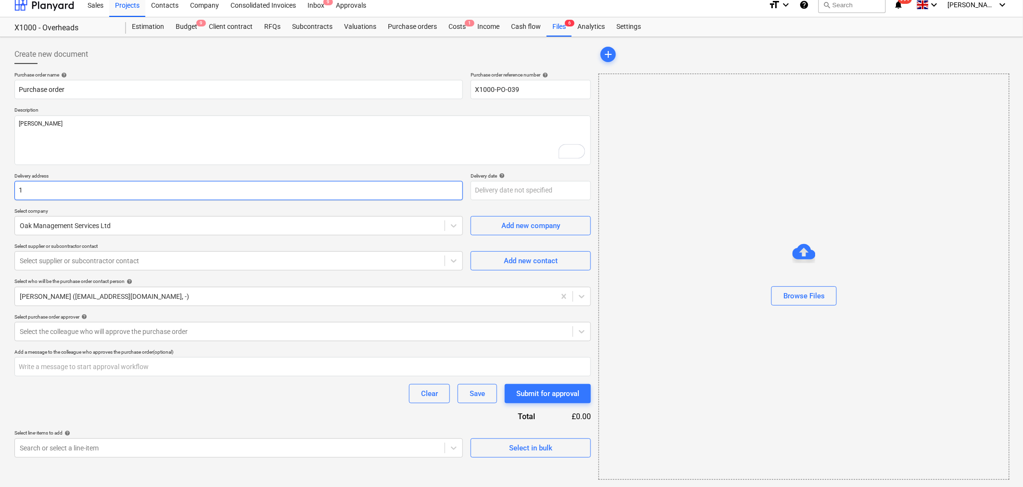
type textarea "x"
type input "10"
type textarea "x"
type input "10"
type textarea "x"
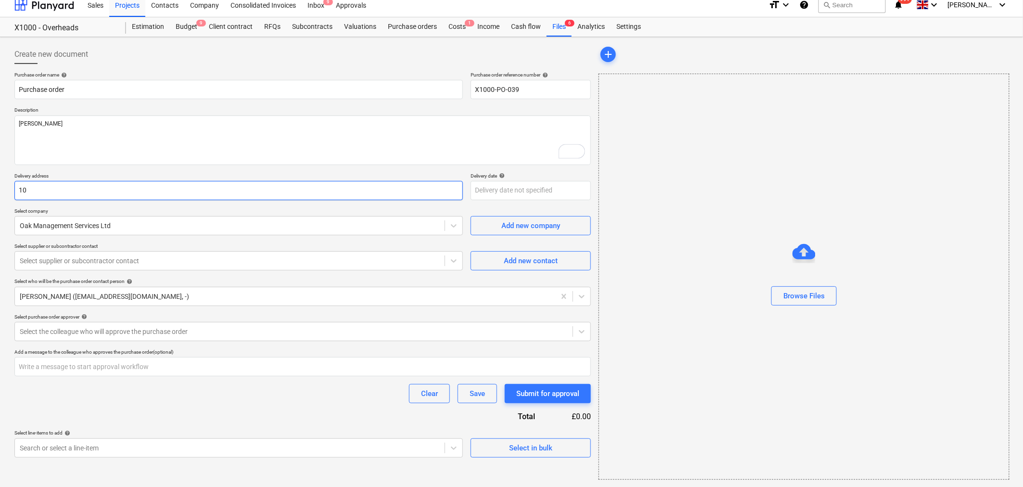
type input "10 G"
type textarea "x"
type input "10 Go"
type textarea "x"
type input "10 Gol"
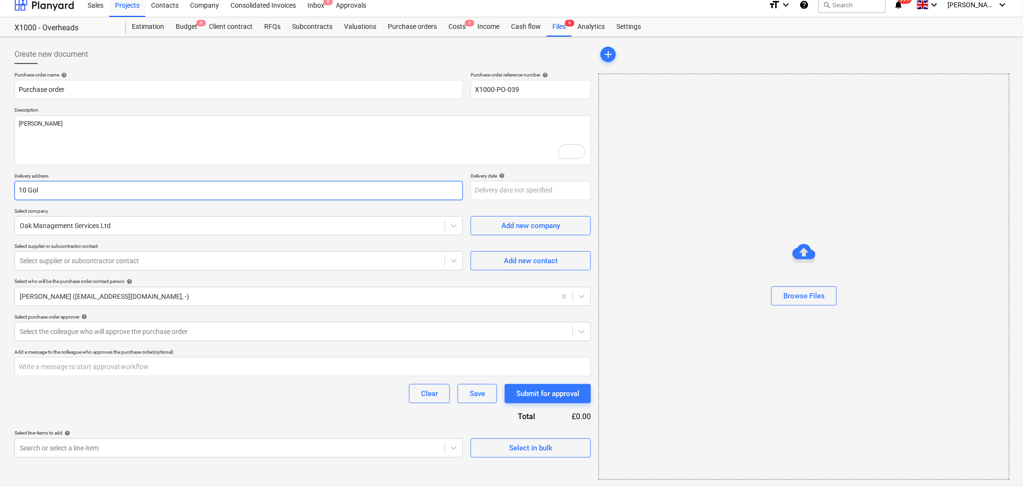
type textarea "x"
type input "10 Gold"
type textarea "x"
type input "10 Golde"
type textarea "x"
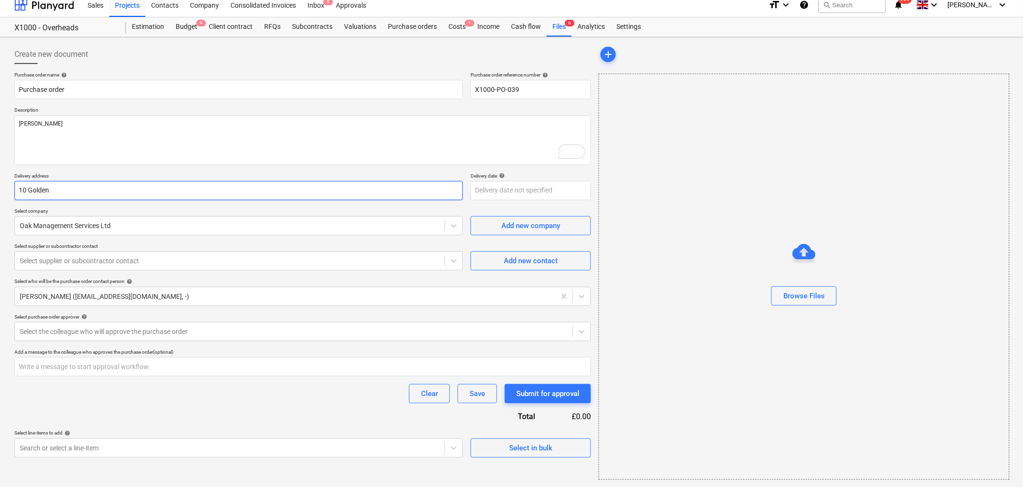
type input "10 Golden"
type textarea "x"
type input "10 Golden S"
type textarea "x"
type input "10 Golden Sq"
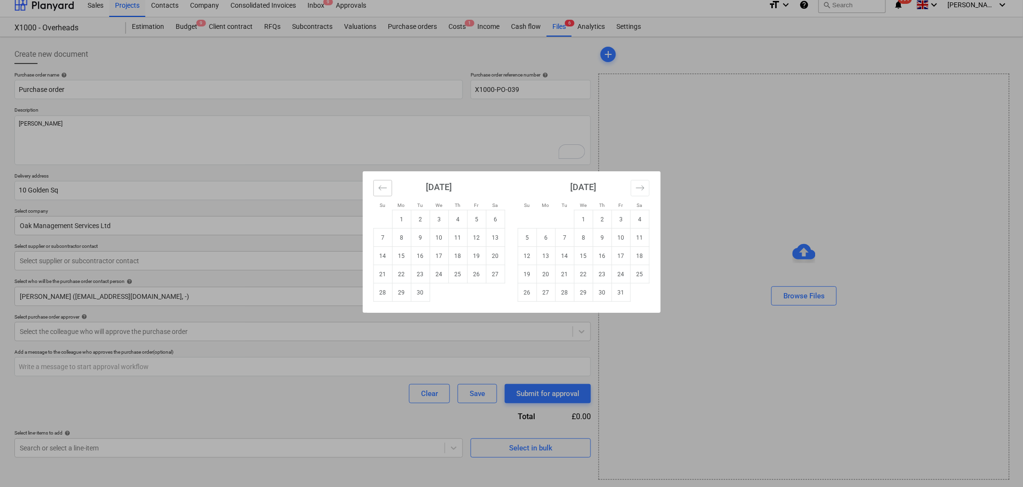
click at [387, 190] on button "Move backward to switch to the previous month." at bounding box center [382, 188] width 19 height 16
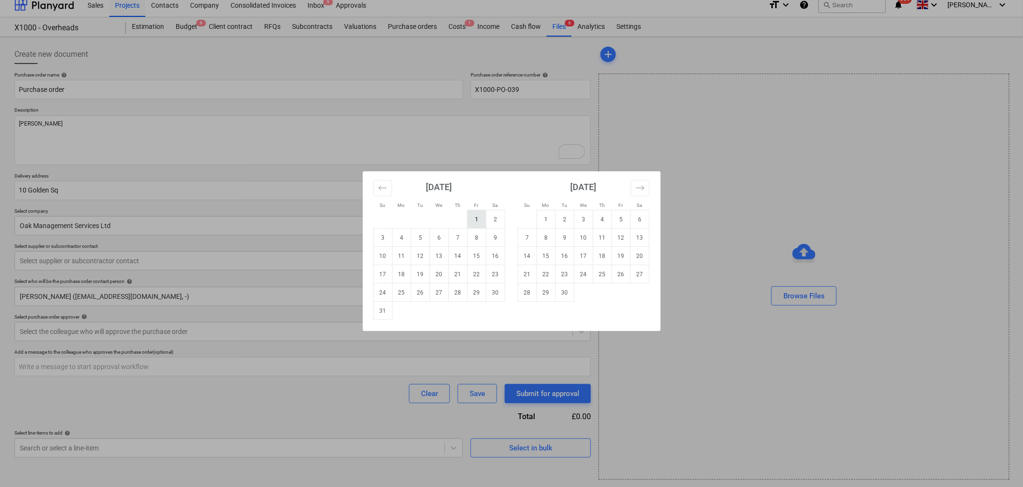
click at [472, 220] on td "1" at bounding box center [476, 219] width 19 height 18
type textarea "x"
type input "[DATE]"
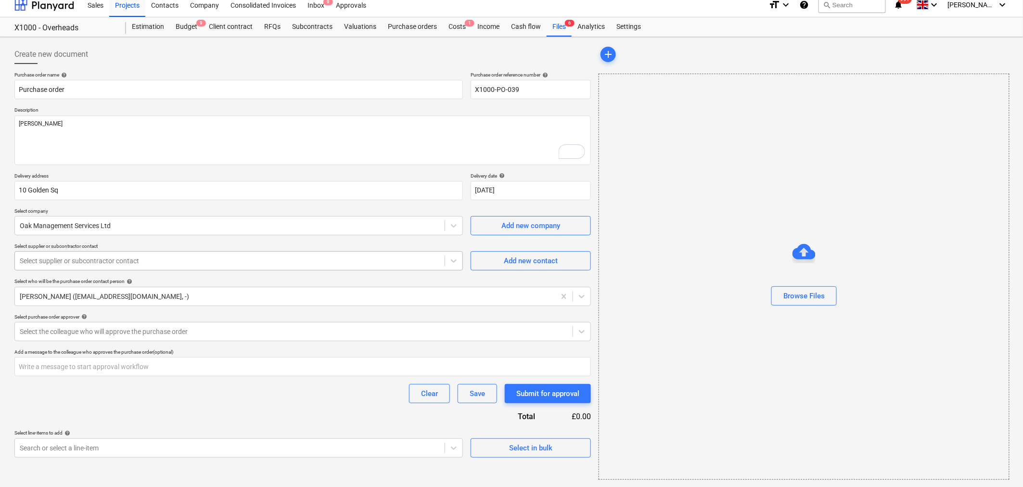
click at [246, 260] on div at bounding box center [230, 261] width 420 height 10
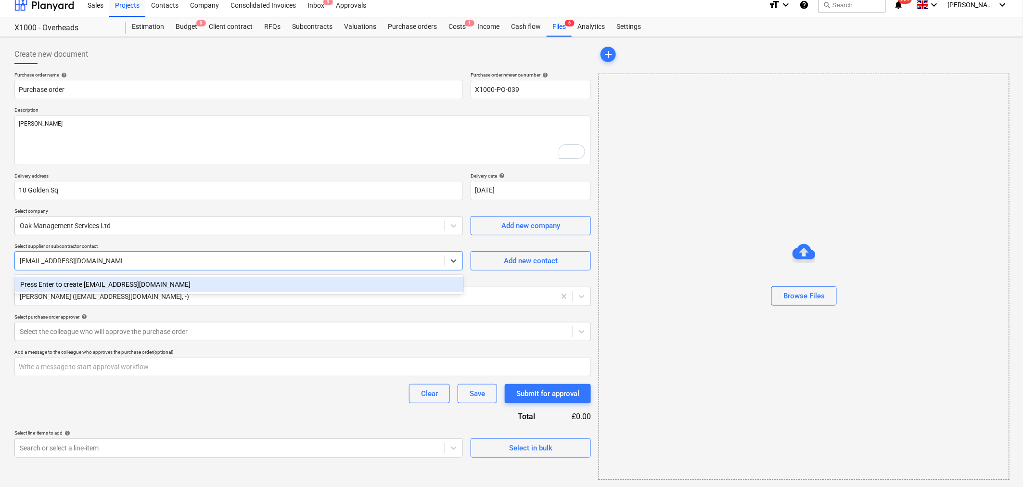
type input "[EMAIL_ADDRESS][DOMAIN_NAME]"
type textarea "x"
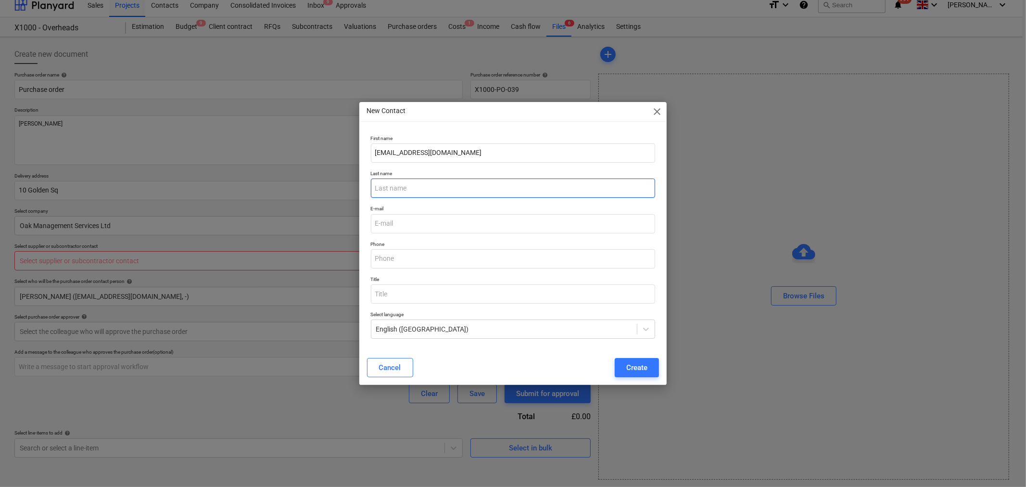
click at [455, 184] on input "text" at bounding box center [513, 187] width 285 height 19
type input "Naude"
type input "[EMAIL_ADDRESS][DOMAIN_NAME]"
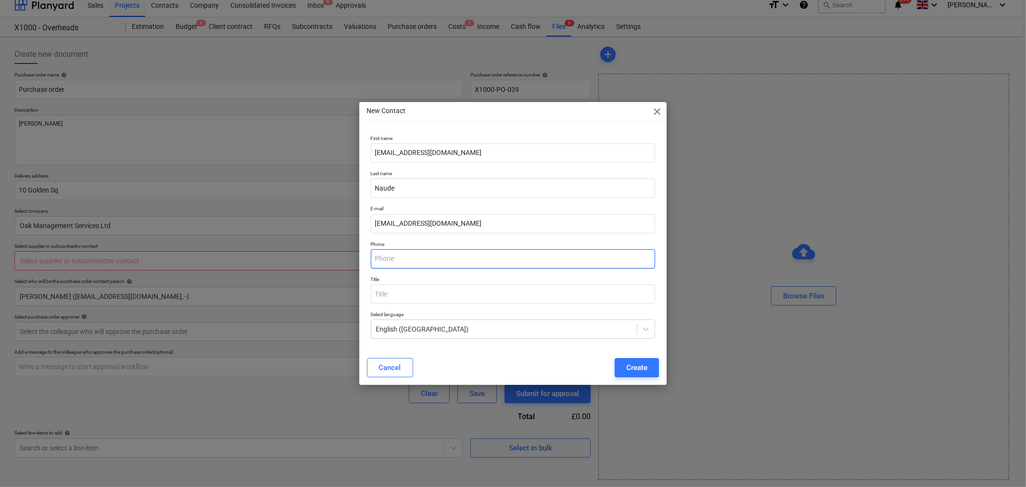
type input "07803727718"
drag, startPoint x: 450, startPoint y: 228, endPoint x: 347, endPoint y: 226, distance: 102.9
click at [347, 226] on div "New Contact close First name [EMAIL_ADDRESS][DOMAIN_NAME] Last name Naude E-mai…" at bounding box center [513, 243] width 1026 height 487
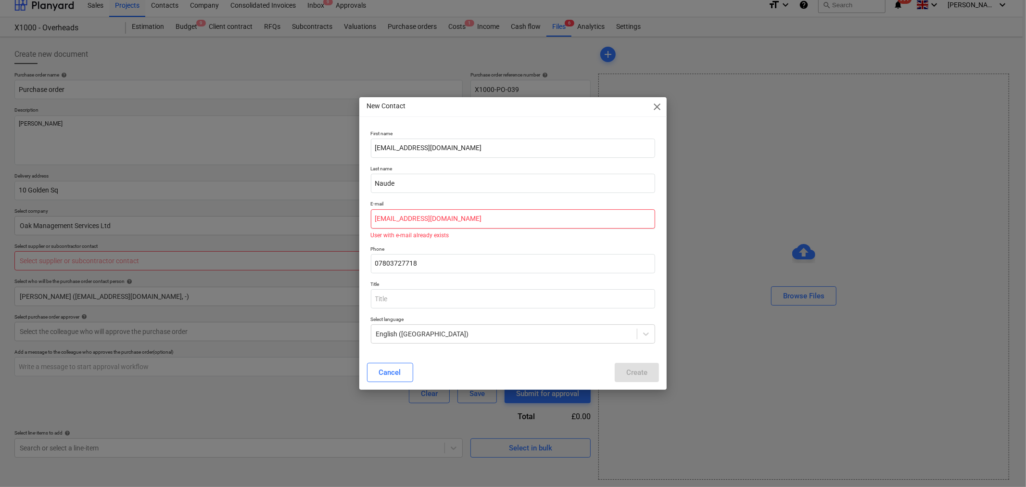
click at [411, 218] on input "[EMAIL_ADDRESS][DOMAIN_NAME]" at bounding box center [513, 218] width 285 height 19
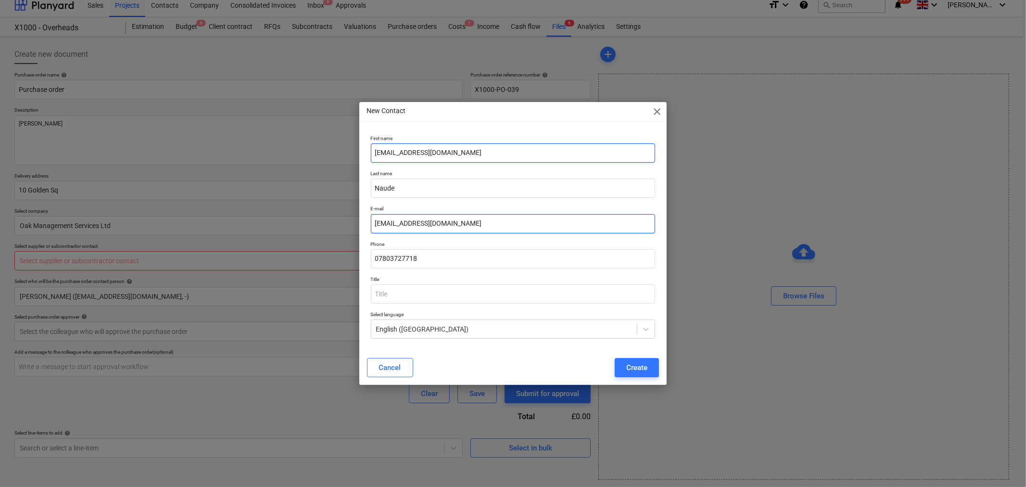
type input "[EMAIL_ADDRESS][DOMAIN_NAME]"
click at [420, 154] on input "[EMAIL_ADDRESS][DOMAIN_NAME]" at bounding box center [513, 152] width 285 height 19
type input "[EMAIL_ADDRESS][DOMAIN_NAME]"
click at [640, 367] on div "Create" at bounding box center [636, 367] width 21 height 13
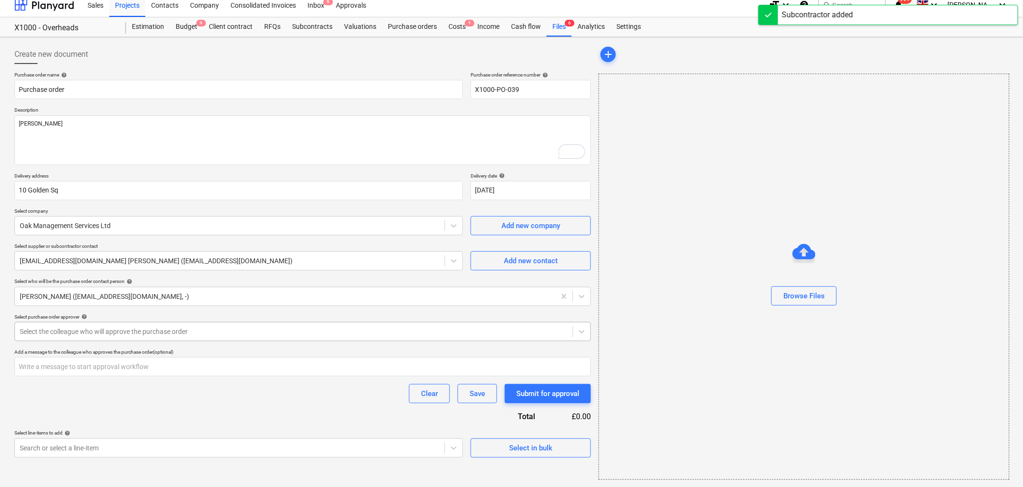
click at [276, 328] on div at bounding box center [294, 332] width 548 height 10
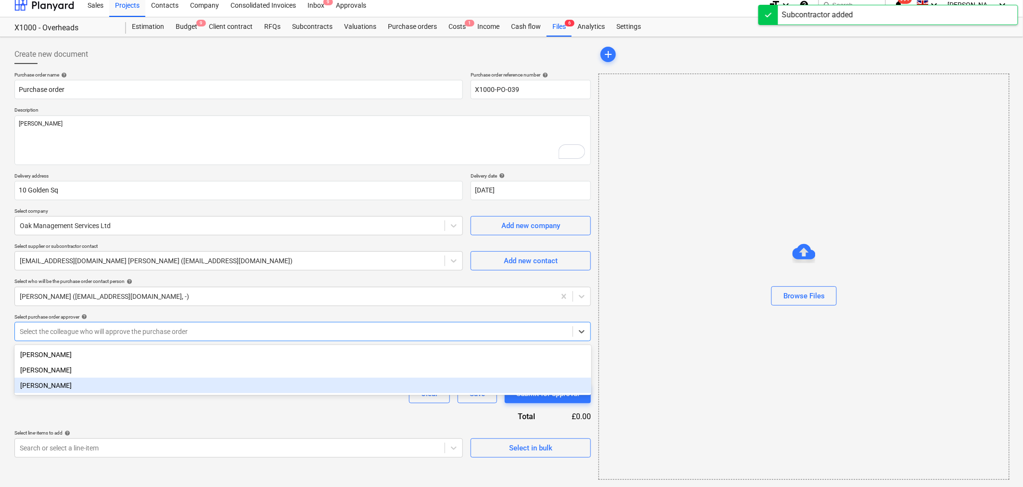
click at [268, 385] on div "[PERSON_NAME]" at bounding box center [302, 385] width 577 height 15
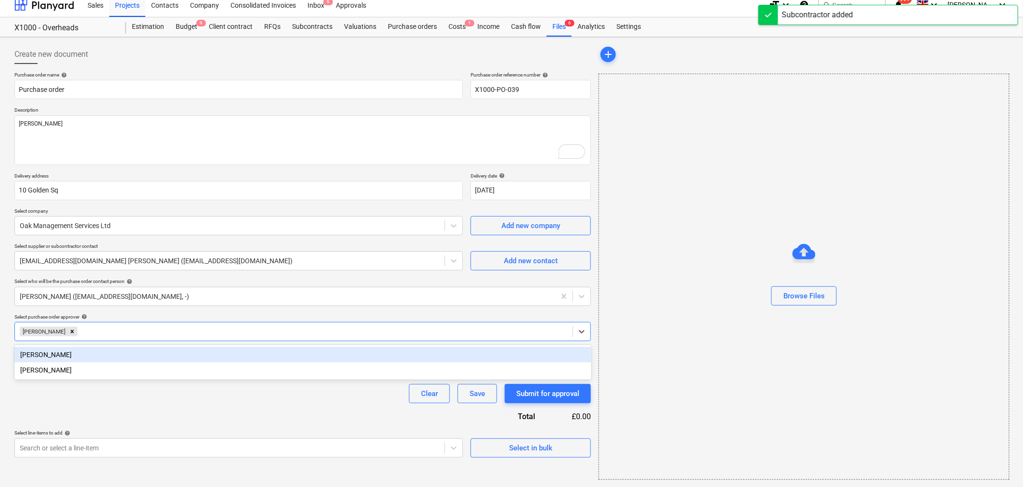
click at [274, 406] on div "Purchase order name help Purchase order Purchase order reference number help X1…" at bounding box center [302, 265] width 576 height 386
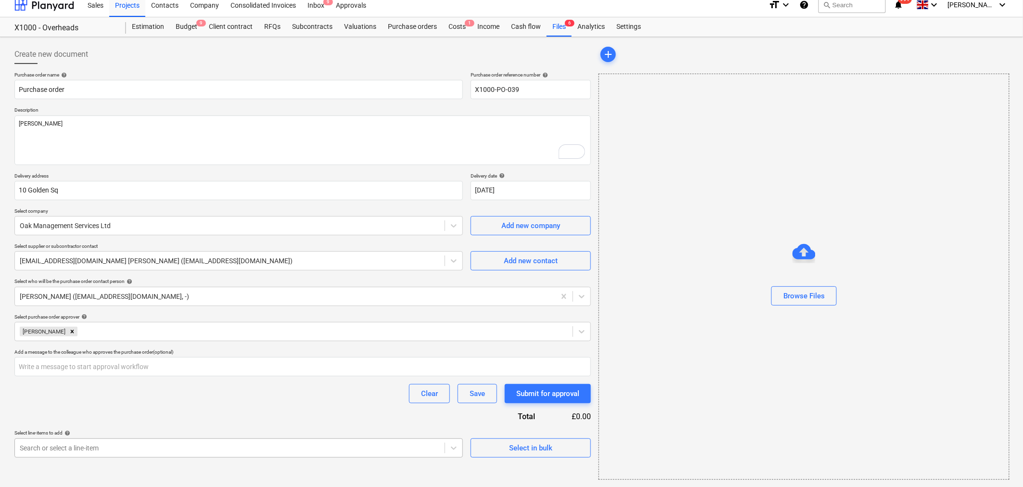
click at [284, 446] on body "Sales Projects Contacts Company Consolidated Invoices Inbox 9 Approvals format_…" at bounding box center [511, 236] width 1023 height 487
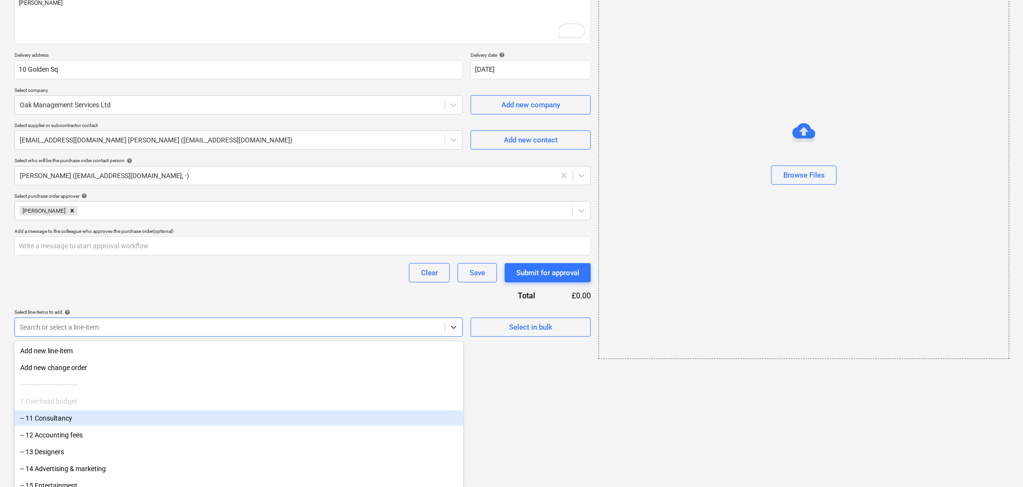
click at [290, 416] on div "-- 11 Consultancy" at bounding box center [238, 417] width 449 height 15
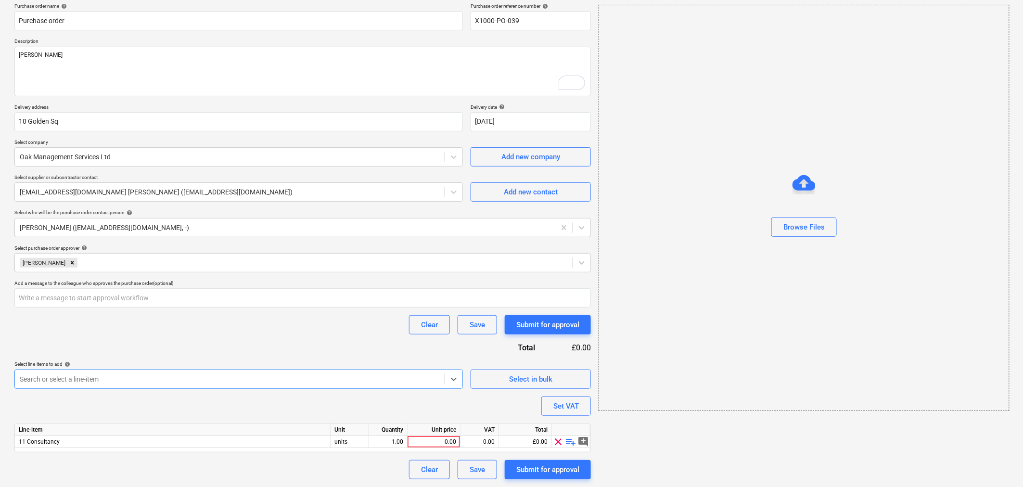
scroll to position [76, 0]
type textarea "x"
click at [347, 444] on div "units" at bounding box center [349, 442] width 38 height 12
type input "days"
type textarea "x"
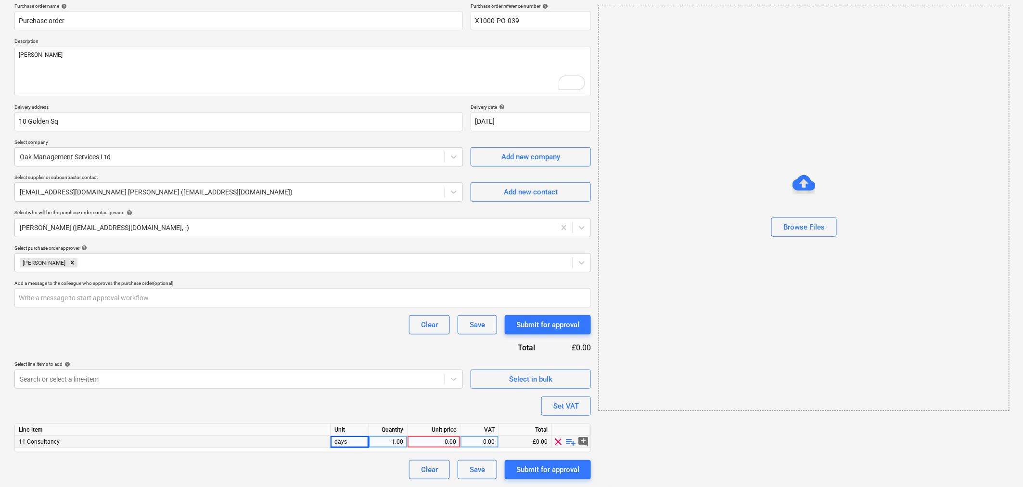
click at [389, 443] on div "1.00" at bounding box center [388, 442] width 30 height 12
type input "100"
type textarea "x"
click at [444, 445] on div "0.00" at bounding box center [433, 442] width 45 height 12
type input "750"
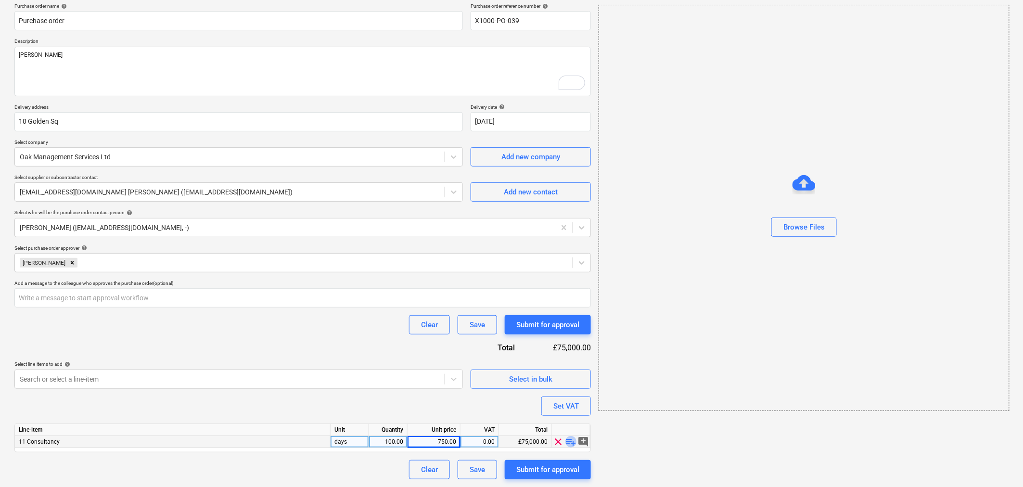
click at [573, 443] on span "playlist_add" at bounding box center [571, 442] width 12 height 12
type textarea "x"
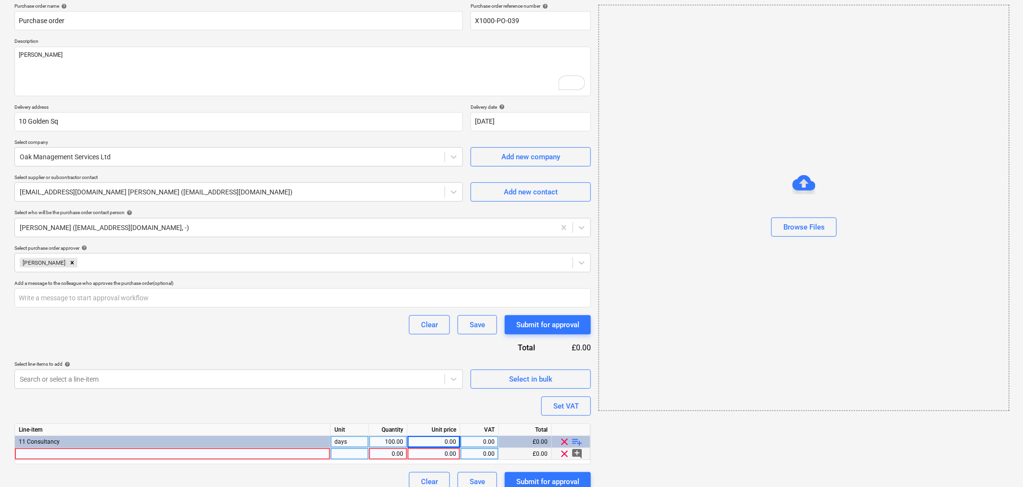
click at [194, 453] on div at bounding box center [173, 454] width 316 height 12
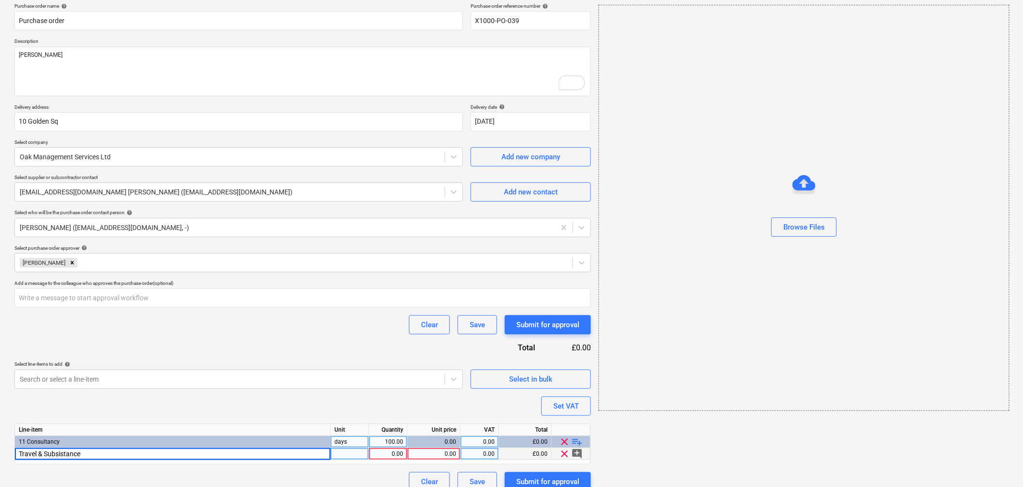
type input "Travel & Subsistence"
type textarea "x"
click at [391, 450] on div "0.00" at bounding box center [388, 454] width 30 height 12
type input "2000"
type textarea "x"
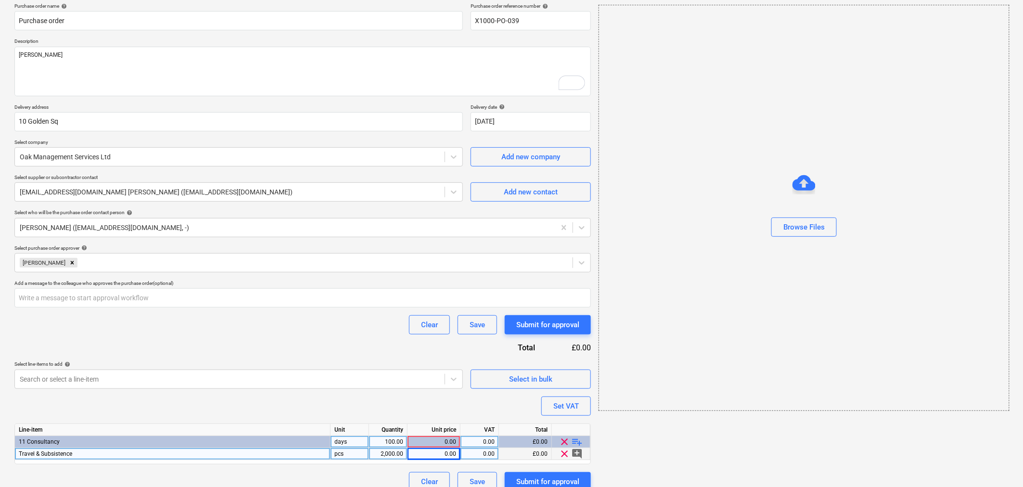
click at [445, 454] on div "0.00" at bounding box center [433, 454] width 45 height 12
type input "1"
click at [580, 451] on span "add_comment" at bounding box center [577, 454] width 12 height 12
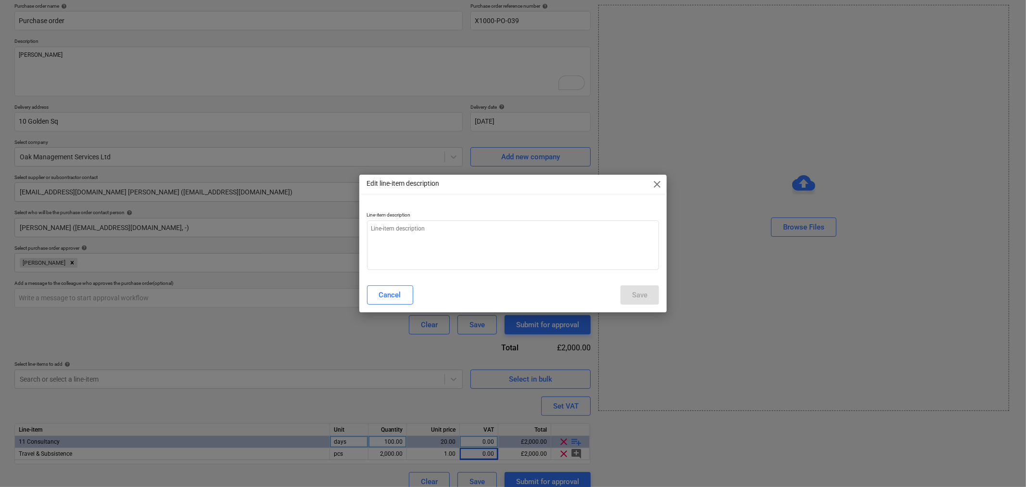
click at [659, 184] on span "close" at bounding box center [657, 184] width 12 height 12
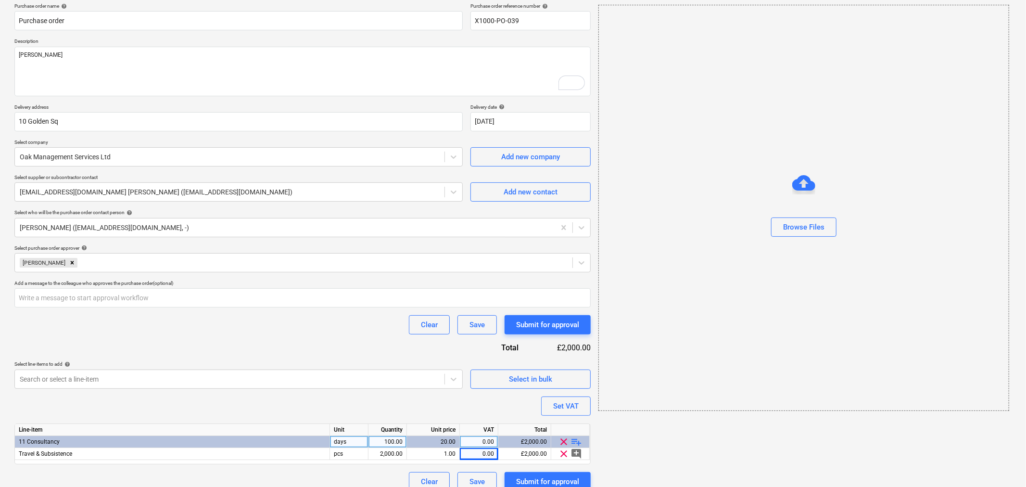
type textarea "x"
click at [579, 444] on span "playlist_add" at bounding box center [577, 442] width 12 height 12
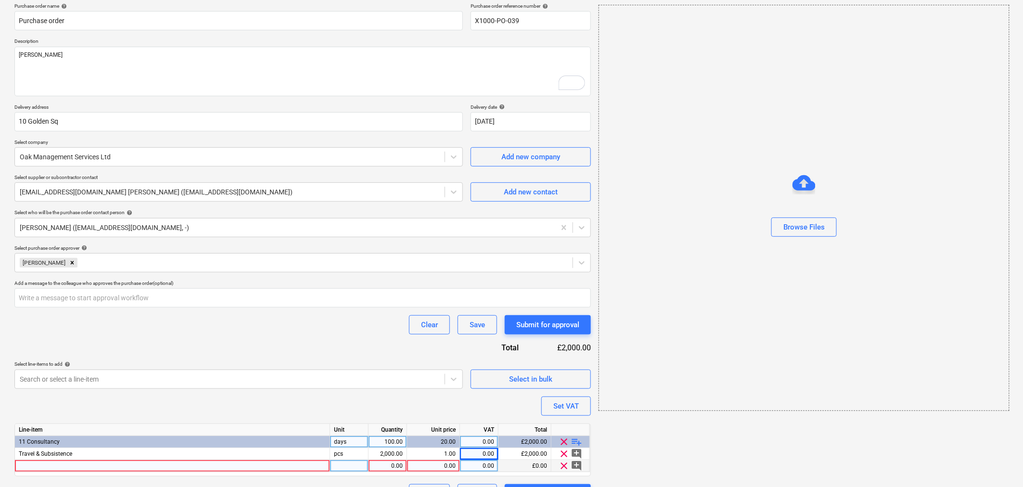
click at [164, 464] on div at bounding box center [172, 466] width 315 height 12
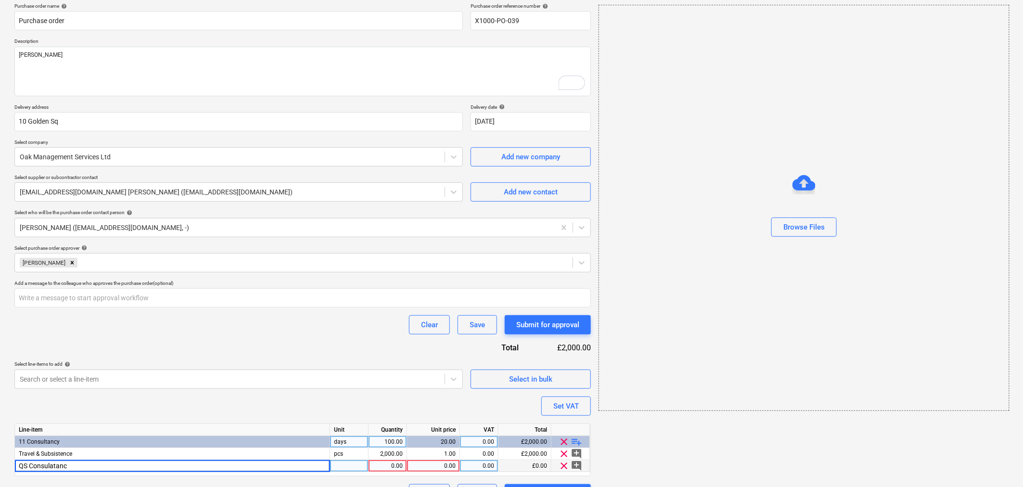
type input "QS Consulatancy"
click at [359, 463] on div "pcs" at bounding box center [349, 466] width 38 height 12
type input "Days"
type input "100"
type input "750"
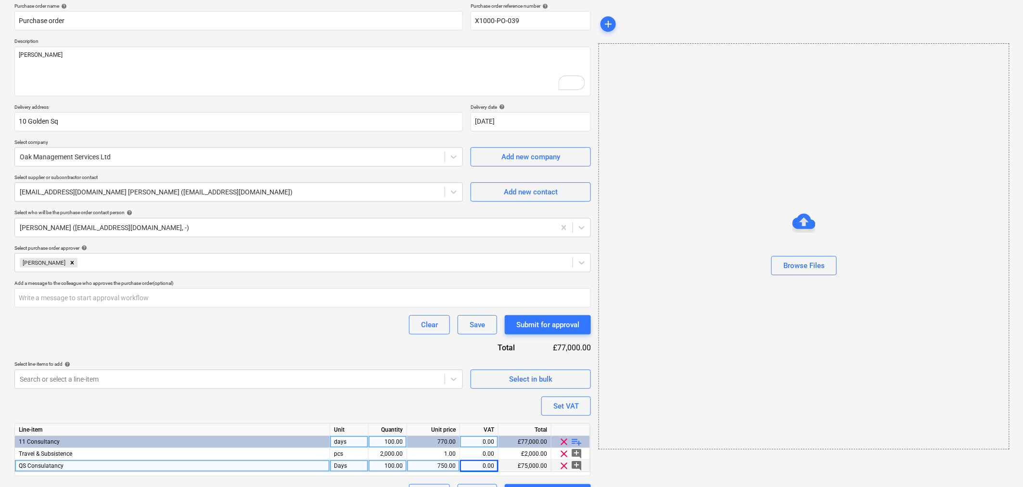
scroll to position [100, 0]
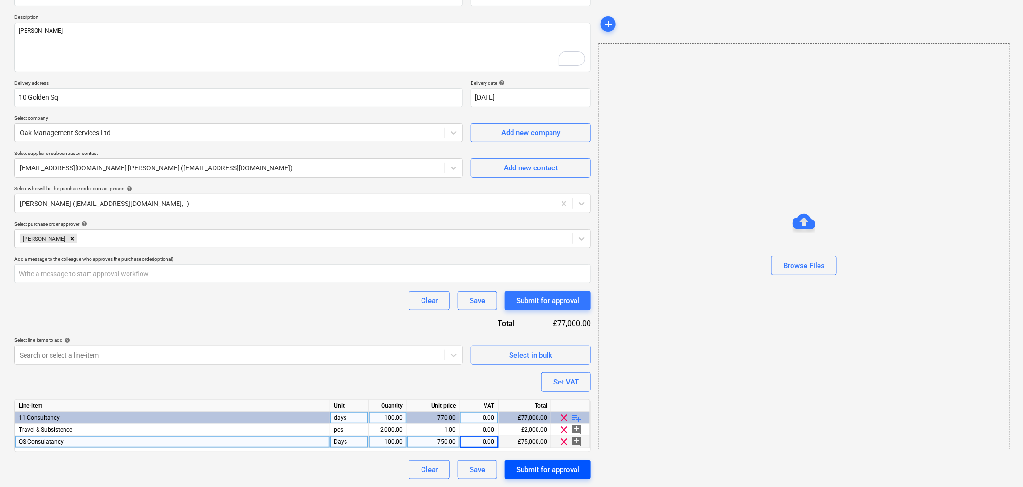
click at [554, 467] on div "Submit for approval" at bounding box center [547, 469] width 63 height 13
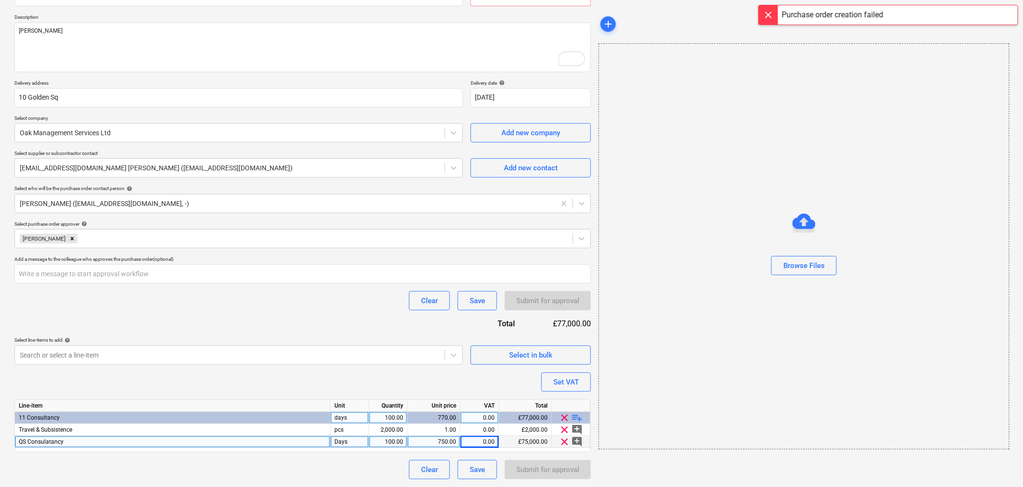
drag, startPoint x: 773, startPoint y: 13, endPoint x: 719, endPoint y: 40, distance: 59.6
click at [772, 13] on div at bounding box center [768, 14] width 19 height 19
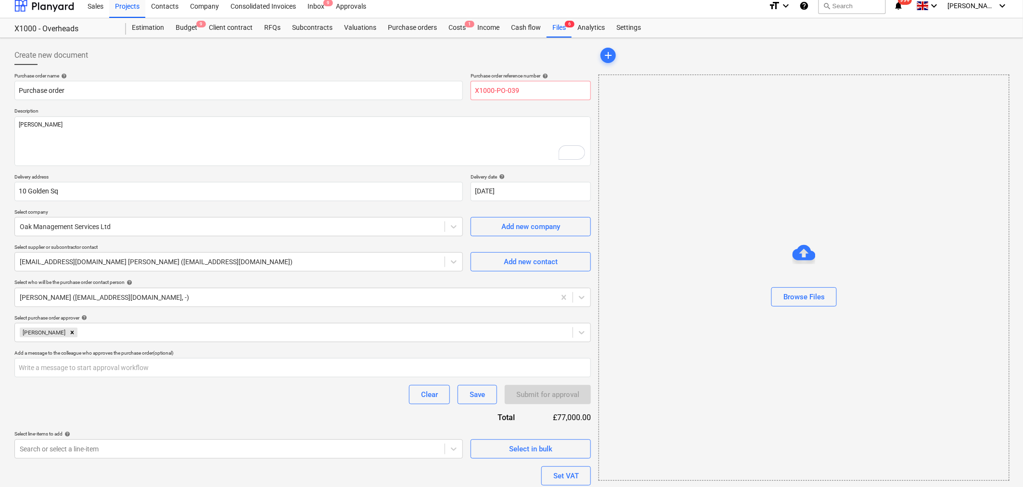
scroll to position [0, 0]
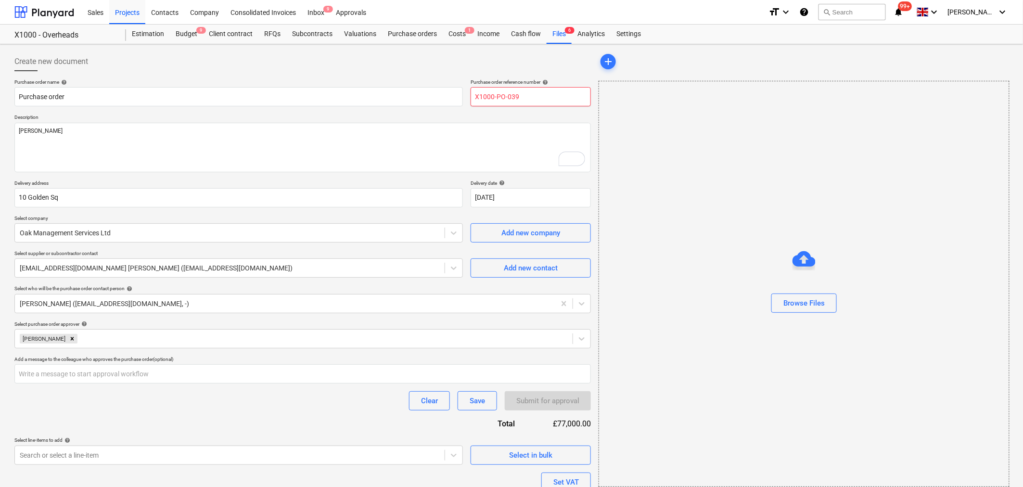
click at [537, 100] on input "X1000-PO-039" at bounding box center [530, 96] width 120 height 19
click at [534, 98] on input "X1000-PO-039" at bounding box center [530, 96] width 120 height 19
click at [360, 181] on div "Purchase order name help Purchase order Purchase order reference number help X1…" at bounding box center [302, 329] width 576 height 500
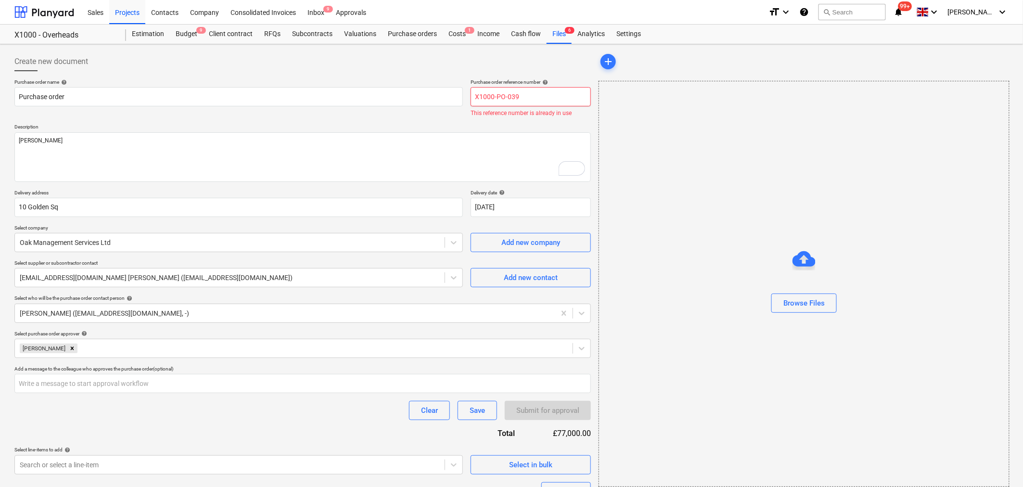
click at [524, 98] on input "X1000-PO-039" at bounding box center [530, 96] width 120 height 19
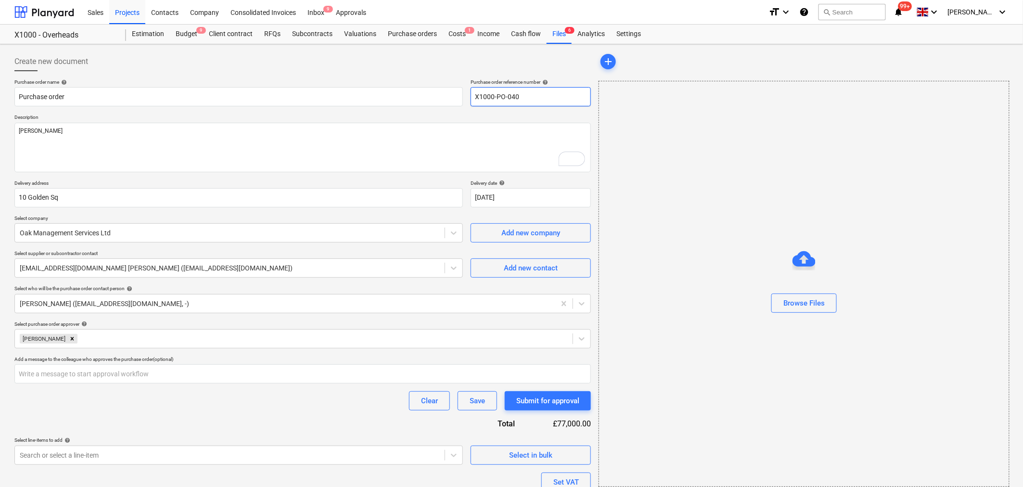
type input "X1000-PO-040"
click at [534, 394] on div "Submit for approval" at bounding box center [547, 400] width 63 height 13
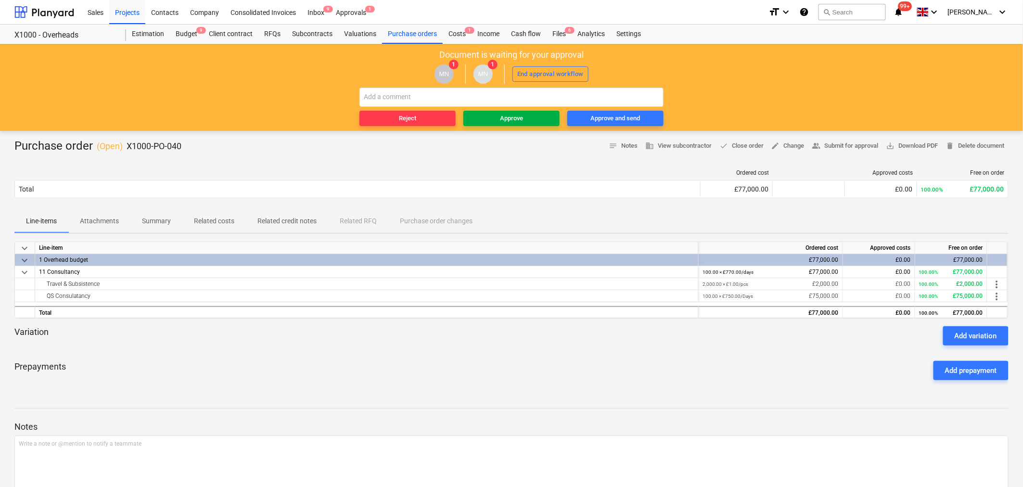
click at [515, 118] on div "Approve" at bounding box center [511, 118] width 23 height 11
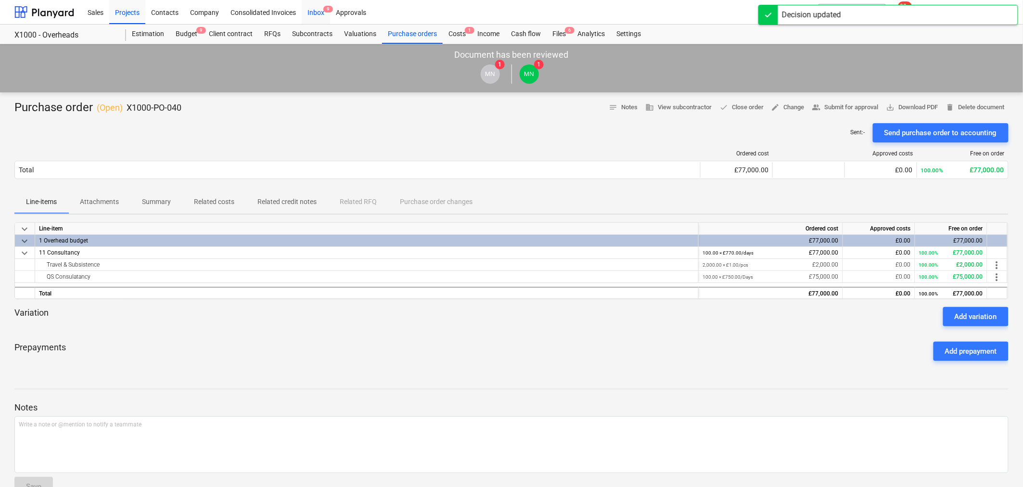
click at [319, 13] on div "Inbox 9" at bounding box center [316, 12] width 28 height 25
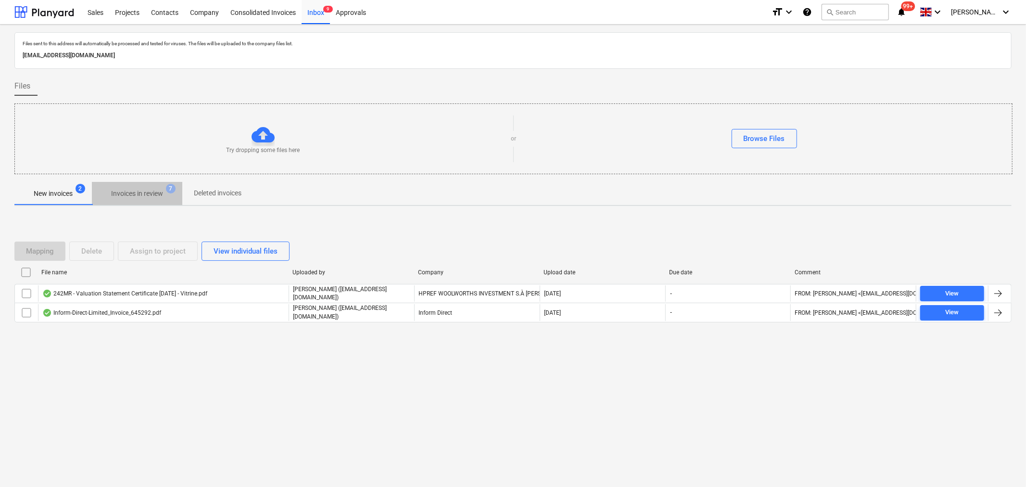
click at [148, 191] on p "Invoices in review" at bounding box center [137, 194] width 52 height 10
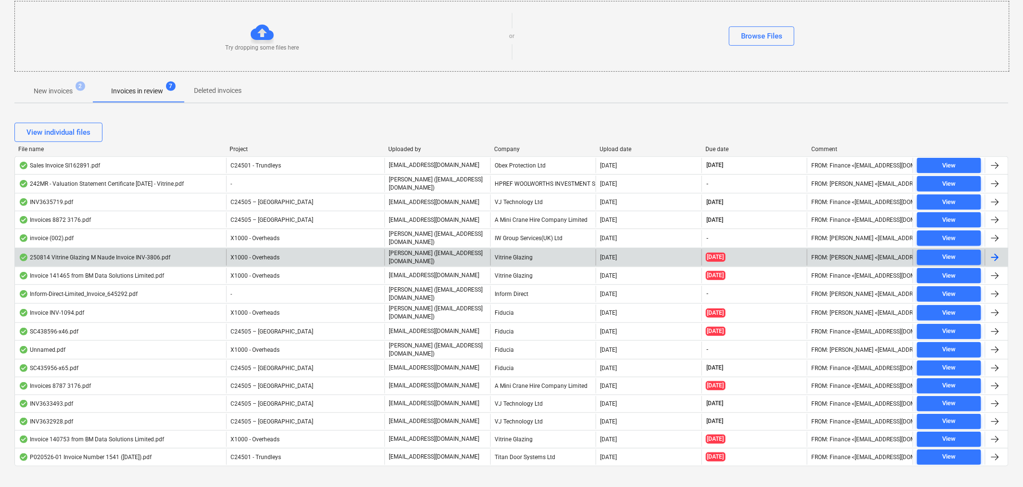
scroll to position [117, 0]
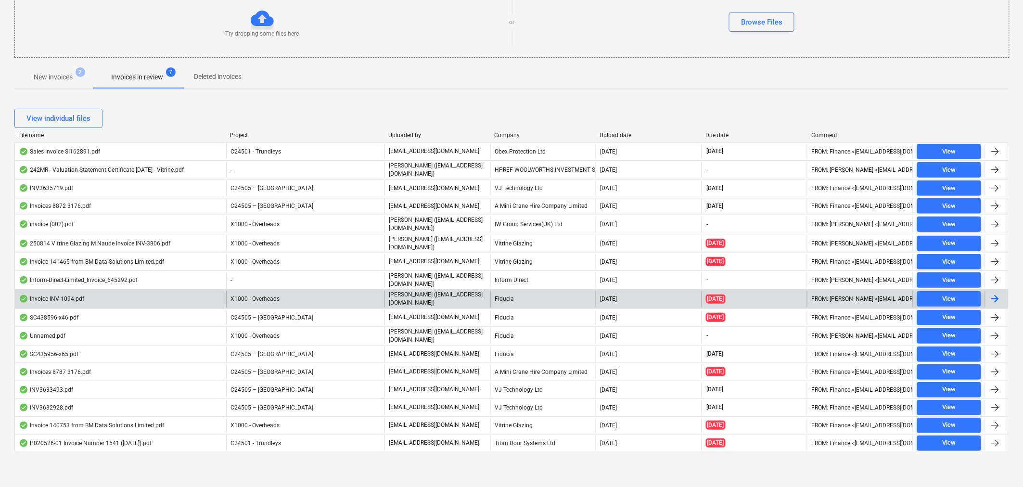
click at [997, 300] on div at bounding box center [995, 299] width 12 height 12
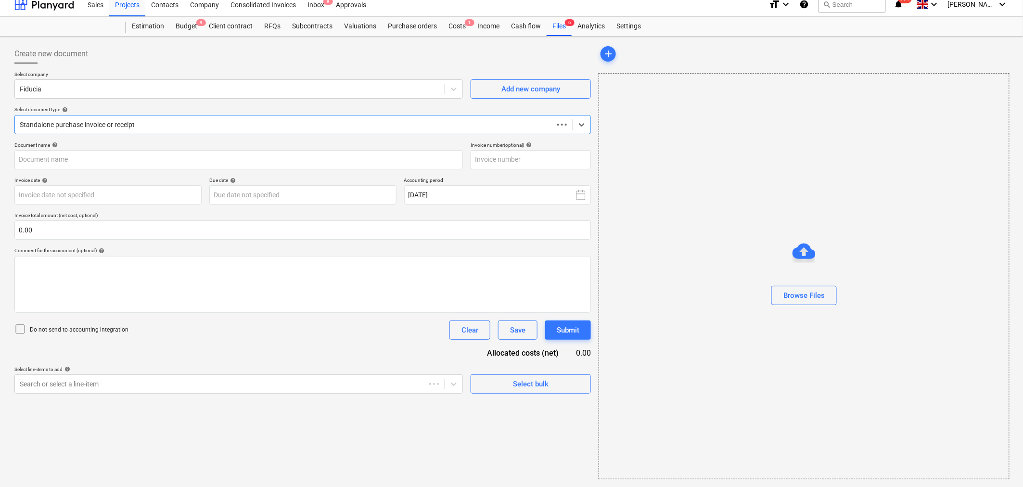
scroll to position [7, 0]
type input "INV-1094"
type input "[DATE]"
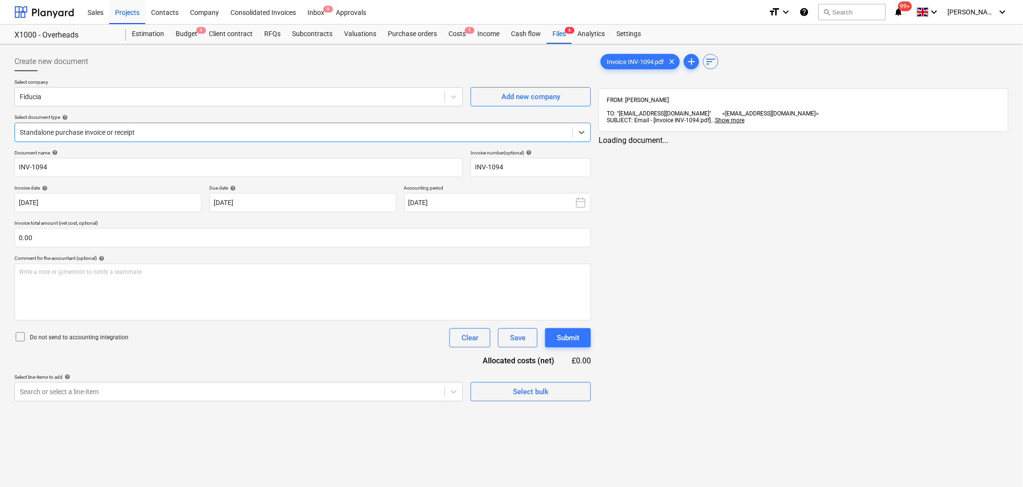
scroll to position [0, 0]
click at [994, 143] on span "save_alt" at bounding box center [991, 149] width 12 height 12
click at [402, 32] on div "Purchase orders" at bounding box center [412, 34] width 61 height 19
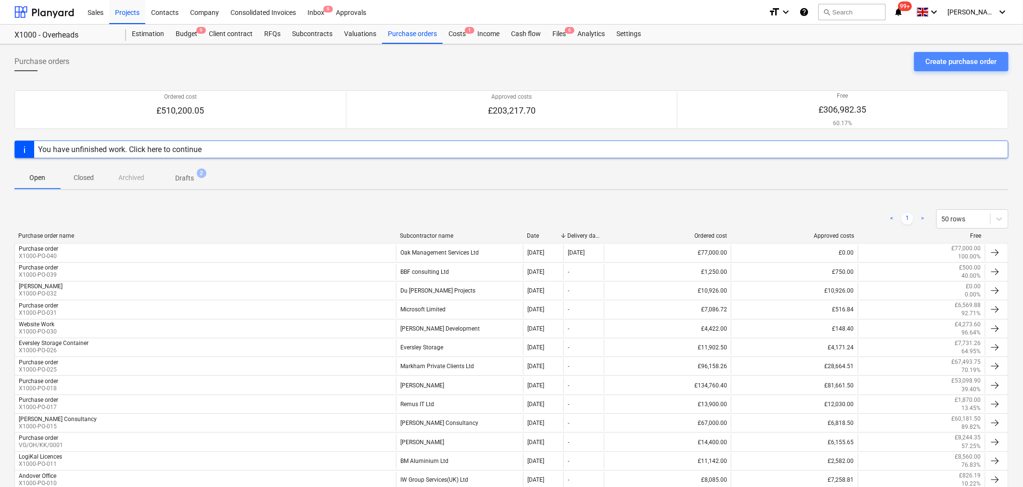
click at [945, 57] on div "Create purchase order" at bounding box center [960, 61] width 71 height 13
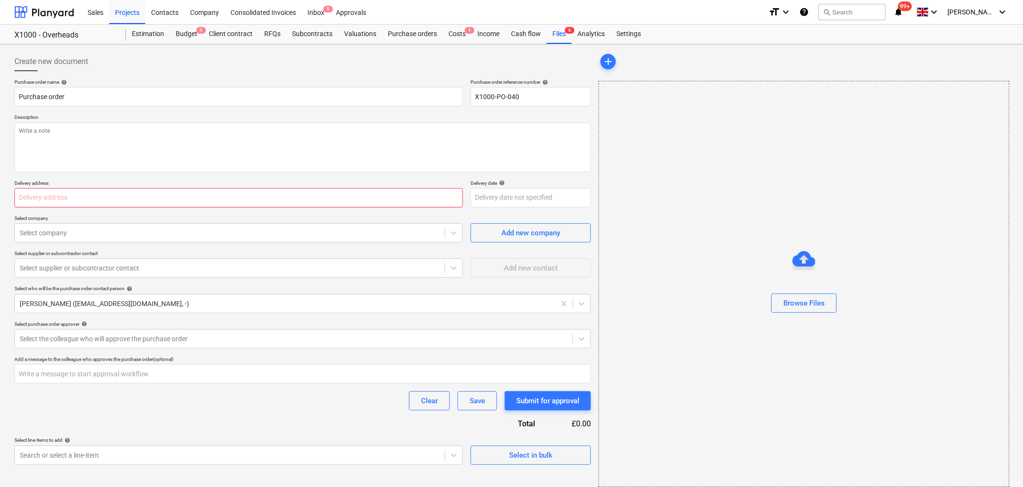
click at [300, 196] on input "text" at bounding box center [238, 197] width 448 height 19
type input "[STREET_ADDRESS]"
type input "Vitrine Glazing"
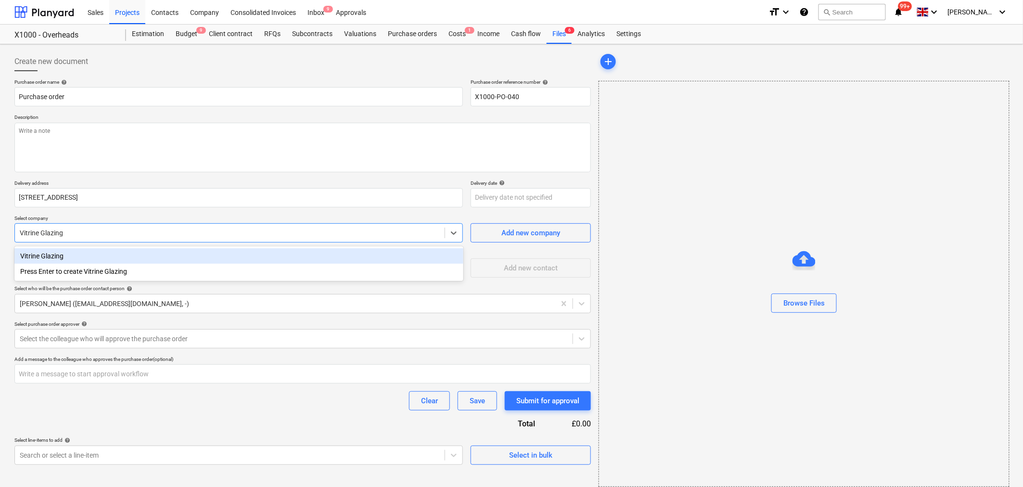
click at [103, 234] on div "Vitrine Glazing" at bounding box center [230, 233] width 420 height 10
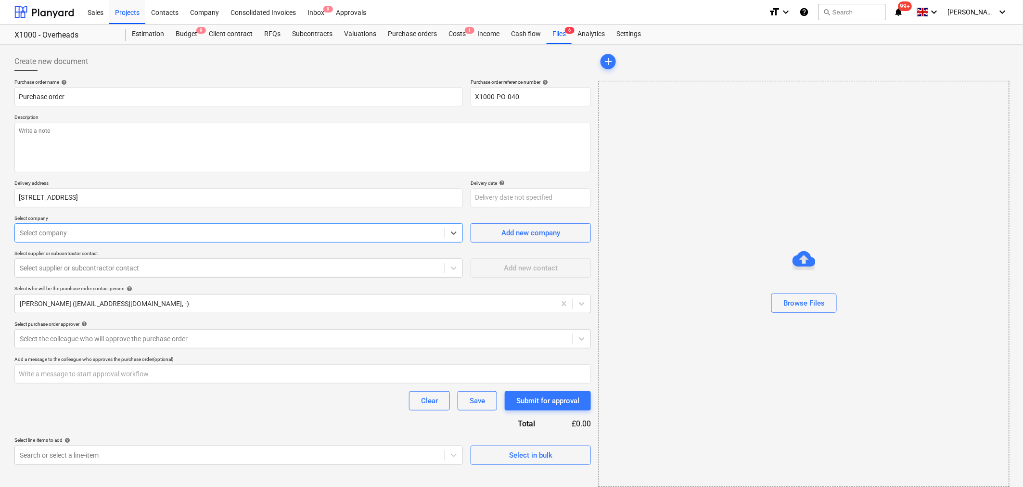
drag, startPoint x: 103, startPoint y: 234, endPoint x: -23, endPoint y: 233, distance: 125.6
click at [0, 233] on html "Sales Projects Contacts Company Consolidated Invoices Inbox 9 Approvals format_…" at bounding box center [511, 243] width 1023 height 487
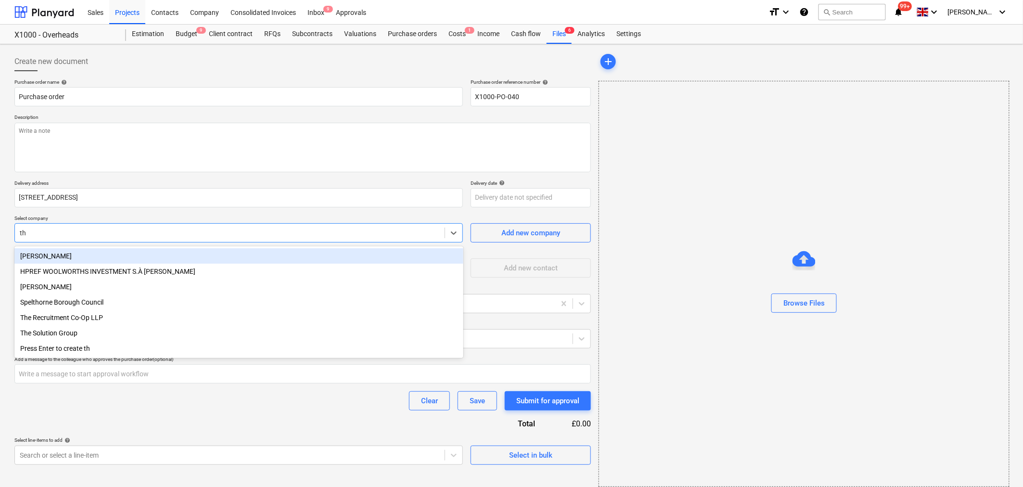
type input "the"
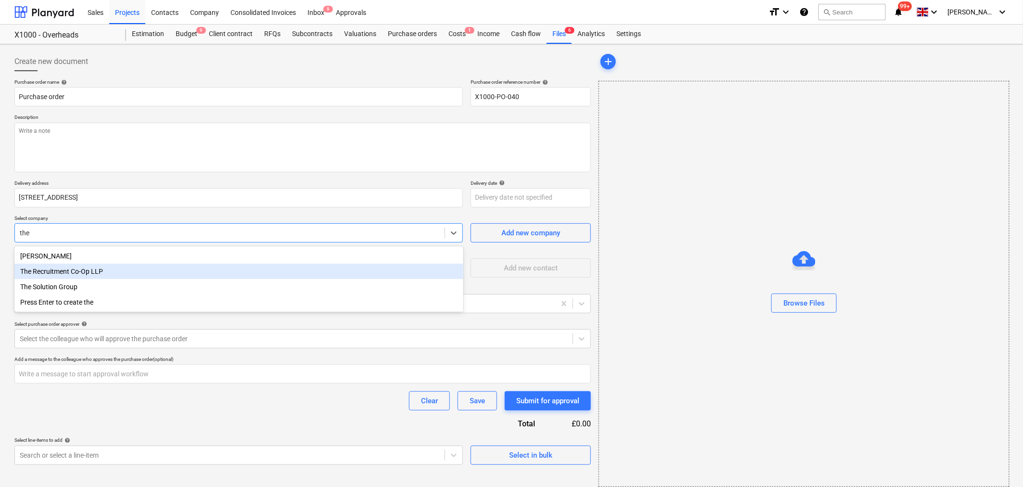
click at [51, 272] on div "The Recruitment Co-Op LLP" at bounding box center [238, 271] width 449 height 15
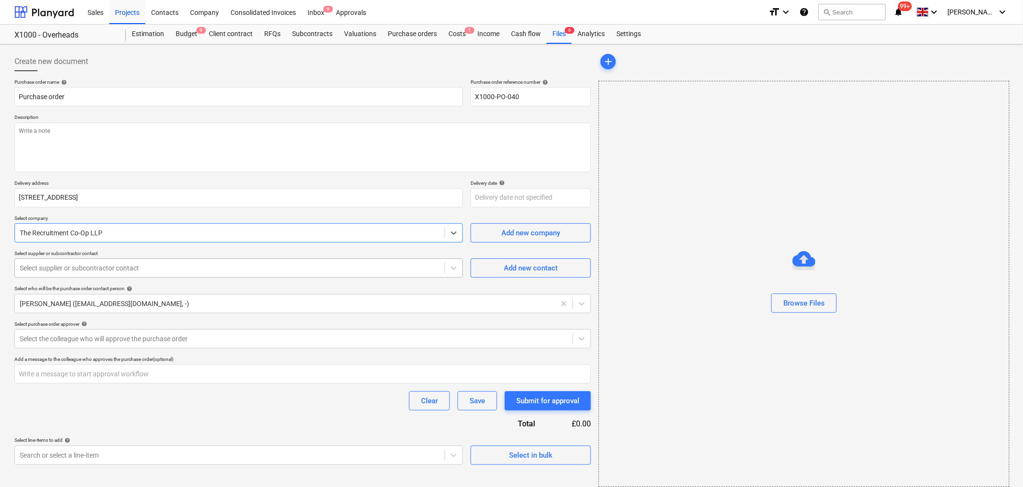
click at [124, 266] on div at bounding box center [230, 268] width 420 height 10
type input "[EMAIL_ADDRESS][DOMAIN_NAME]"
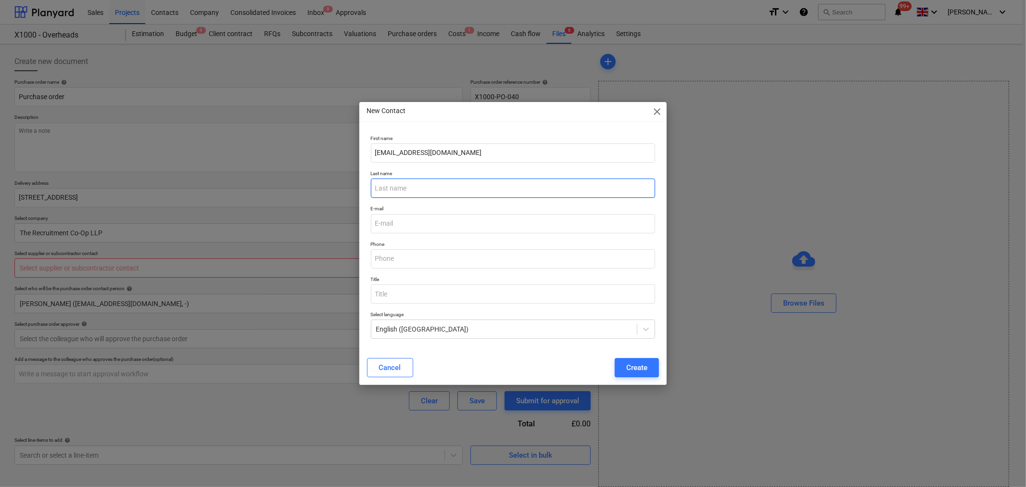
click at [421, 193] on input "text" at bounding box center [513, 187] width 285 height 19
type input "Naude"
type input "[EMAIL_ADDRESS][DOMAIN_NAME]"
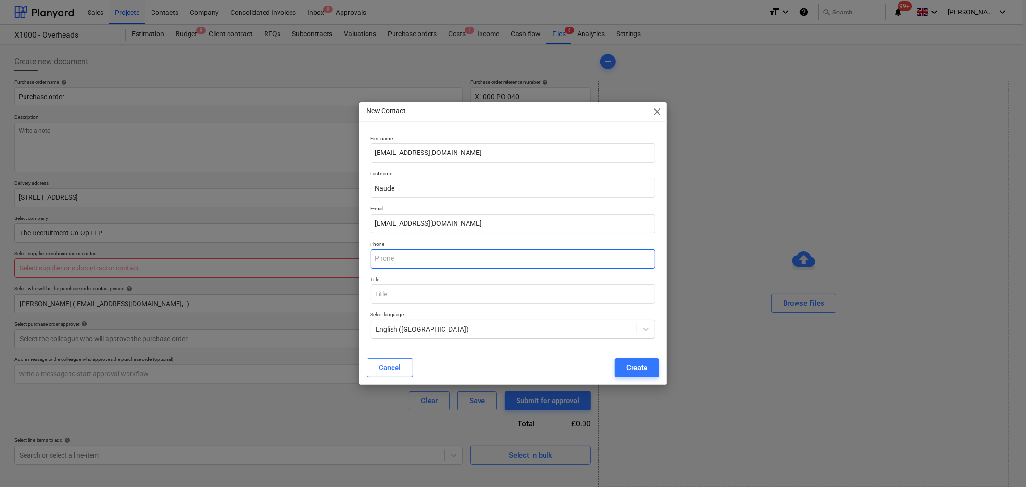
type input "07803727718"
drag, startPoint x: 435, startPoint y: 224, endPoint x: 328, endPoint y: 230, distance: 107.0
click at [328, 230] on div "New Contact close First name [EMAIL_ADDRESS][DOMAIN_NAME] Last name Naude E-mai…" at bounding box center [513, 243] width 1026 height 487
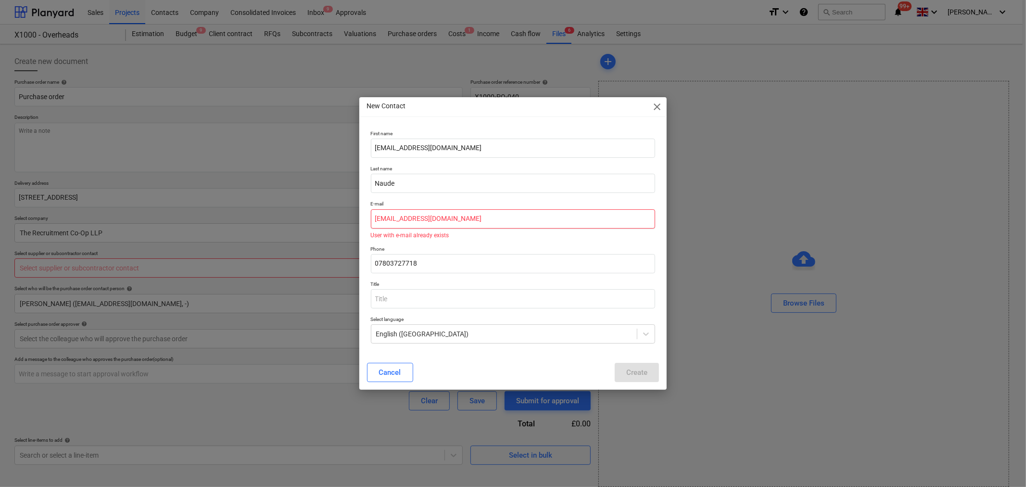
click at [409, 218] on input "[EMAIL_ADDRESS][DOMAIN_NAME]" at bounding box center [513, 218] width 285 height 19
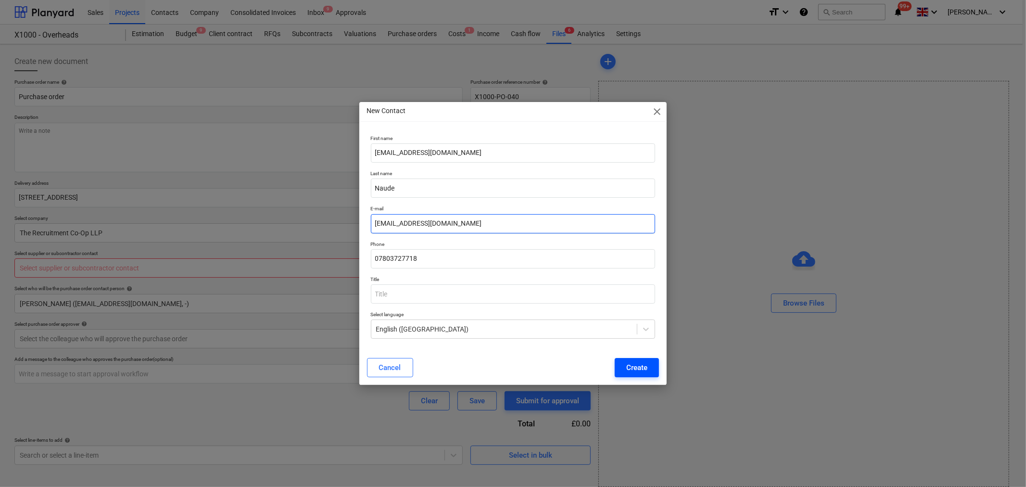
type input "[EMAIL_ADDRESS][DOMAIN_NAME]"
click at [632, 367] on div "Create" at bounding box center [636, 367] width 21 height 13
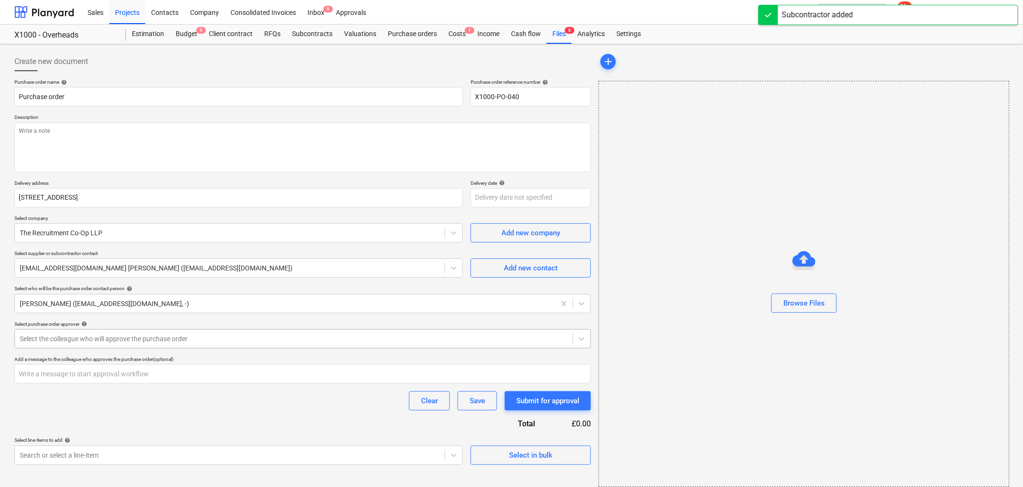
click at [236, 335] on div at bounding box center [294, 339] width 548 height 10
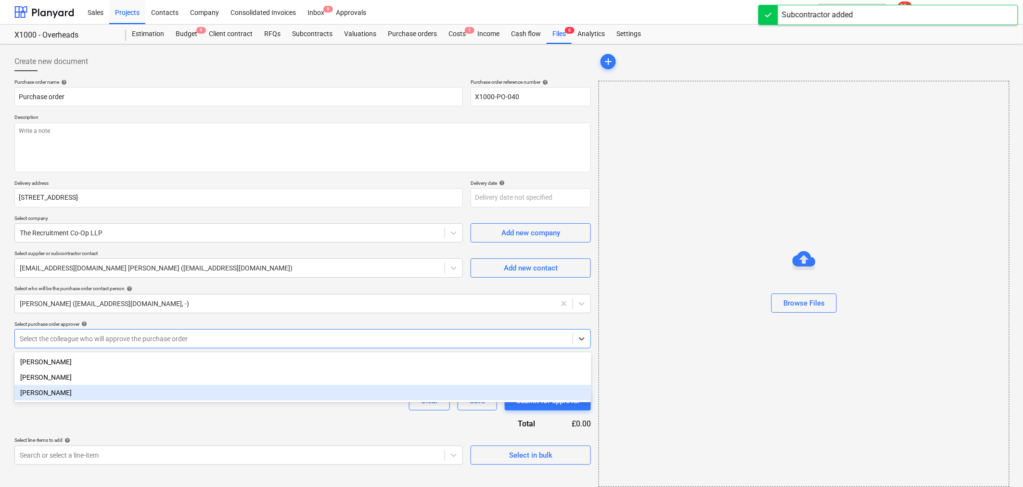
click at [178, 398] on div "[PERSON_NAME]" at bounding box center [302, 392] width 577 height 15
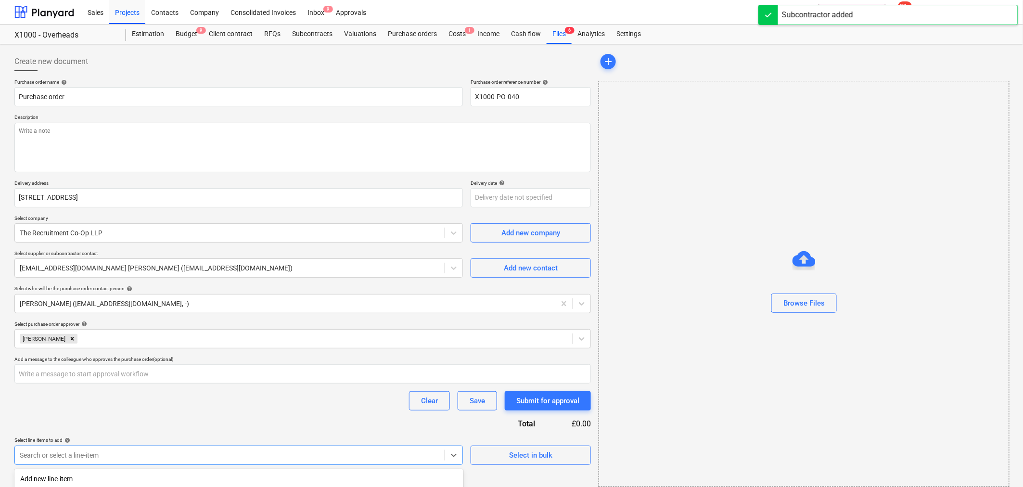
click at [382, 450] on body "Sales Projects Contacts Company Consolidated Invoices Inbox 9 Approvals format_…" at bounding box center [511, 243] width 1023 height 487
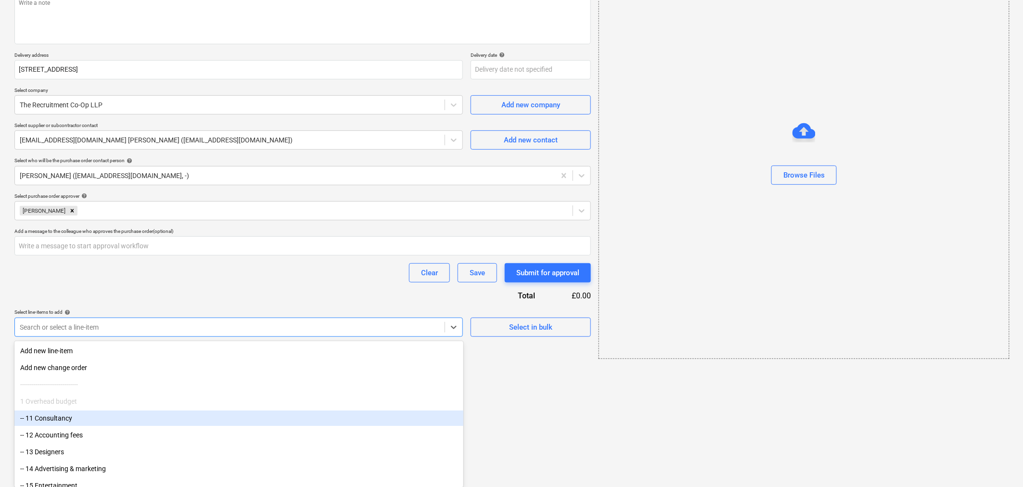
click at [139, 418] on div "-- 11 Consultancy" at bounding box center [238, 417] width 449 height 15
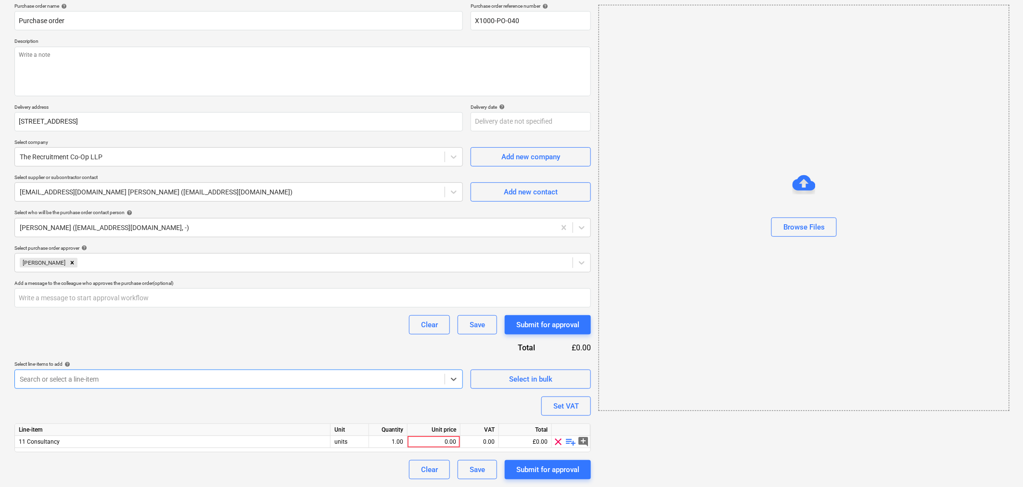
scroll to position [76, 0]
click at [438, 442] on div "0.00" at bounding box center [433, 442] width 45 height 12
type input "1000"
click at [561, 470] on div "Submit for approval" at bounding box center [547, 469] width 63 height 13
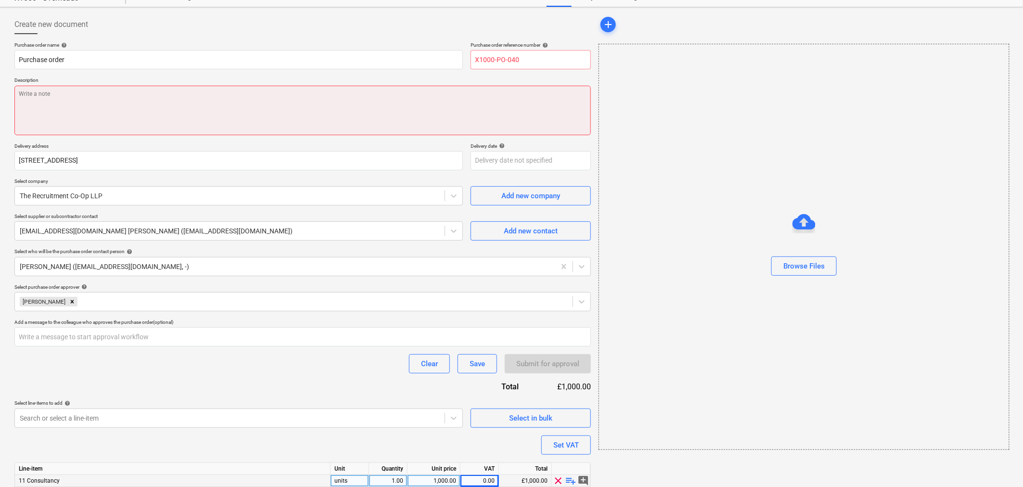
scroll to position [0, 0]
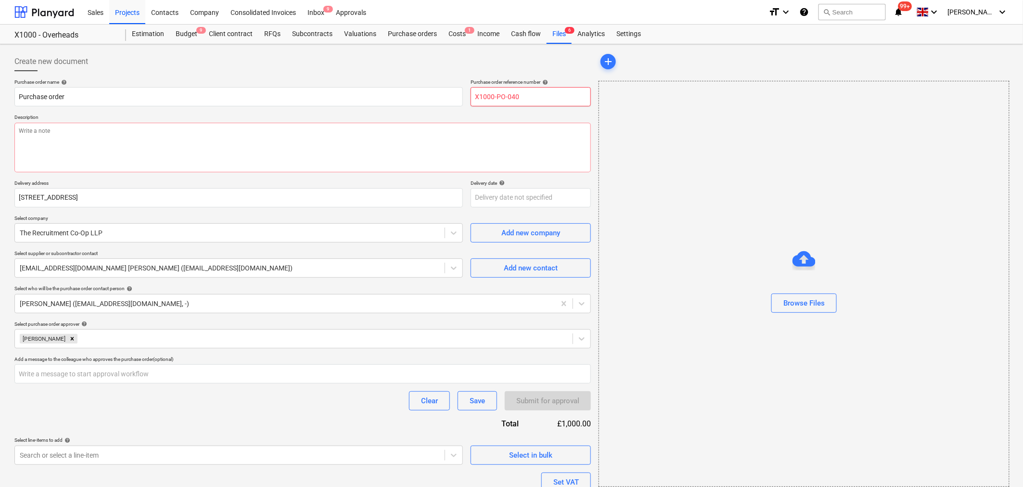
click at [533, 99] on input "X1000-PO-040" at bounding box center [530, 96] width 120 height 19
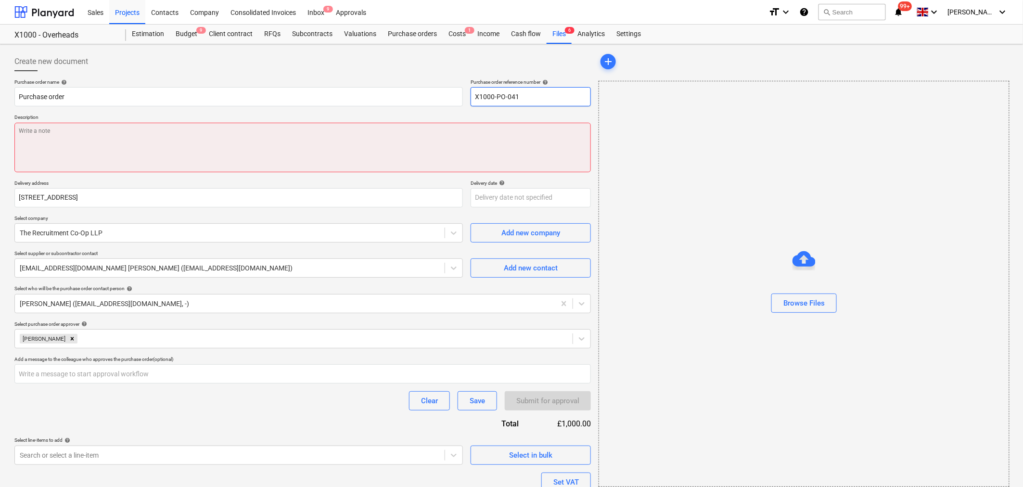
type input "X1000-PO-041"
click at [329, 133] on textarea at bounding box center [302, 148] width 576 height 50
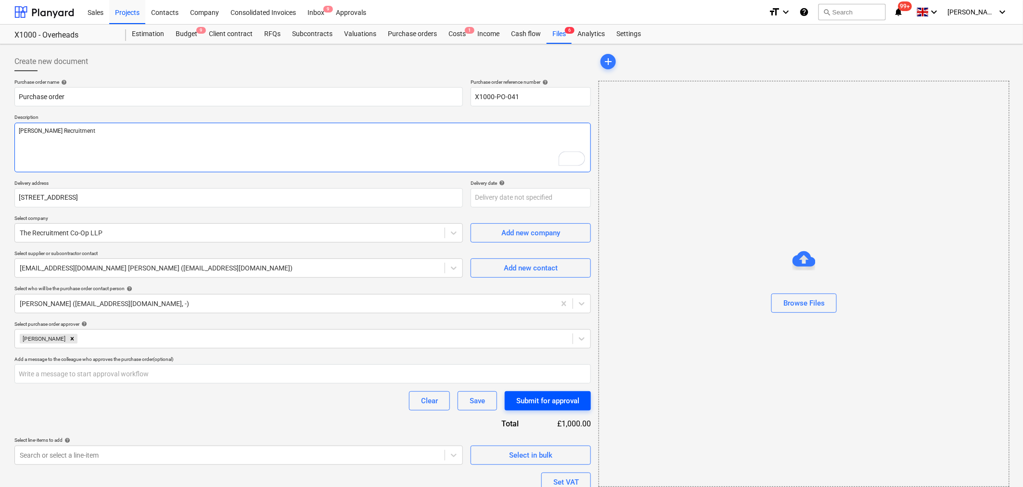
type textarea "[PERSON_NAME] Recruitment"
click at [540, 395] on div "Submit for approval" at bounding box center [547, 400] width 63 height 13
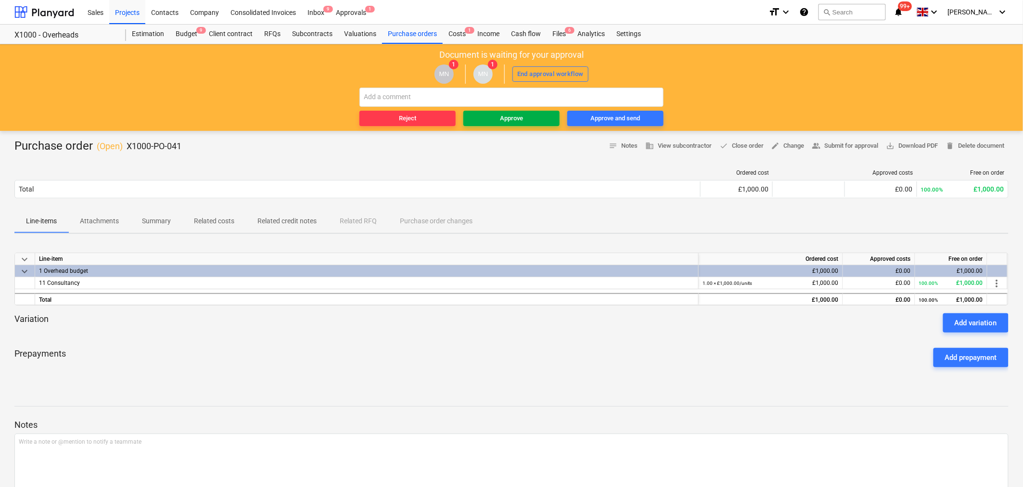
click at [518, 117] on div "Approve" at bounding box center [511, 118] width 23 height 11
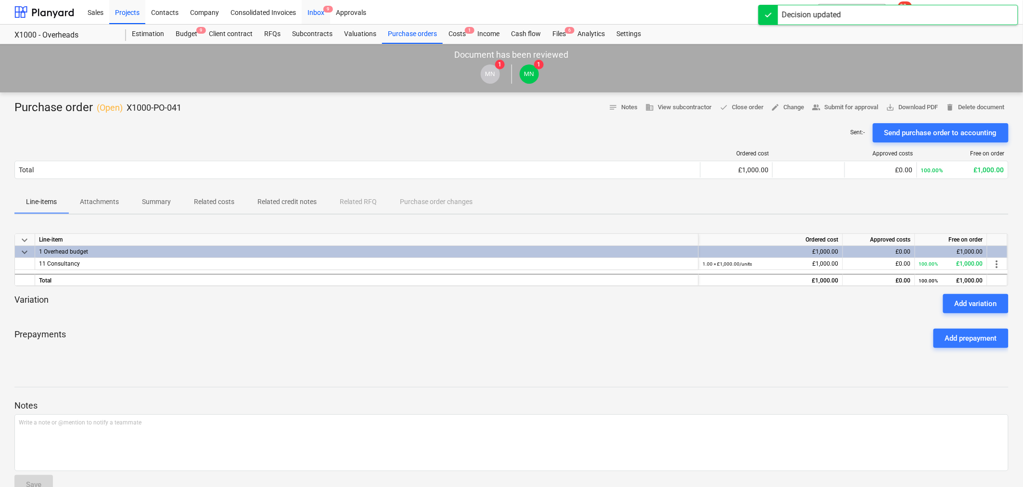
click at [321, 12] on div "Inbox 9" at bounding box center [316, 12] width 28 height 25
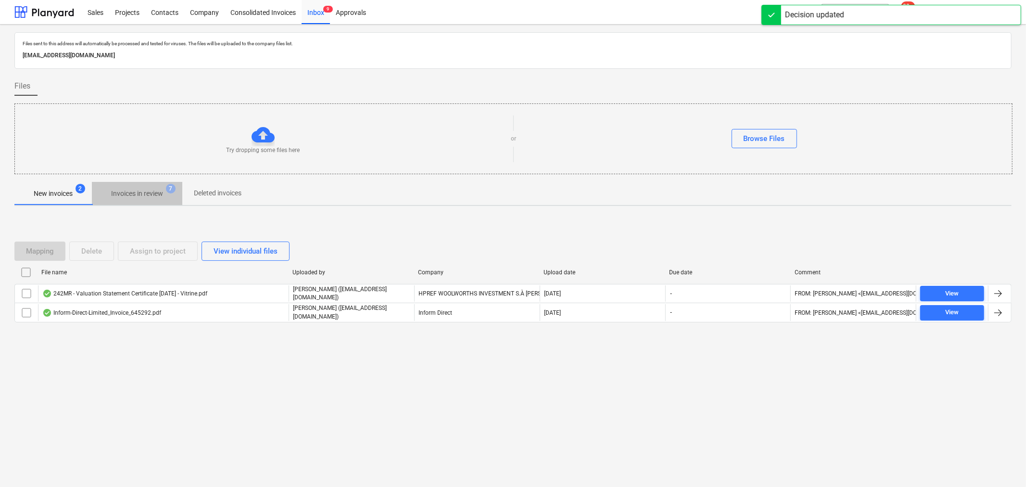
click at [150, 190] on p "Invoices in review" at bounding box center [137, 194] width 52 height 10
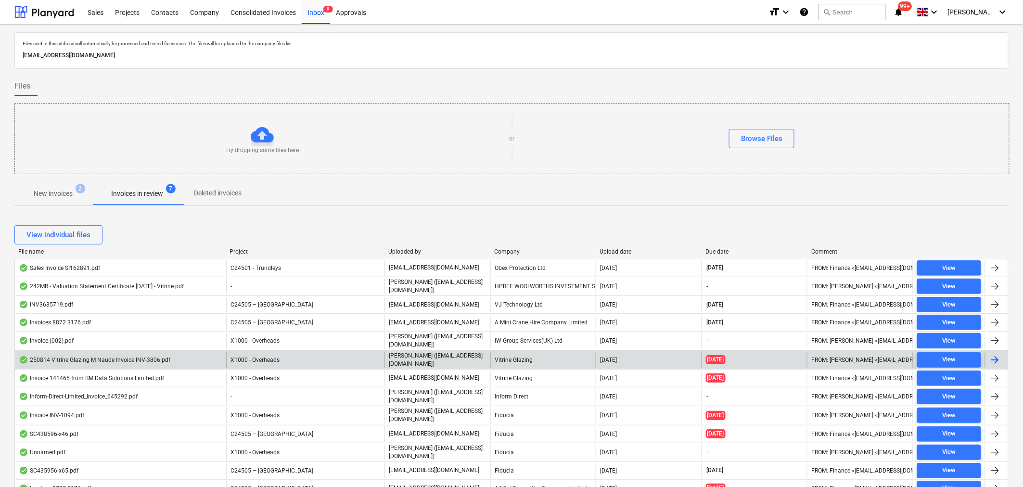
click at [989, 360] on div at bounding box center [995, 360] width 12 height 12
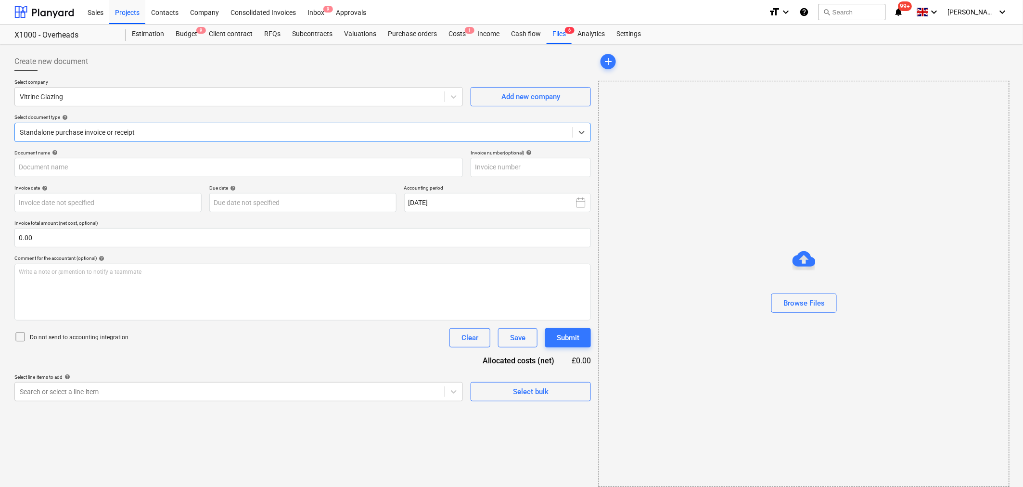
type input "INV-3806"
type input "[DATE]"
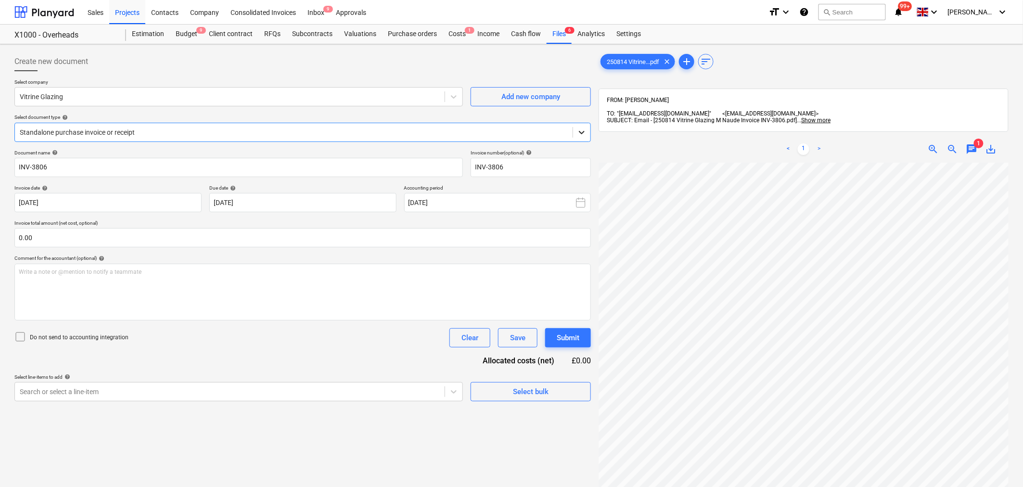
click at [582, 132] on icon at bounding box center [582, 132] width 10 height 10
click at [421, 96] on div at bounding box center [230, 97] width 420 height 10
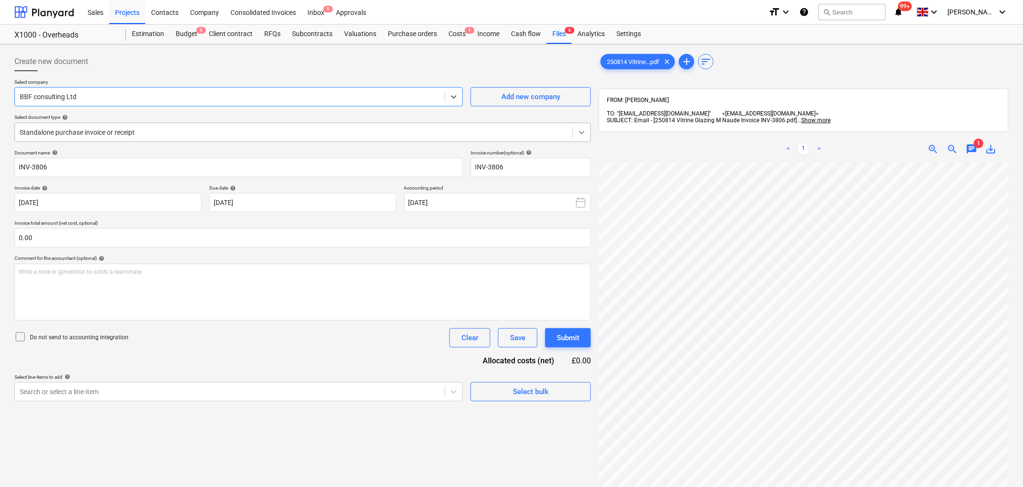
click at [579, 132] on icon at bounding box center [582, 132] width 10 height 10
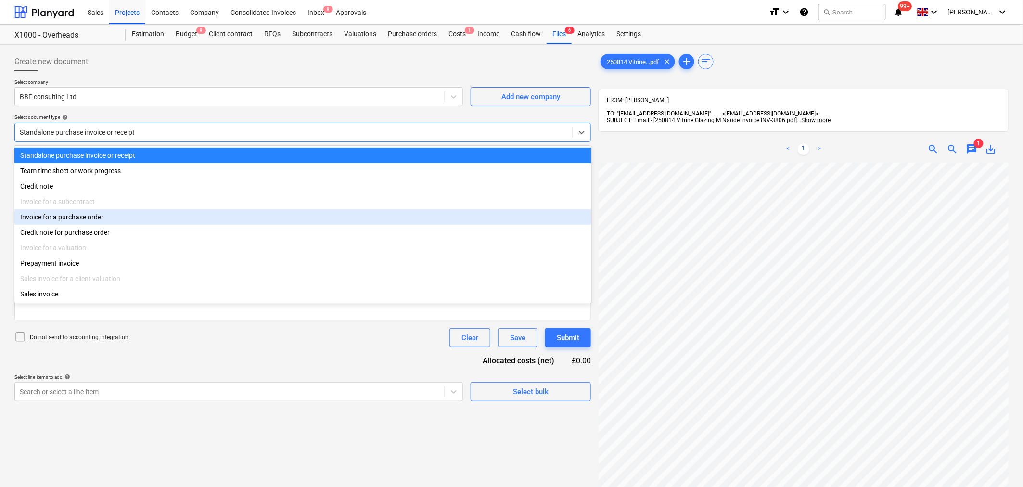
click at [544, 219] on div "Invoice for a purchase order" at bounding box center [302, 216] width 577 height 15
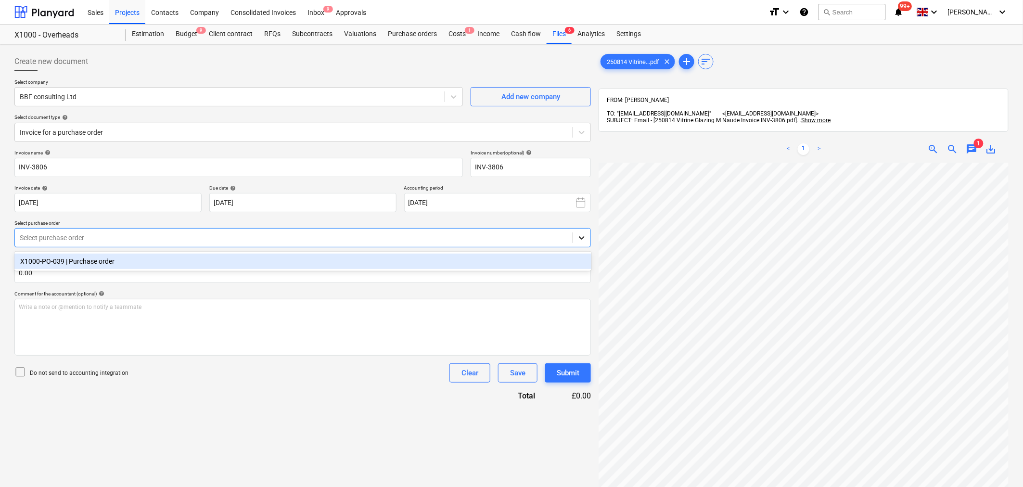
click at [583, 241] on icon at bounding box center [582, 238] width 10 height 10
click at [568, 263] on div "X1000-PO-039 | Purchase order" at bounding box center [302, 260] width 577 height 15
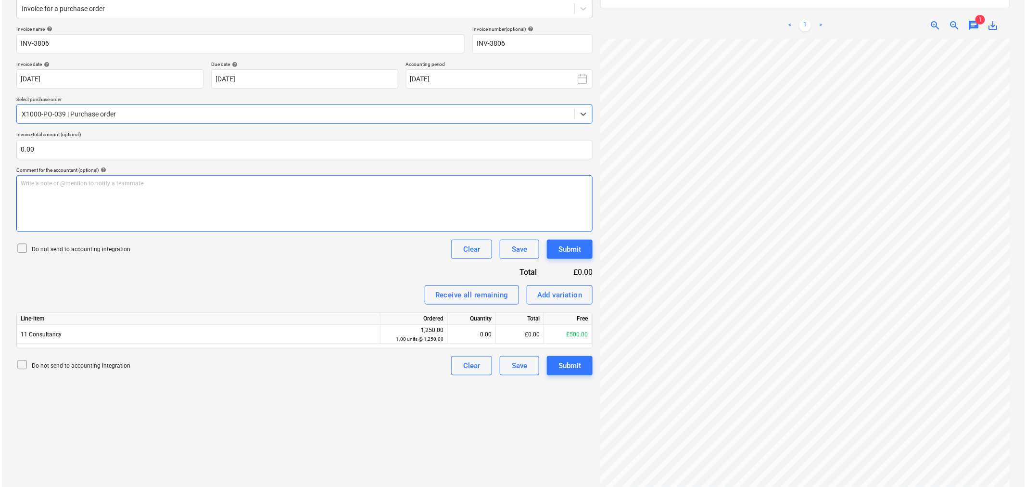
scroll to position [137, 0]
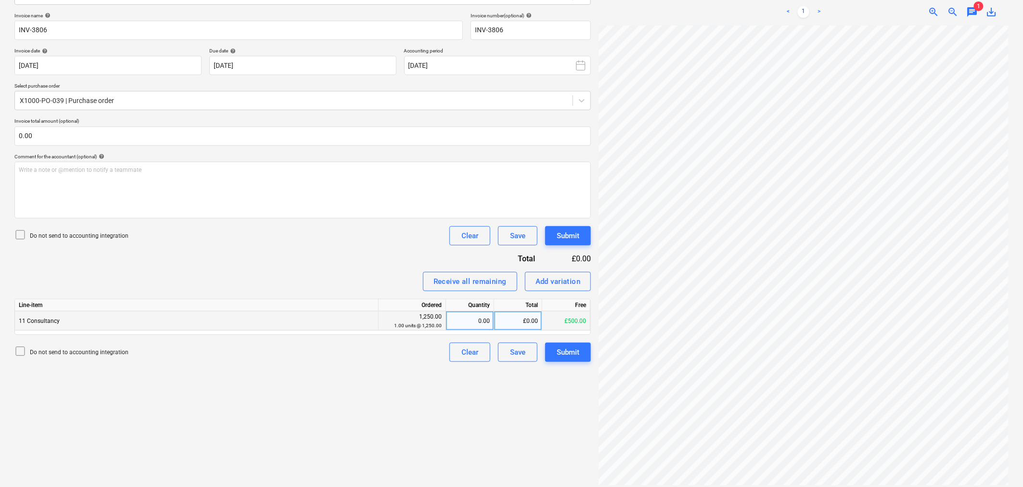
click at [499, 318] on div "£0.00" at bounding box center [518, 320] width 48 height 19
type input "500"
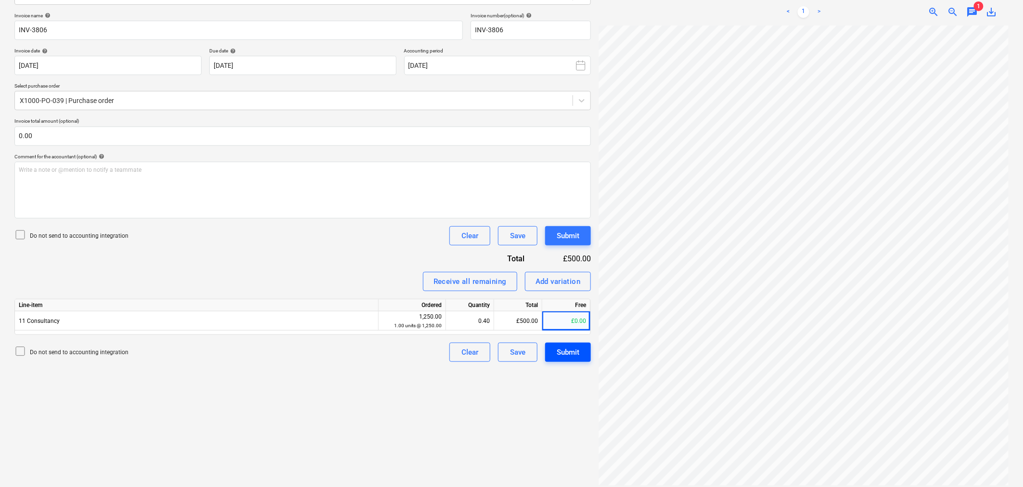
click at [575, 350] on div "Submit" at bounding box center [568, 352] width 23 height 13
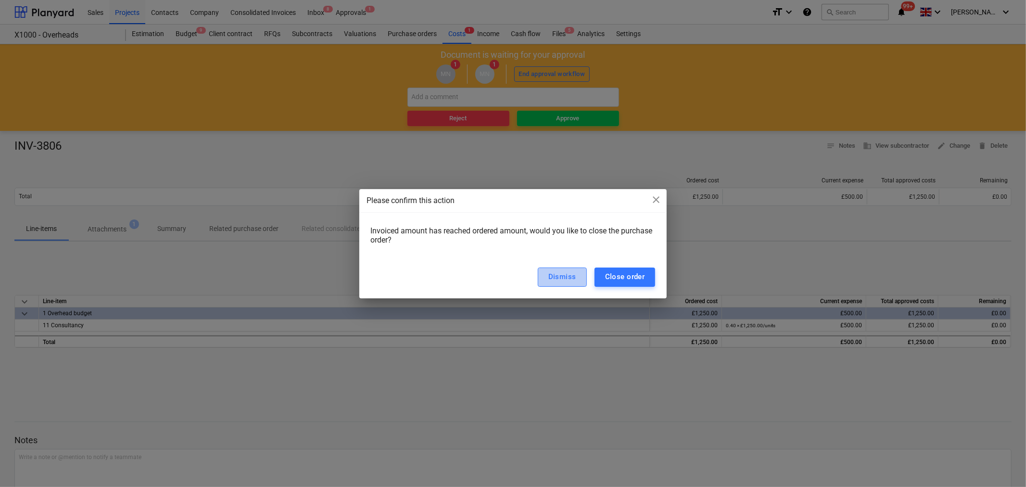
click at [566, 275] on div "Dismiss" at bounding box center [562, 276] width 28 height 13
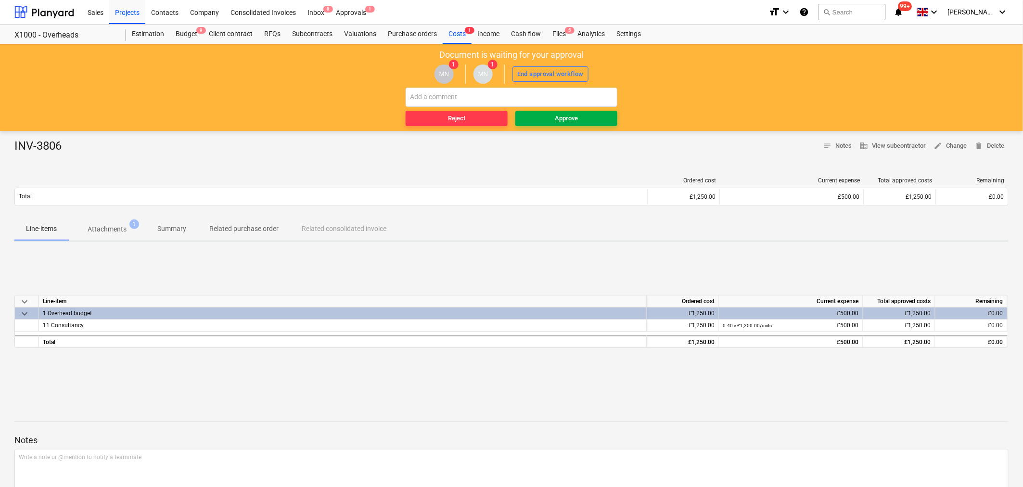
click at [571, 114] on div "Approve" at bounding box center [566, 118] width 23 height 11
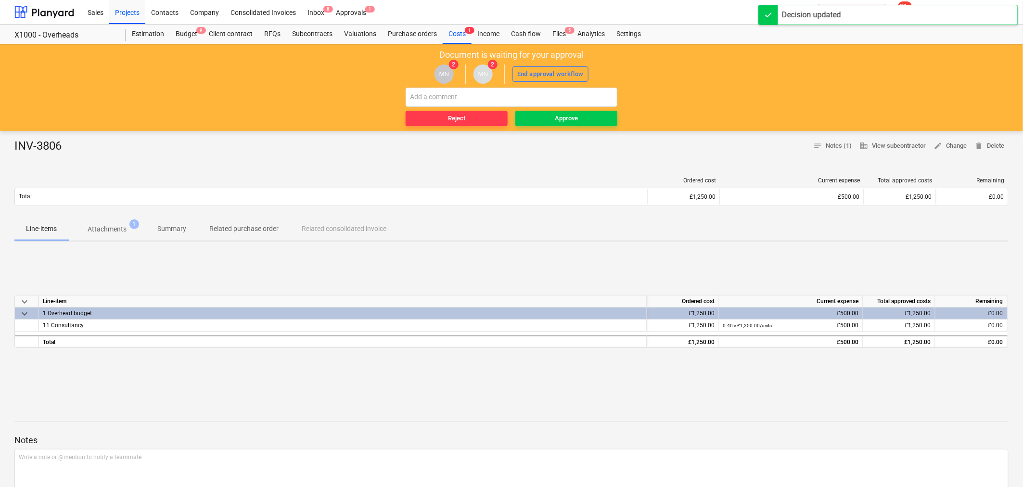
click at [571, 114] on div "Approve" at bounding box center [566, 118] width 23 height 11
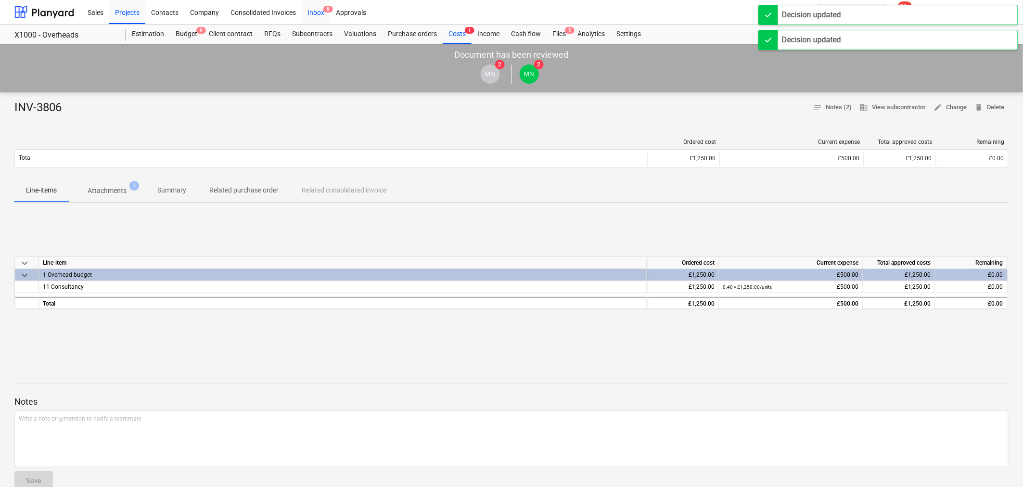
click at [322, 13] on div "Inbox 8" at bounding box center [316, 12] width 28 height 25
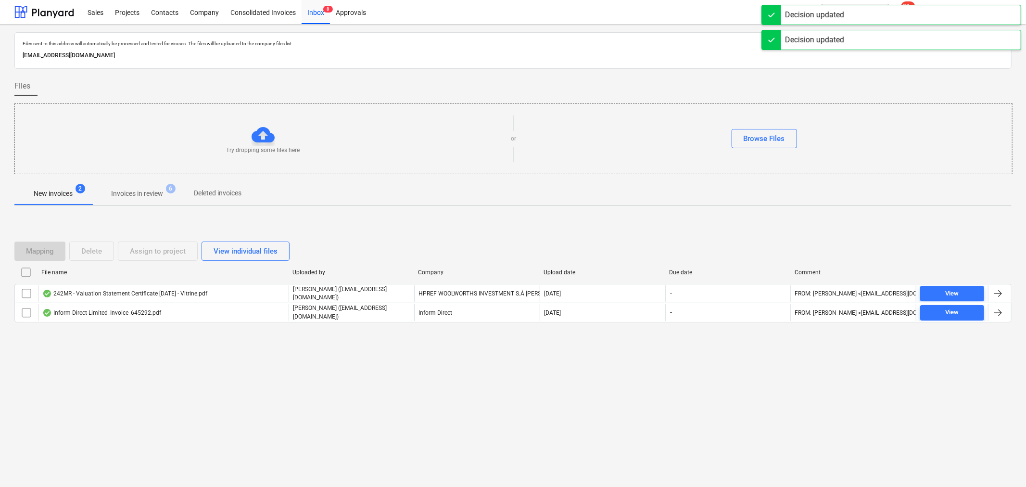
drag, startPoint x: 145, startPoint y: 195, endPoint x: 176, endPoint y: 194, distance: 30.8
click at [144, 195] on p "Invoices in review" at bounding box center [137, 194] width 52 height 10
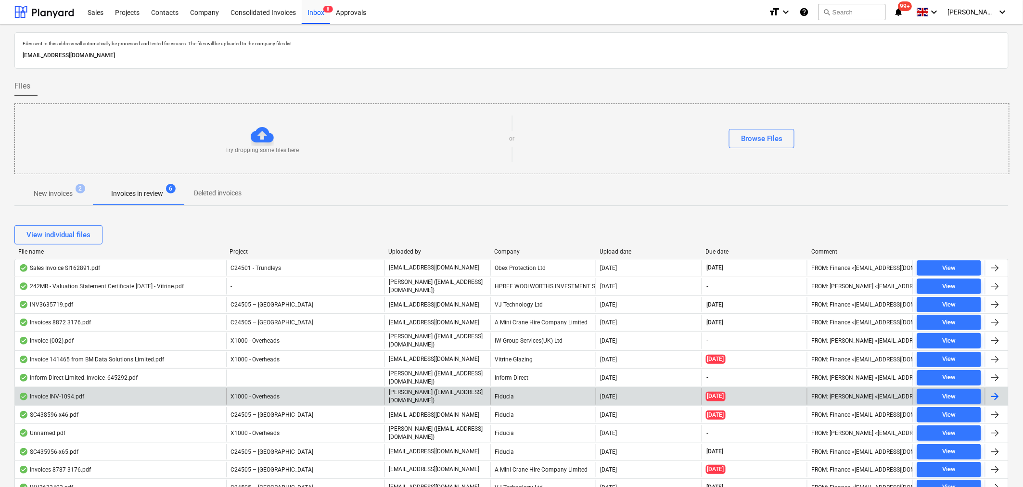
click at [993, 395] on div at bounding box center [995, 397] width 12 height 12
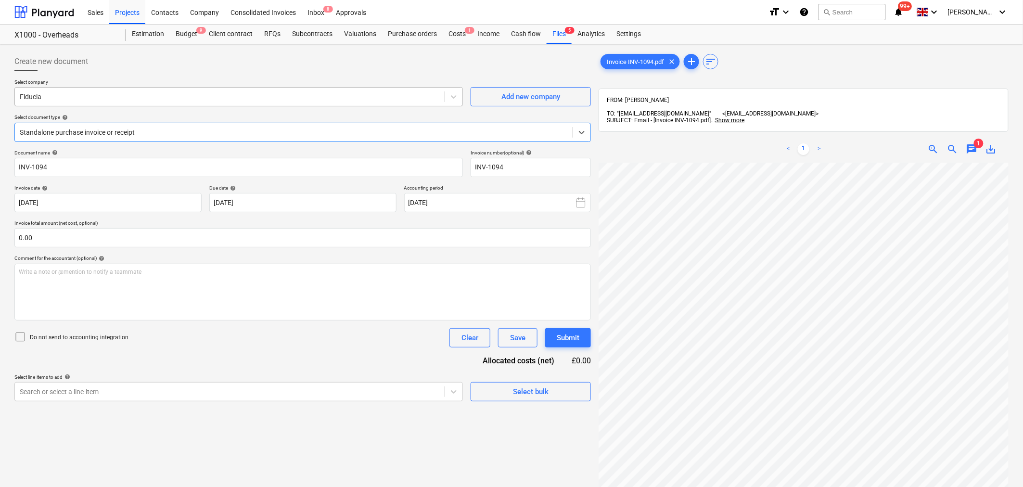
click at [420, 97] on div at bounding box center [230, 97] width 420 height 10
type input "the"
click at [584, 135] on icon at bounding box center [582, 132] width 10 height 10
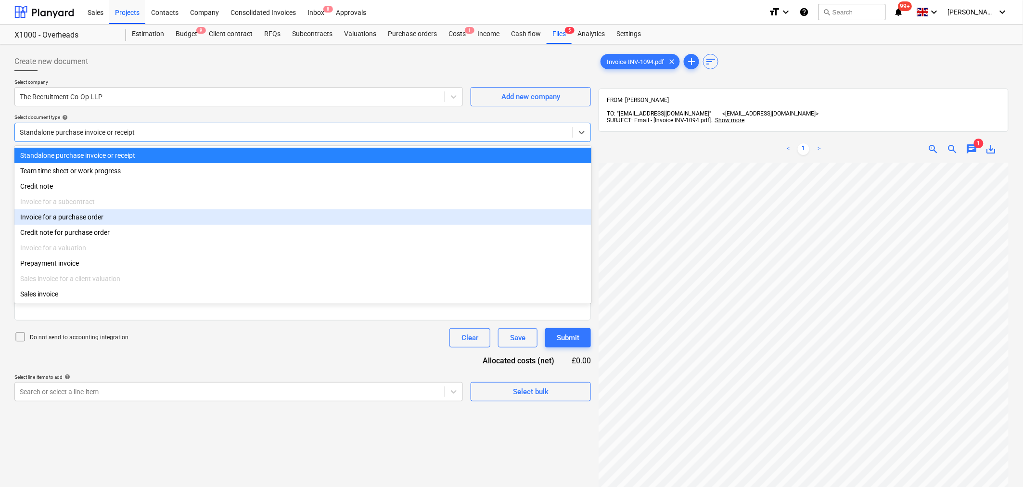
click at [532, 222] on div "Invoice for a purchase order" at bounding box center [302, 216] width 577 height 15
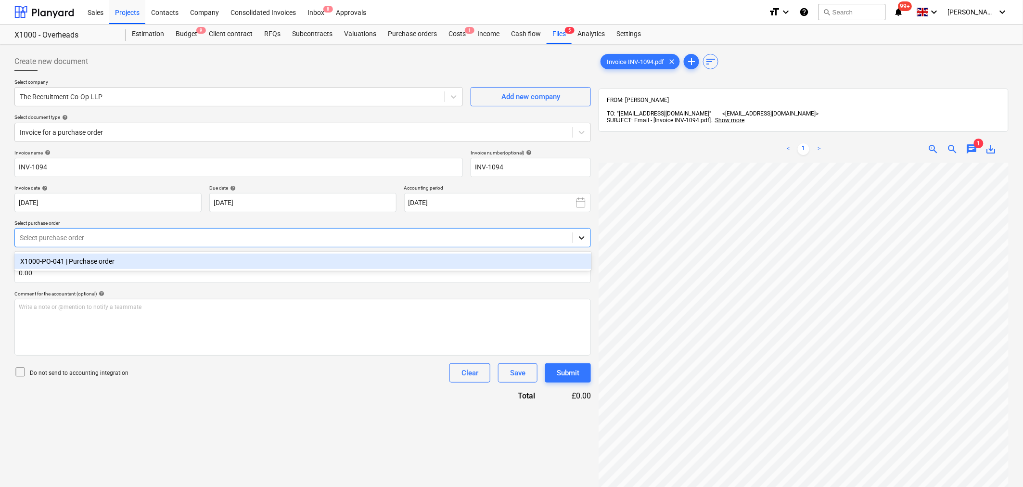
click at [584, 238] on icon at bounding box center [582, 238] width 10 height 10
click at [536, 261] on div "X1000-PO-041 | Purchase order" at bounding box center [302, 260] width 577 height 15
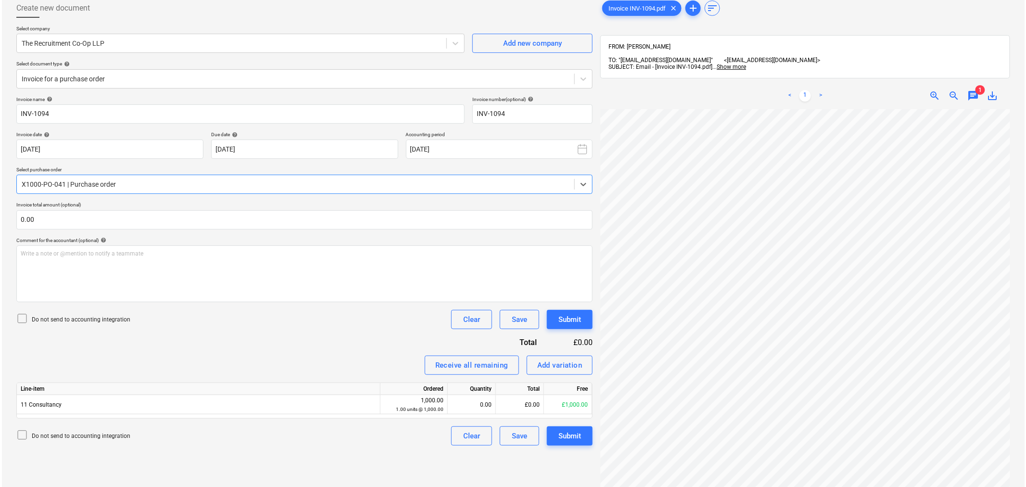
scroll to position [137, 0]
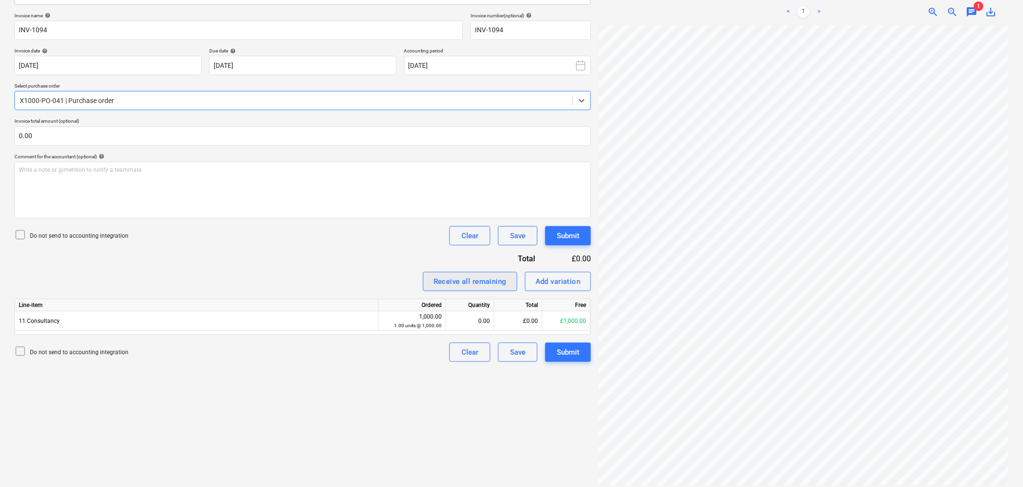
click at [483, 277] on div "Receive all remaining" at bounding box center [469, 281] width 73 height 13
click at [563, 354] on div "Submit" at bounding box center [568, 352] width 23 height 13
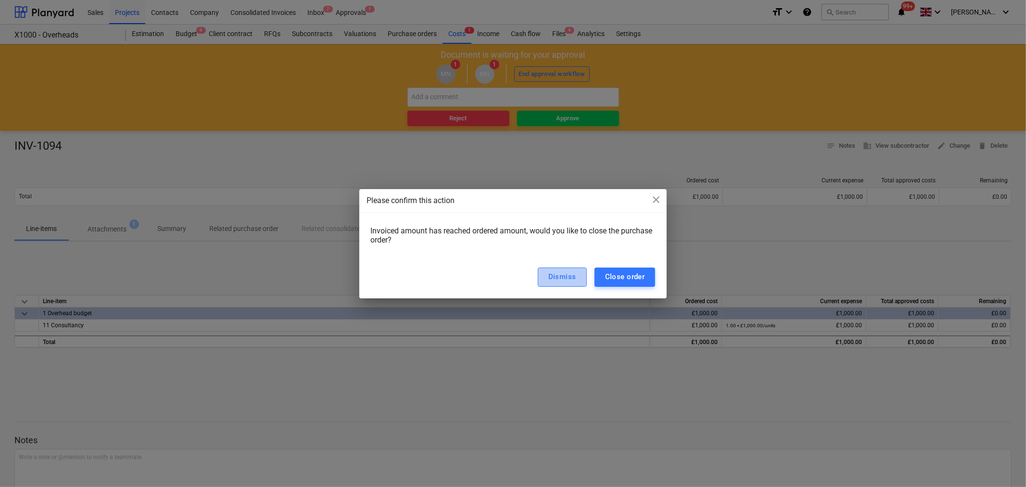
click at [564, 282] on div "Dismiss" at bounding box center [562, 276] width 28 height 13
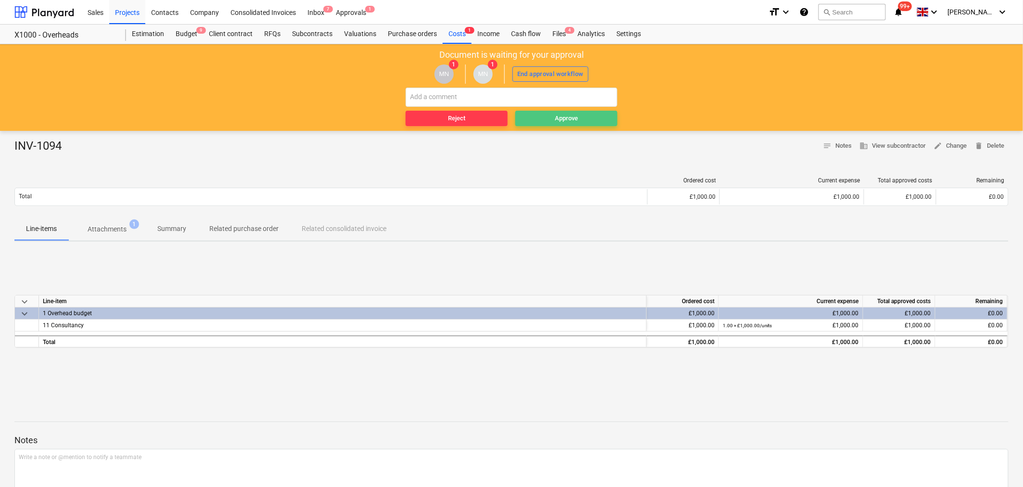
click at [556, 121] on div "Approve" at bounding box center [566, 118] width 23 height 11
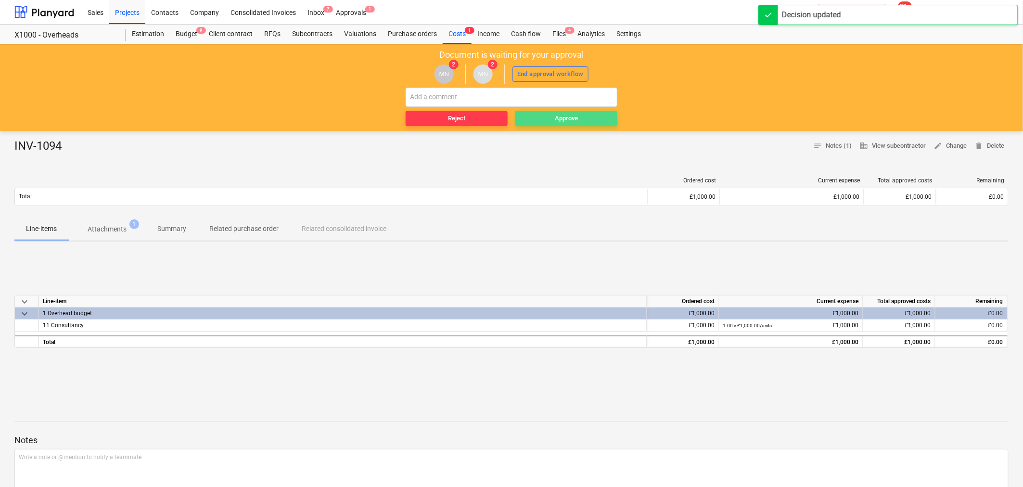
click at [556, 121] on div "Approve" at bounding box center [566, 118] width 23 height 11
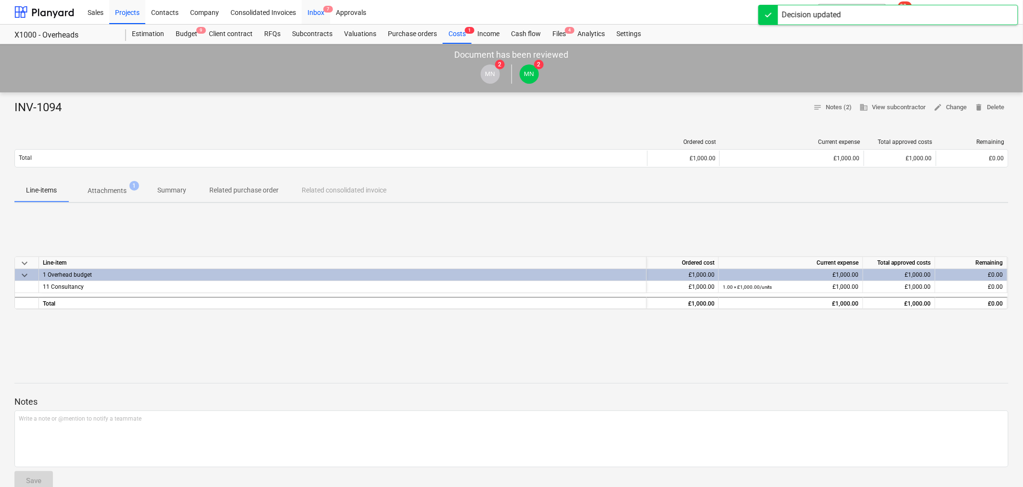
drag, startPoint x: 319, startPoint y: 8, endPoint x: 324, endPoint y: 10, distance: 5.6
click at [319, 8] on div "Inbox 7" at bounding box center [316, 12] width 28 height 25
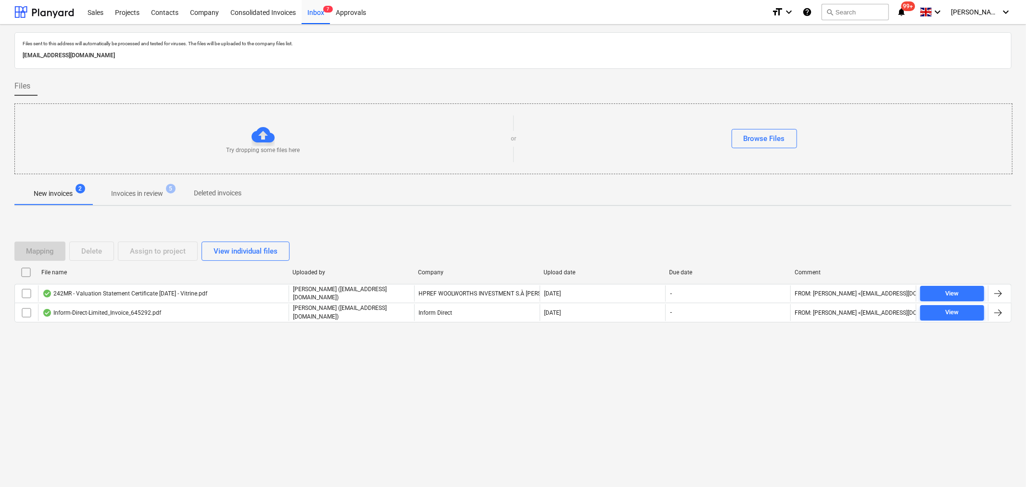
click at [144, 191] on p "Invoices in review" at bounding box center [137, 194] width 52 height 10
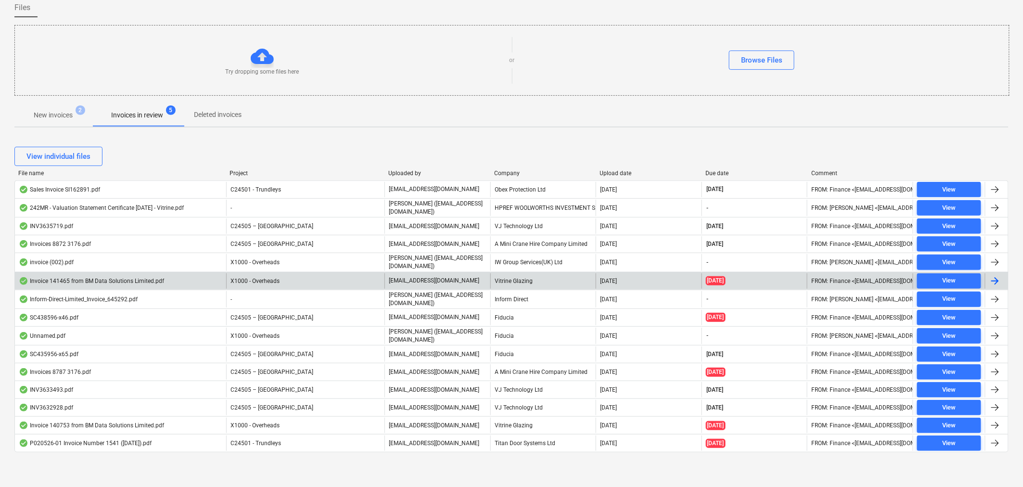
scroll to position [79, 0]
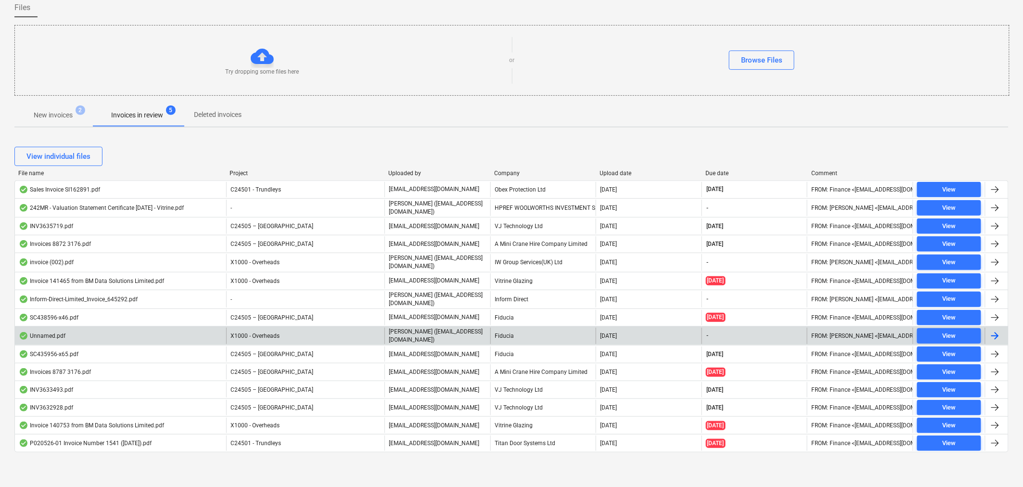
click at [993, 333] on div at bounding box center [995, 336] width 12 height 12
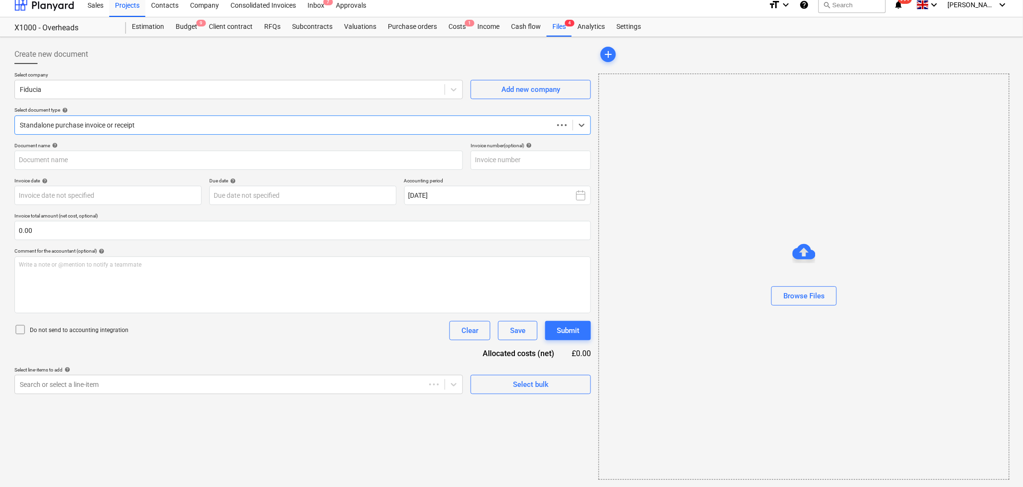
type input "202475"
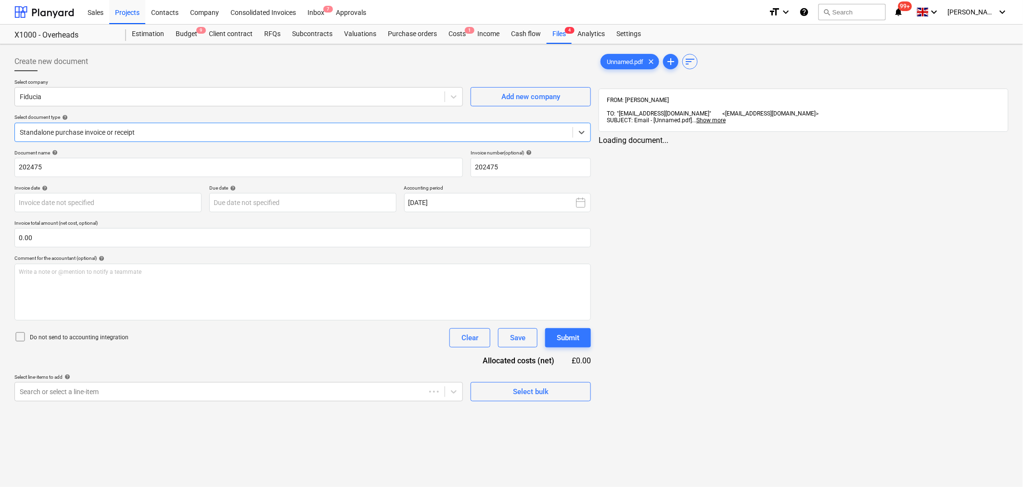
scroll to position [0, 0]
click at [413, 98] on div at bounding box center [230, 97] width 420 height 10
type input "oak"
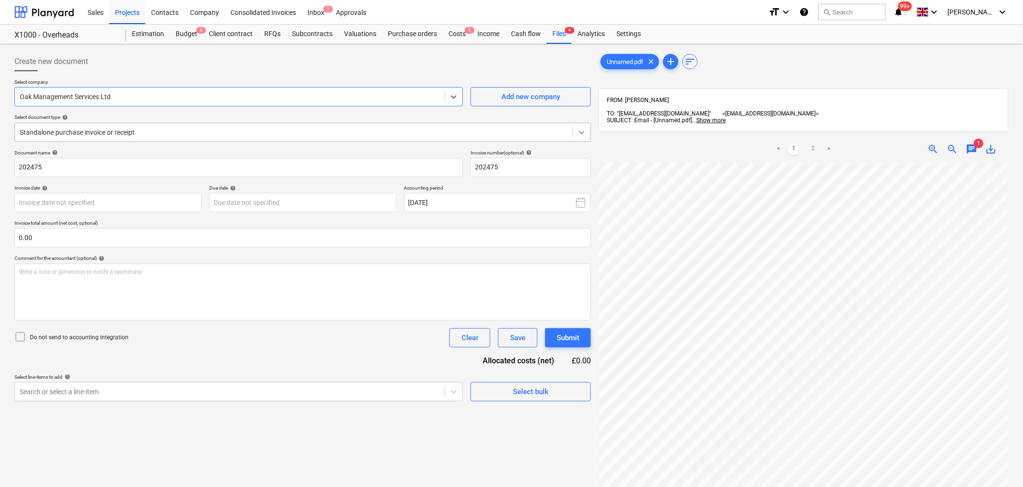
click at [582, 132] on icon at bounding box center [582, 132] width 10 height 10
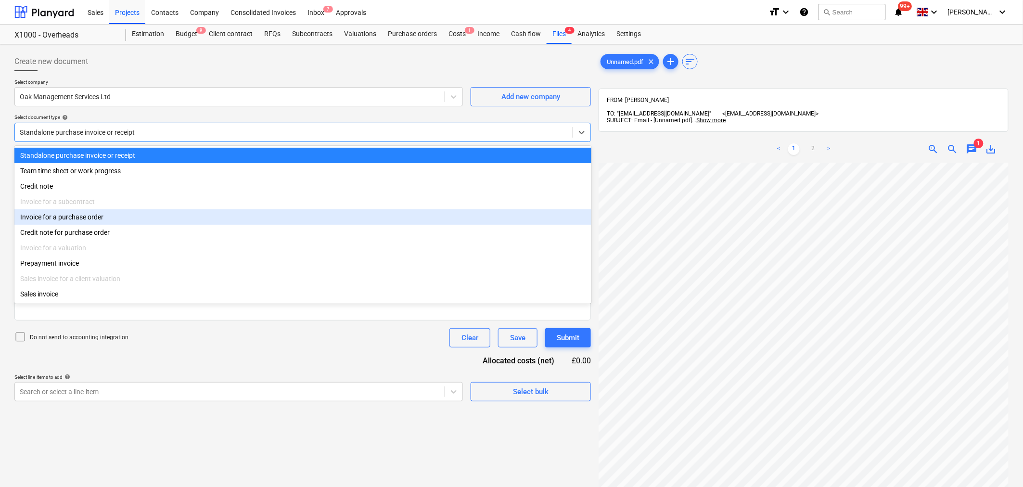
click at [515, 214] on div "Invoice for a purchase order" at bounding box center [302, 216] width 577 height 15
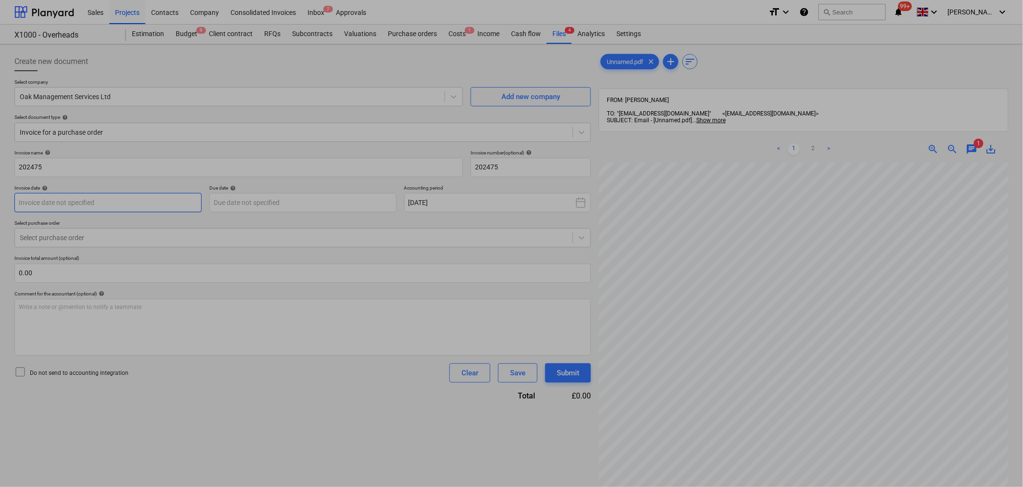
click at [157, 204] on body "Sales Projects Contacts Company Consolidated Invoices Inbox 7 Approvals format_…" at bounding box center [511, 243] width 1023 height 487
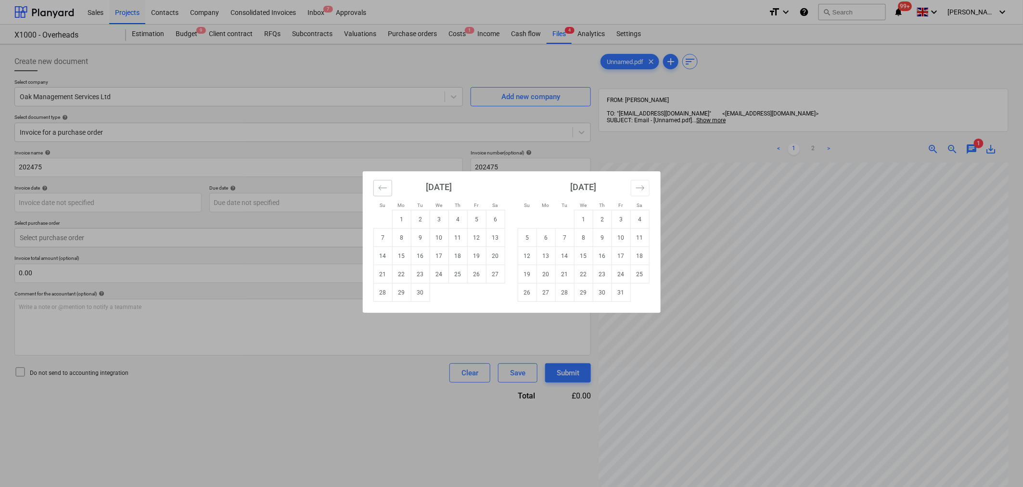
click at [385, 186] on icon "Move backward to switch to the previous month." at bounding box center [382, 187] width 9 height 9
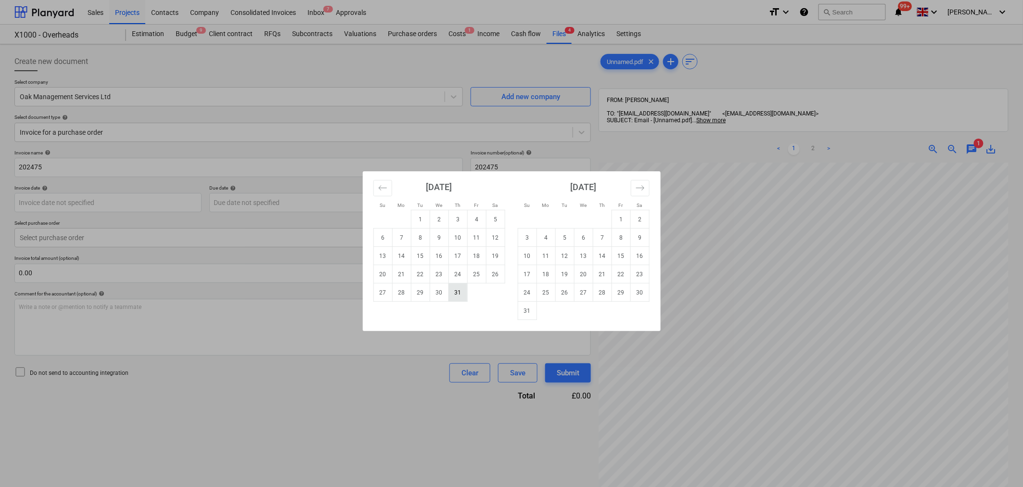
click at [460, 291] on td "31" at bounding box center [457, 292] width 19 height 18
type input "[DATE]"
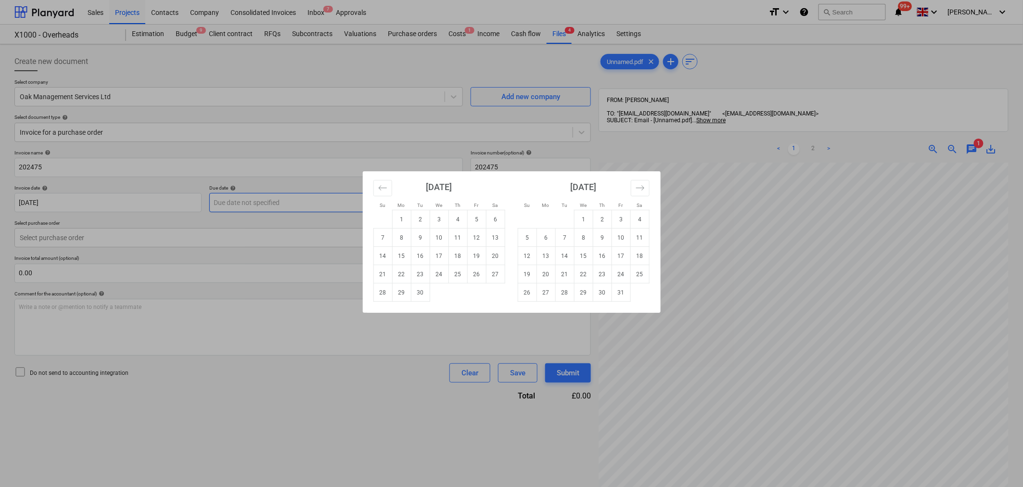
click at [280, 201] on body "Sales Projects Contacts Company Consolidated Invoices Inbox 7 Approvals format_…" at bounding box center [511, 243] width 1023 height 487
click at [380, 186] on icon "Move backward to switch to the previous month." at bounding box center [382, 187] width 8 height 5
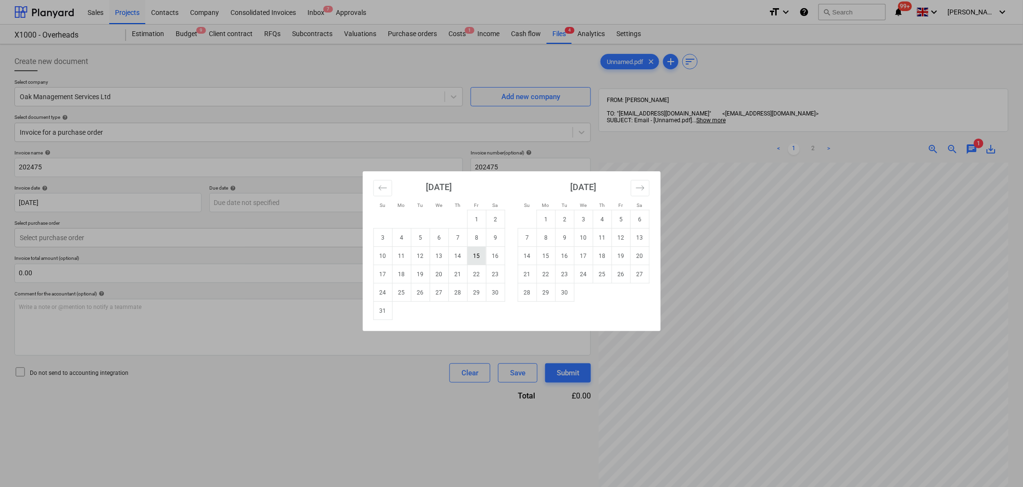
click at [475, 255] on td "15" at bounding box center [476, 256] width 19 height 18
type input "15 Aug 2025"
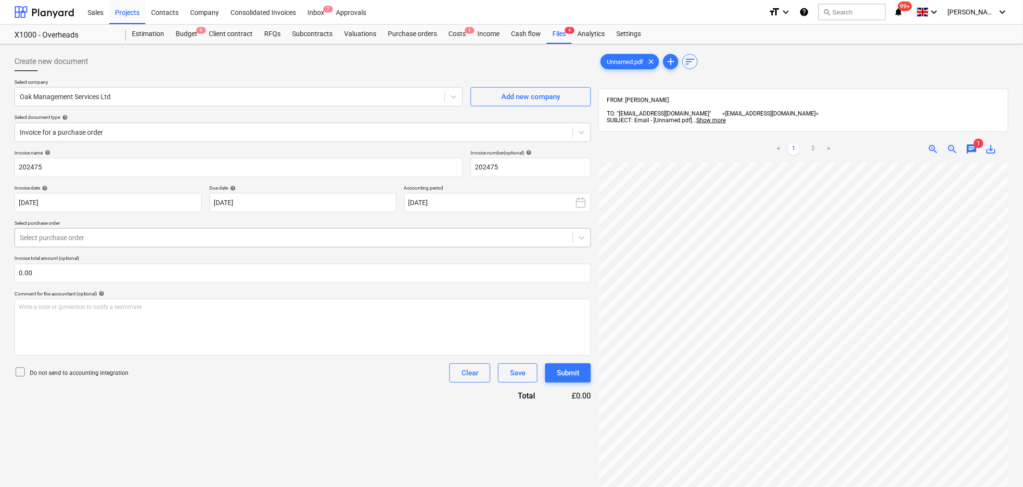
click at [218, 236] on div at bounding box center [294, 238] width 548 height 10
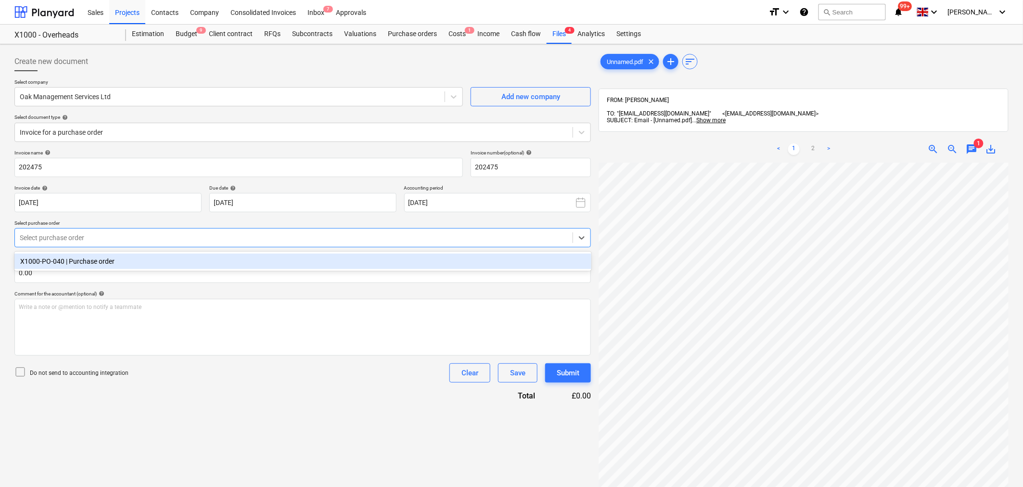
click at [218, 263] on div "X1000-PO-040 | Purchase order" at bounding box center [302, 260] width 577 height 15
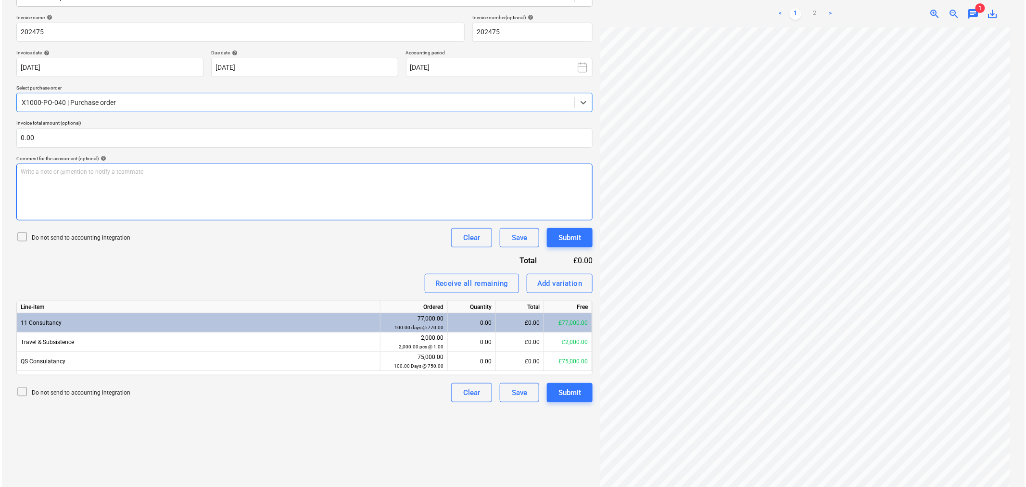
scroll to position [137, 0]
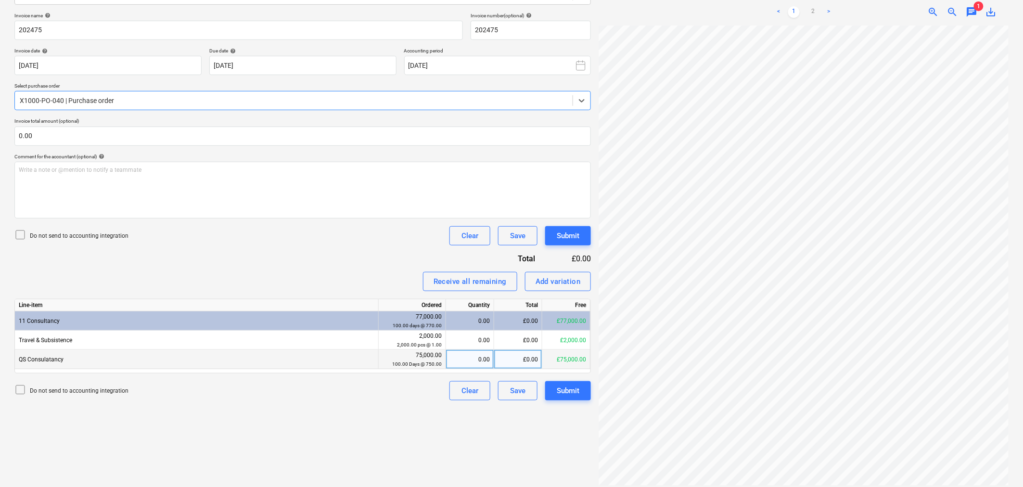
click at [478, 358] on div "0.00" at bounding box center [470, 359] width 40 height 19
type input "1.5"
click at [520, 340] on div "£0.00" at bounding box center [518, 339] width 48 height 19
click at [532, 340] on input "11.8" at bounding box center [518, 339] width 48 height 19
type input "110.8"
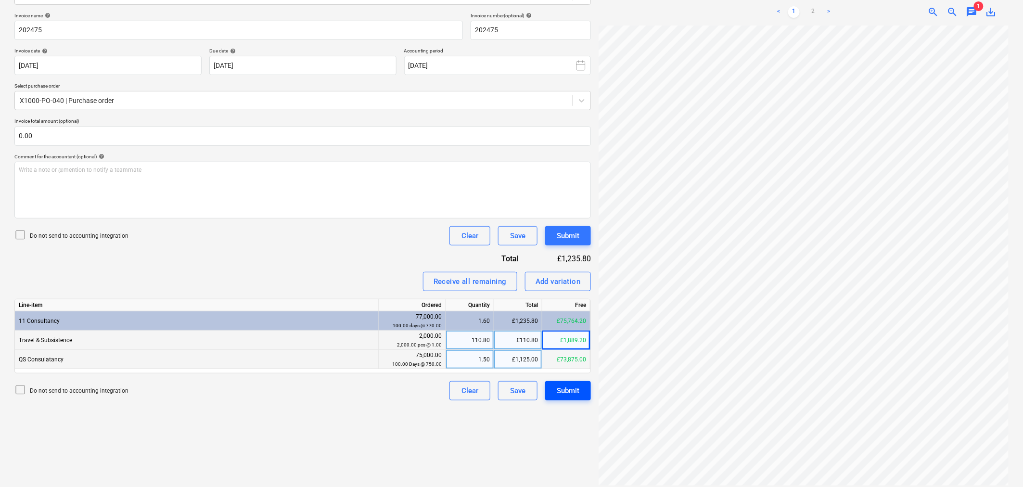
click at [562, 393] on div "Submit" at bounding box center [568, 390] width 23 height 13
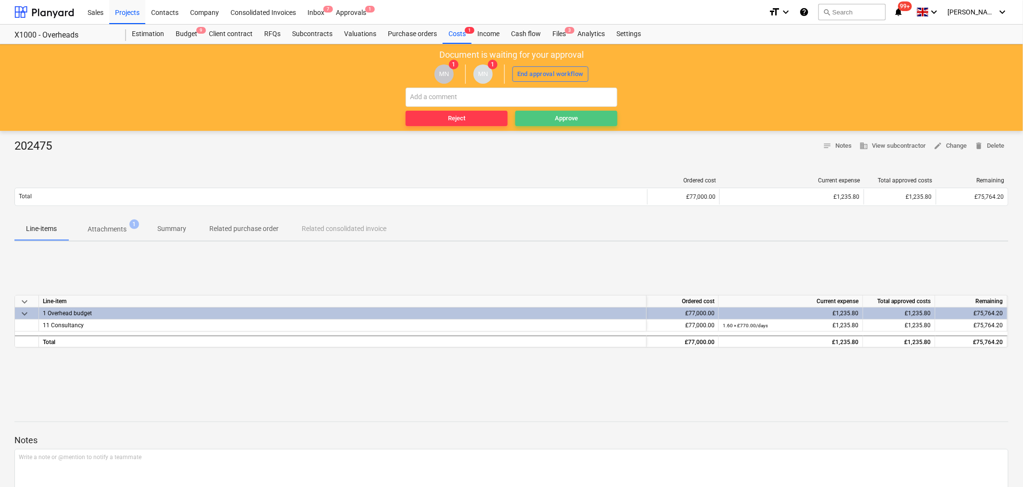
click at [563, 114] on div "Approve" at bounding box center [566, 118] width 23 height 11
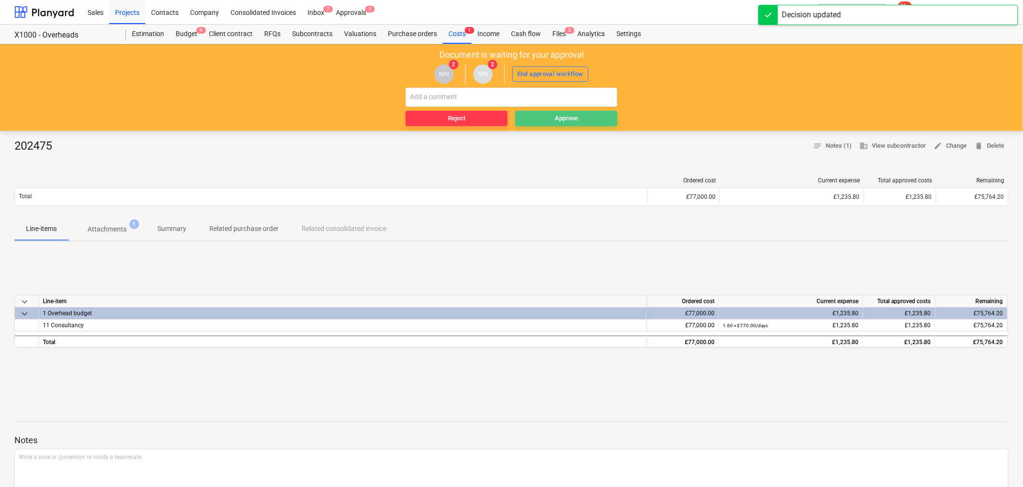
click at [563, 118] on div "Approve" at bounding box center [566, 118] width 23 height 11
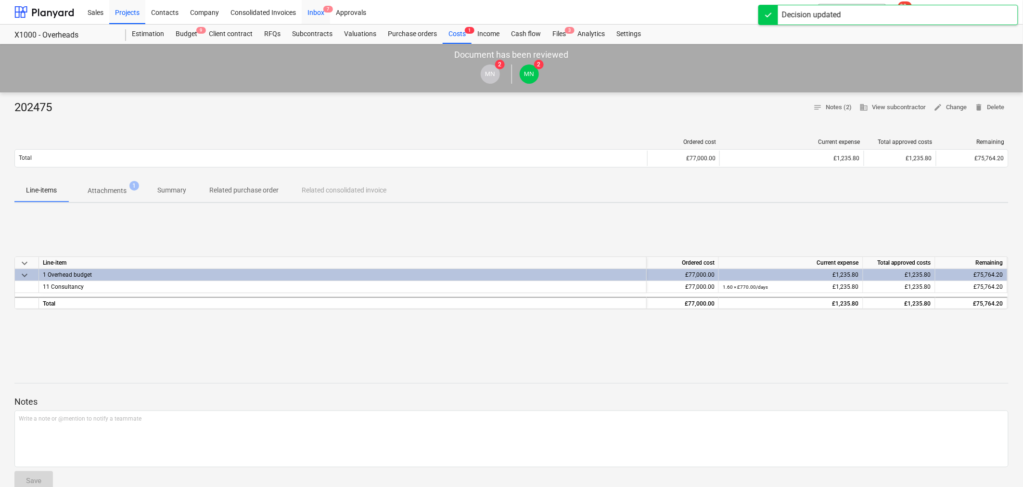
click at [315, 16] on div "Inbox 7" at bounding box center [316, 12] width 28 height 25
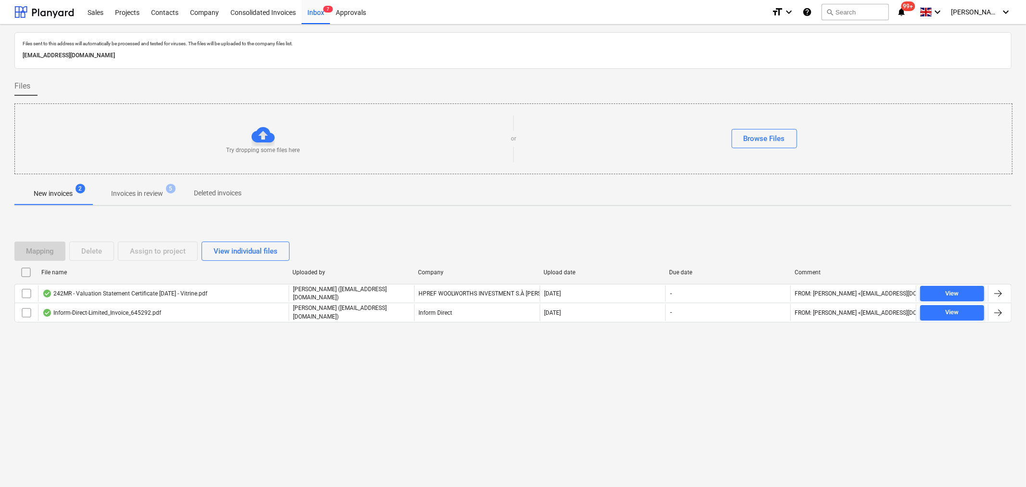
click at [145, 196] on p "Invoices in review" at bounding box center [137, 194] width 52 height 10
